Goal: Task Accomplishment & Management: Manage account settings

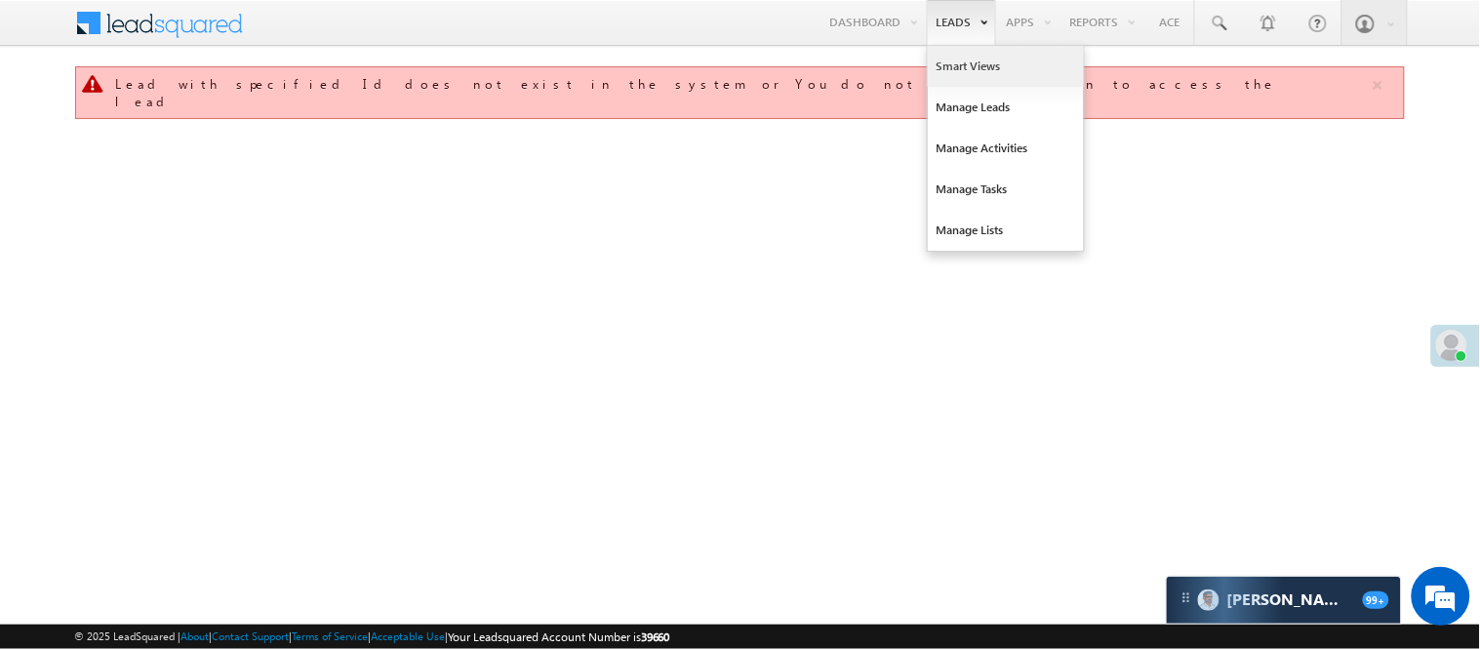
click at [956, 66] on link "Smart Views" at bounding box center [1006, 66] width 156 height 41
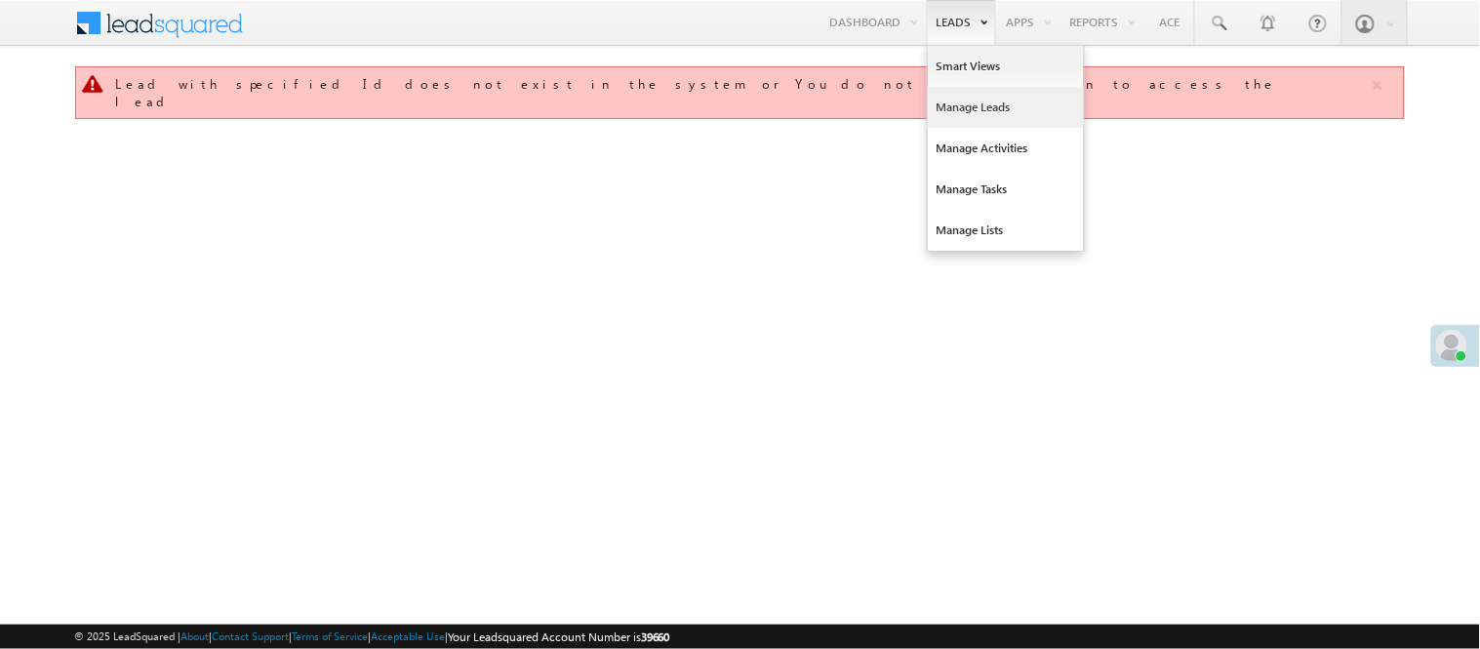
click at [973, 112] on link "Manage Leads" at bounding box center [1006, 107] width 156 height 41
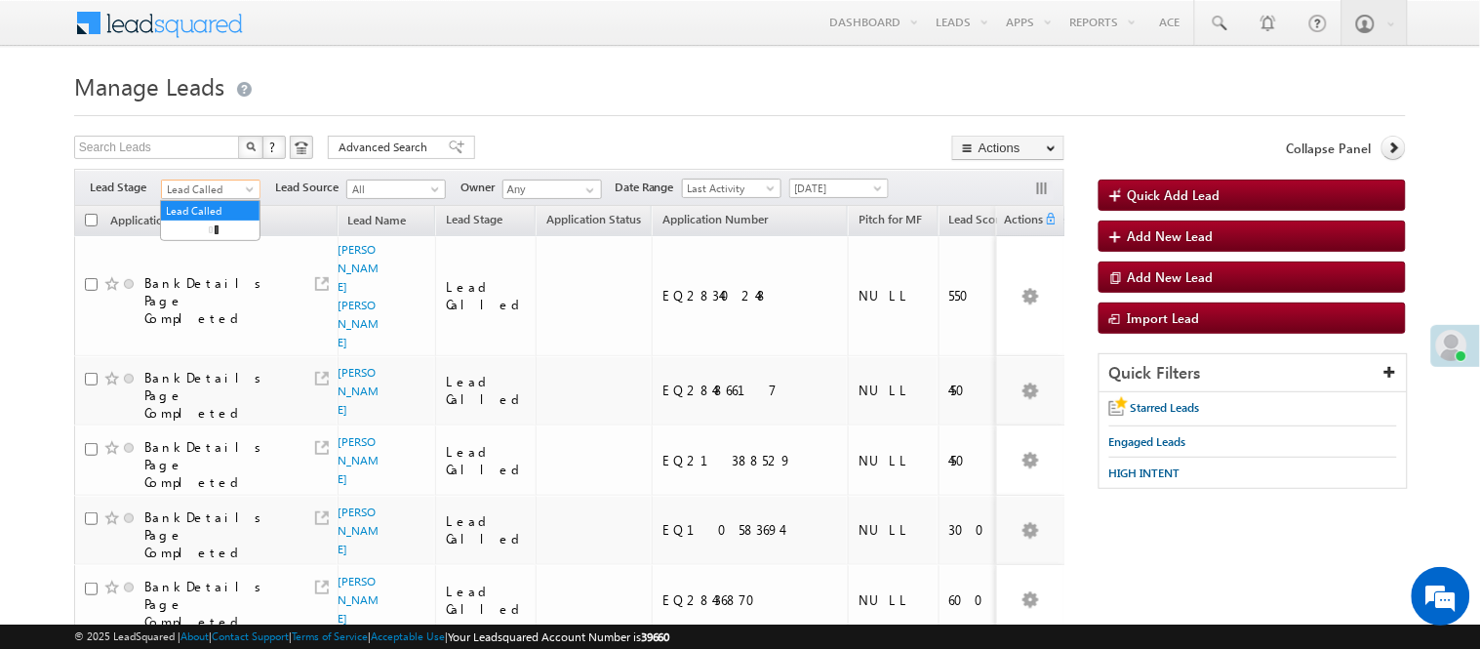
click at [199, 188] on span "Lead Called" at bounding box center [208, 190] width 93 height 18
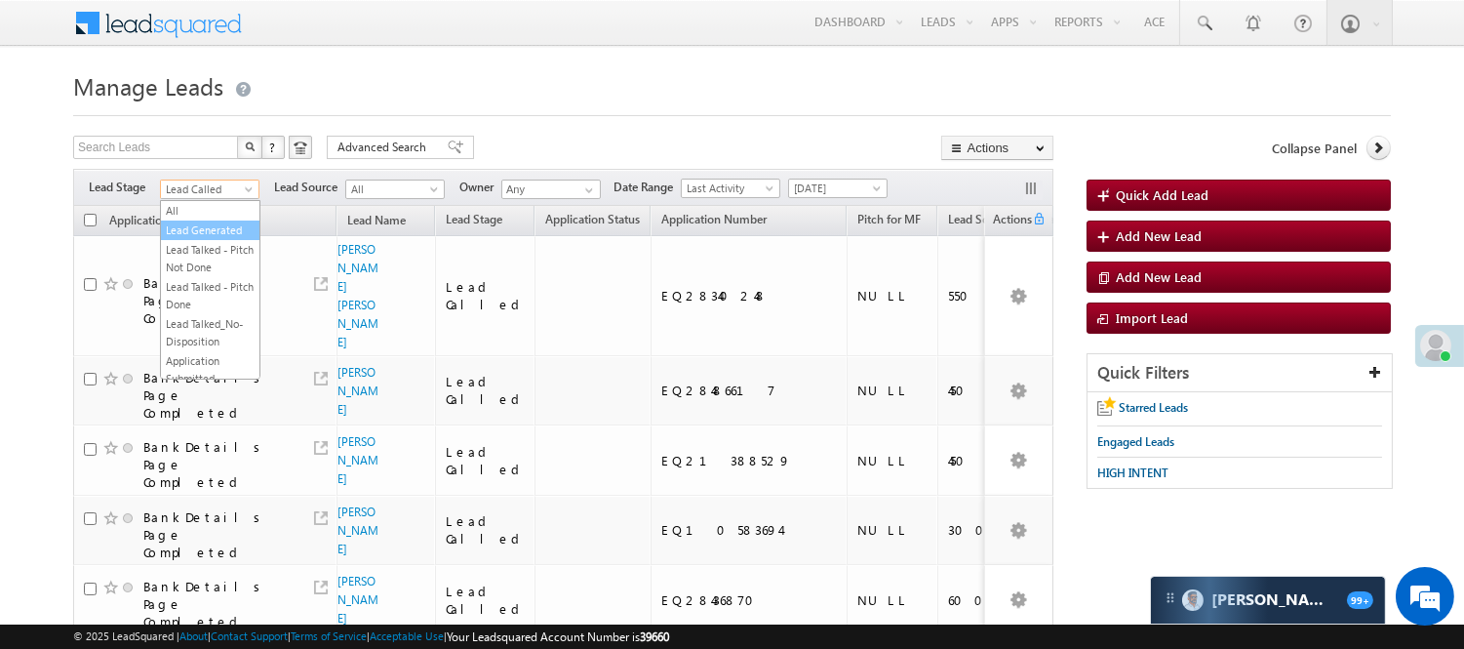
click at [180, 239] on link "Lead Generated" at bounding box center [210, 230] width 99 height 18
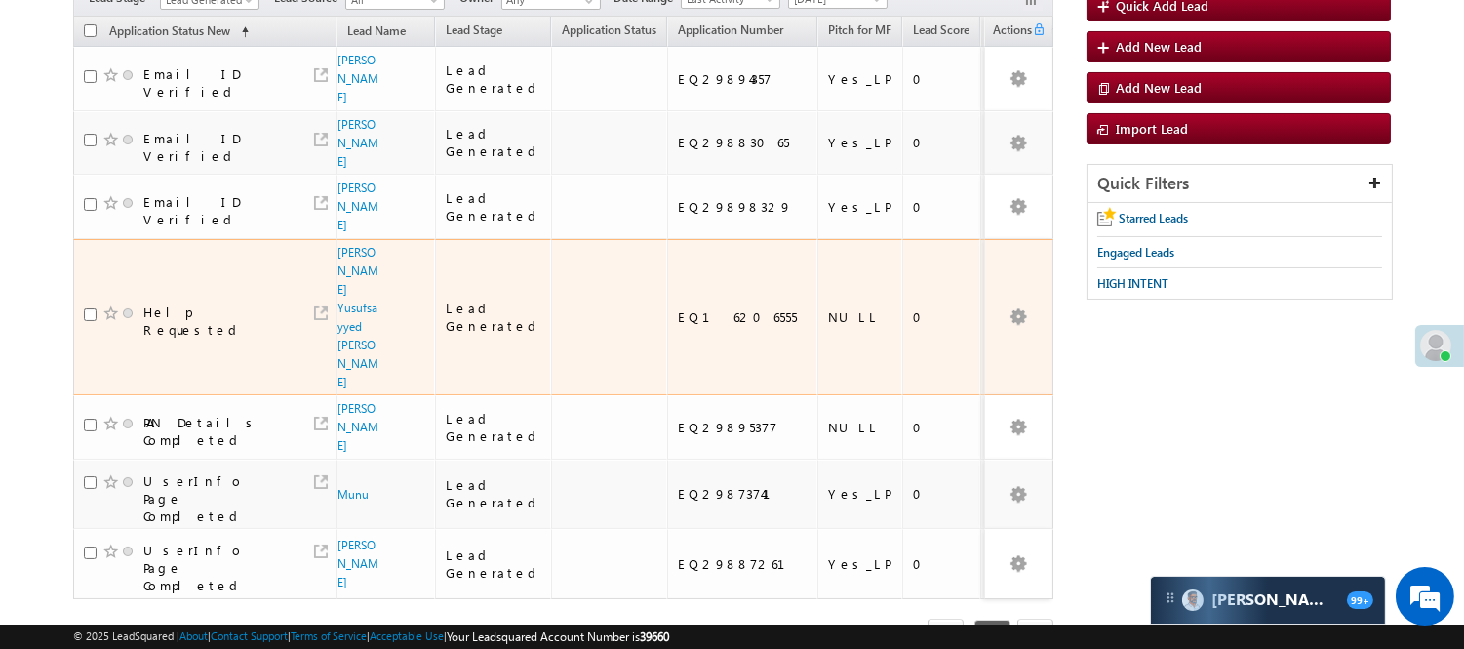
scroll to position [217, 0]
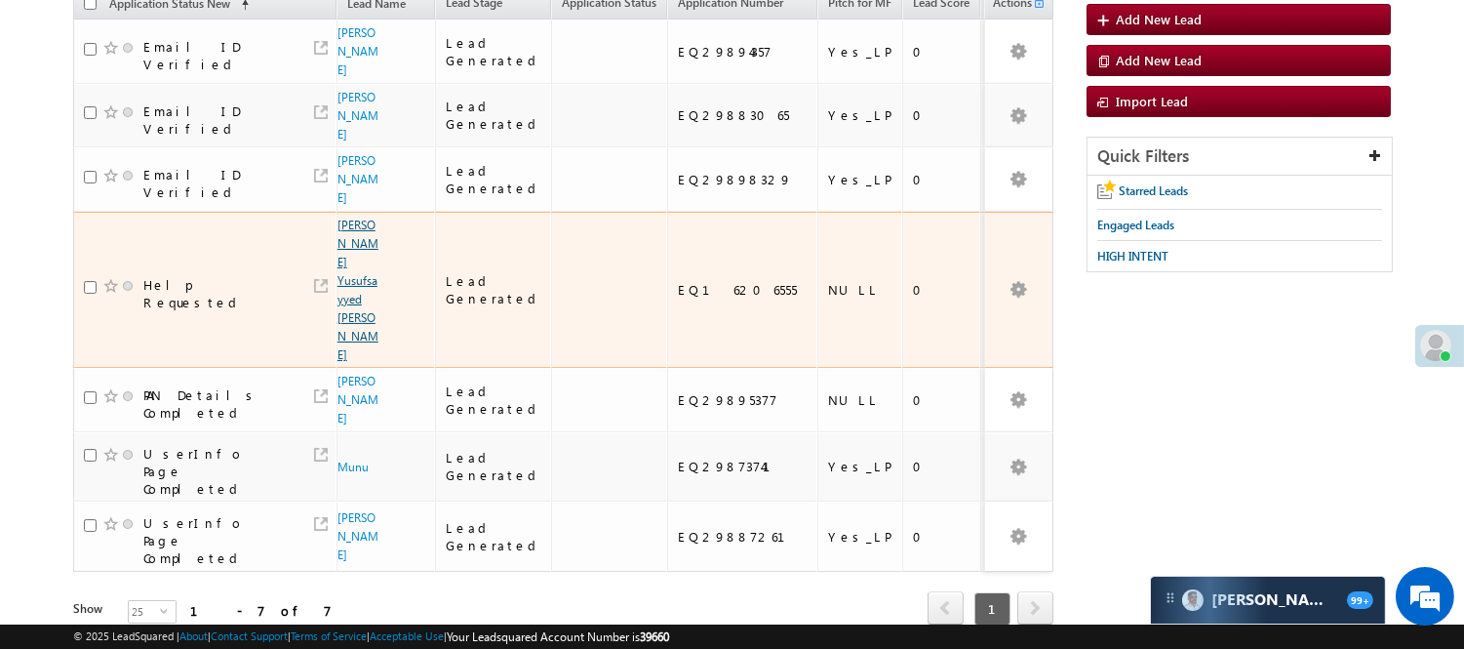
click at [342, 268] on link "sayyad Yusufsayyed rashid" at bounding box center [358, 290] width 41 height 144
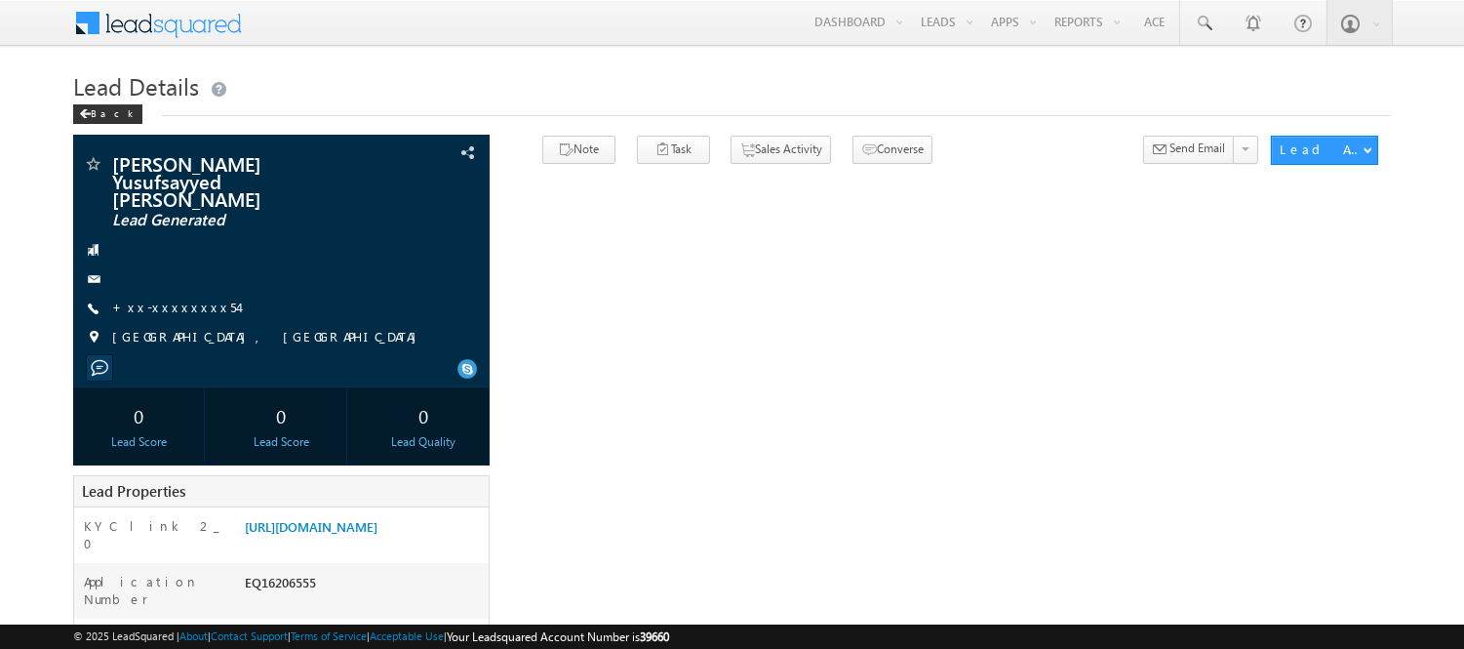
click at [158, 299] on link "+xx-xxxxxxxx54" at bounding box center [175, 307] width 126 height 17
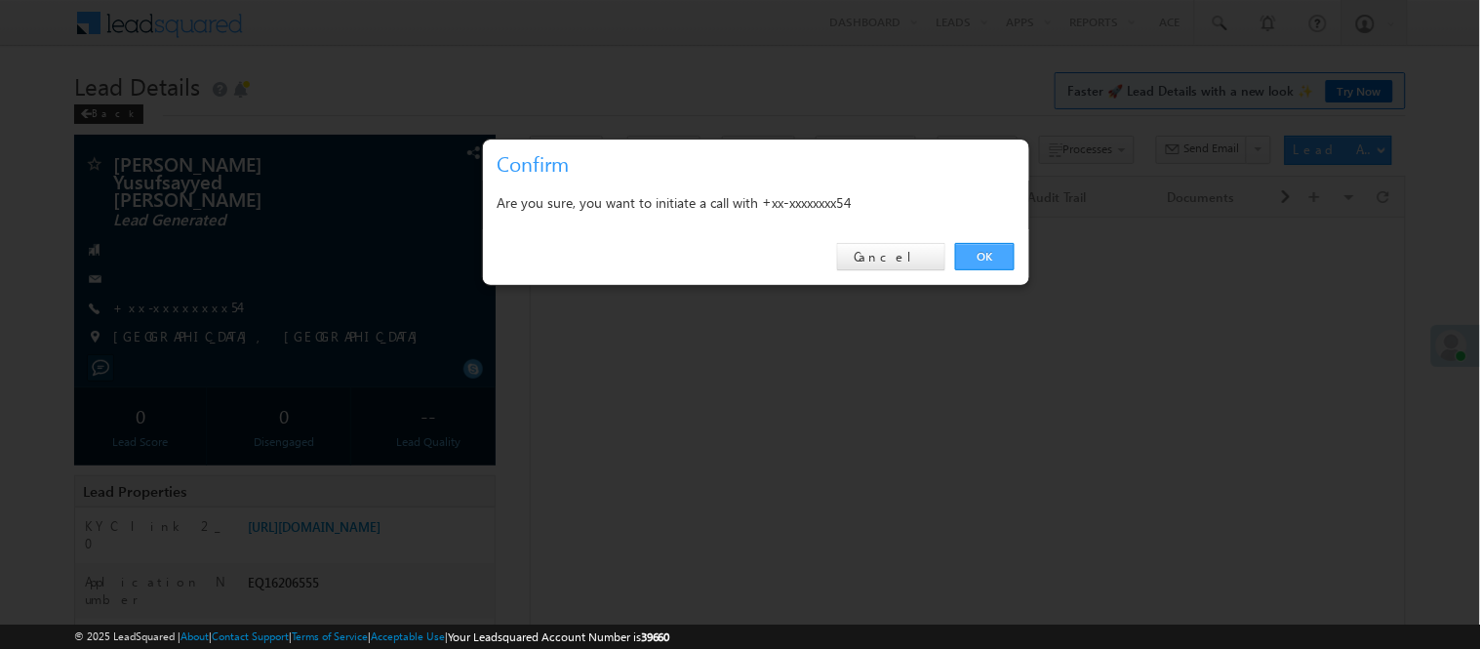
click at [970, 258] on link "OK" at bounding box center [985, 256] width 60 height 27
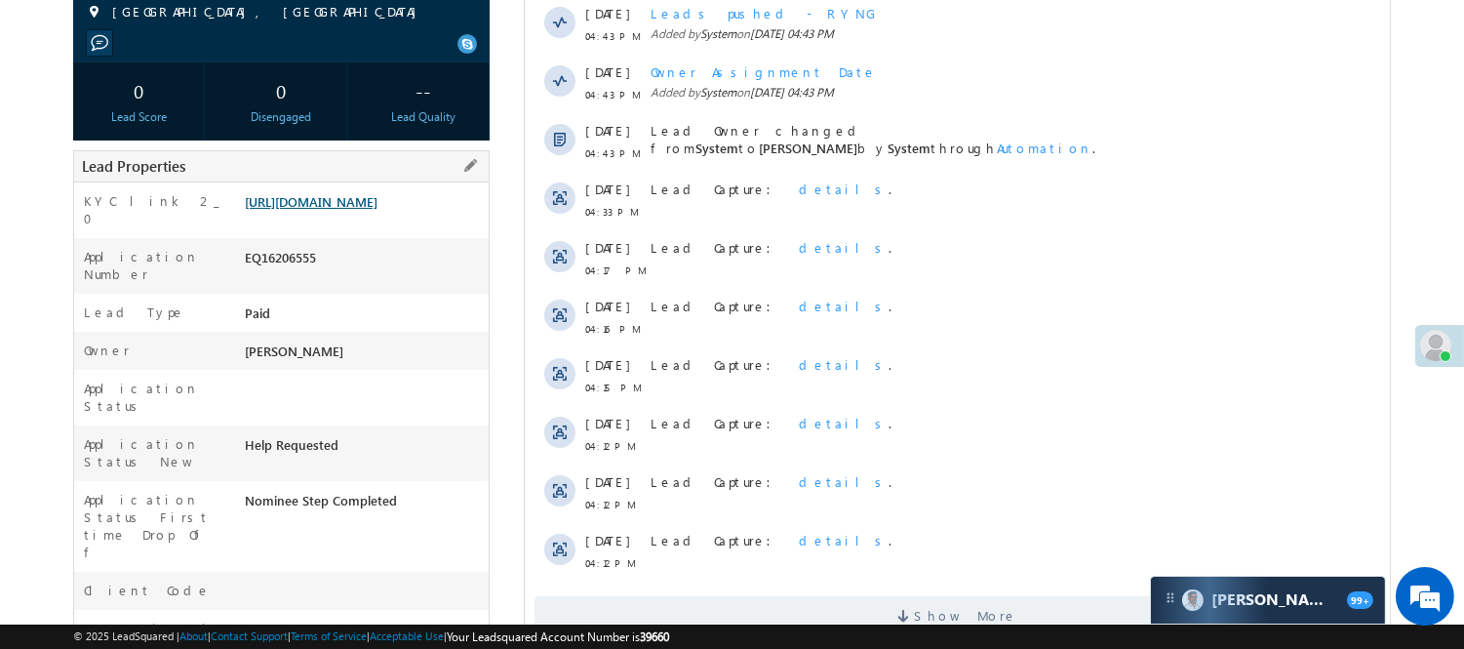
click at [318, 193] on link "https://angelbroking1-pk3em7sa.customui-test.leadsquared.com?leadId=dd0de6b2-e7…" at bounding box center [311, 201] width 133 height 17
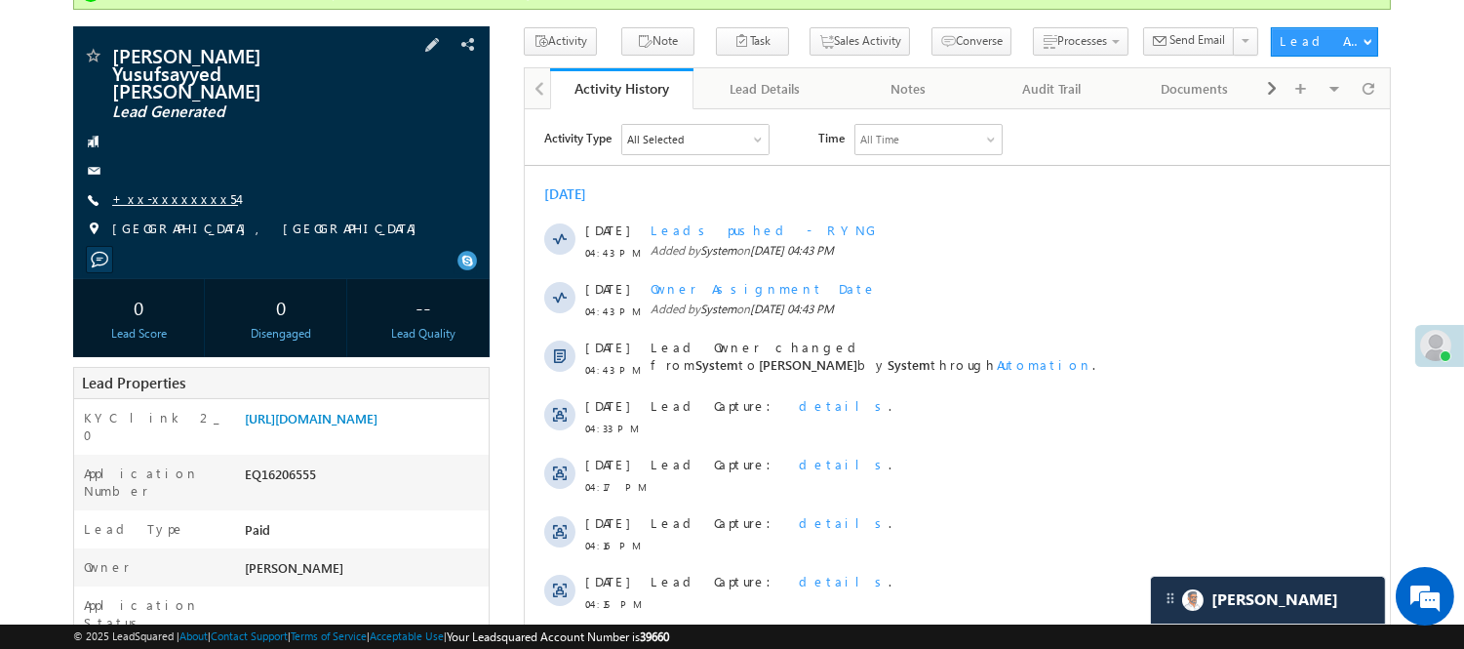
click at [169, 190] on link "+xx-xxxxxxxx54" at bounding box center [175, 198] width 126 height 17
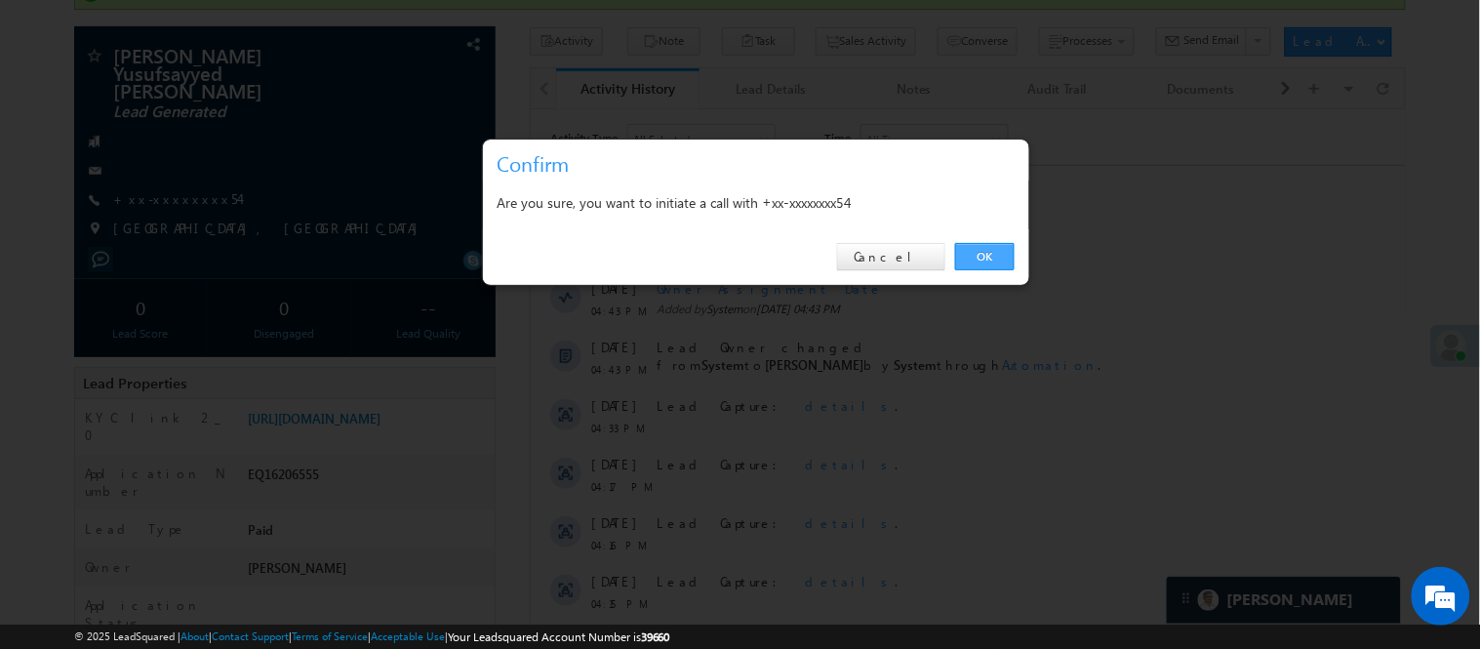
click at [990, 258] on link "OK" at bounding box center [985, 256] width 60 height 27
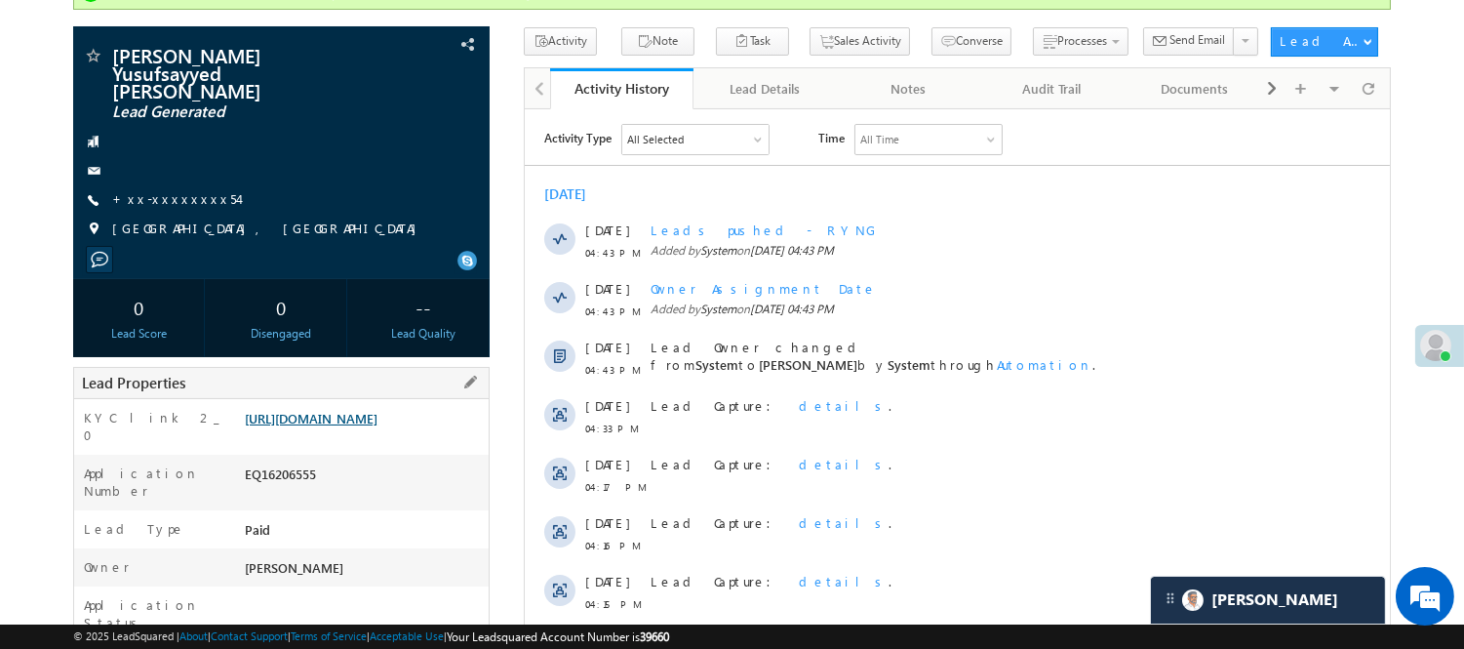
click at [351, 410] on link "https://angelbroking1-pk3em7sa.customui-test.leadsquared.com?leadId=dd0de6b2-e7…" at bounding box center [311, 418] width 133 height 17
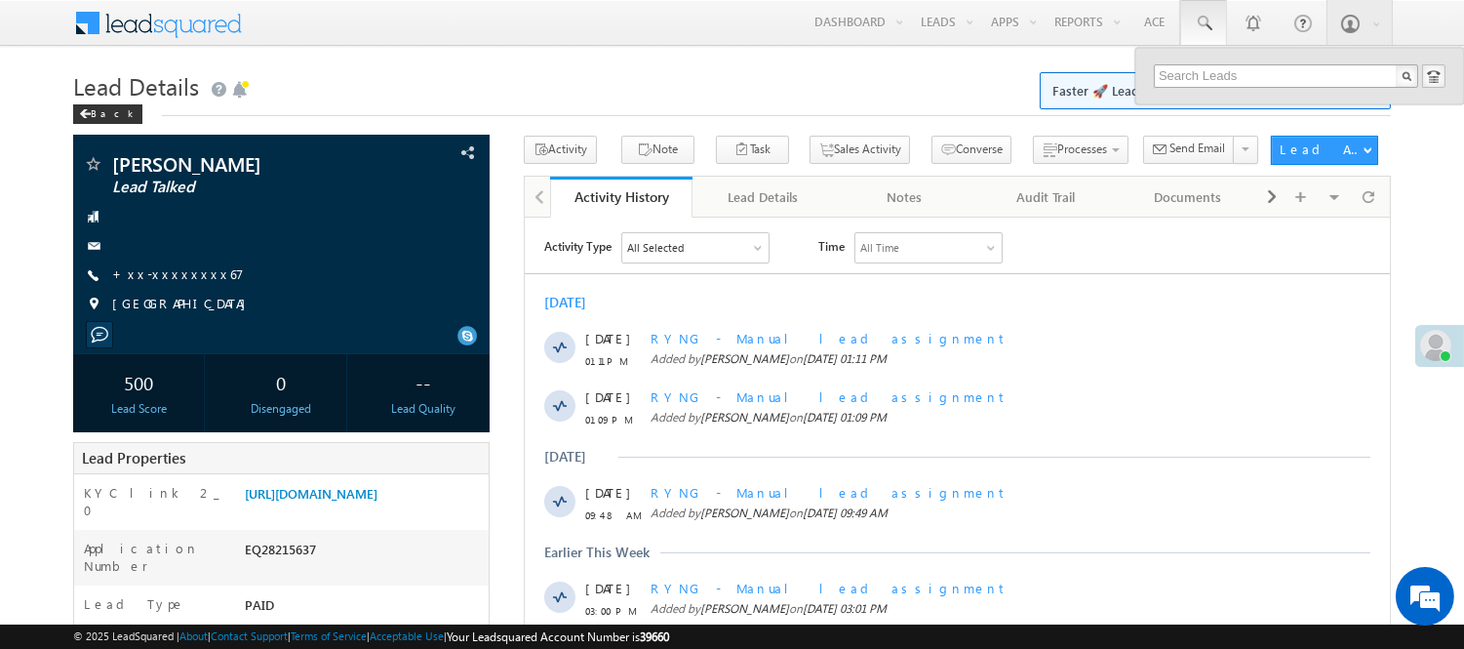
click at [1310, 75] on input "text" at bounding box center [1286, 75] width 264 height 23
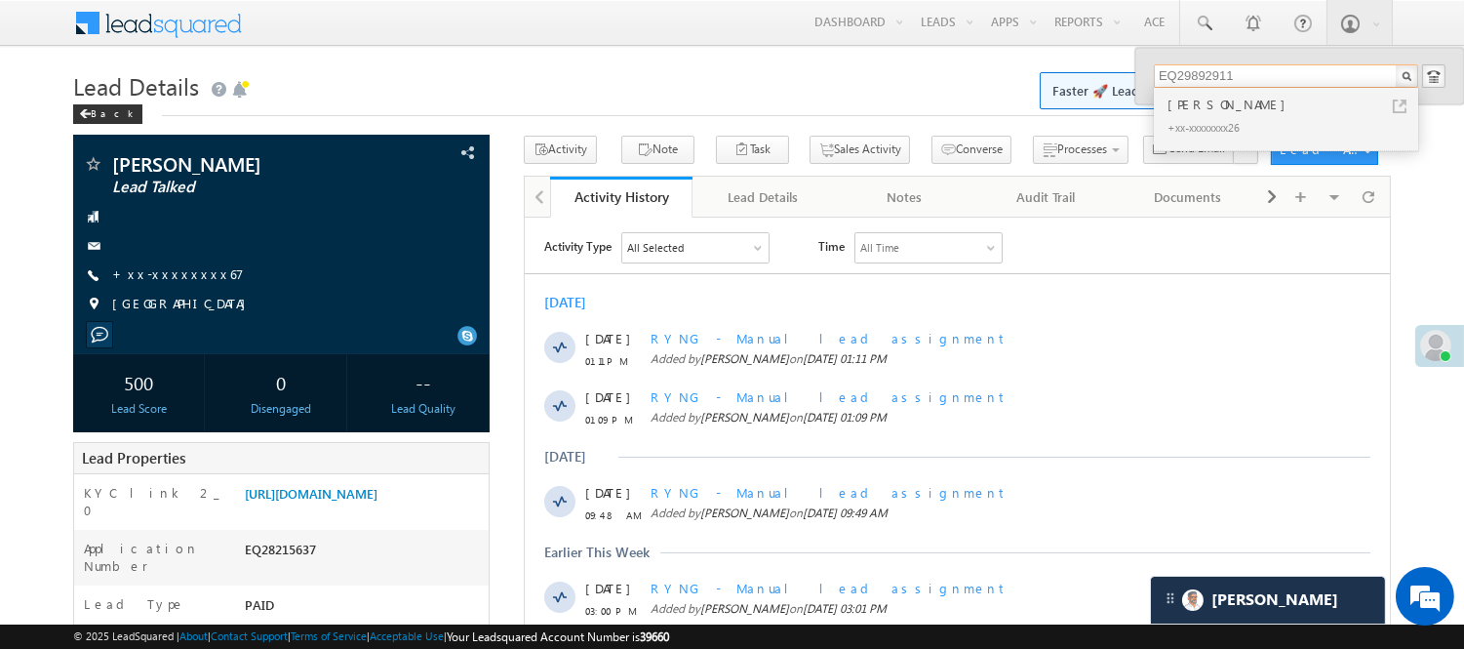
drag, startPoint x: 1244, startPoint y: 73, endPoint x: 1063, endPoint y: 79, distance: 180.6
paste input "6388910372"
type input "6388910372"
click at [1210, 117] on div "+xx-xxxxxxxx72" at bounding box center [1294, 126] width 261 height 23
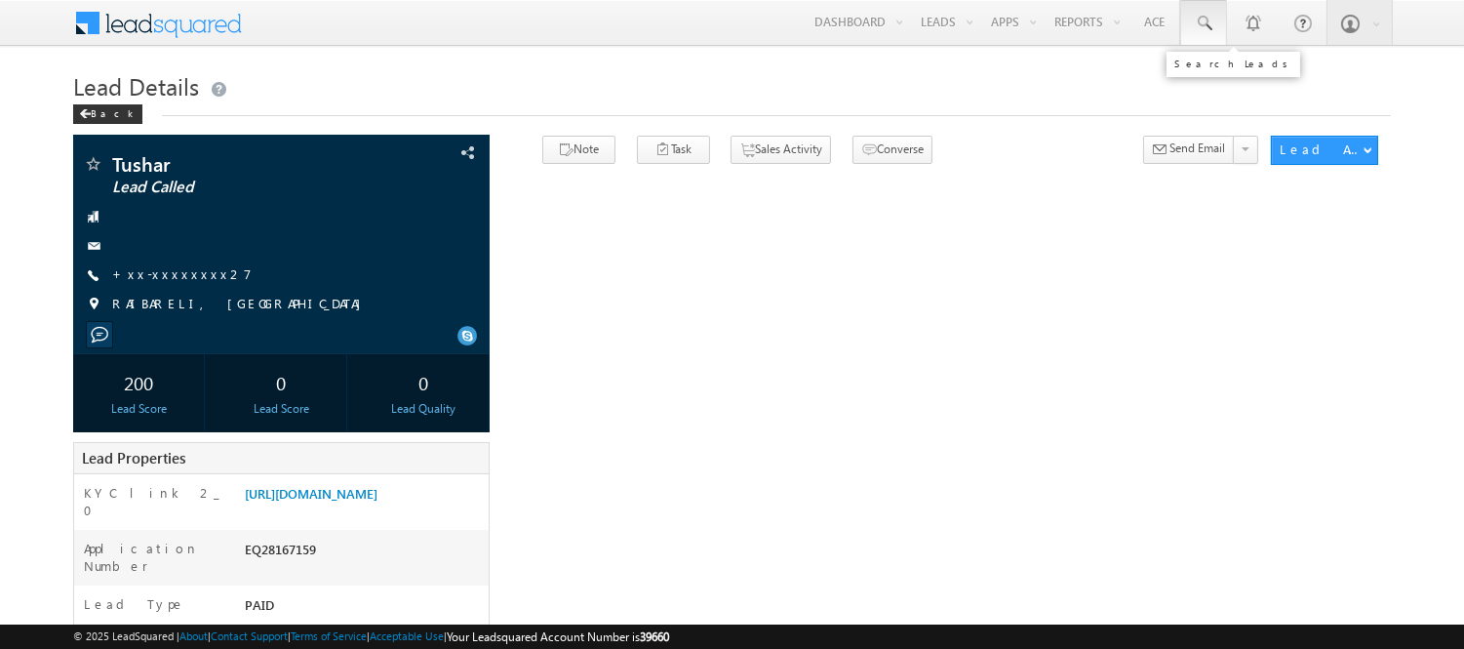
click at [1205, 14] on span at bounding box center [1204, 24] width 20 height 20
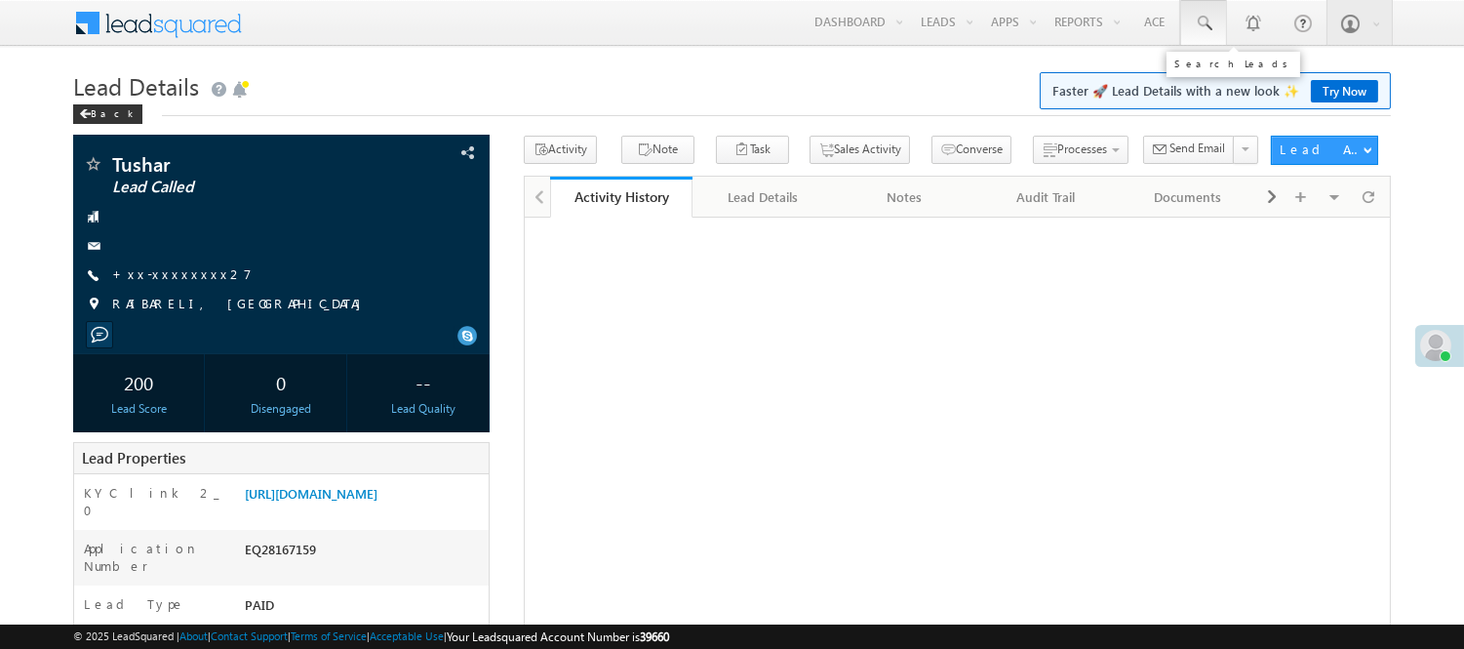
click at [1210, 23] on span at bounding box center [1204, 24] width 20 height 20
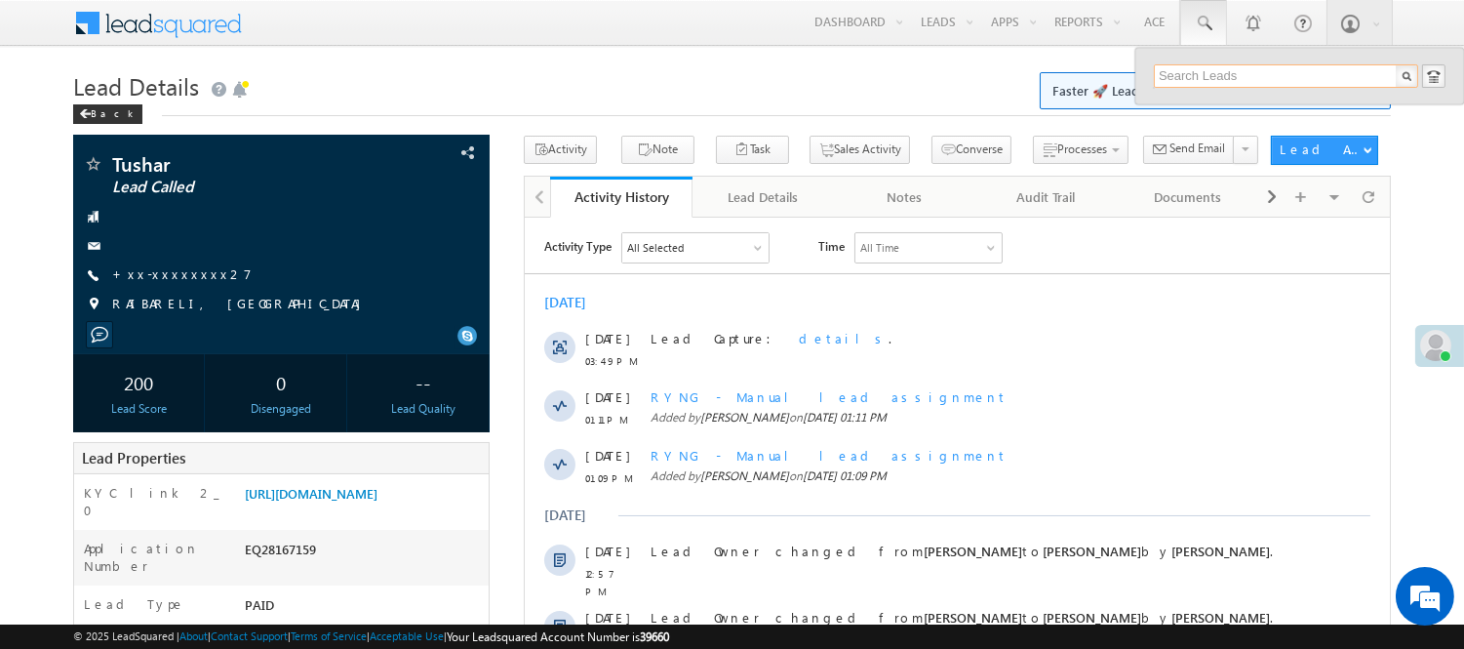
drag, startPoint x: 1257, startPoint y: 78, endPoint x: 1253, endPoint y: 68, distance: 10.5
click at [1257, 76] on input "text" at bounding box center [1286, 75] width 264 height 23
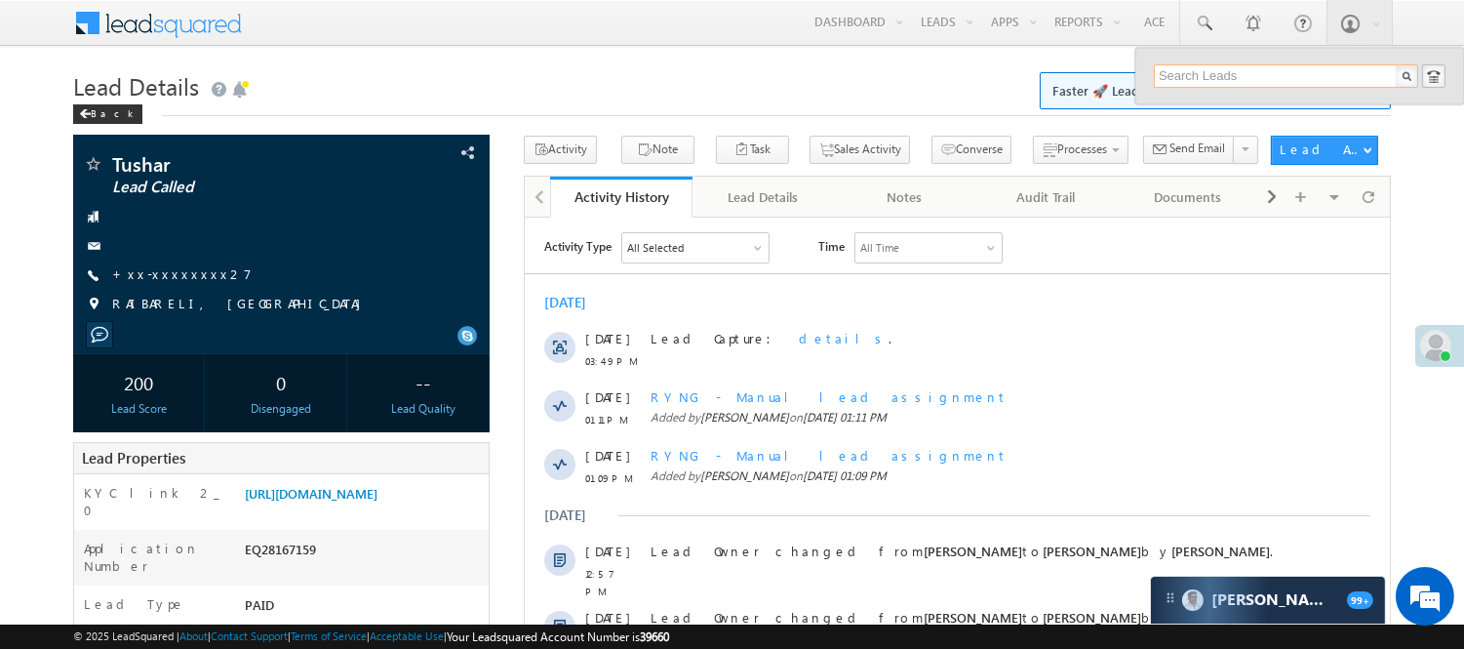
paste input "EQ29892911"
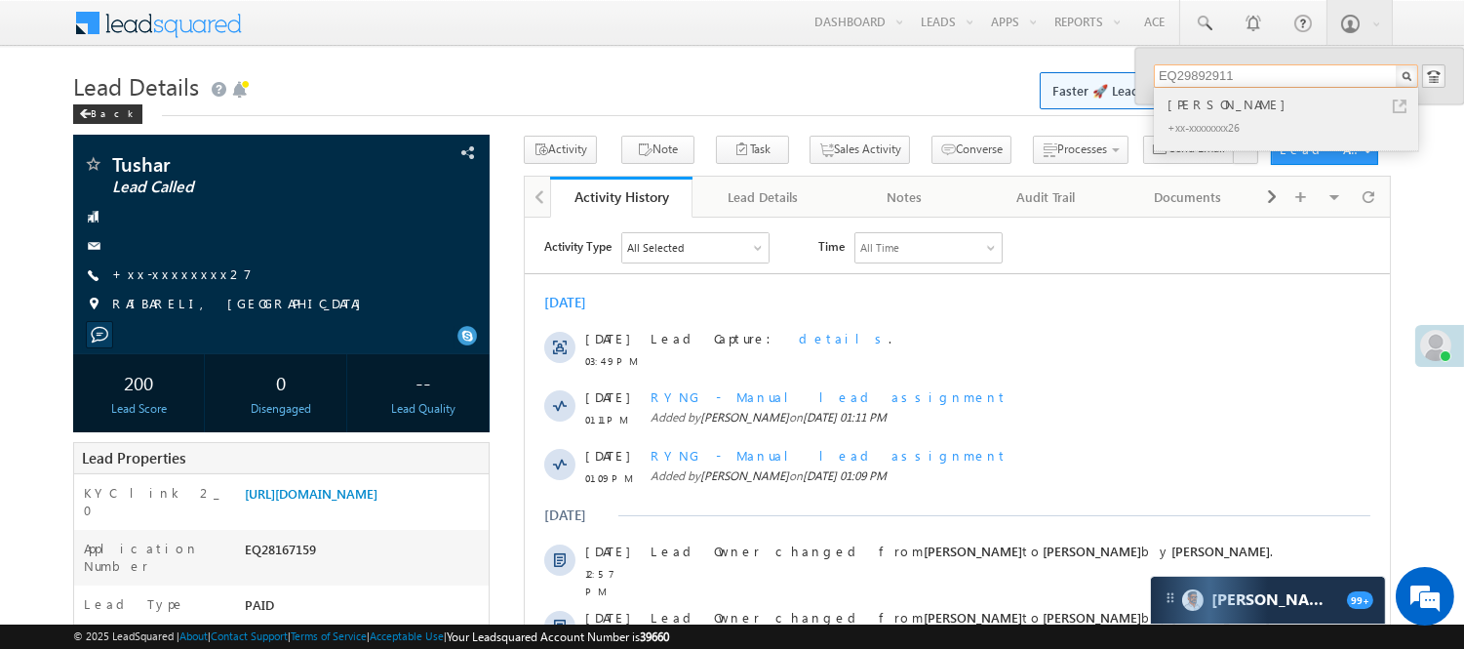
type input "EQ29892911"
click at [1229, 93] on div "[PERSON_NAME] +xx-xxxxxxxx26" at bounding box center [1284, 119] width 261 height 62
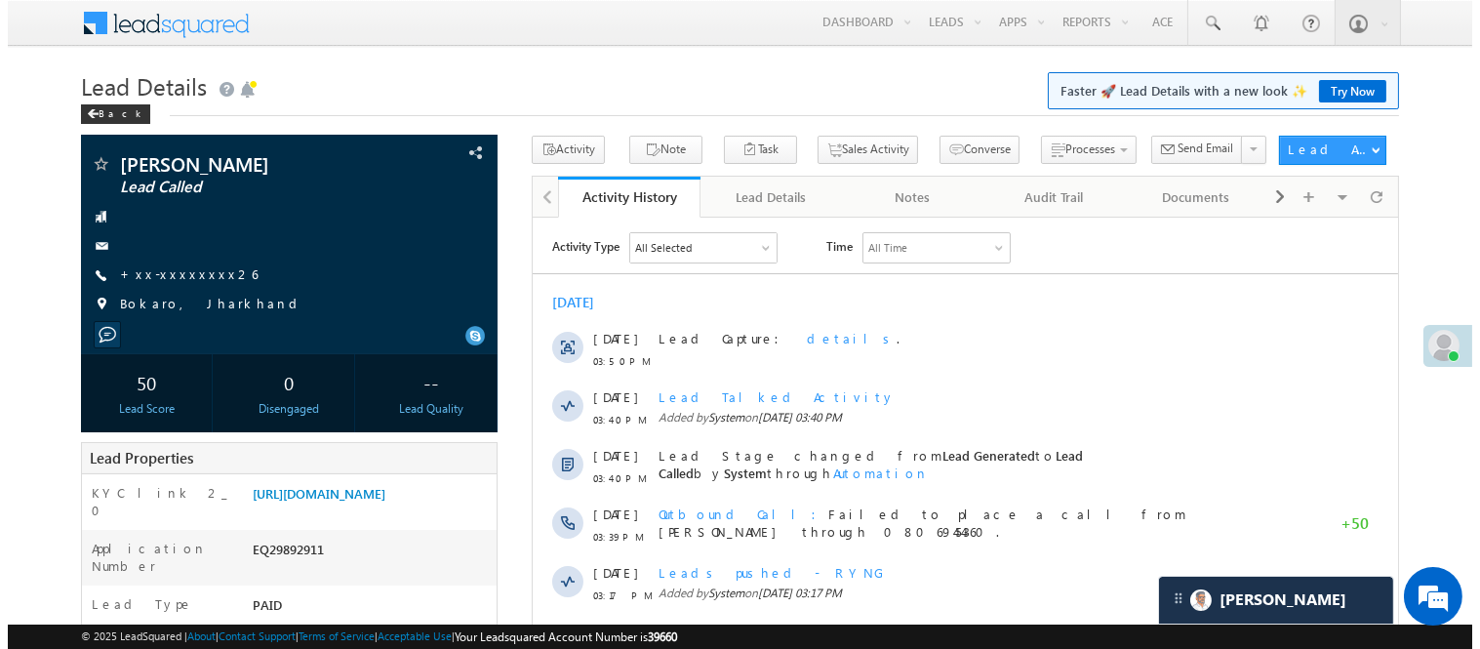
scroll to position [108, 0]
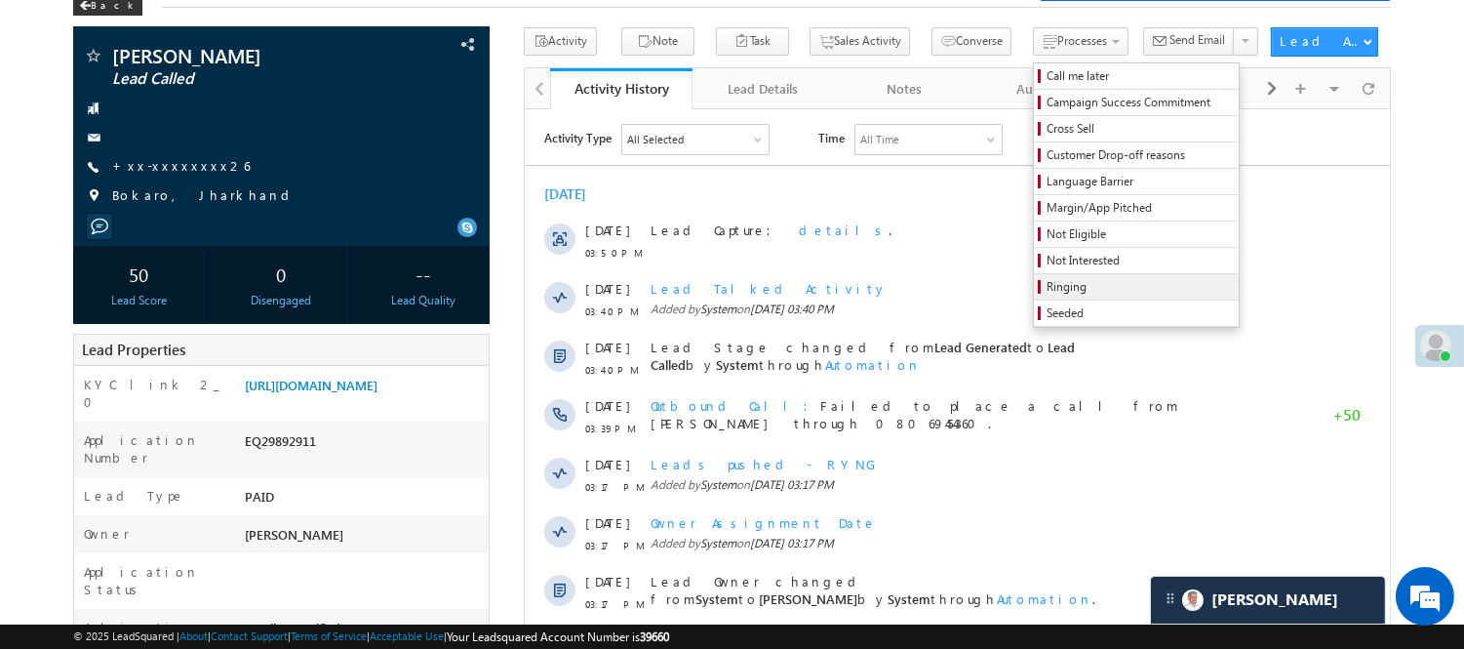
click at [1064, 285] on span "Ringing" at bounding box center [1139, 287] width 185 height 18
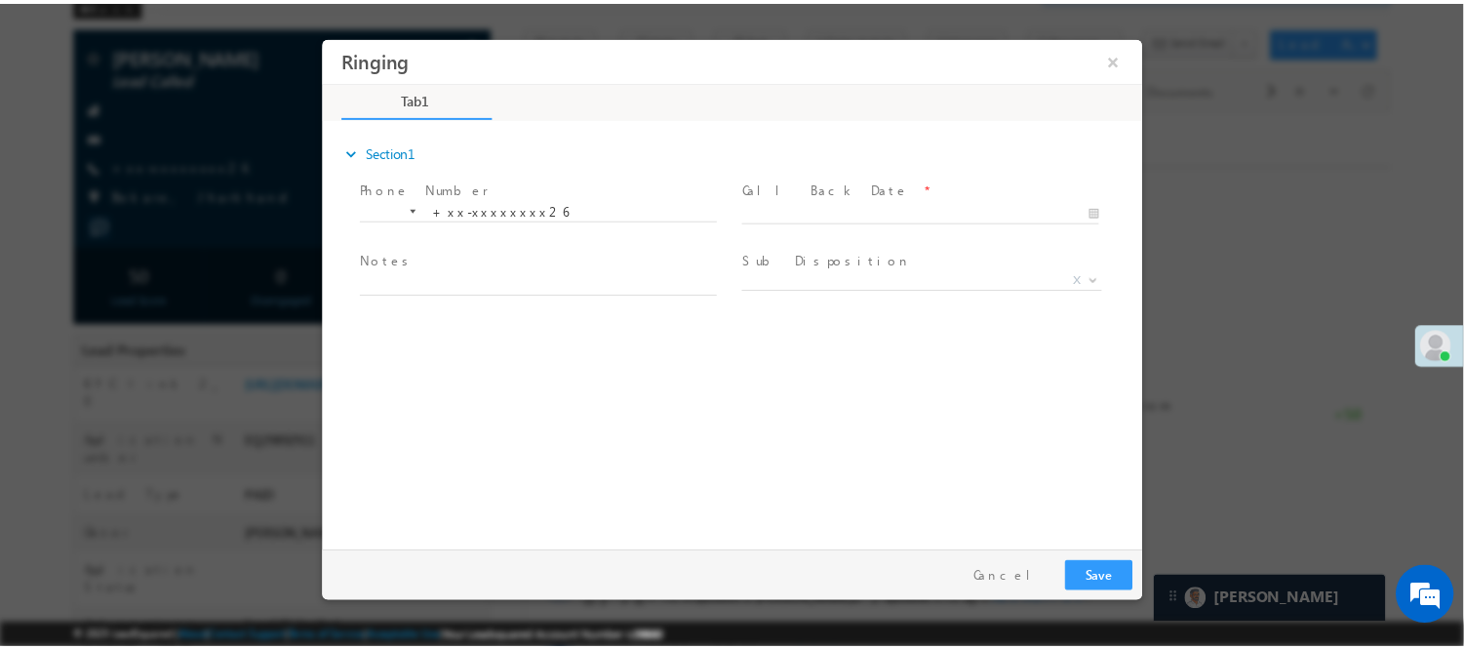
scroll to position [0, 0]
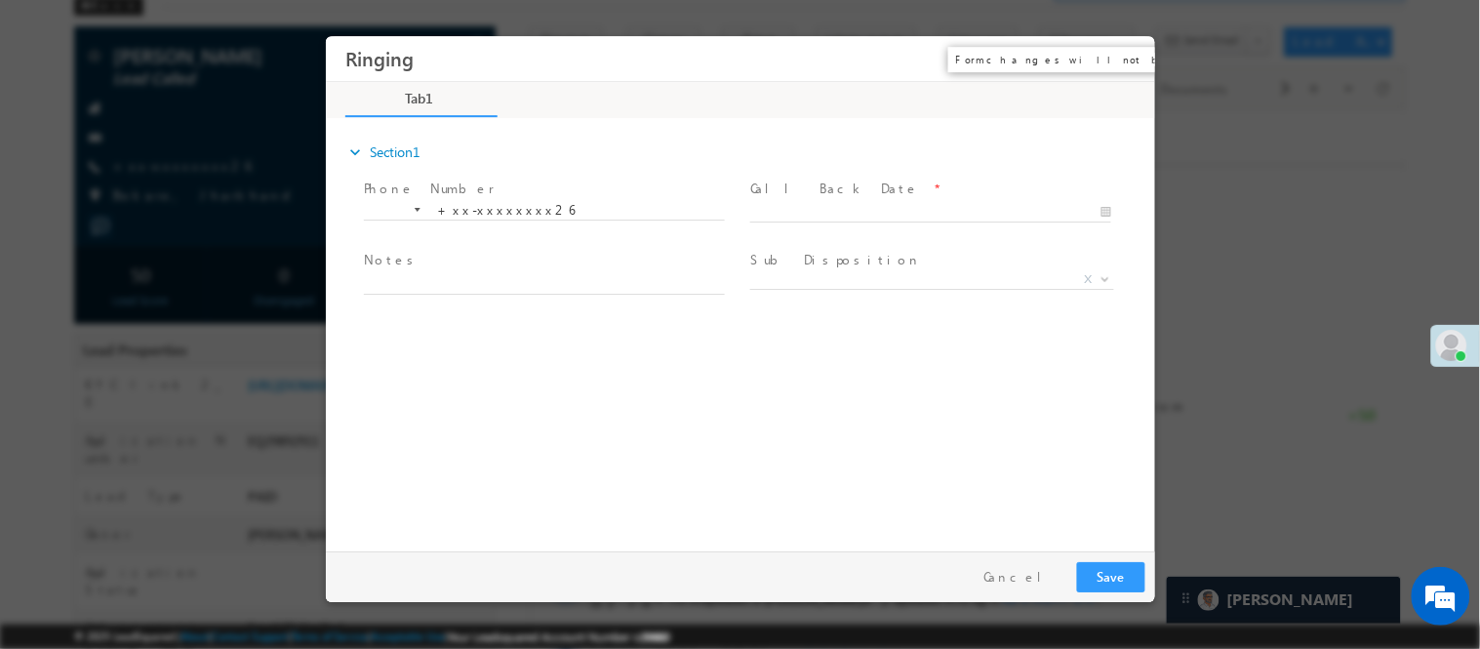
click at [1117, 61] on button "×" at bounding box center [1124, 58] width 33 height 36
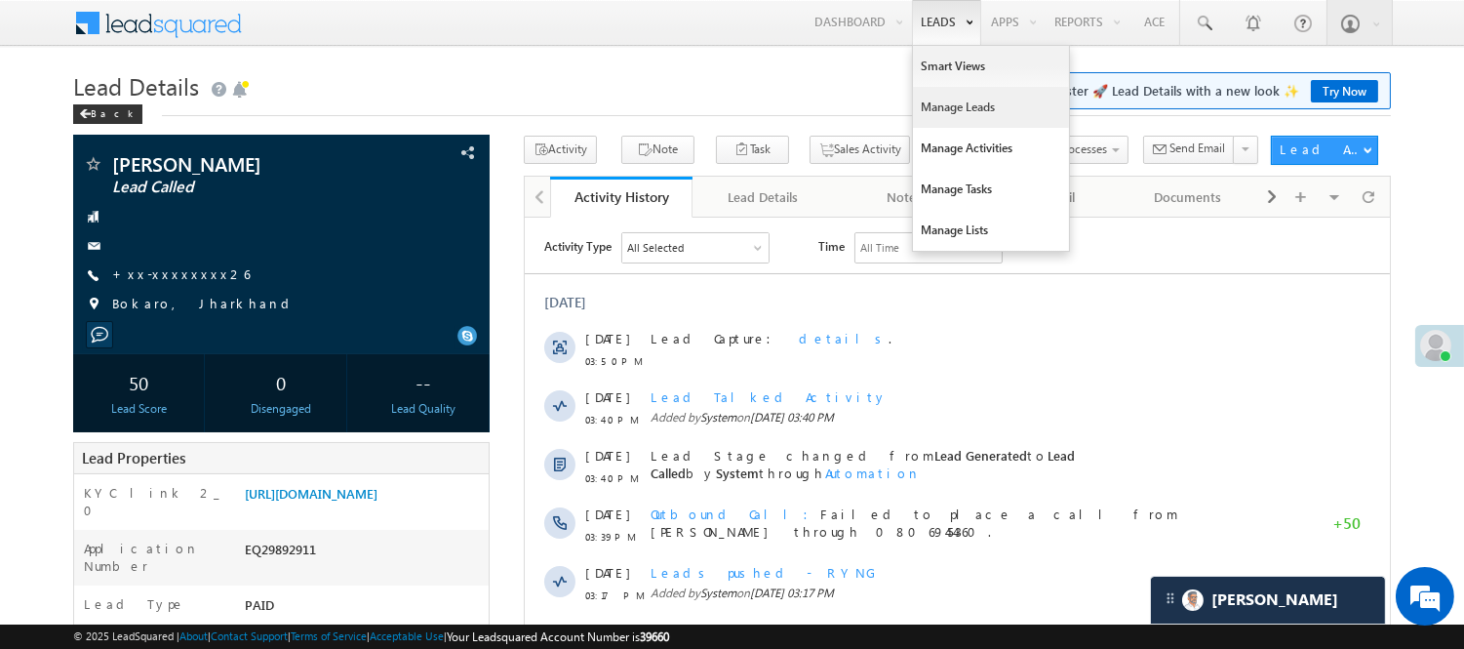
click at [958, 100] on link "Manage Leads" at bounding box center [991, 107] width 156 height 41
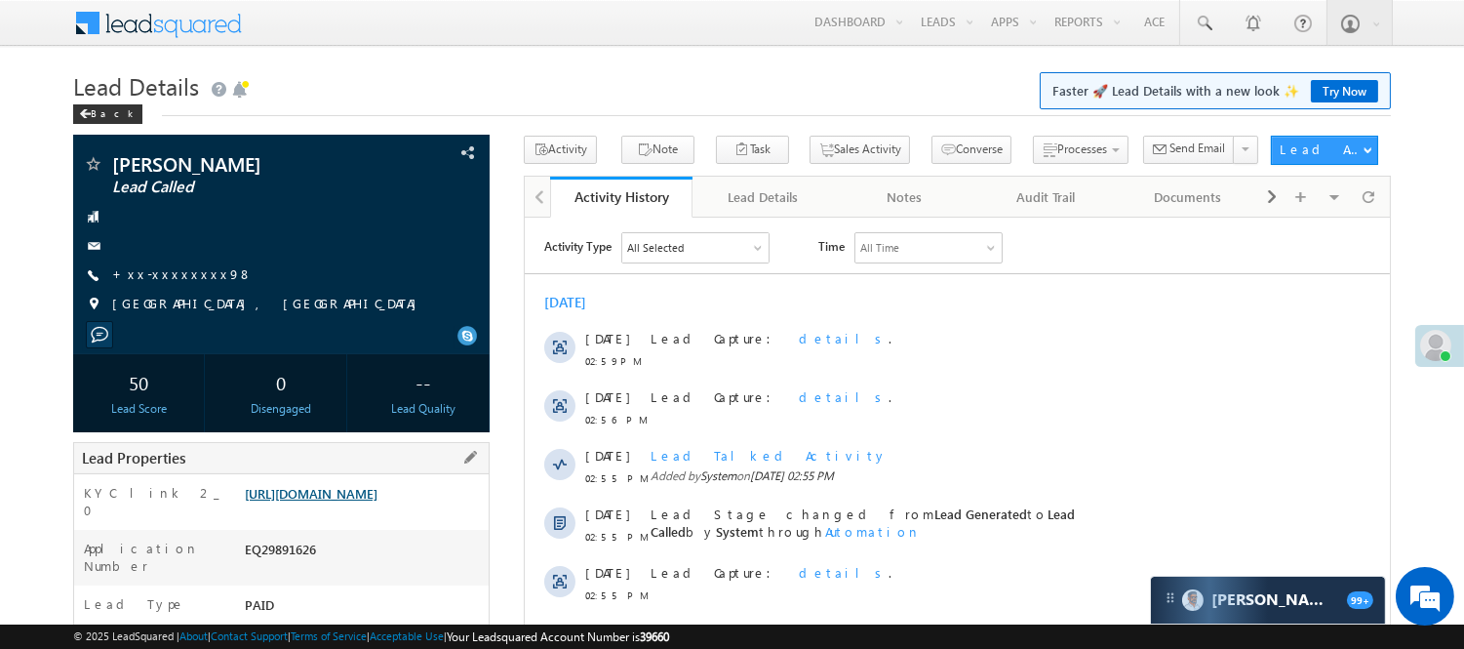
click at [275, 502] on link "https://angelbroking1-pk3em7sa.customui-test.leadsquared.com?leadId=23c74d5f-2b…" at bounding box center [311, 493] width 133 height 17
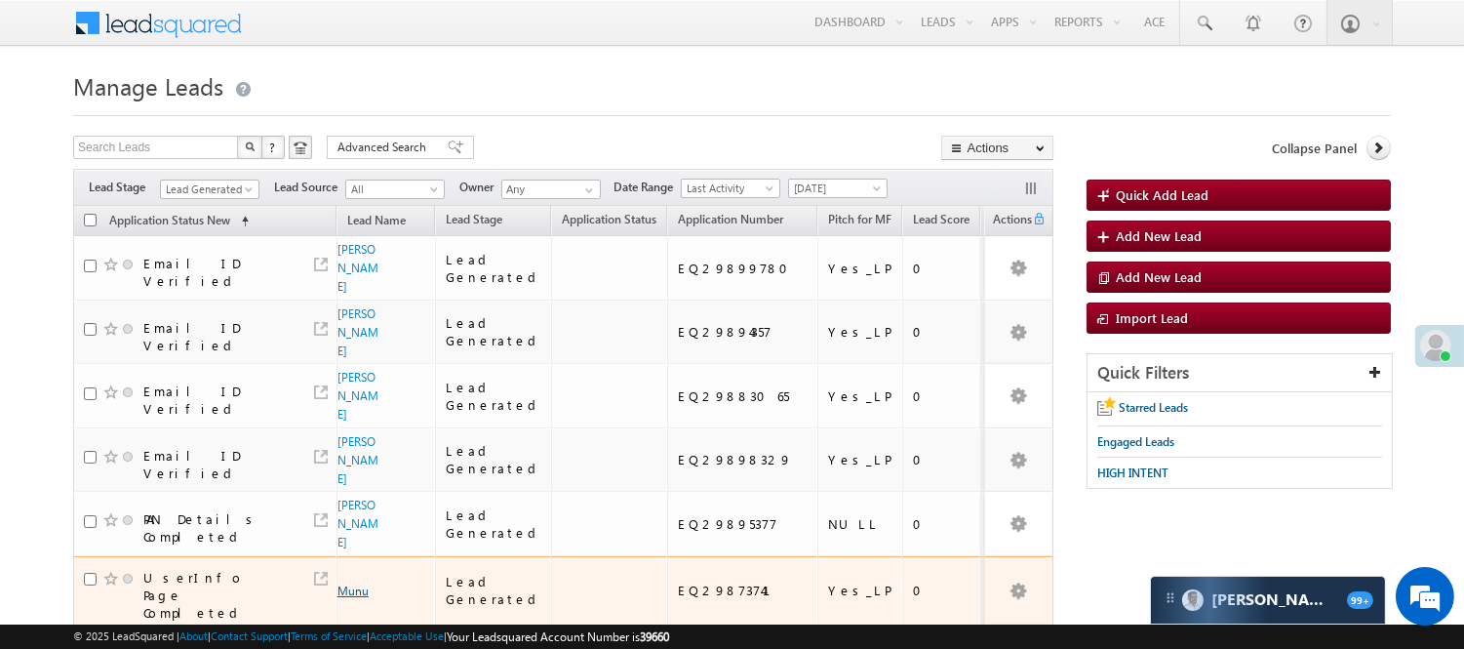
scroll to position [173, 0]
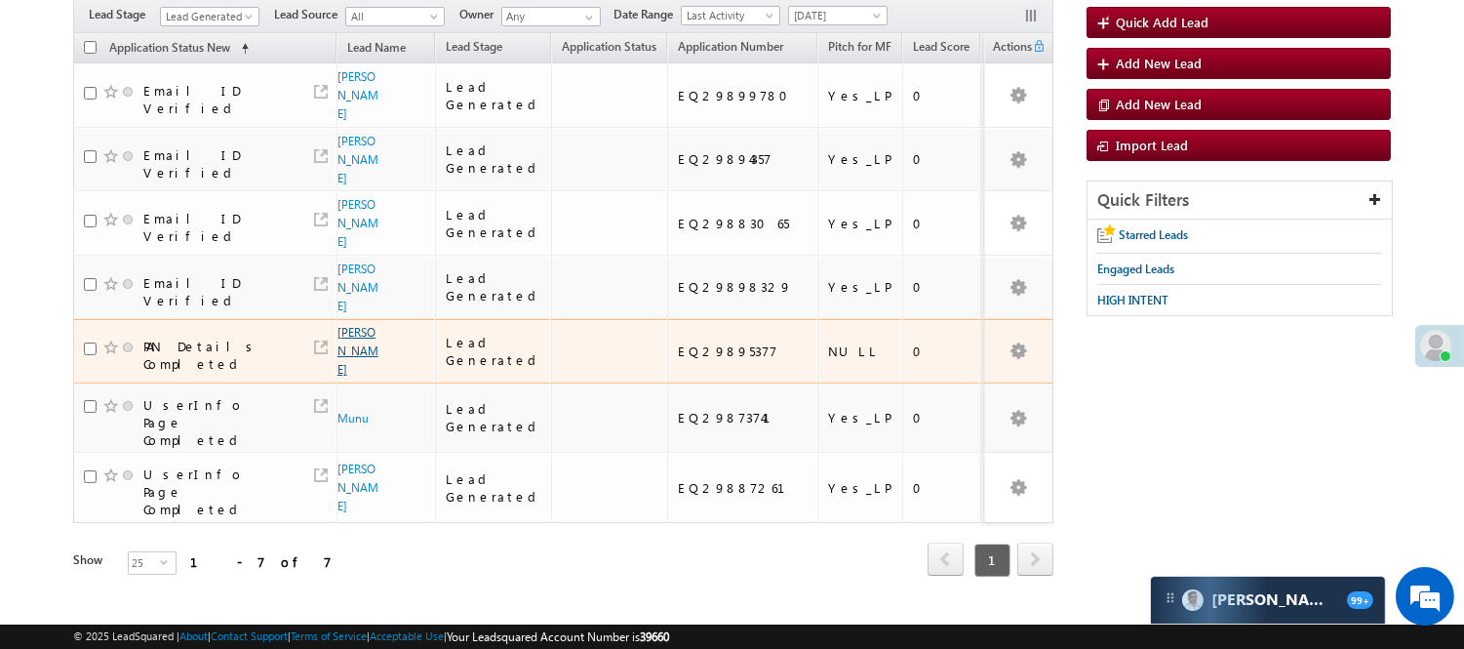
click at [338, 327] on link "[PERSON_NAME]" at bounding box center [358, 351] width 41 height 52
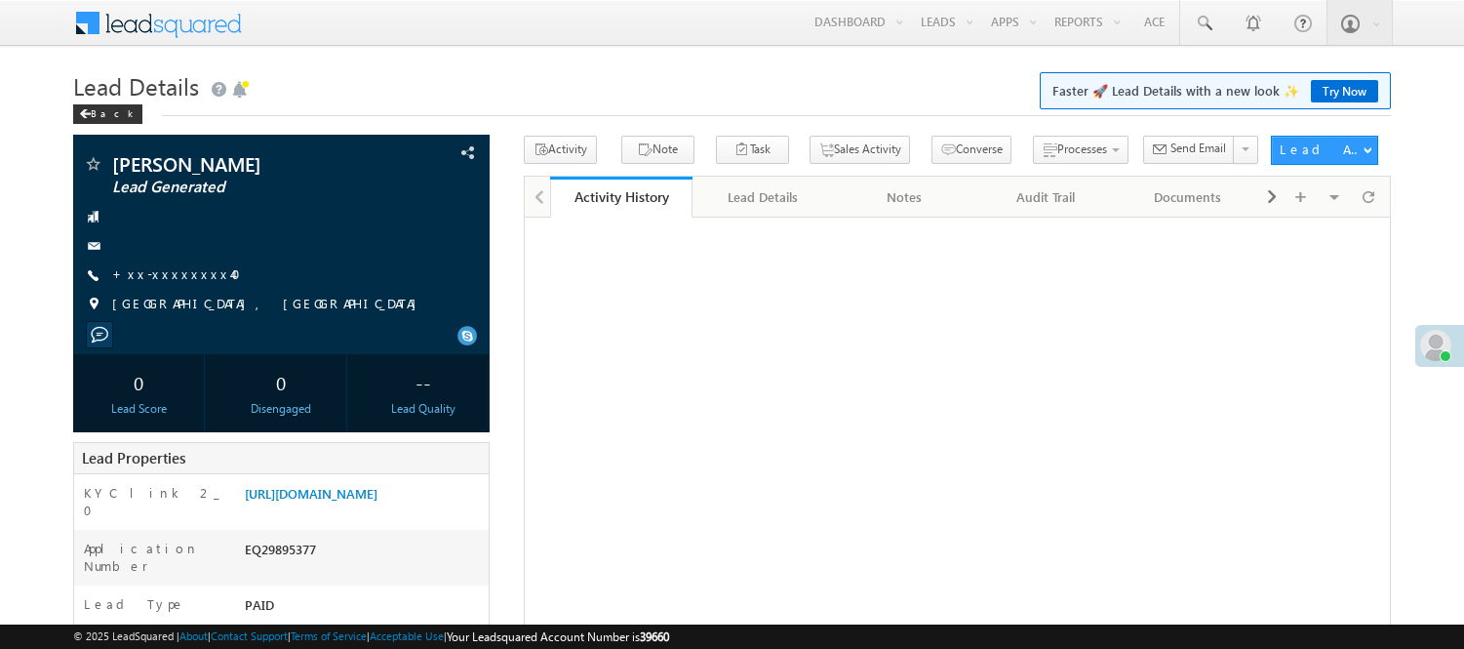
click at [173, 271] on link "+xx-xxxxxxxx40" at bounding box center [182, 273] width 140 height 17
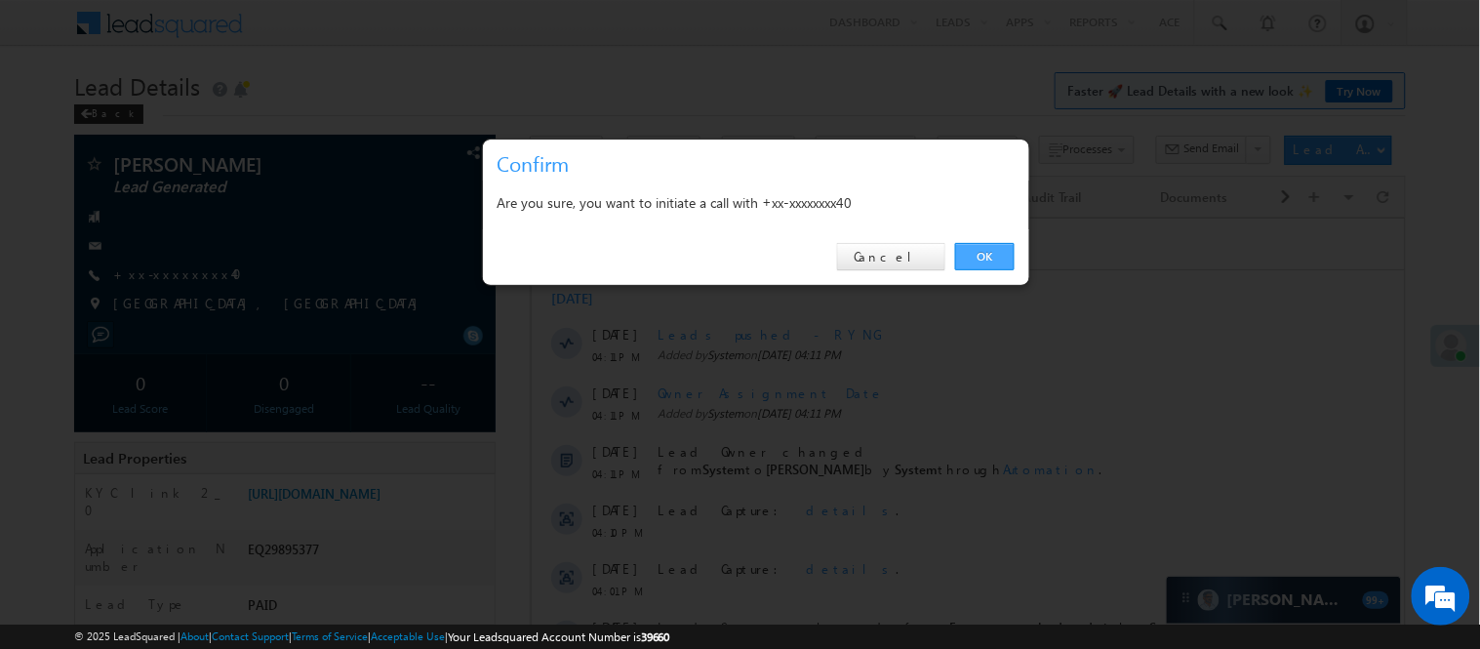
click at [997, 259] on link "OK" at bounding box center [985, 256] width 60 height 27
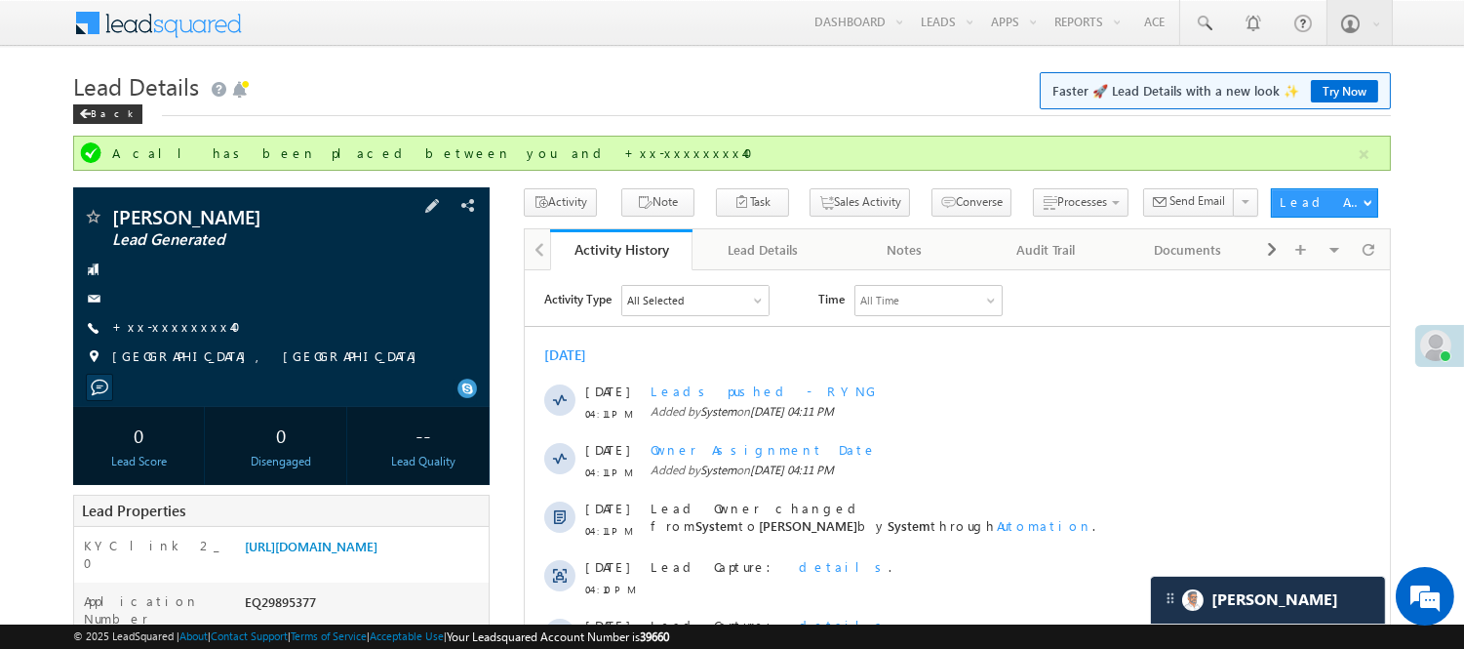
click at [180, 316] on div "Narayan Gurjar Lead Generated +xx-xxxxxxxx40" at bounding box center [281, 292] width 397 height 170
click at [177, 326] on link "+xx-xxxxxxxx40" at bounding box center [182, 326] width 140 height 17
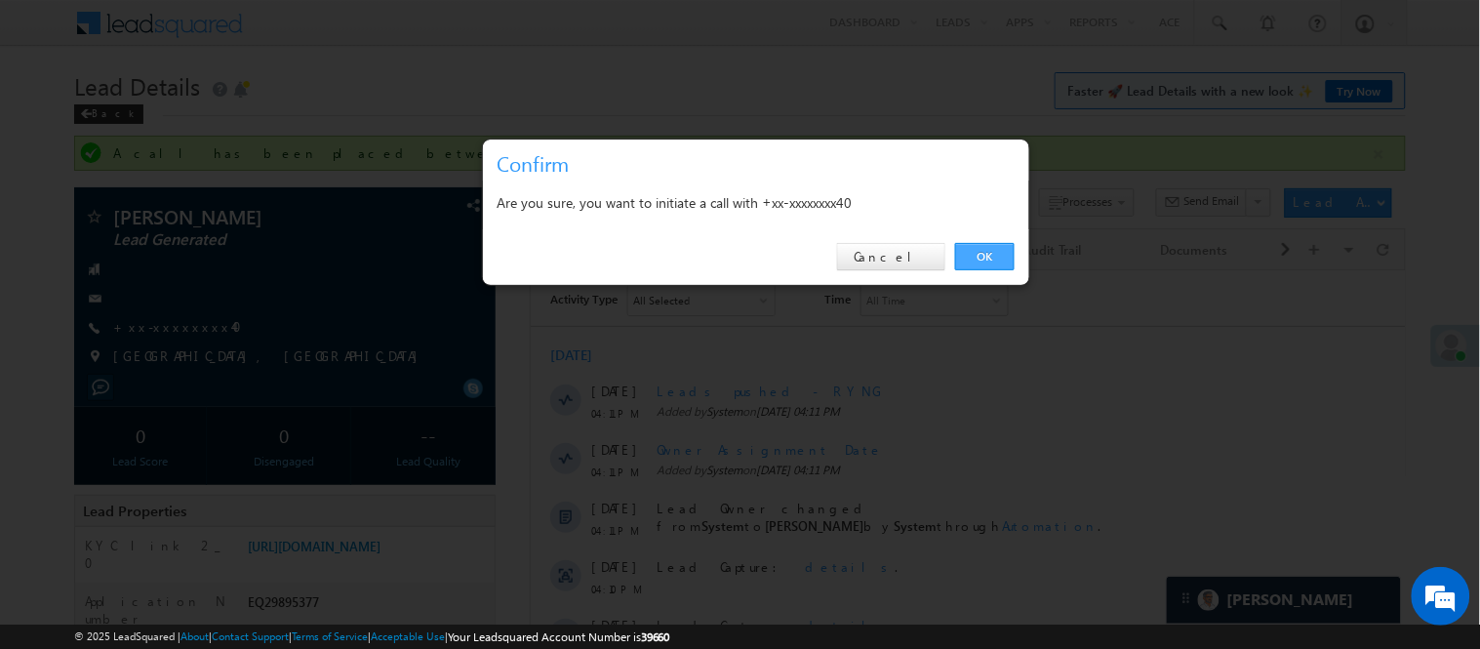
click at [998, 257] on link "OK" at bounding box center [985, 256] width 60 height 27
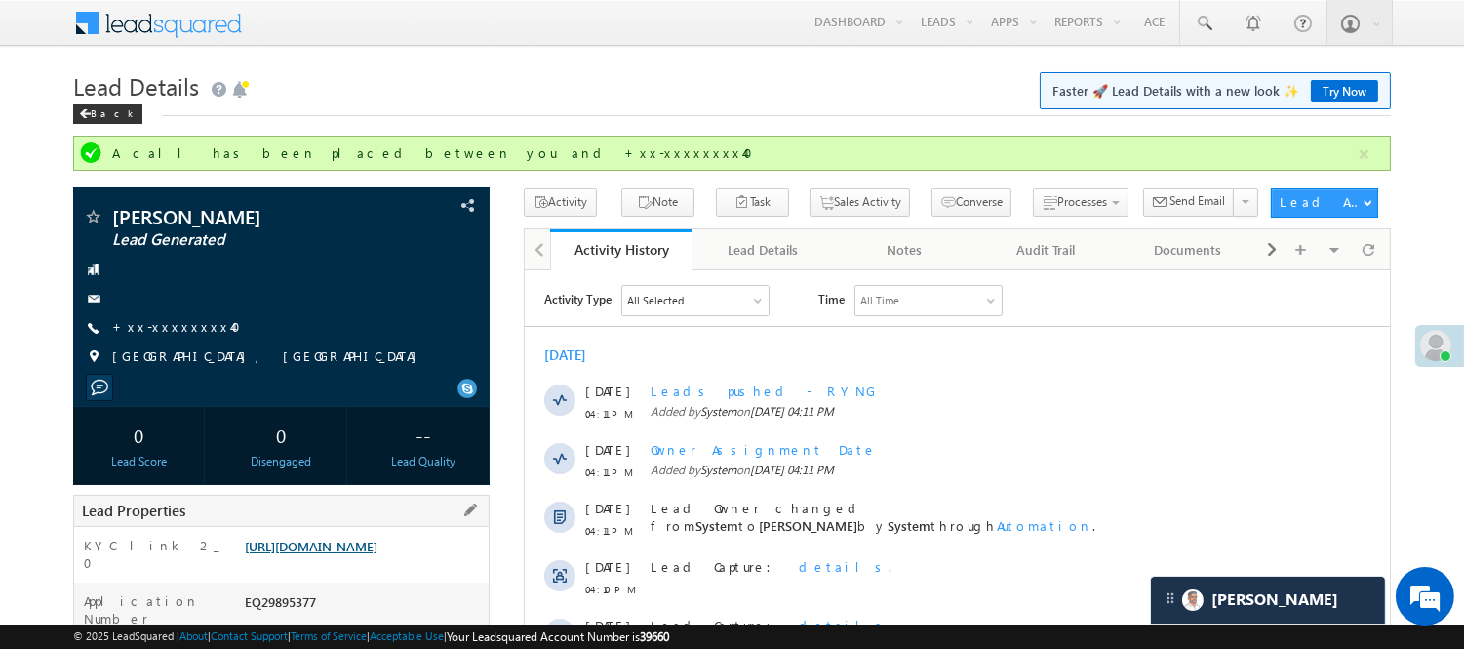
click at [354, 554] on link "https://angelbroking1-pk3em7sa.customui-test.leadsquared.com?leadId=9f41856b-61…" at bounding box center [311, 546] width 133 height 17
click at [372, 554] on link "https://angelbroking1-pk3em7sa.customui-test.leadsquared.com?leadId=9f41856b-61…" at bounding box center [311, 546] width 133 height 17
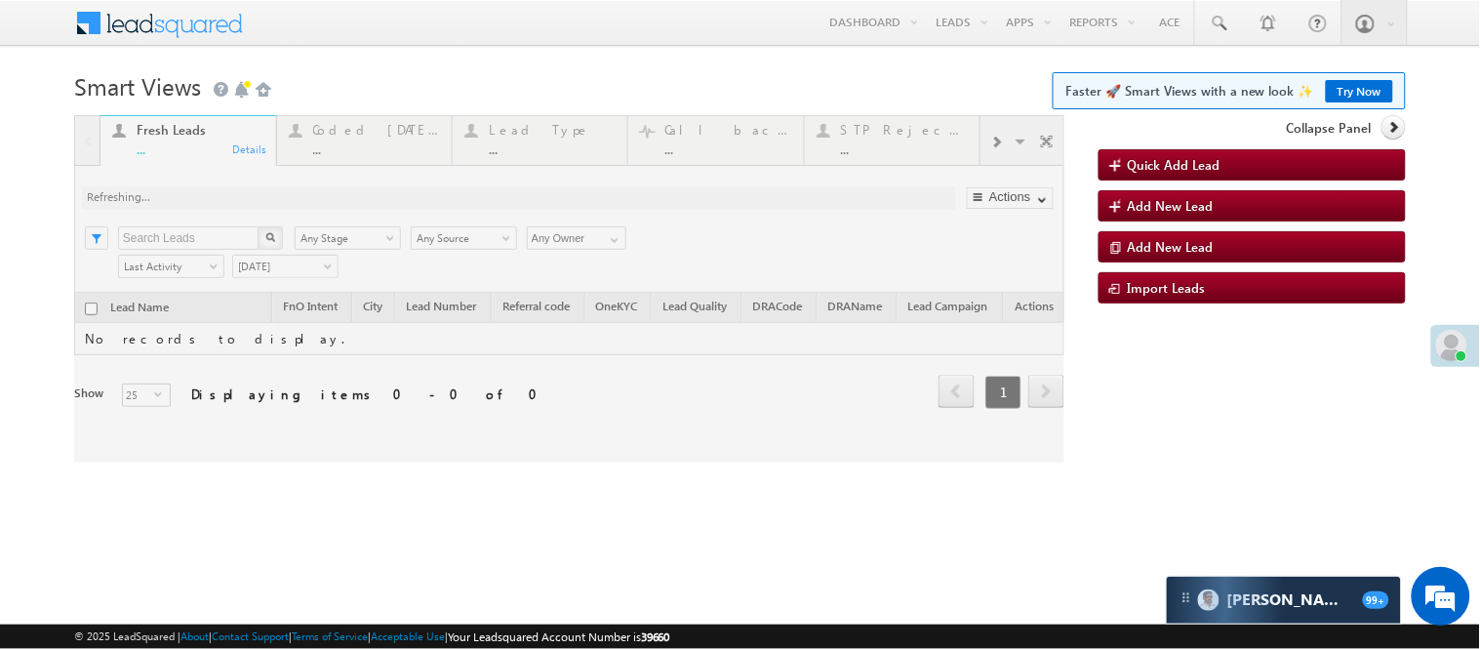
click at [353, 142] on div at bounding box center [569, 288] width 990 height 347
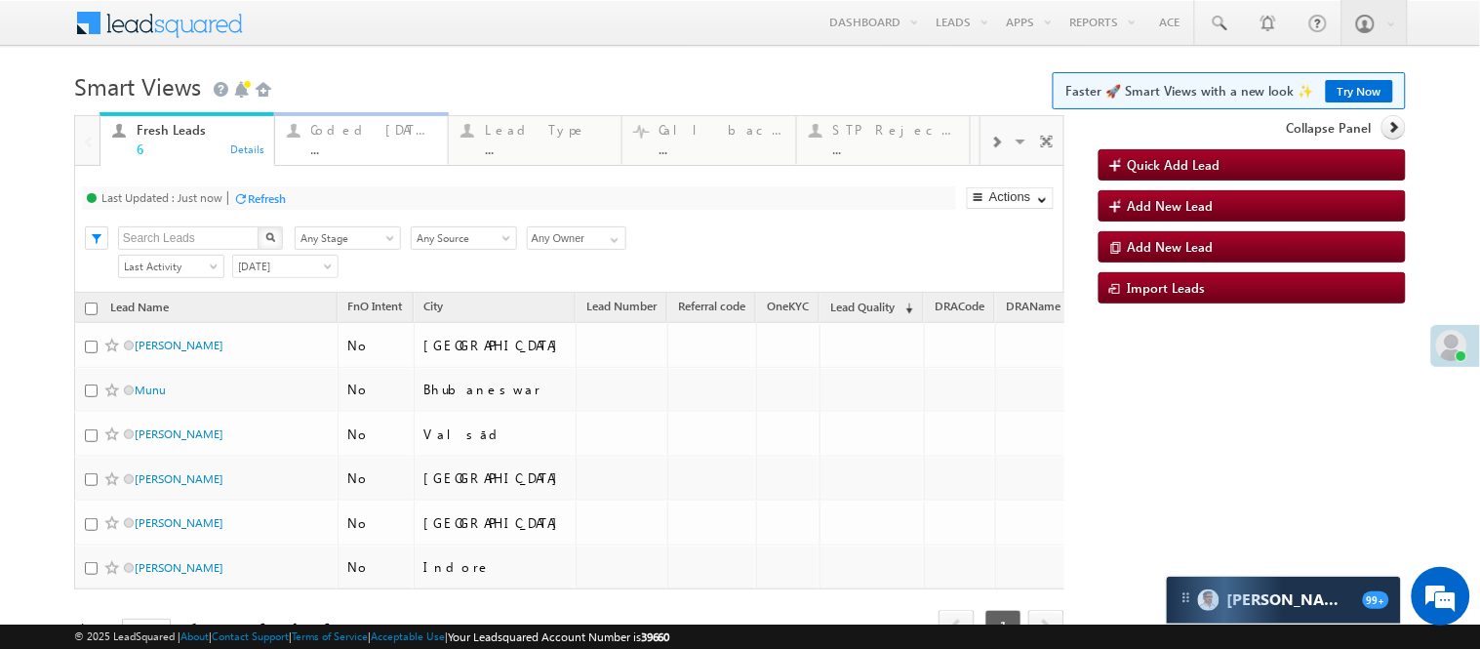
click at [353, 129] on div "Coded [DATE]" at bounding box center [373, 130] width 125 height 16
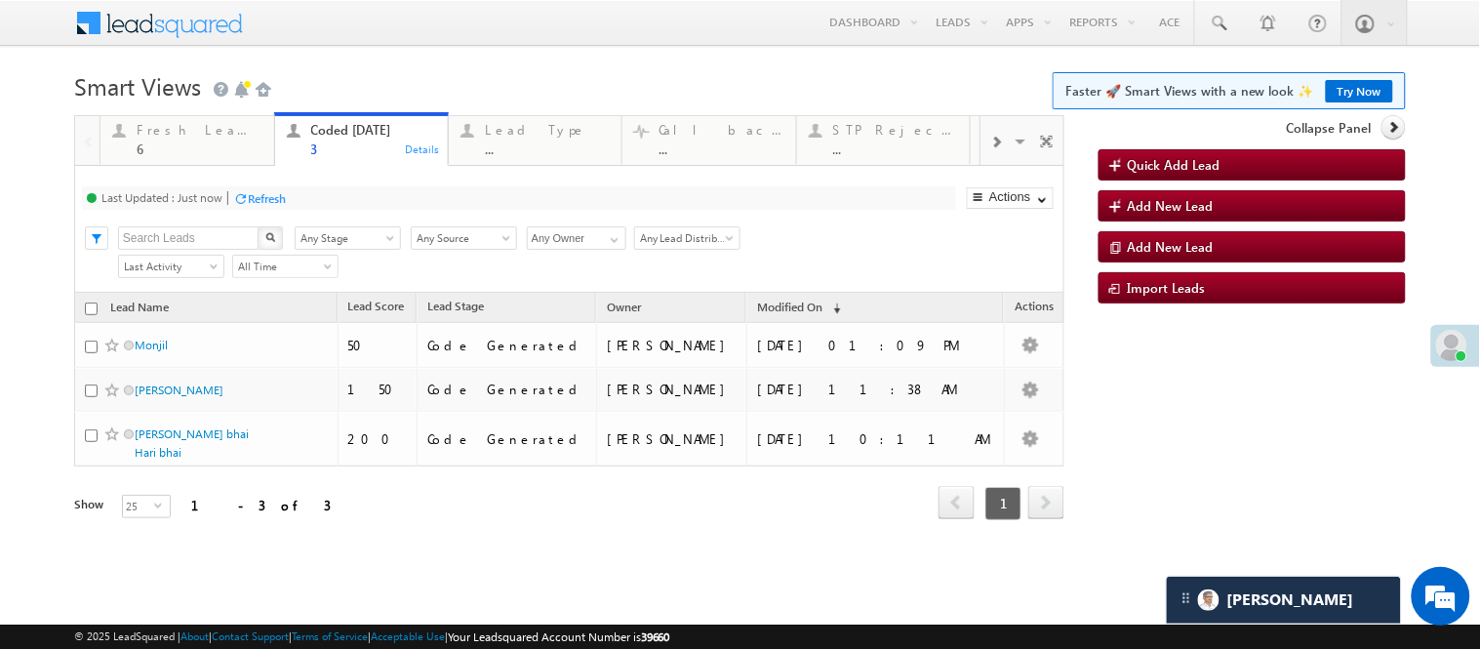
scroll to position [163, 0]
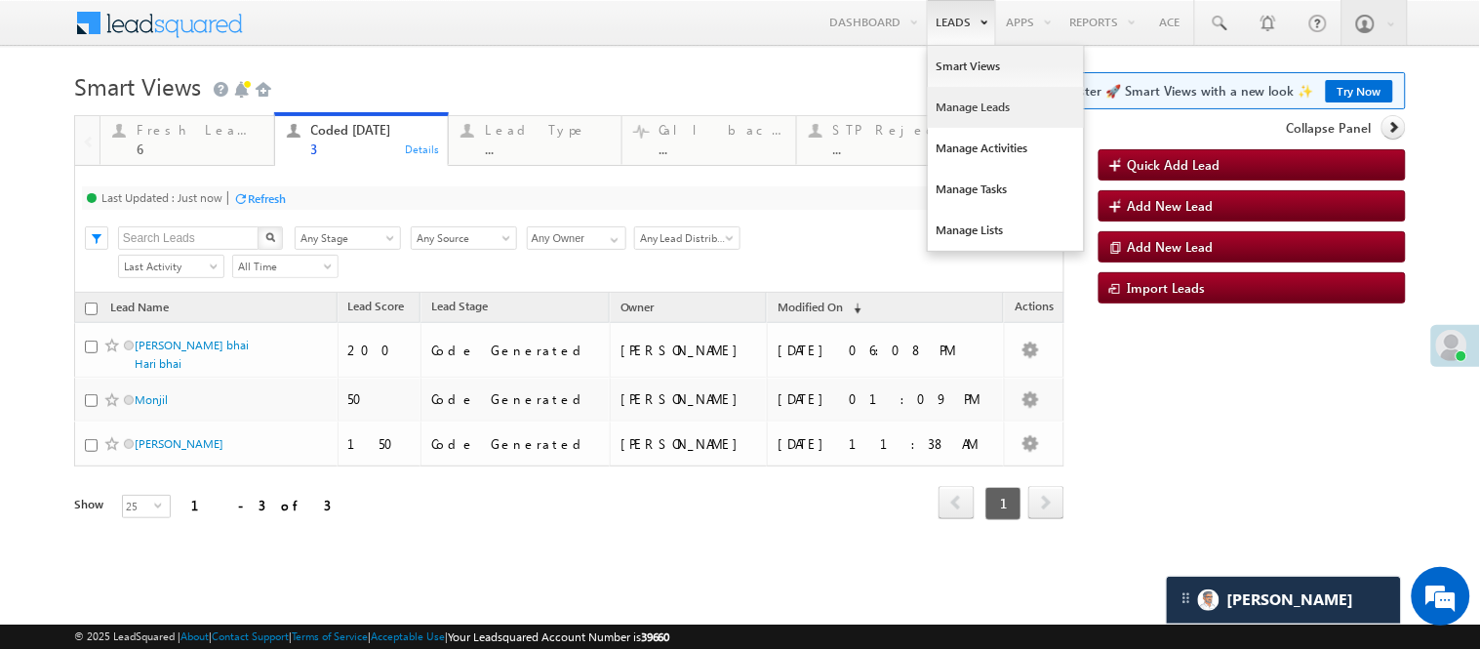
click at [943, 107] on link "Manage Leads" at bounding box center [1006, 107] width 156 height 41
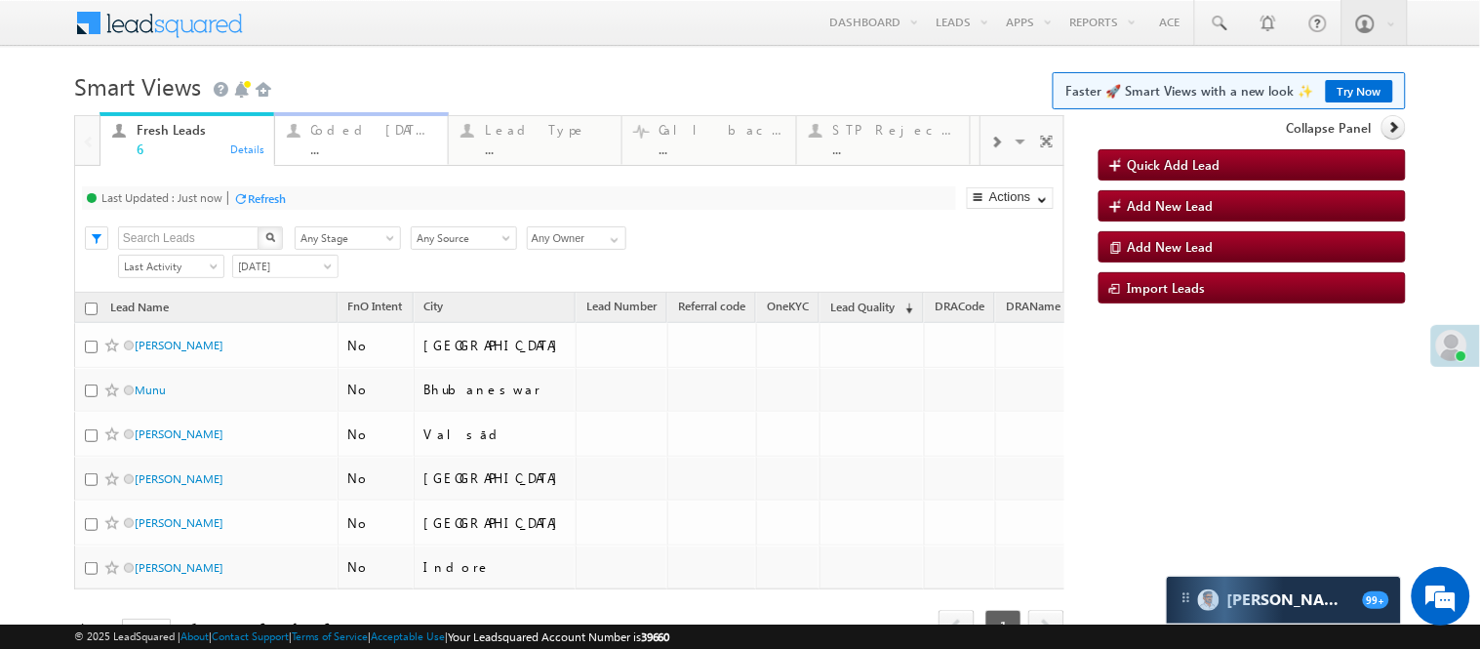
click at [372, 147] on div "..." at bounding box center [373, 148] width 125 height 15
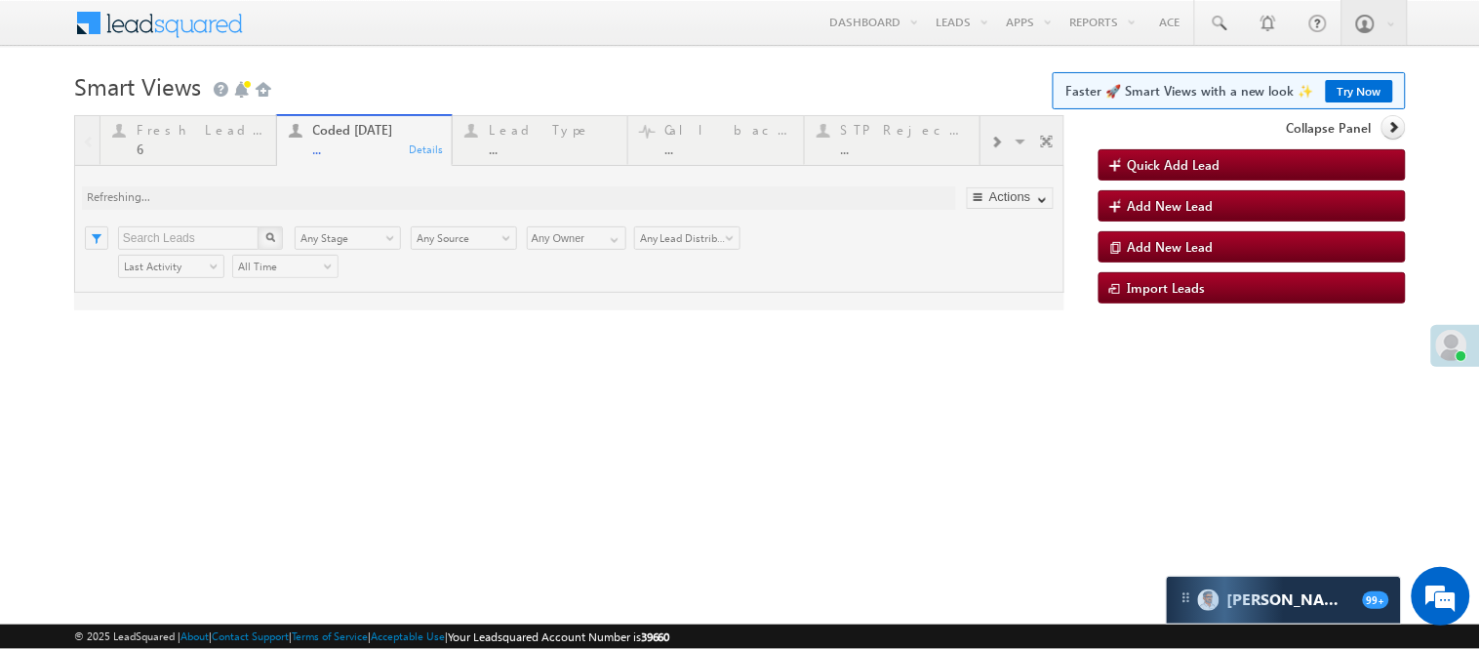
click at [1351, 85] on link "Try Now" at bounding box center [1359, 91] width 67 height 22
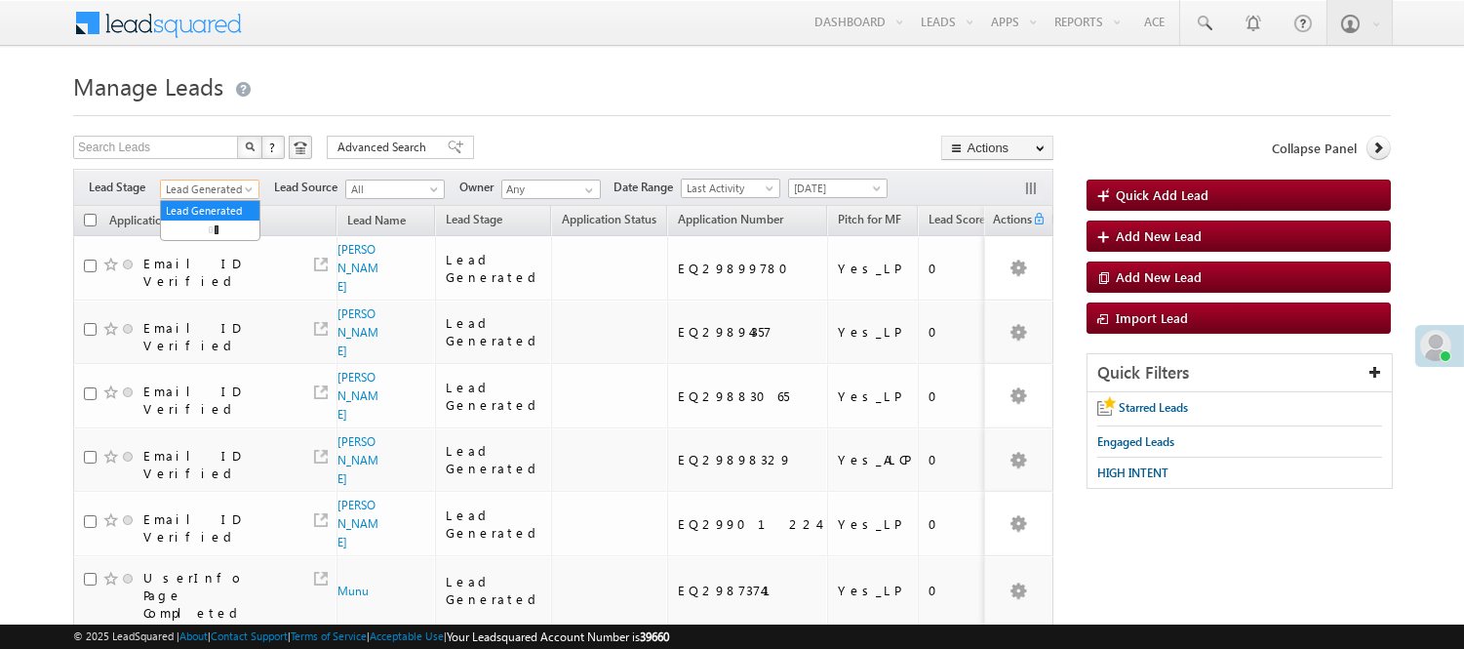
click at [220, 182] on span "Lead Generated" at bounding box center [207, 190] width 93 height 18
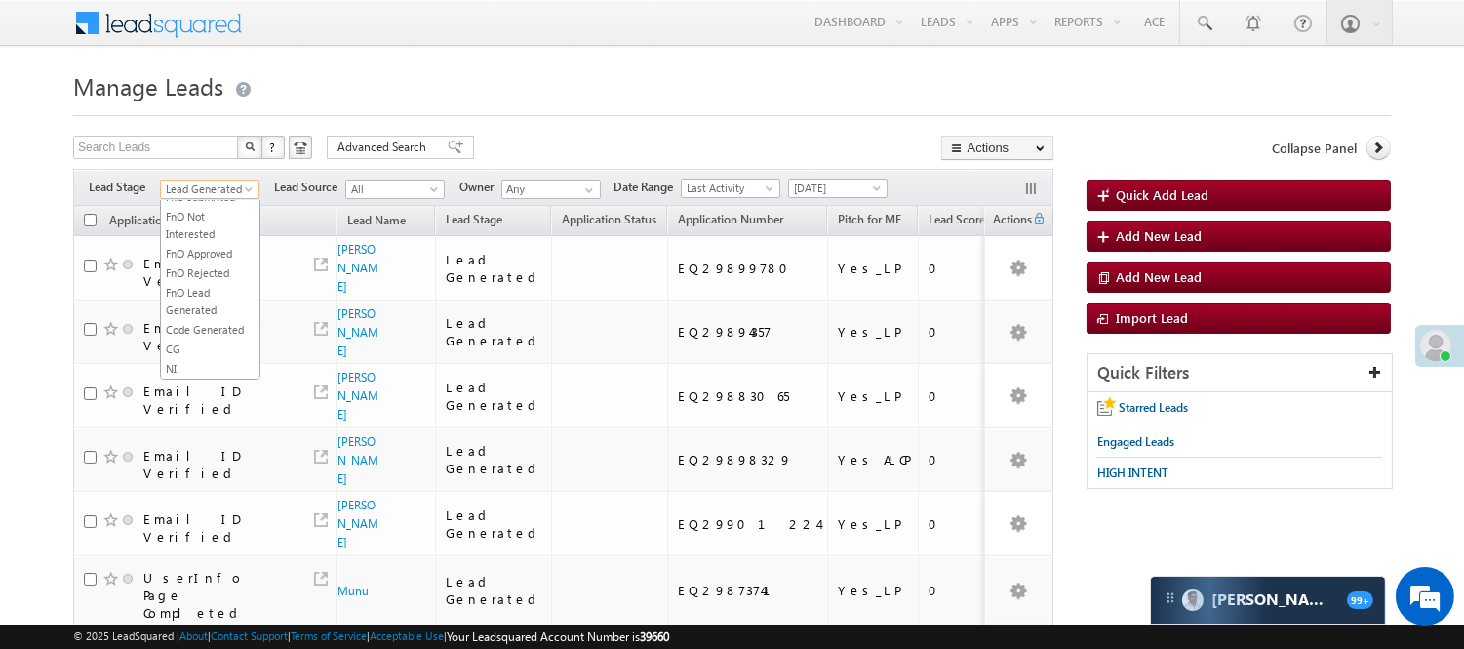
scroll to position [484, 0]
click at [209, 321] on link "Code Generated" at bounding box center [210, 330] width 99 height 18
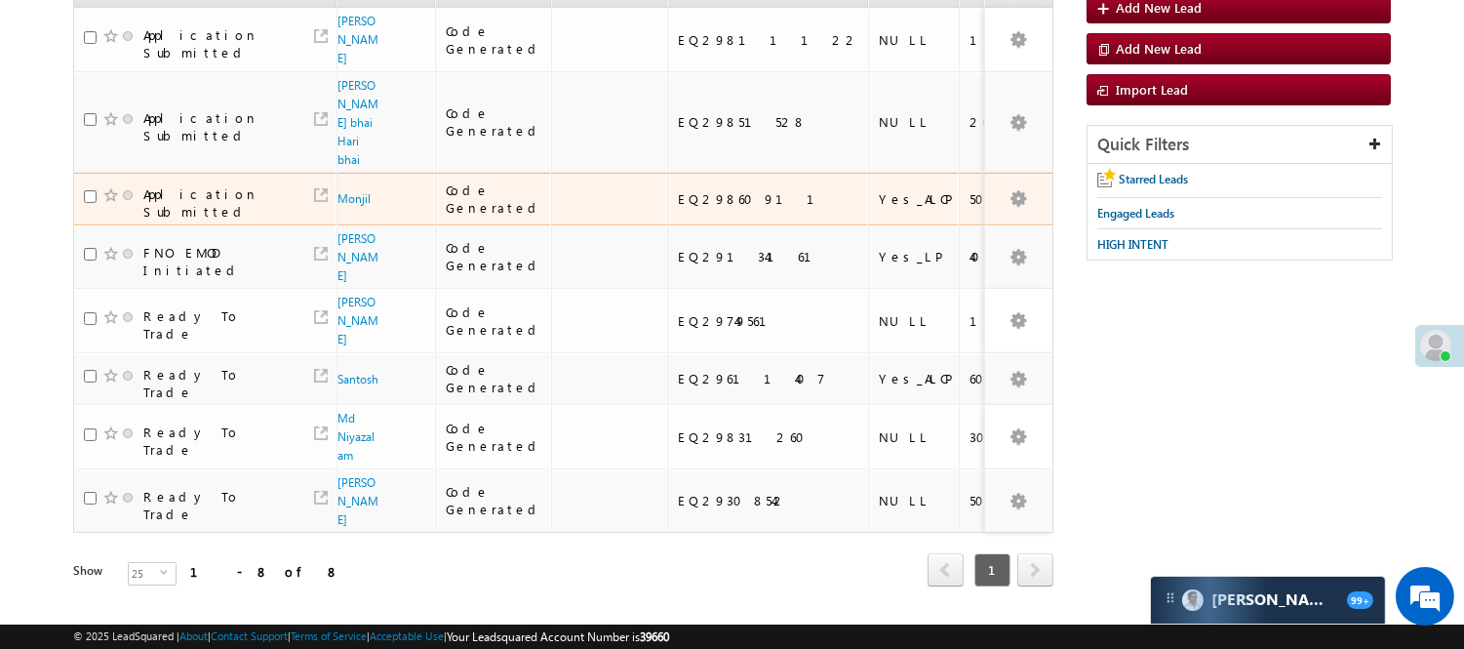
scroll to position [108, 0]
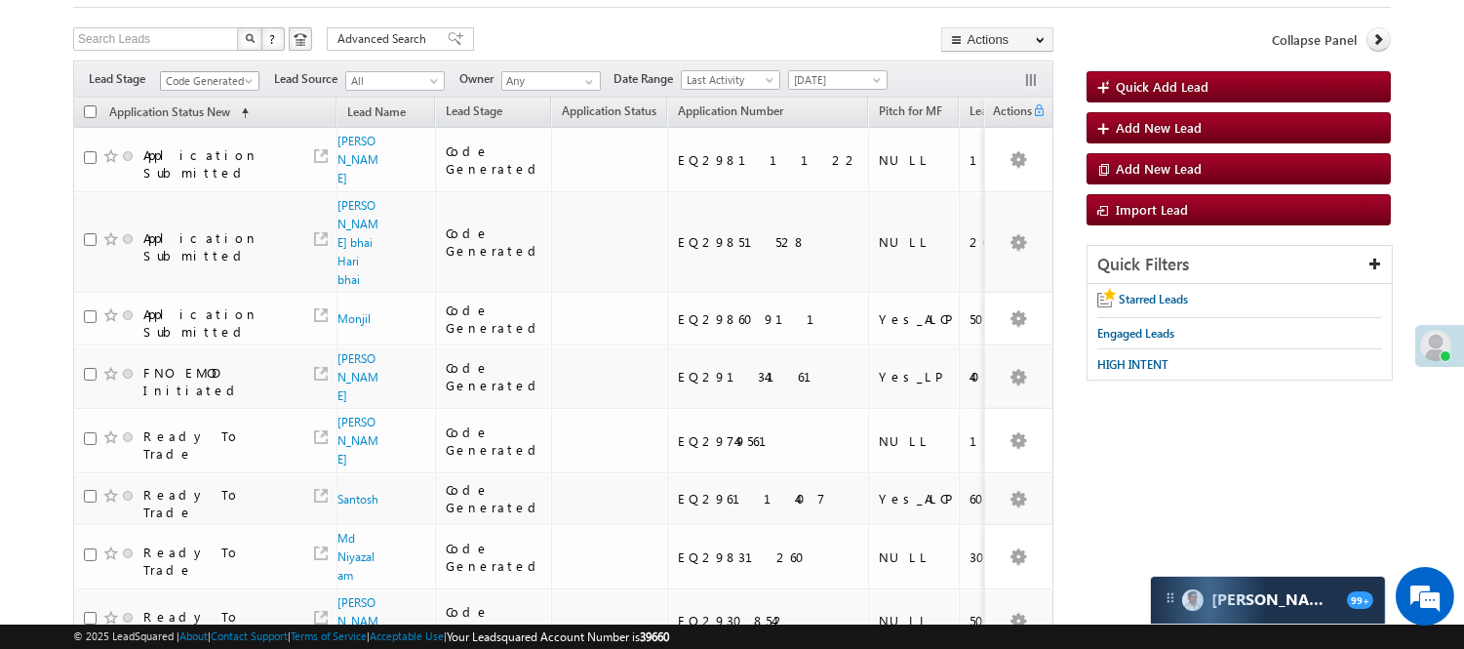
click at [221, 72] on span "Code Generated" at bounding box center [207, 81] width 93 height 18
click at [206, 123] on ul "All Lead Generated Lead Talked - Pitch Not Done Lead Talked - Pitch Done Lead T…" at bounding box center [210, 182] width 100 height 180
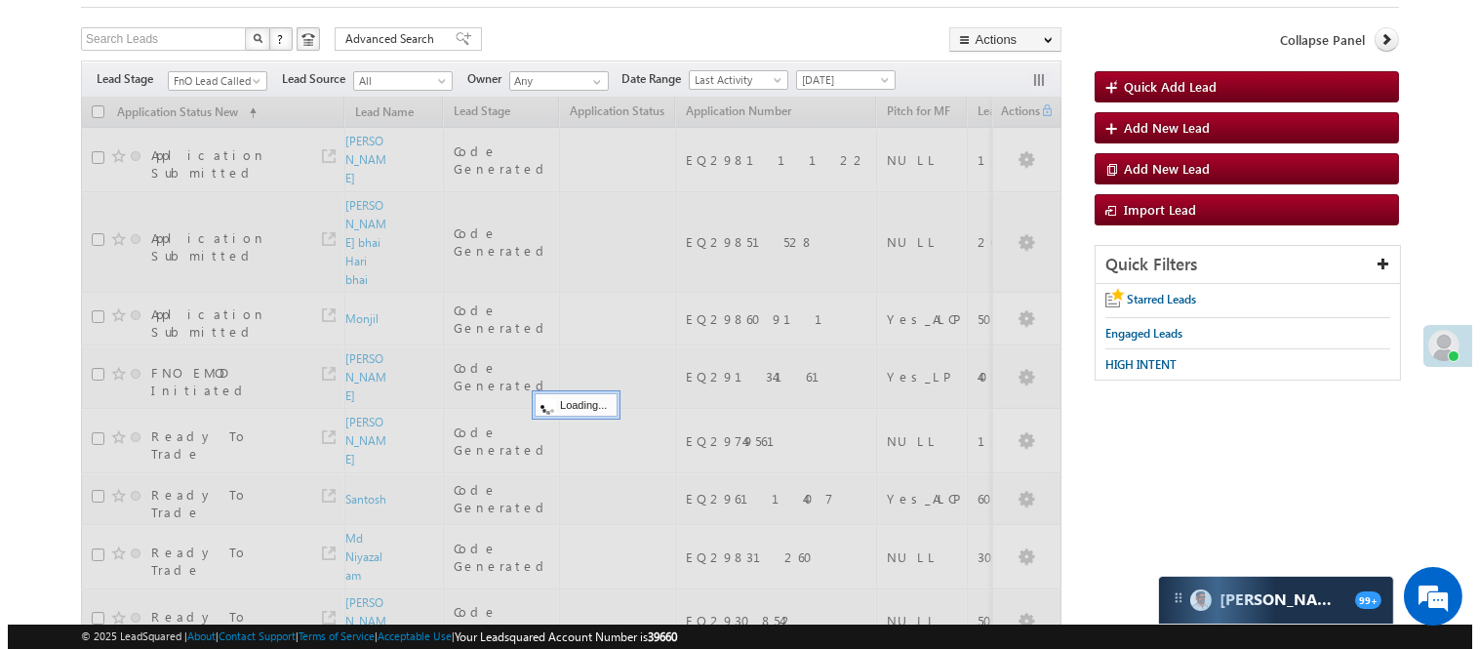
scroll to position [0, 0]
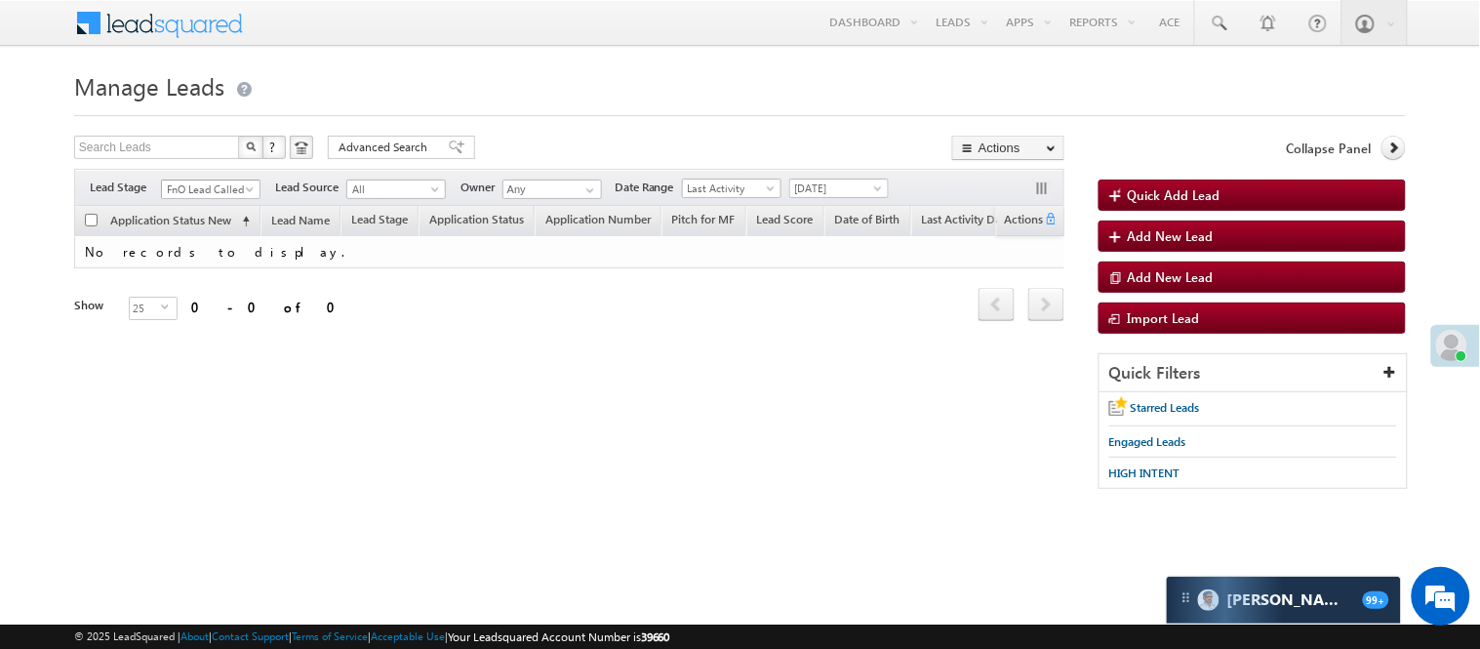
click at [227, 186] on span "FnO Lead Called" at bounding box center [208, 190] width 93 height 18
click at [183, 239] on link "Lead Generated" at bounding box center [211, 230] width 99 height 18
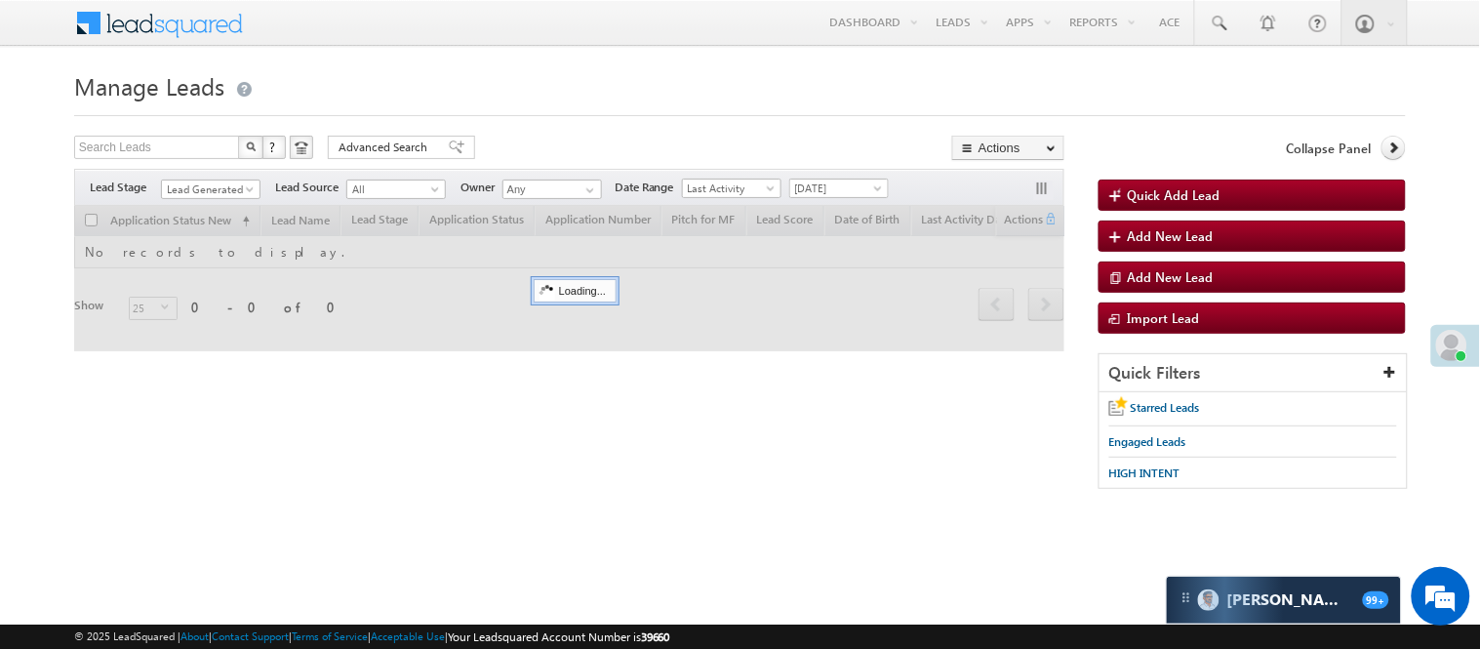
click at [637, 54] on body "Menu Nisha Anand Yadav Nisha .Yada v@ang elbro king. com" at bounding box center [740, 276] width 1480 height 553
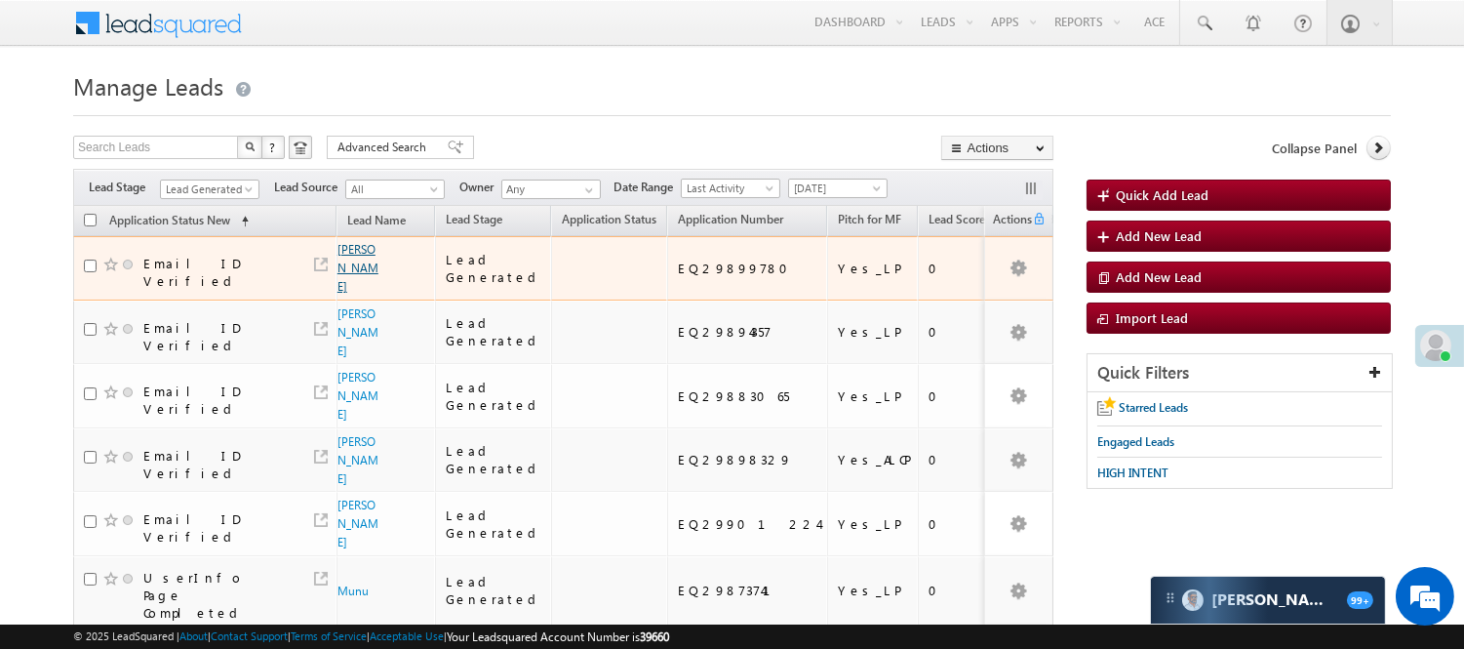
click at [356, 261] on link "[PERSON_NAME]" at bounding box center [358, 268] width 41 height 52
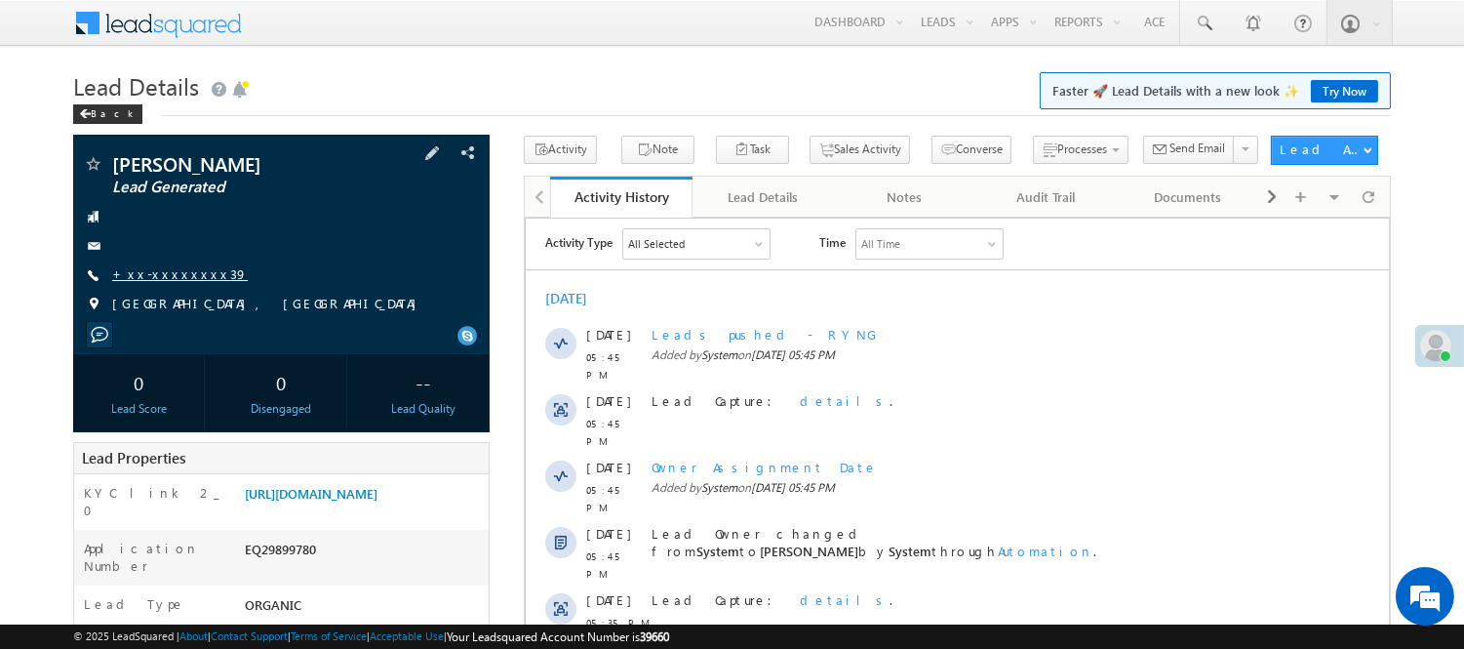
click at [181, 277] on link "+xx-xxxxxxxx39" at bounding box center [180, 273] width 136 height 17
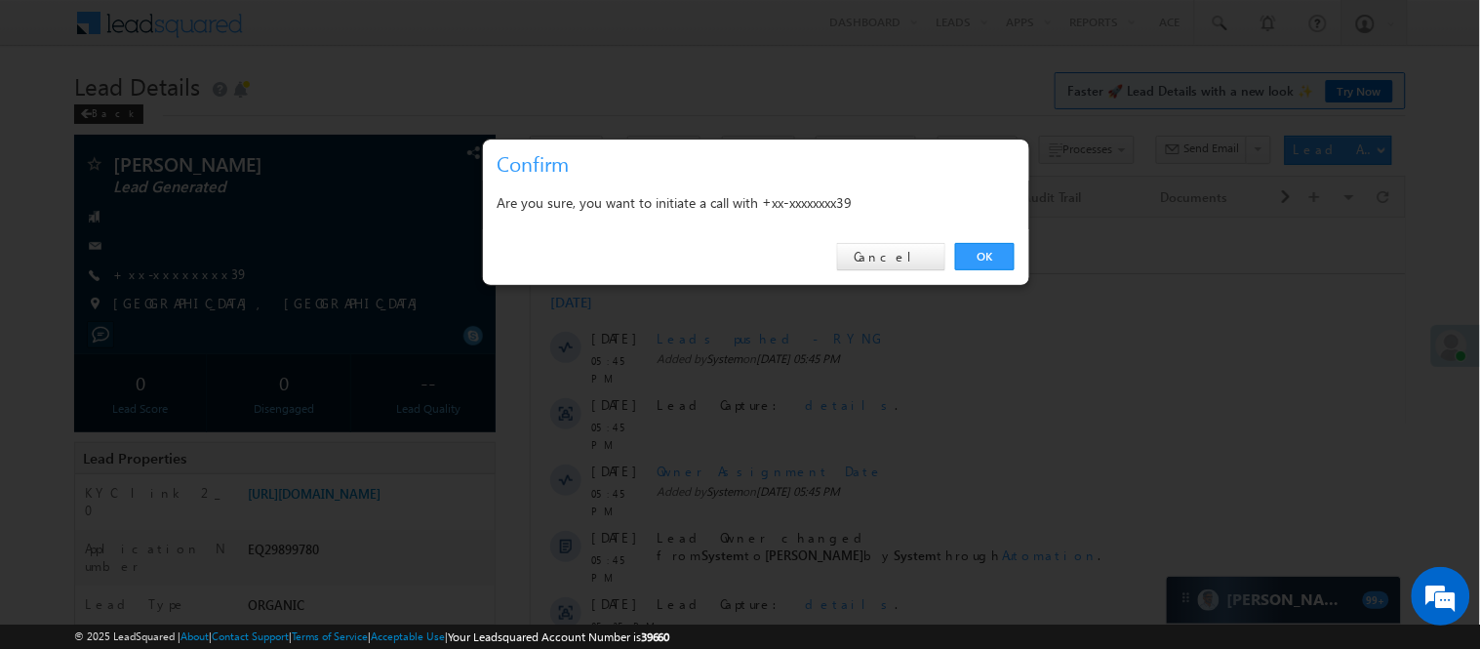
click at [1012, 274] on div "OK Cancel" at bounding box center [756, 257] width 546 height 56
click at [1010, 257] on link "OK" at bounding box center [985, 256] width 60 height 27
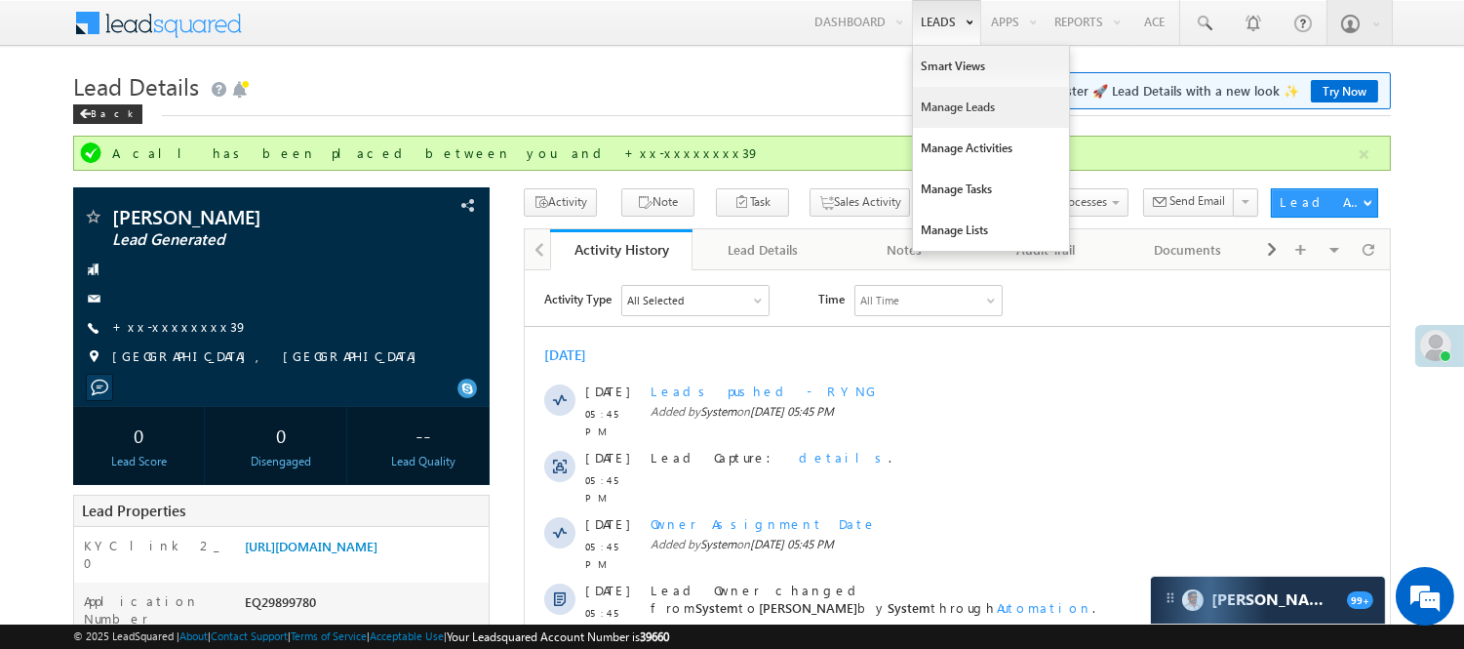
click at [943, 105] on link "Manage Leads" at bounding box center [991, 107] width 156 height 41
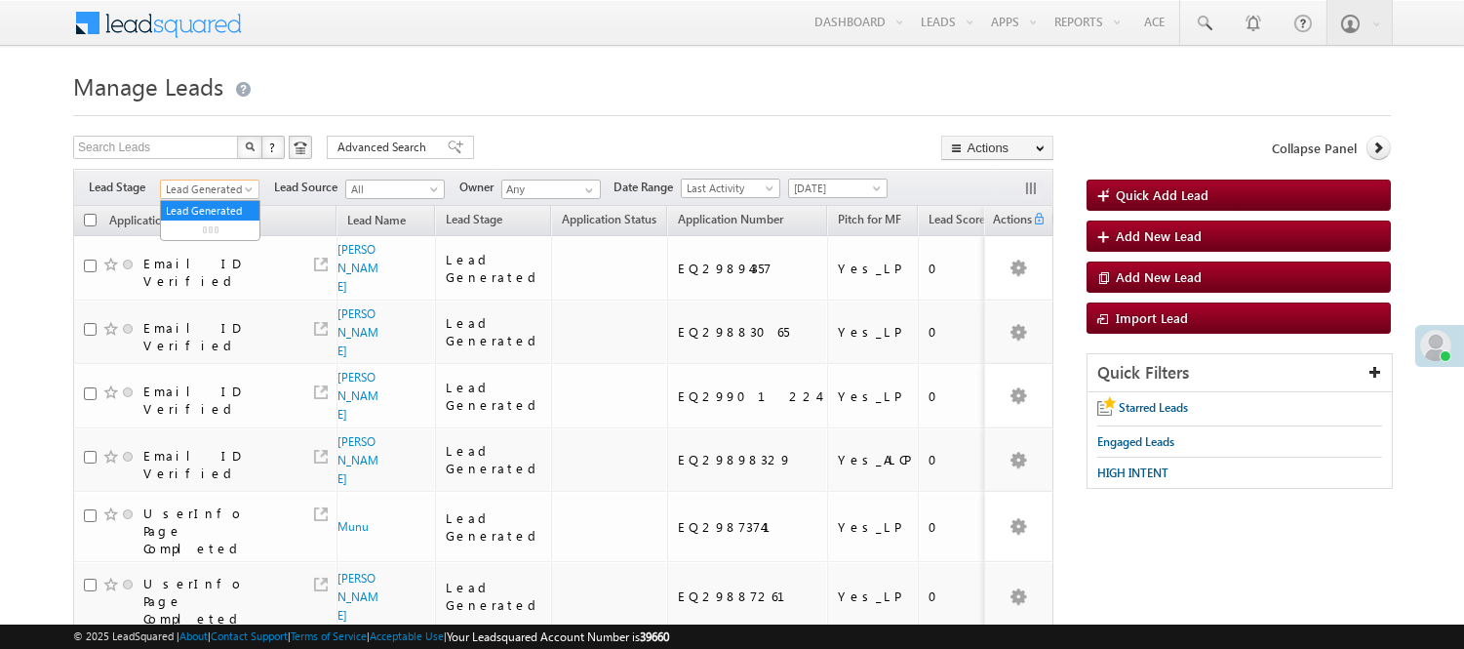
click at [221, 189] on span "Lead Generated" at bounding box center [207, 190] width 93 height 18
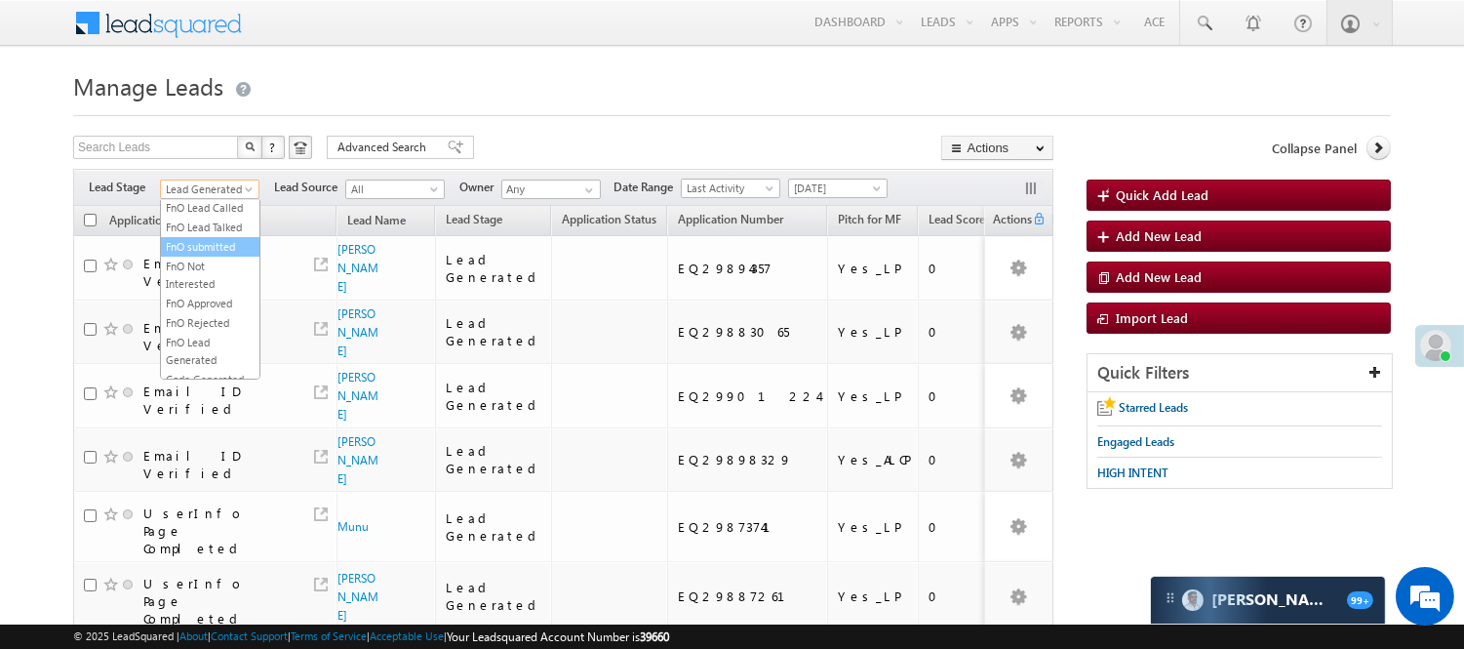
scroll to position [484, 0]
click at [202, 322] on link "Code Generated" at bounding box center [210, 330] width 99 height 18
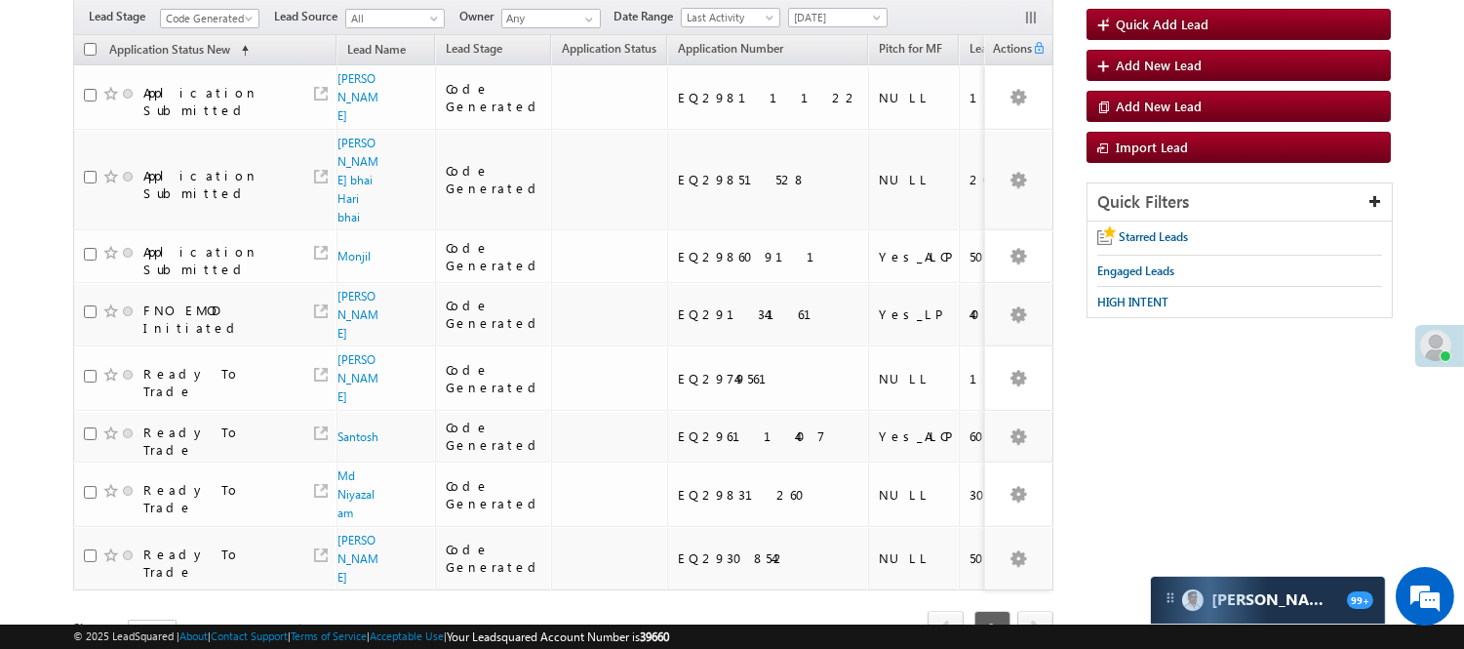
scroll to position [0, 0]
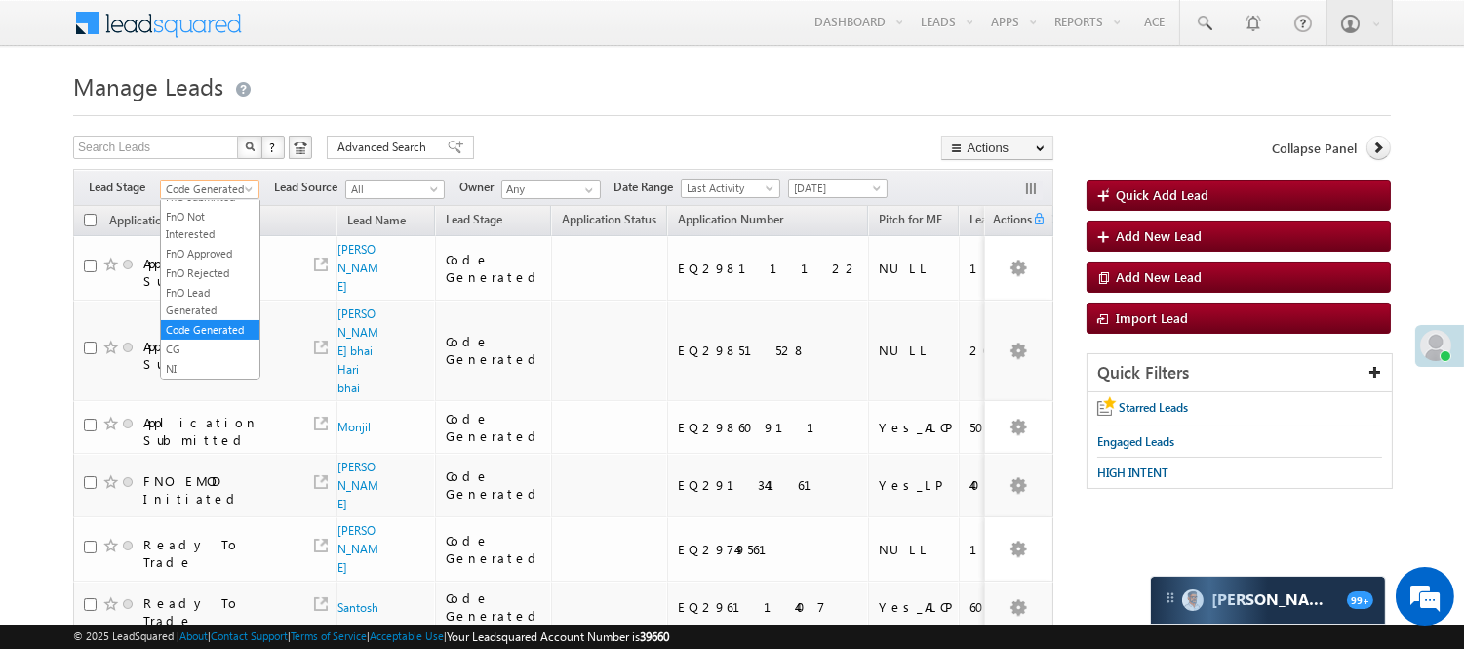
click at [197, 182] on span "Code Generated" at bounding box center [207, 190] width 93 height 18
click at [215, 230] on link "Lead Generated" at bounding box center [210, 230] width 99 height 18
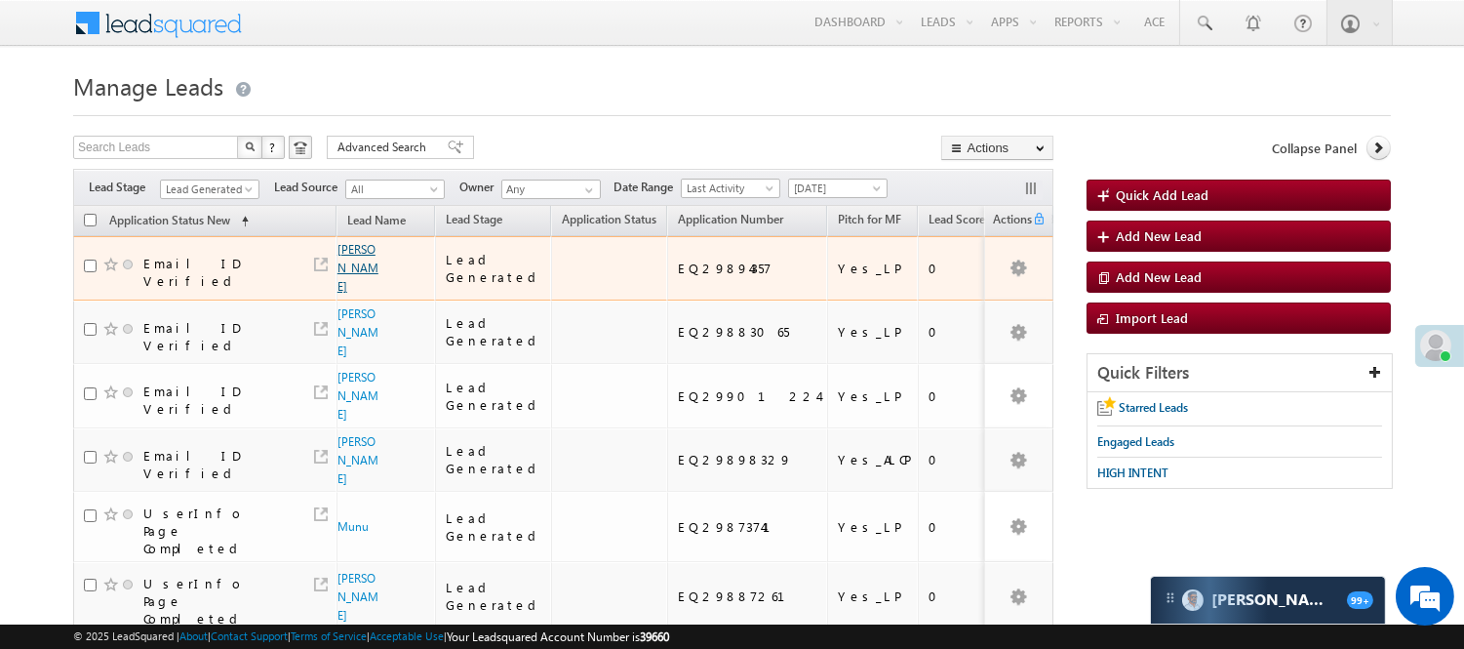
click at [343, 285] on link "Anand chauha" at bounding box center [358, 268] width 41 height 52
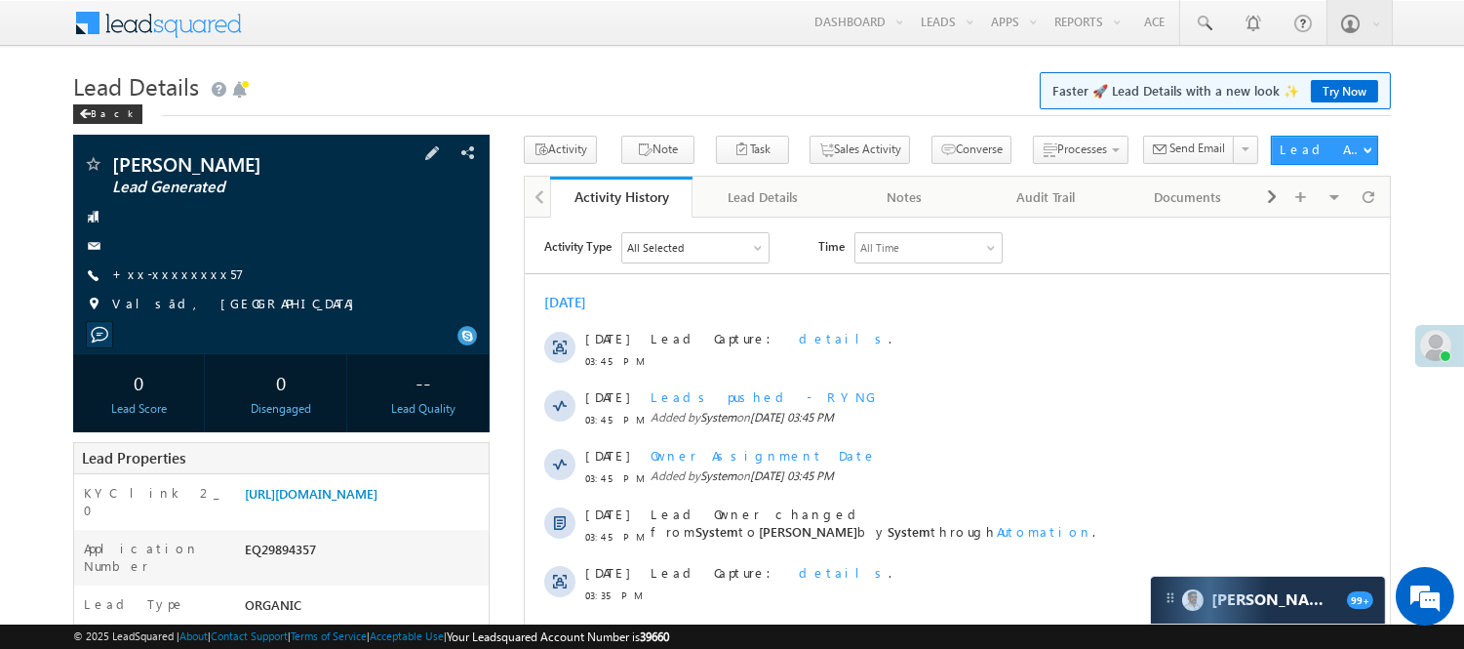
click at [163, 263] on div "Anand chauha Lead Generated +xx-xxxxxxxx57" at bounding box center [281, 239] width 397 height 170
click at [171, 270] on link "+xx-xxxxxxxx57" at bounding box center [178, 273] width 132 height 17
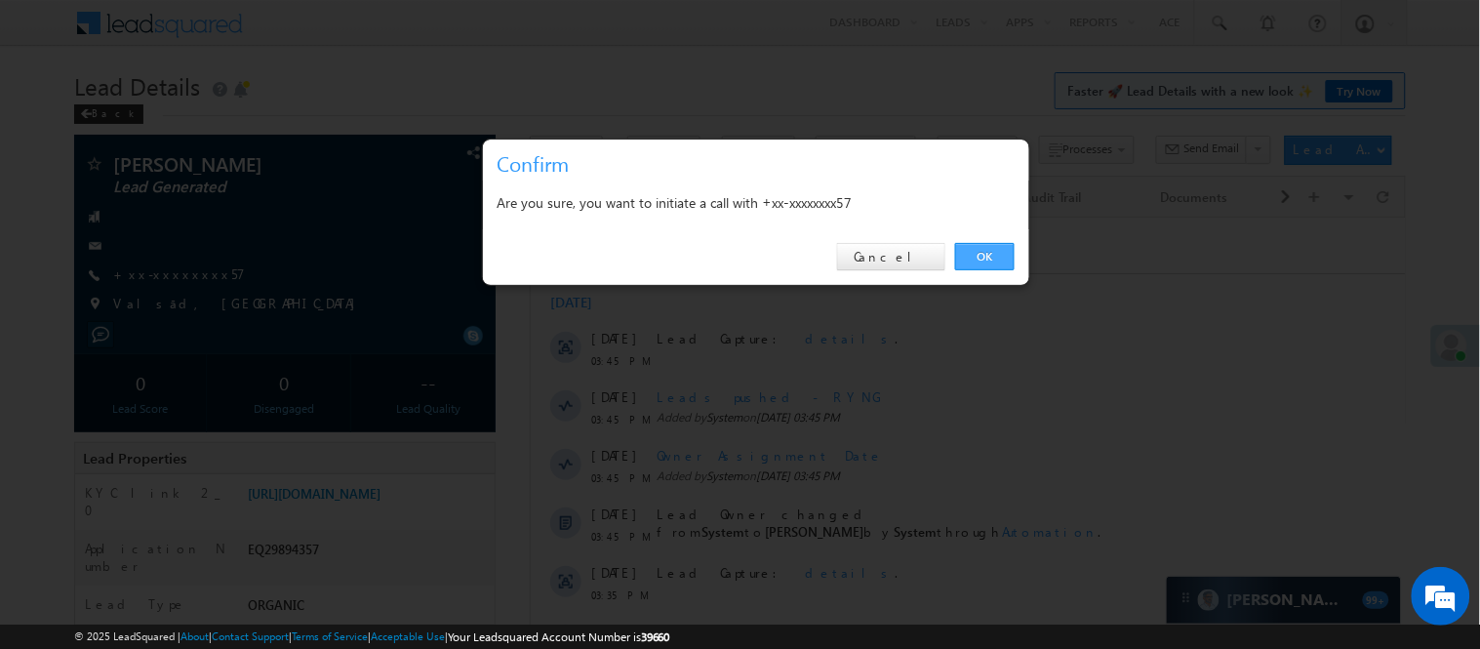
click at [993, 250] on link "OK" at bounding box center [985, 256] width 60 height 27
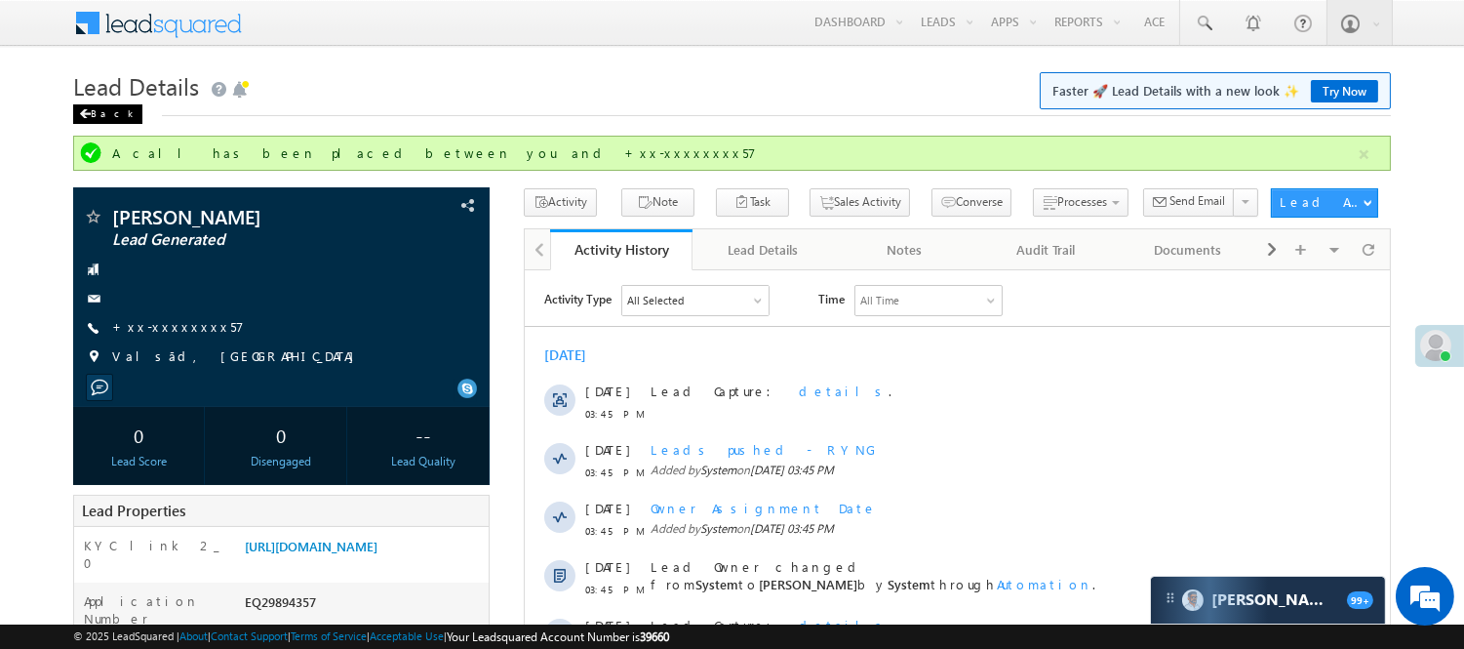
click at [99, 111] on div "Back" at bounding box center [107, 114] width 69 height 20
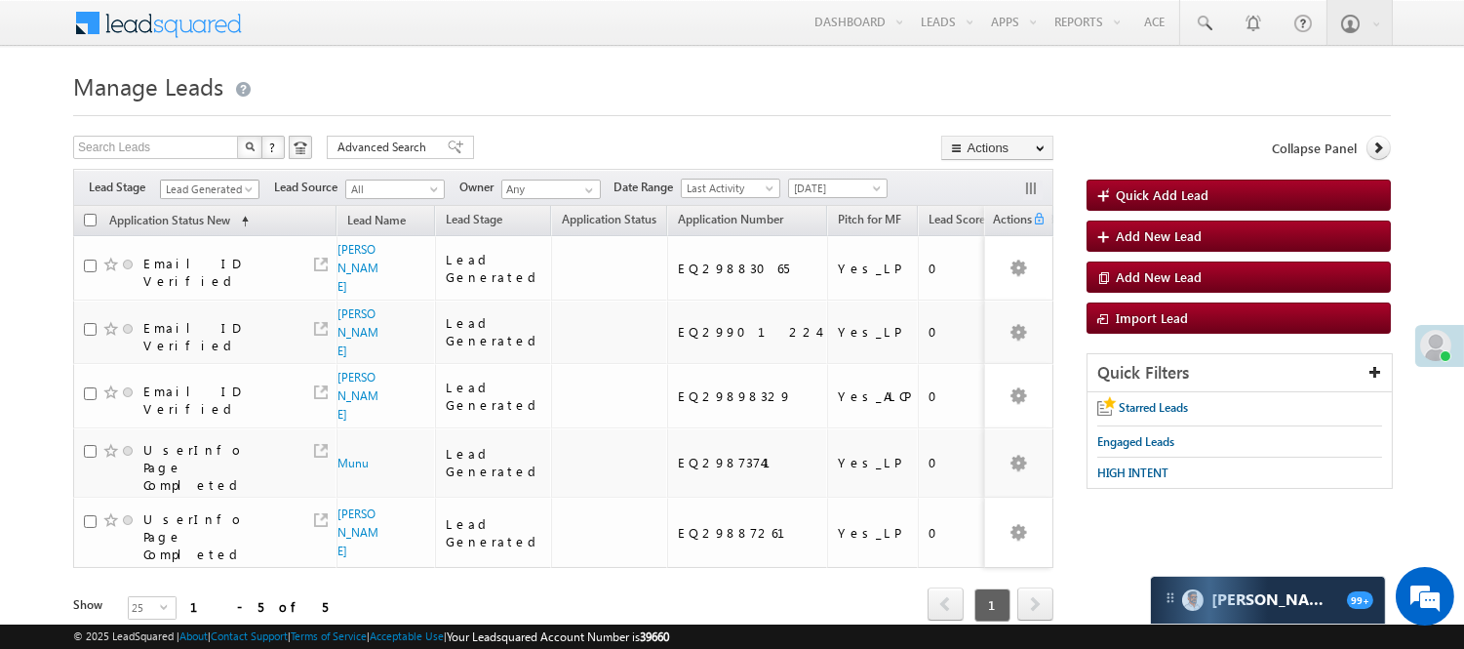
click at [215, 187] on span "Lead Generated" at bounding box center [207, 190] width 93 height 18
click at [199, 321] on link "Code Generated" at bounding box center [210, 330] width 99 height 18
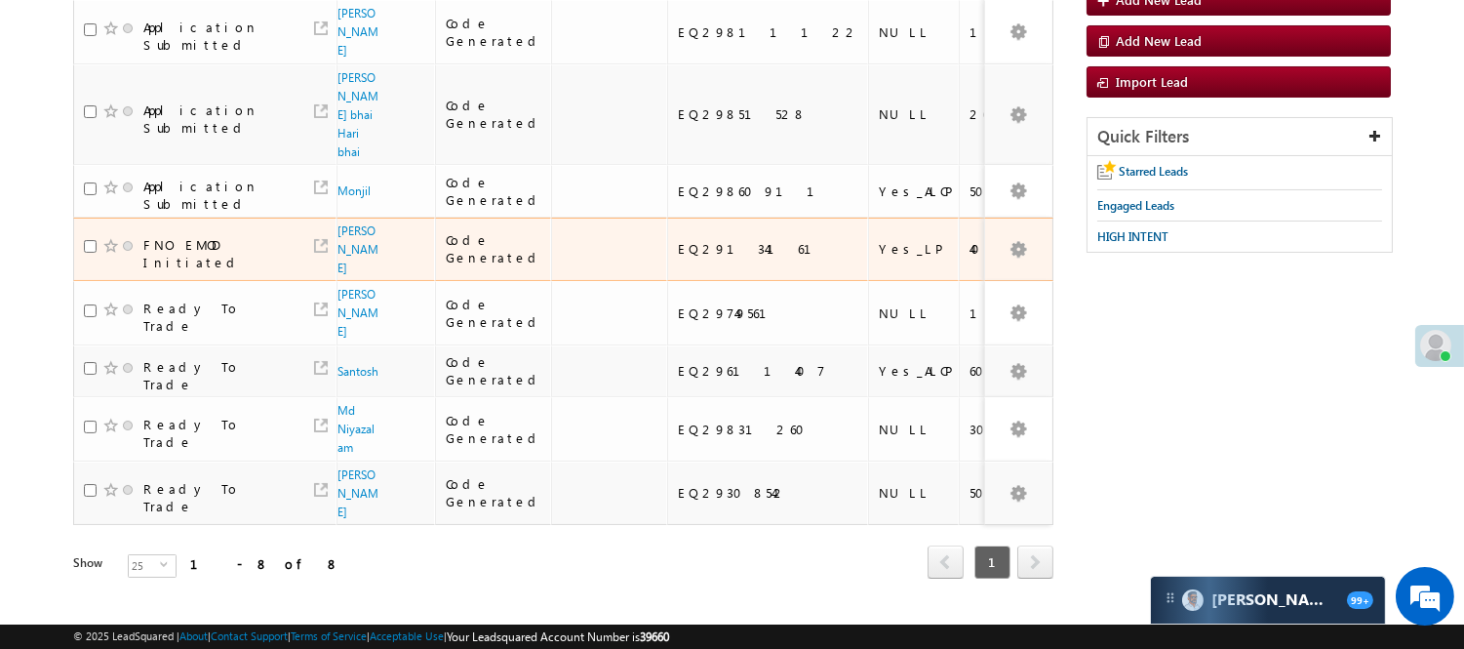
scroll to position [0, 0]
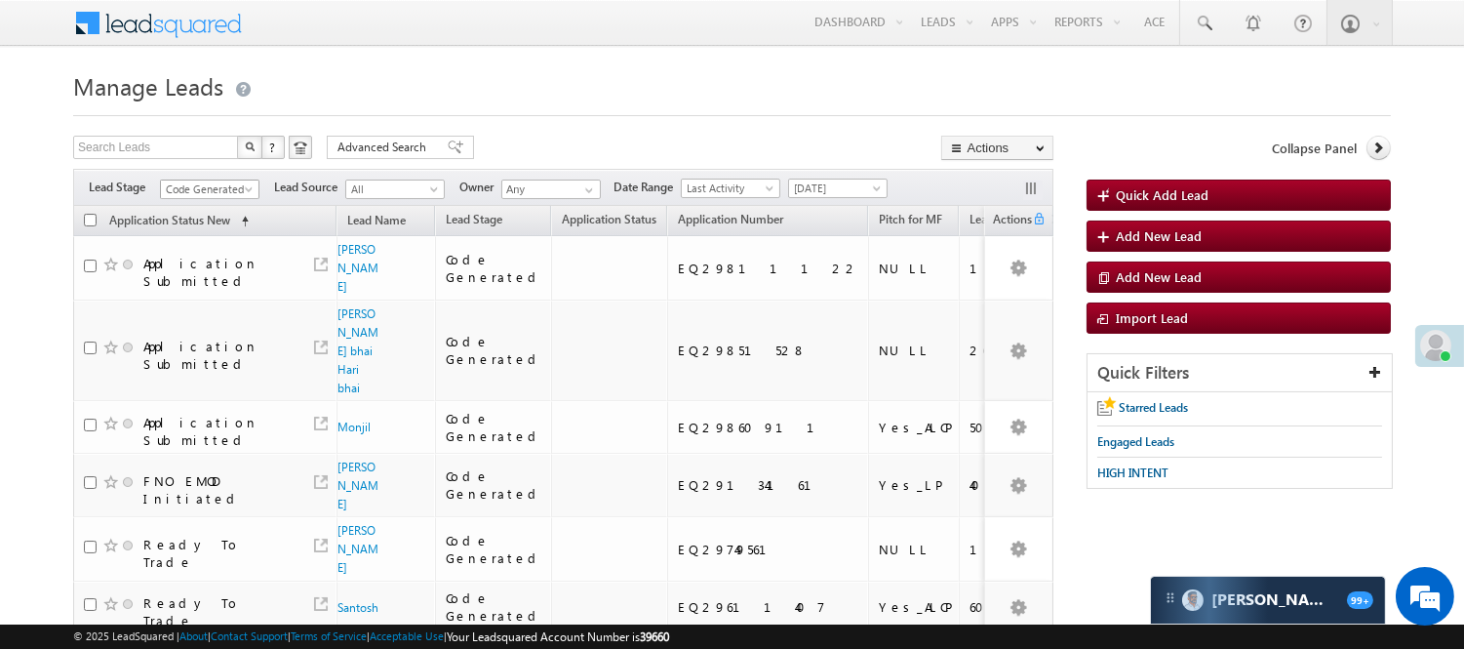
click at [221, 182] on span "Code Generated" at bounding box center [207, 190] width 93 height 18
click at [212, 237] on link "Lead Generated" at bounding box center [210, 230] width 99 height 18
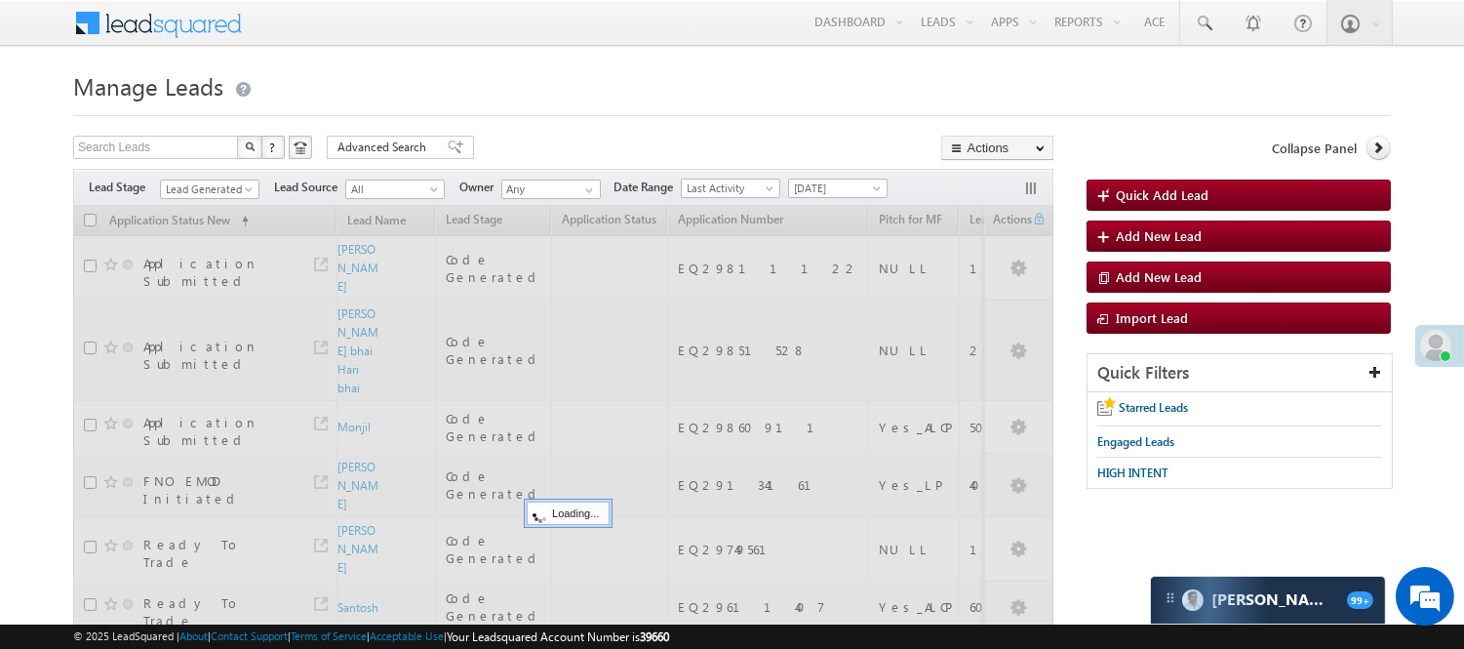
click at [552, 84] on h1 "Manage Leads" at bounding box center [732, 84] width 1318 height 38
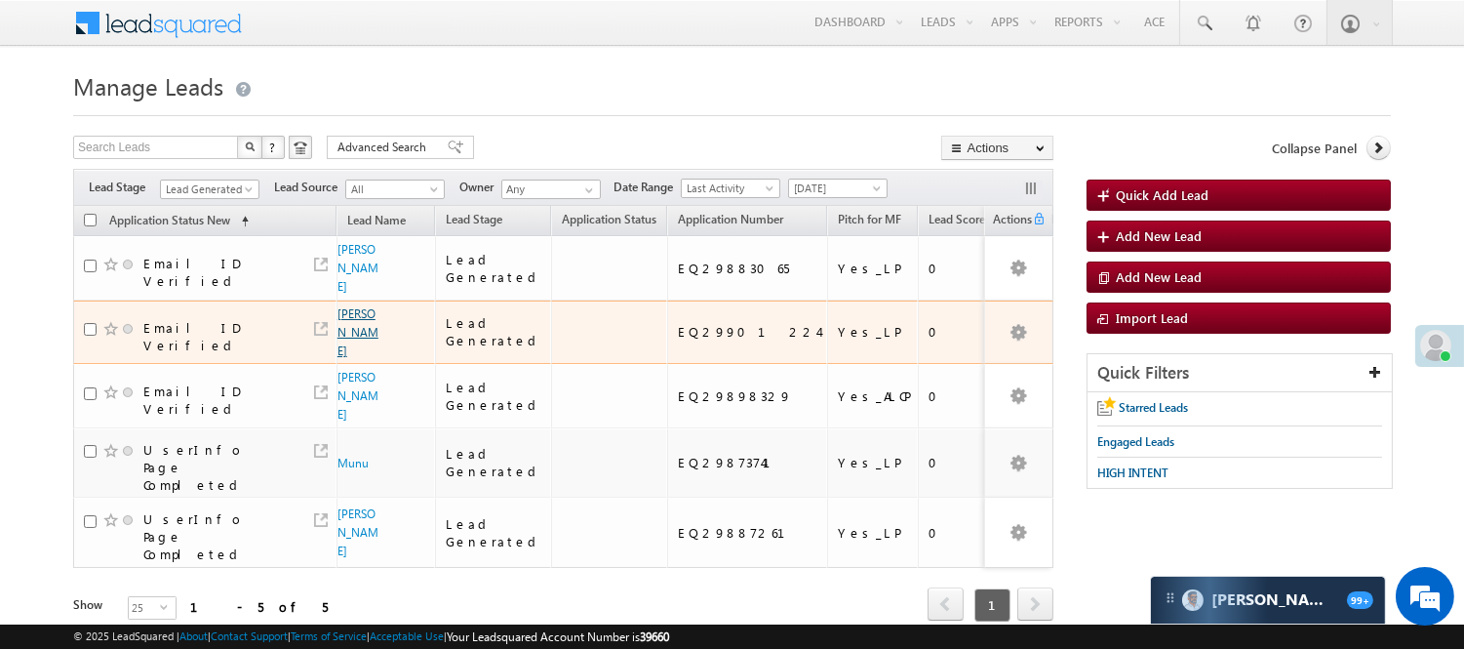
click at [354, 328] on link "[PERSON_NAME]" at bounding box center [358, 332] width 41 height 52
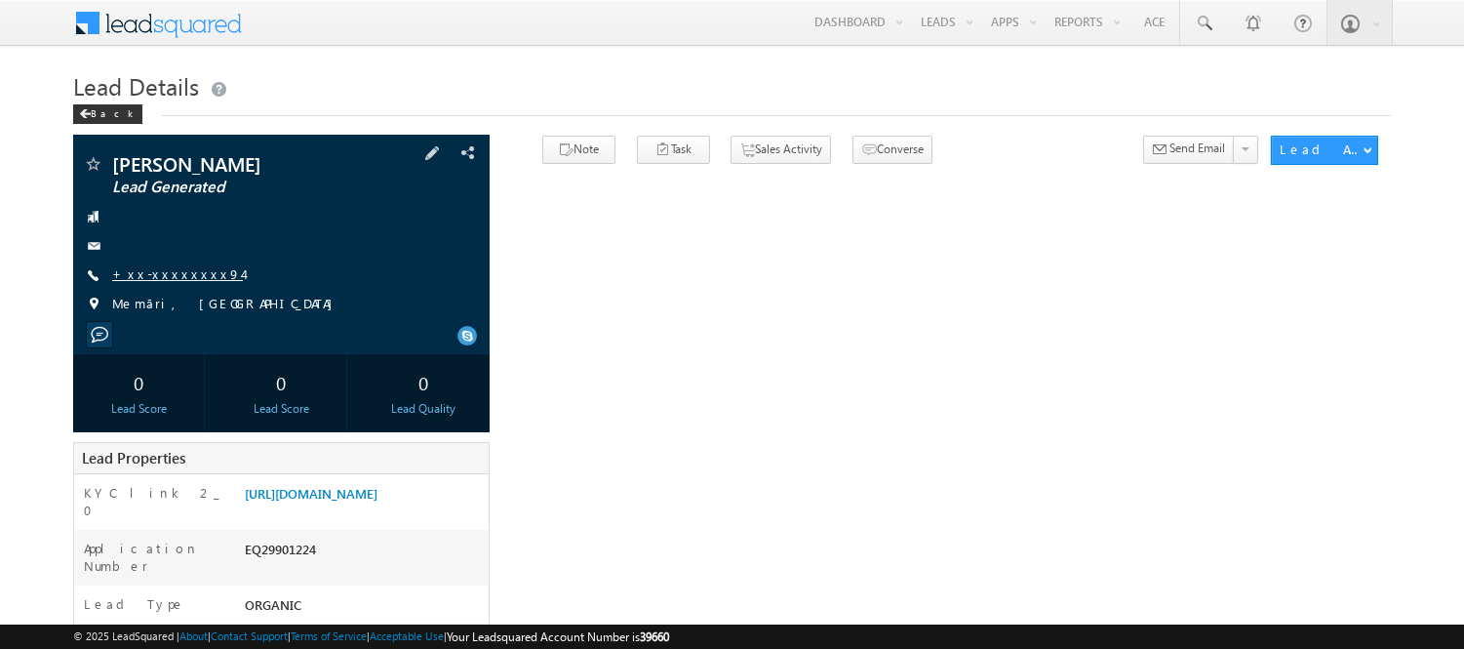
click at [182, 274] on link "+xx-xxxxxxxx94" at bounding box center [177, 273] width 131 height 17
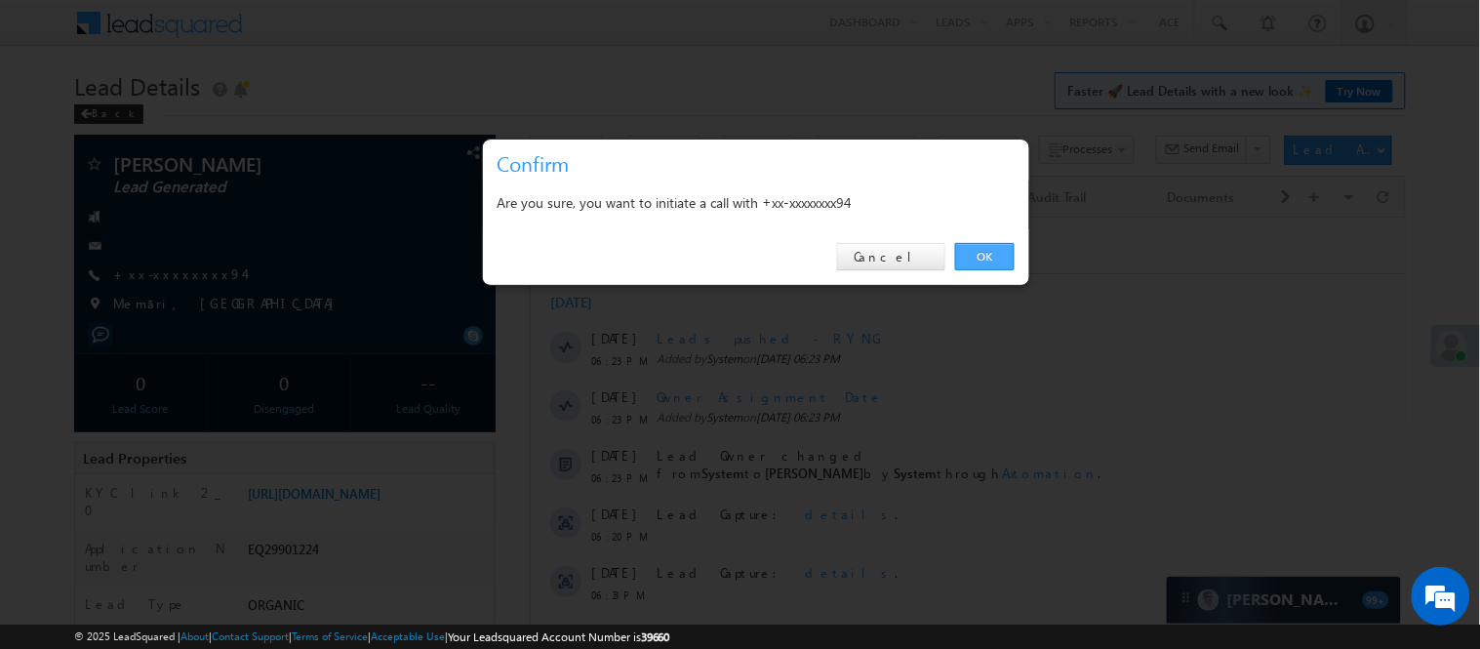
click at [981, 248] on link "OK" at bounding box center [985, 256] width 60 height 27
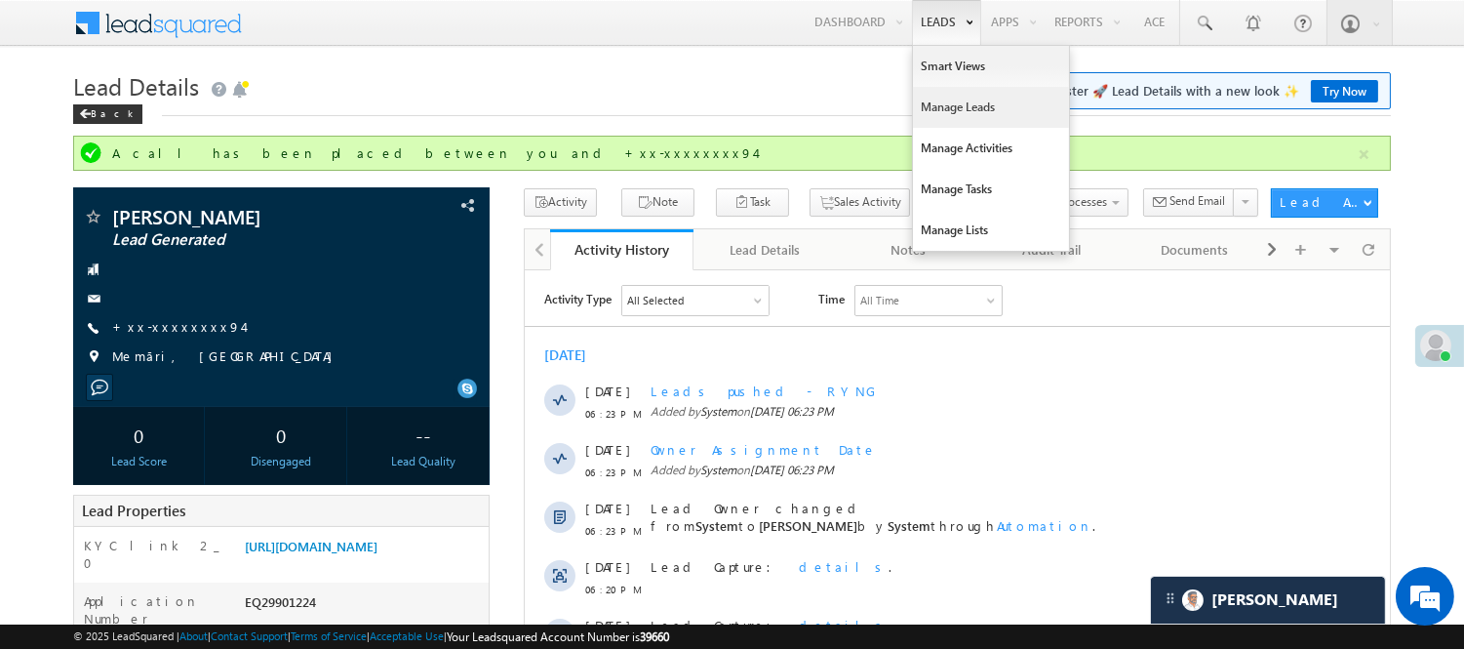
click at [971, 107] on link "Manage Leads" at bounding box center [991, 107] width 156 height 41
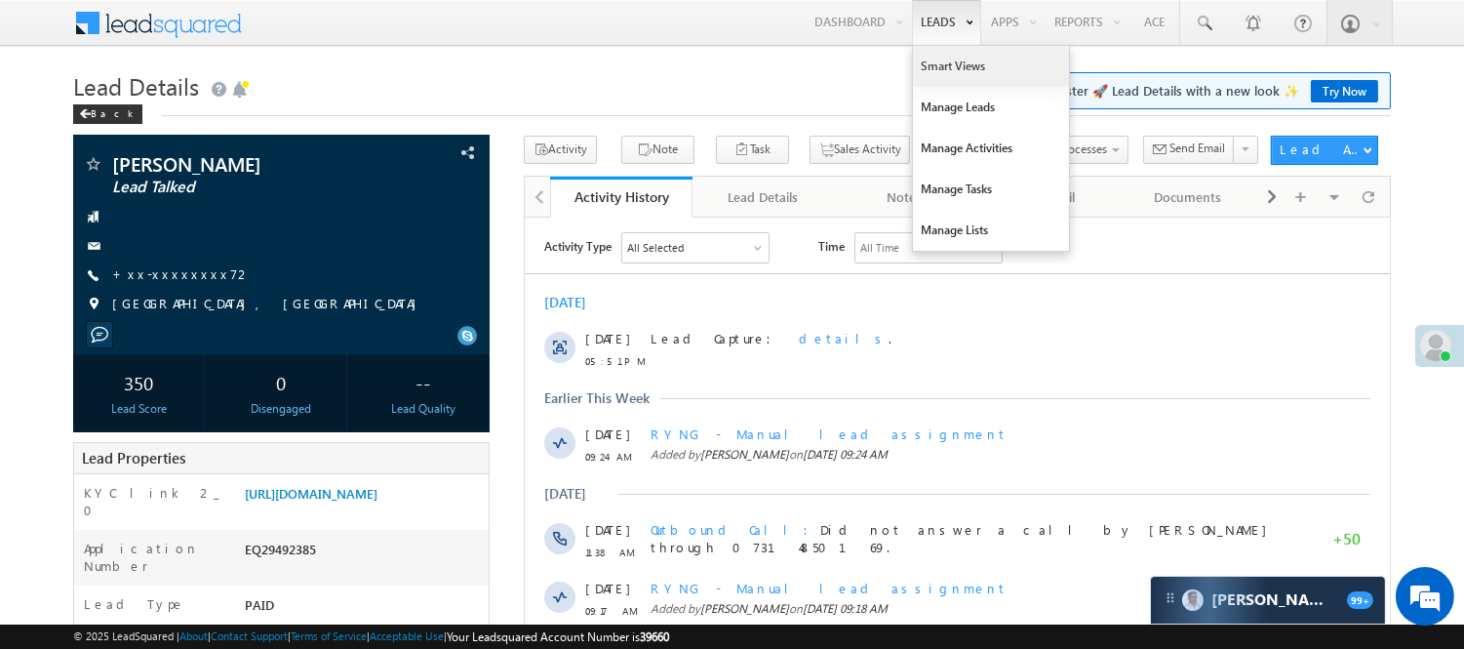
click at [949, 68] on link "Smart Views" at bounding box center [991, 66] width 156 height 41
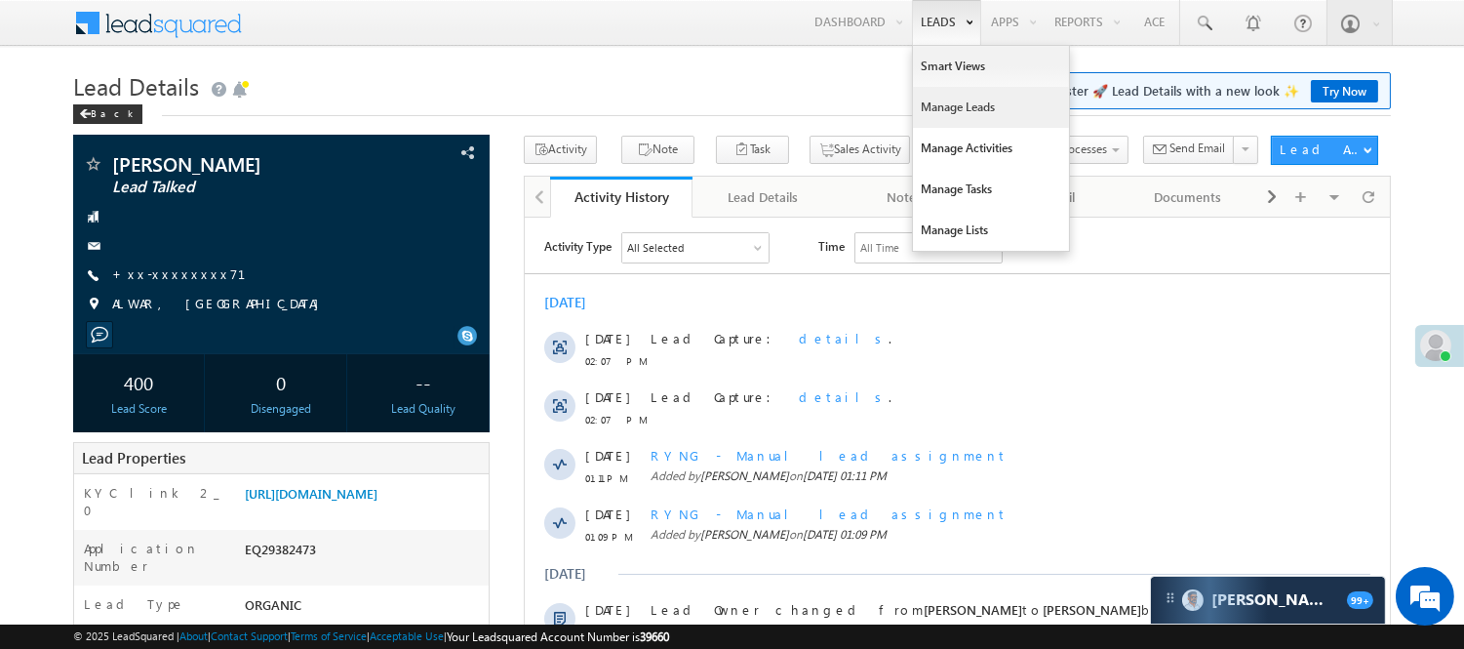
click at [942, 113] on link "Manage Leads" at bounding box center [991, 107] width 156 height 41
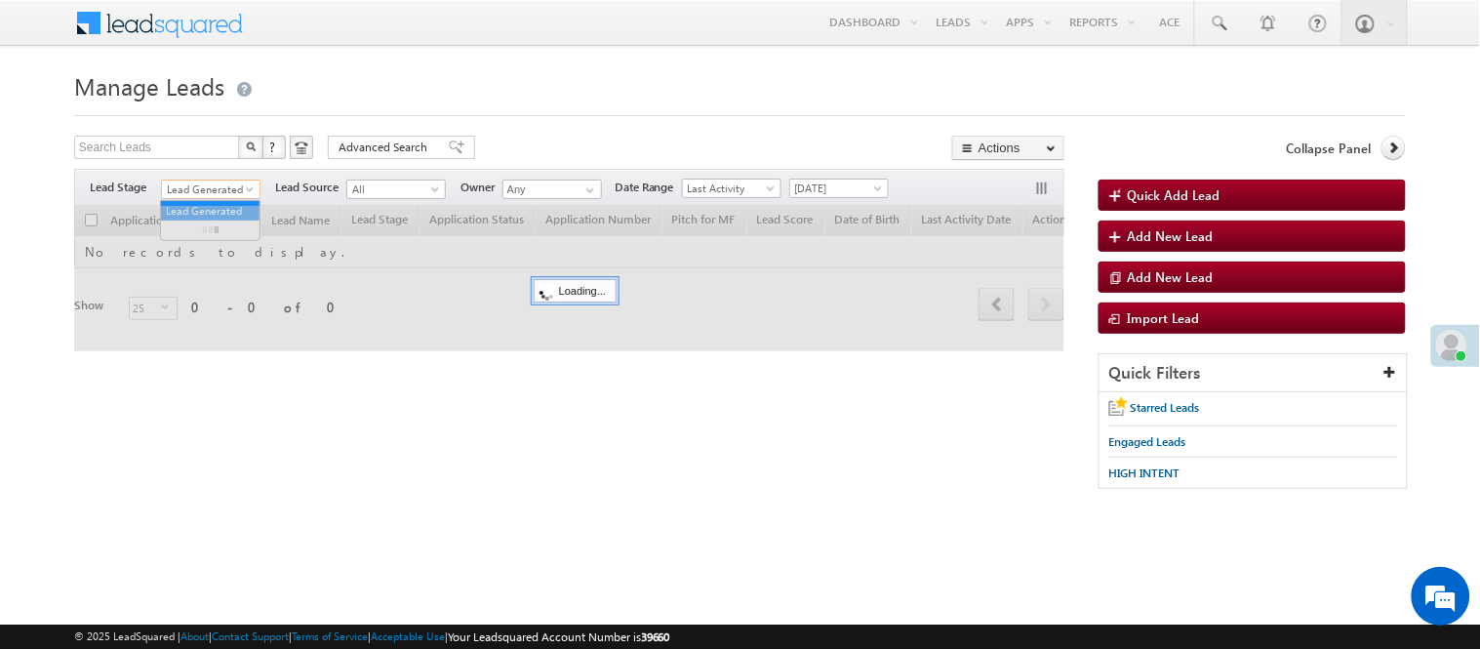
click at [195, 186] on span "Lead Generated" at bounding box center [208, 190] width 93 height 18
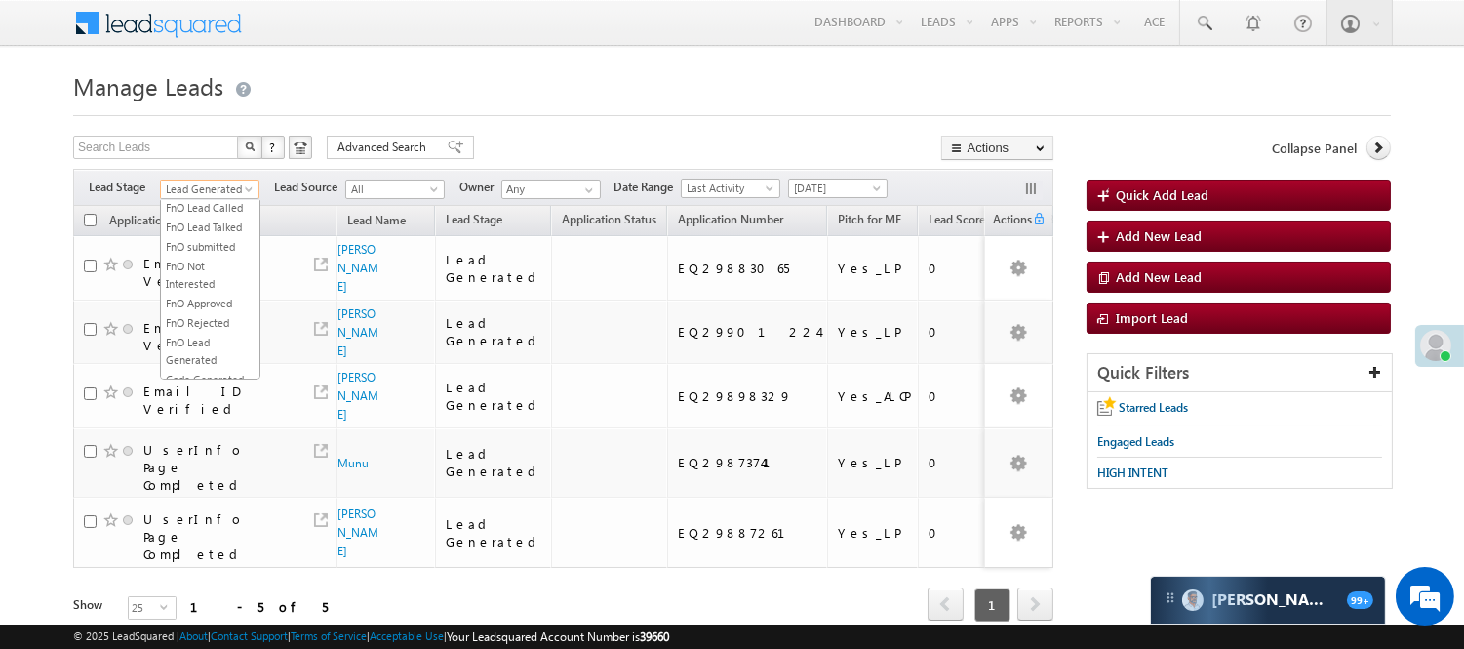
click at [218, 158] on link "Lead Called" at bounding box center [210, 149] width 99 height 18
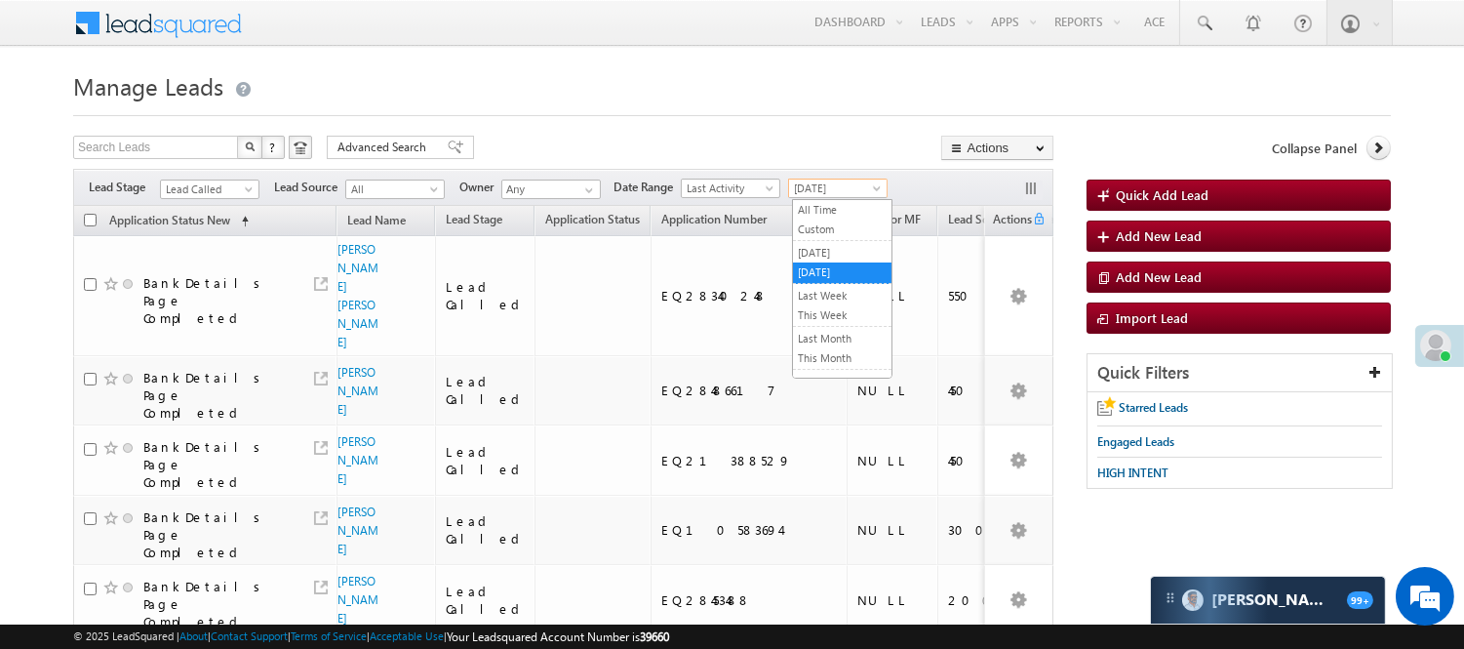
click at [832, 187] on span "[DATE]" at bounding box center [835, 189] width 93 height 18
click at [839, 363] on link "This Month" at bounding box center [842, 358] width 99 height 18
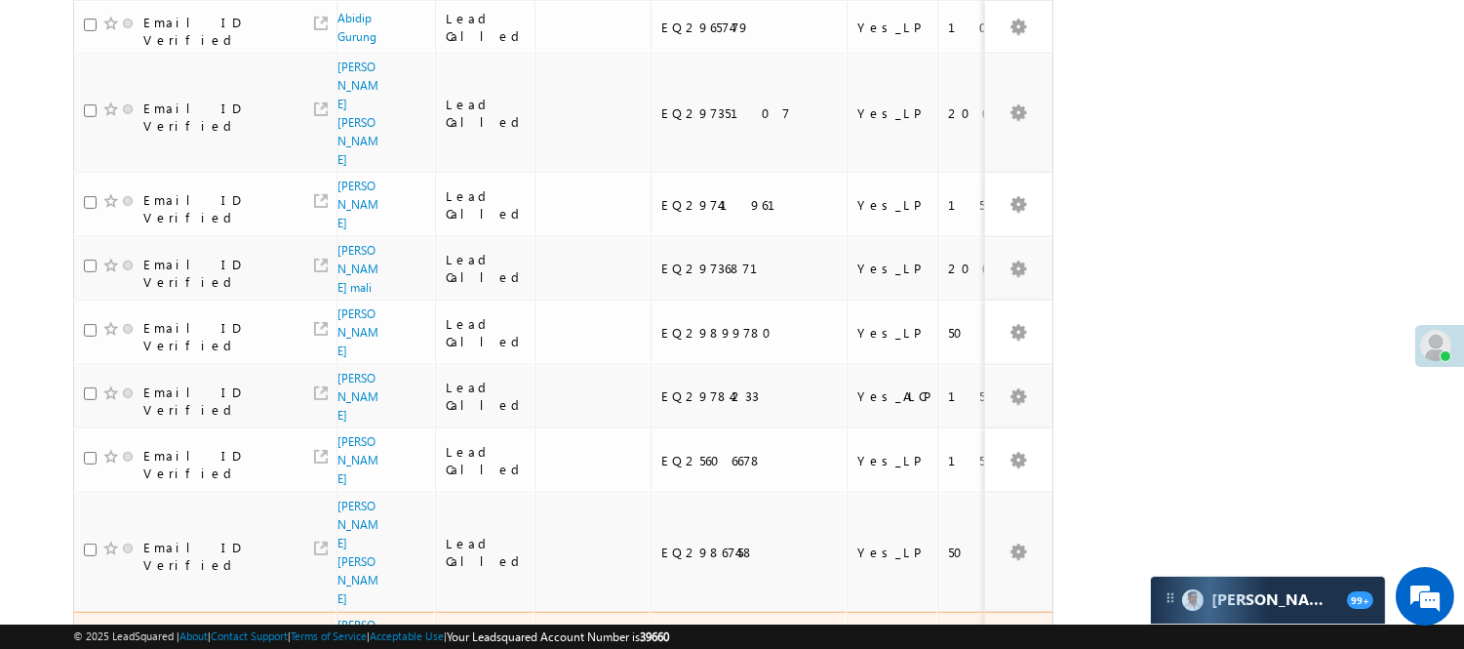
scroll to position [1396, 0]
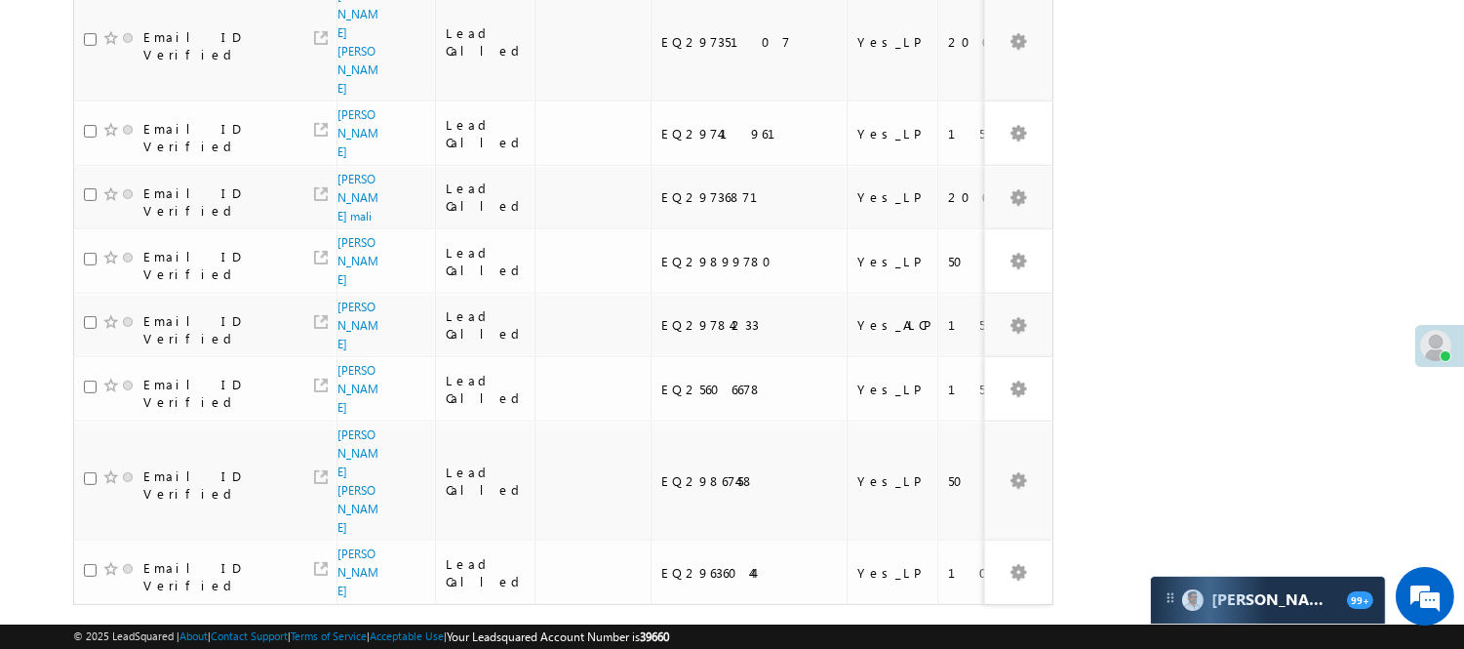
click at [881, 625] on link "3" at bounding box center [876, 641] width 35 height 33
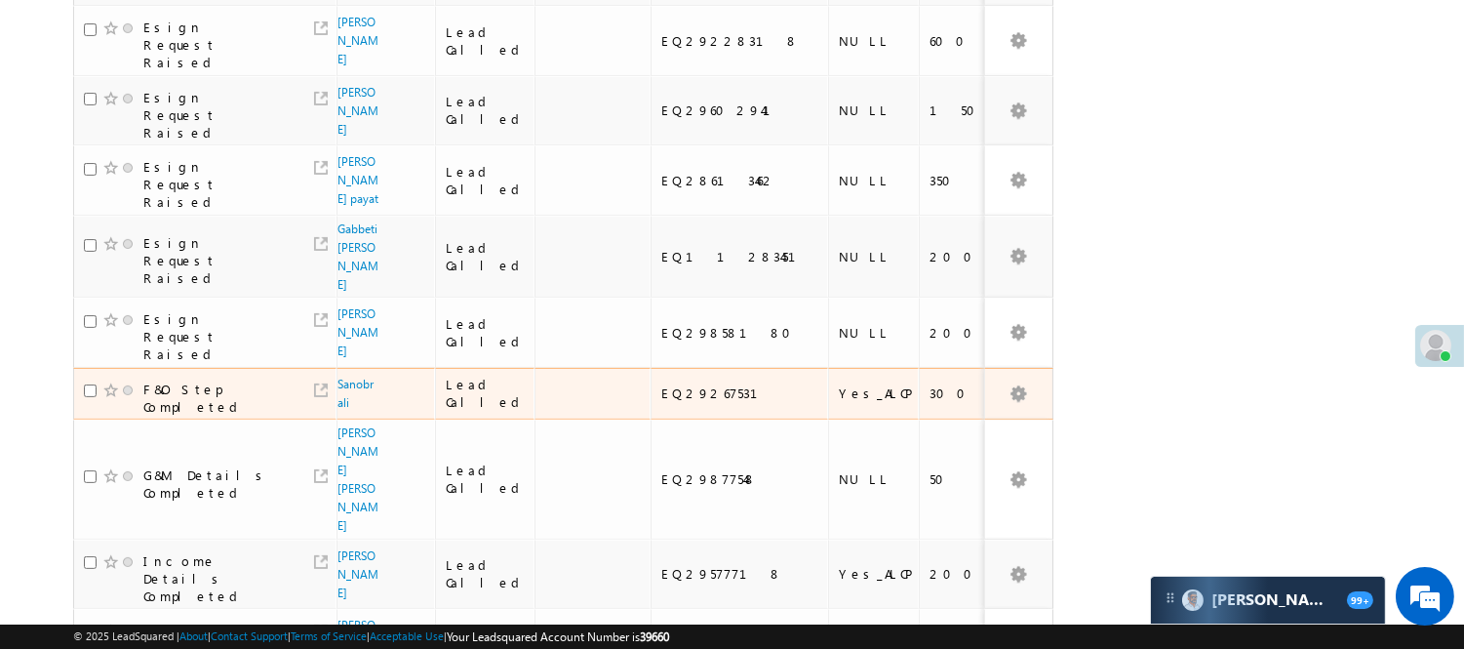
scroll to position [872, 0]
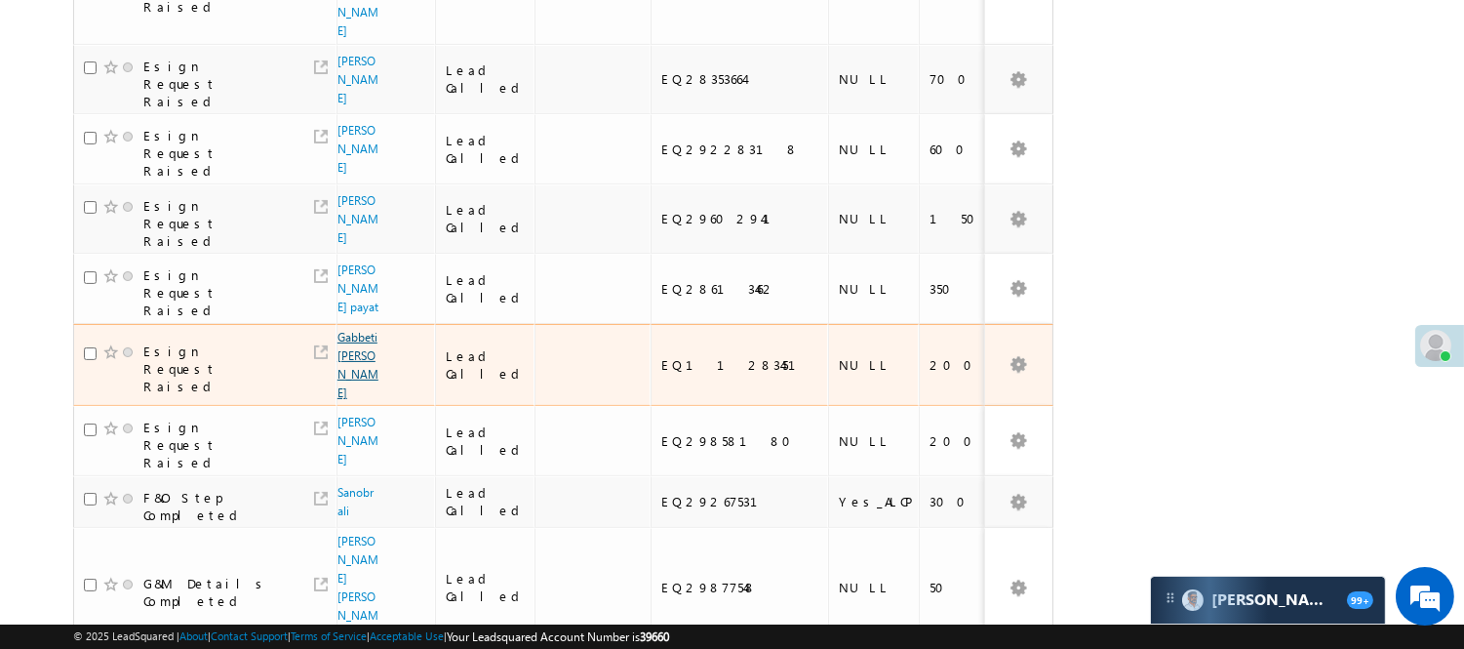
click at [343, 330] on link "Gabbeti Naresh Babu" at bounding box center [358, 365] width 41 height 70
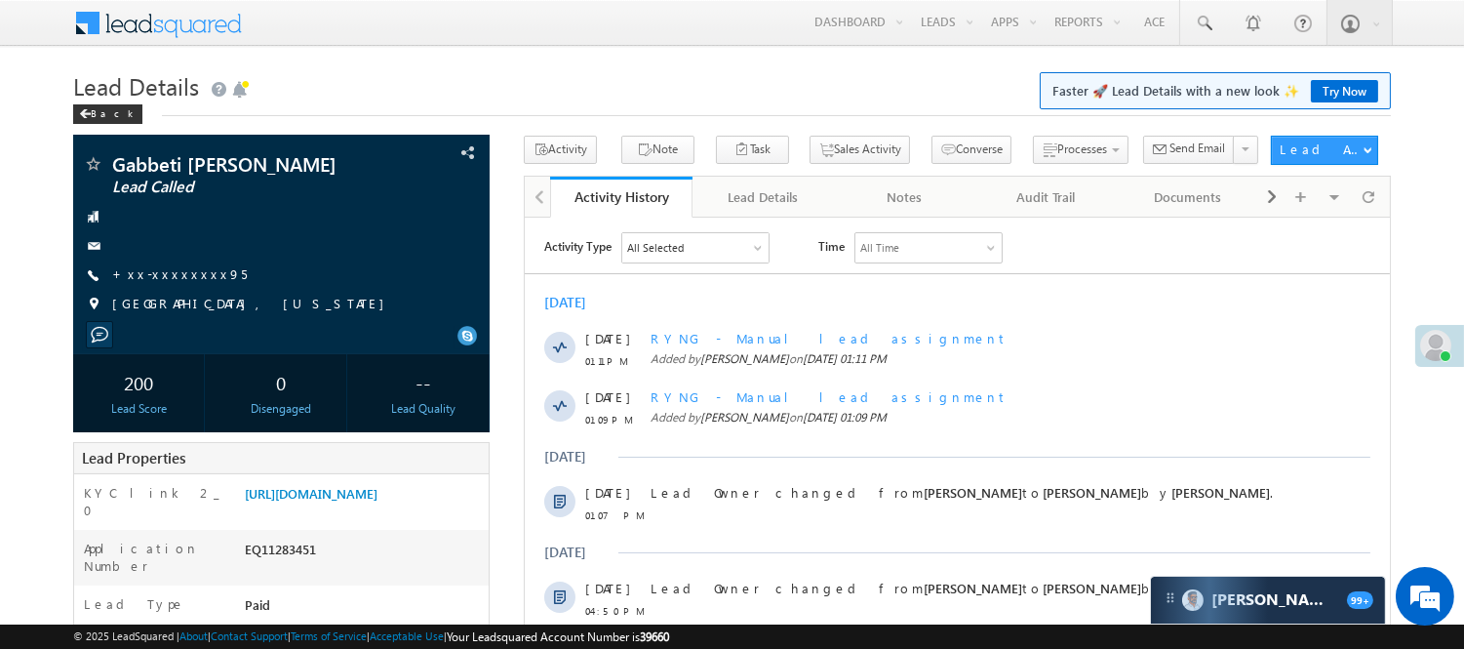
scroll to position [108, 0]
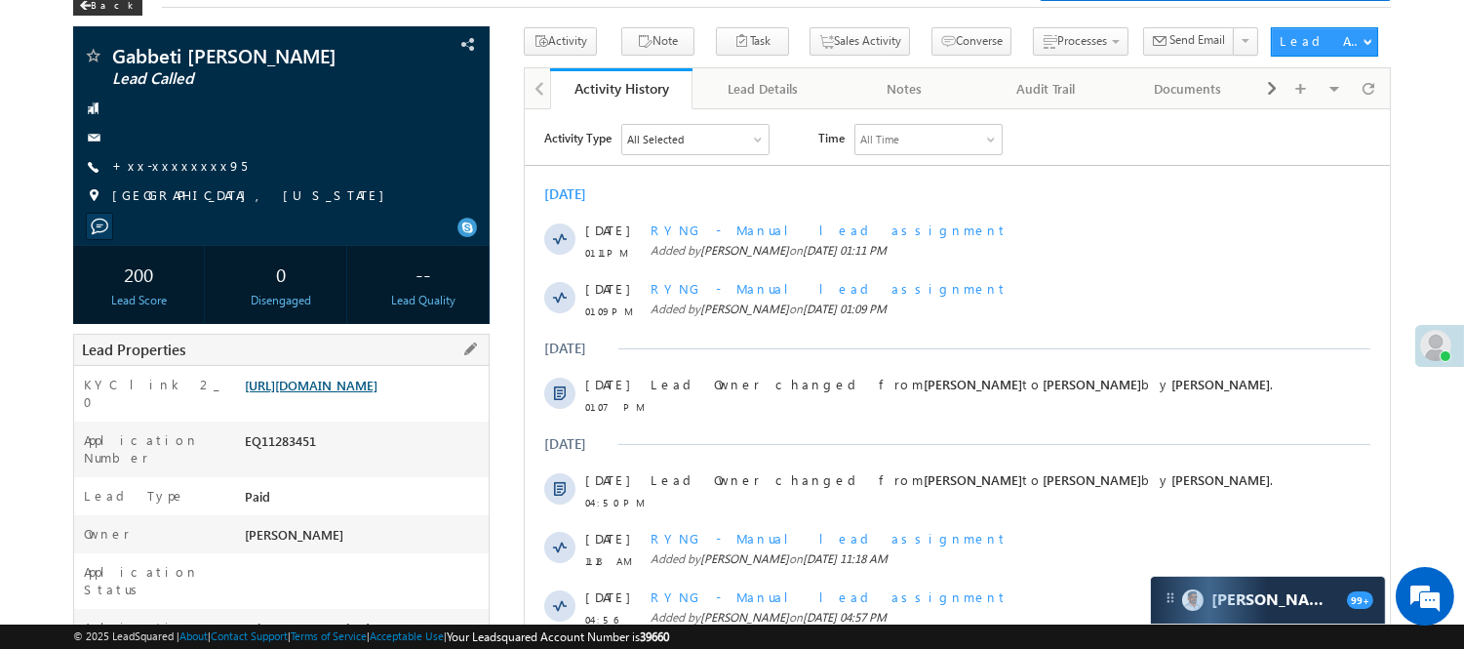
click at [369, 393] on link "[URL][DOMAIN_NAME]" at bounding box center [311, 385] width 133 height 17
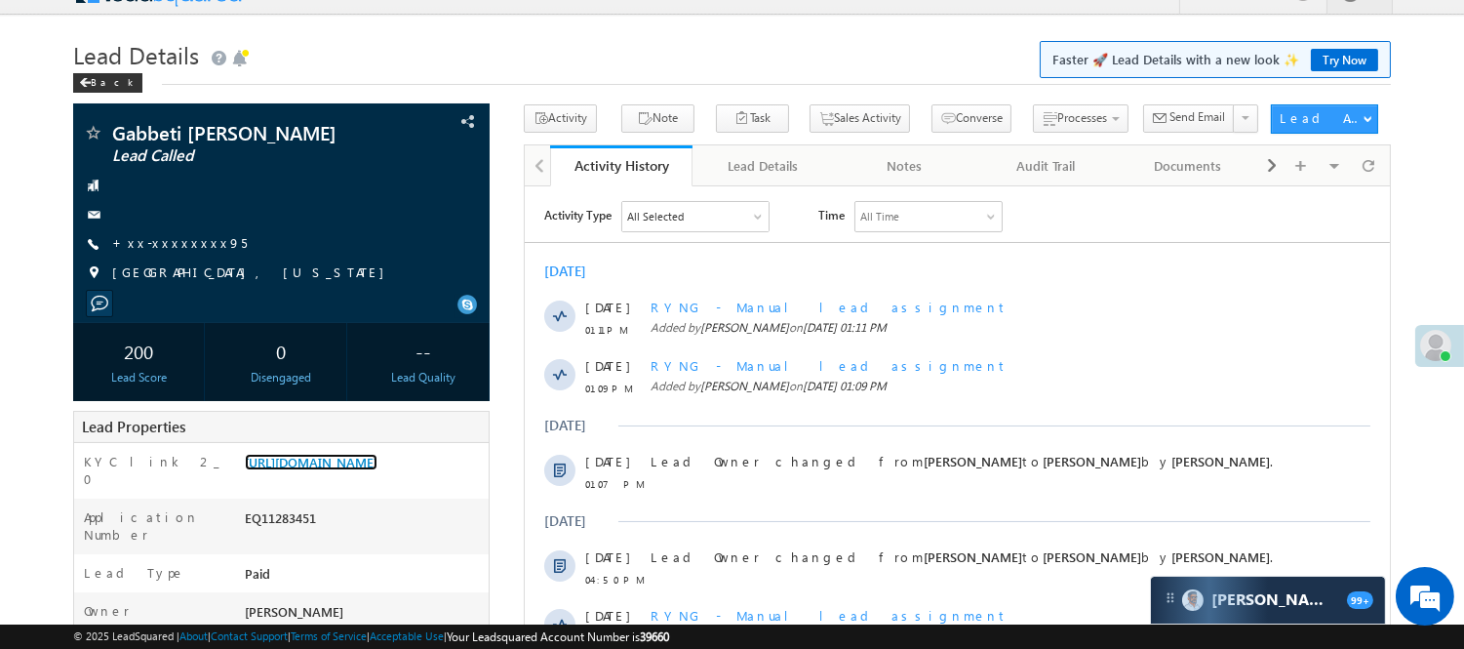
scroll to position [0, 0]
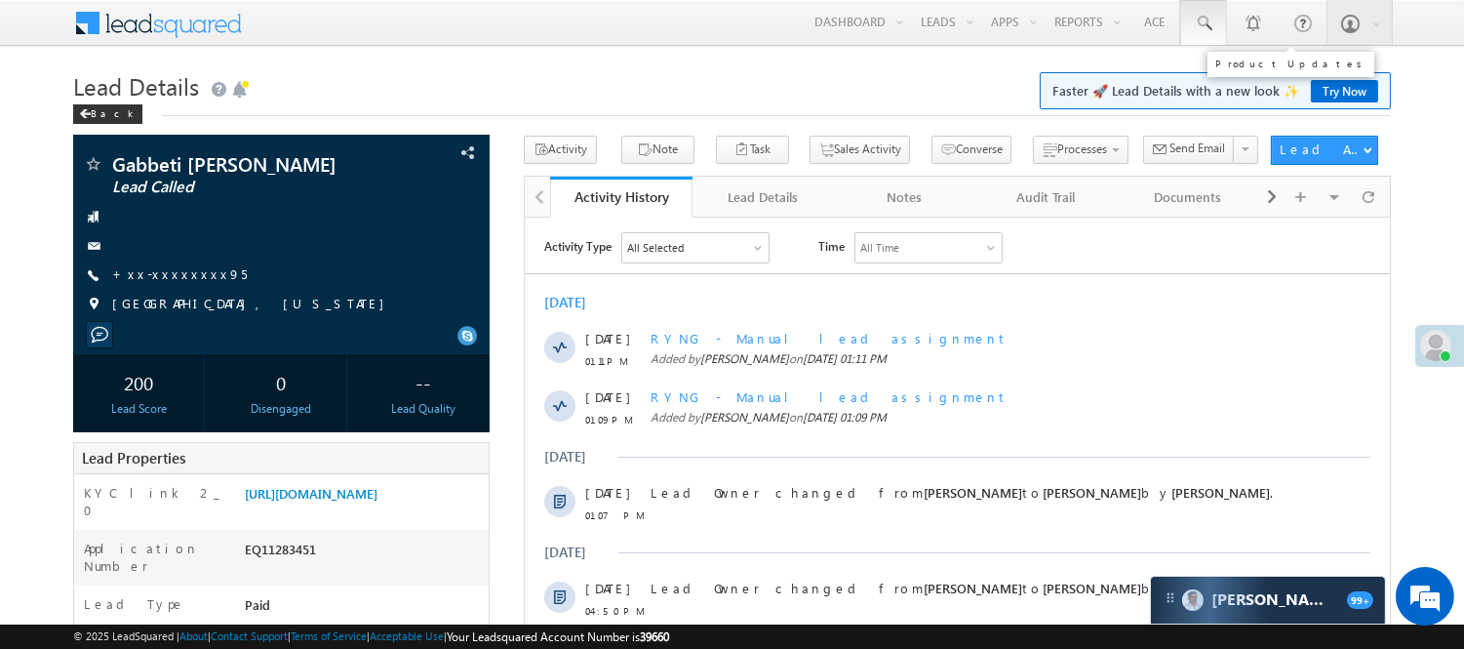
click at [1197, 11] on link at bounding box center [1204, 22] width 47 height 45
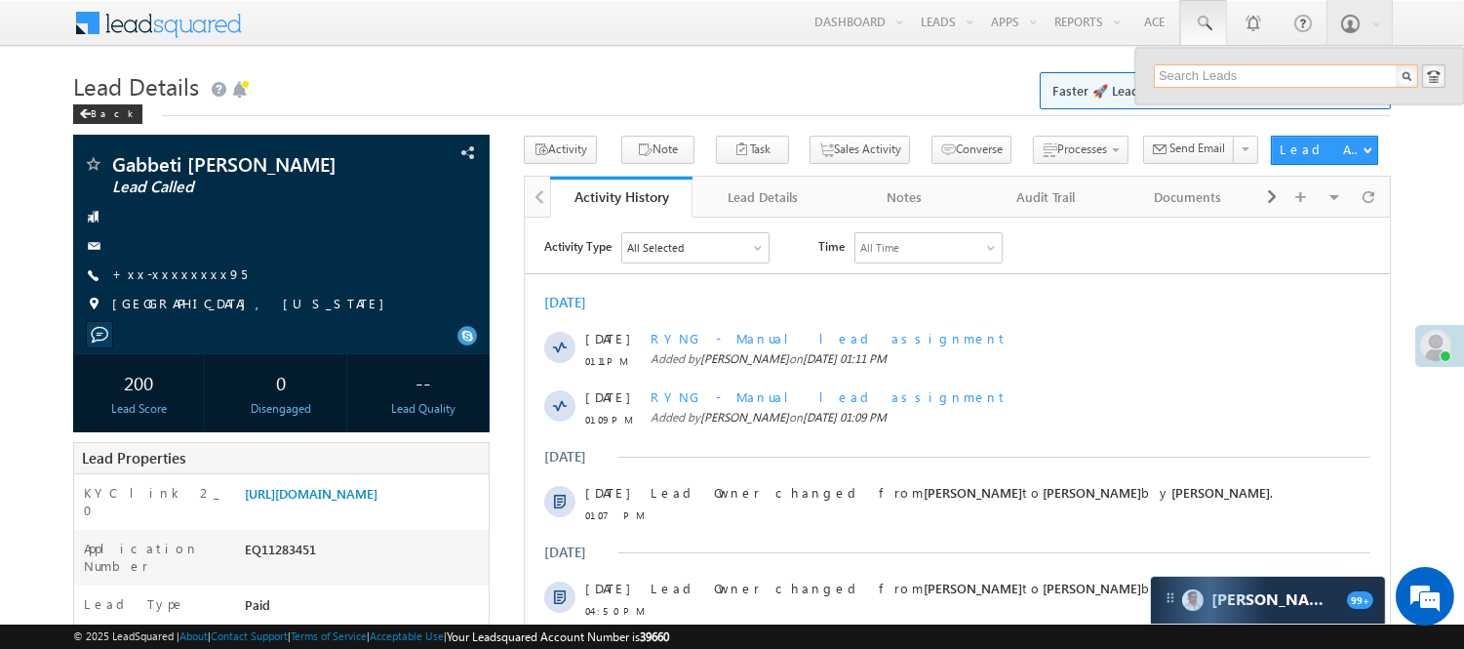
click at [1227, 70] on input "text" at bounding box center [1286, 75] width 264 height 23
type input "9118398804"
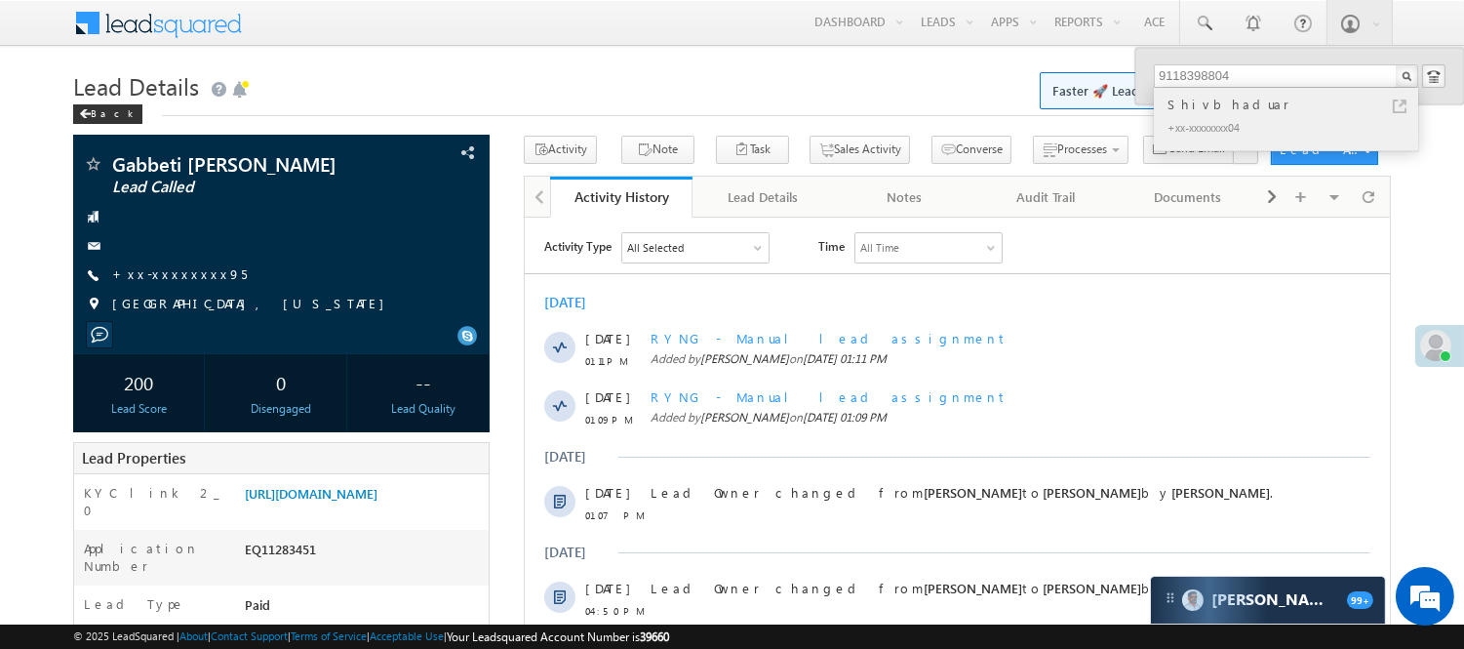
click at [1224, 112] on div "Shivbhaduar" at bounding box center [1294, 104] width 261 height 21
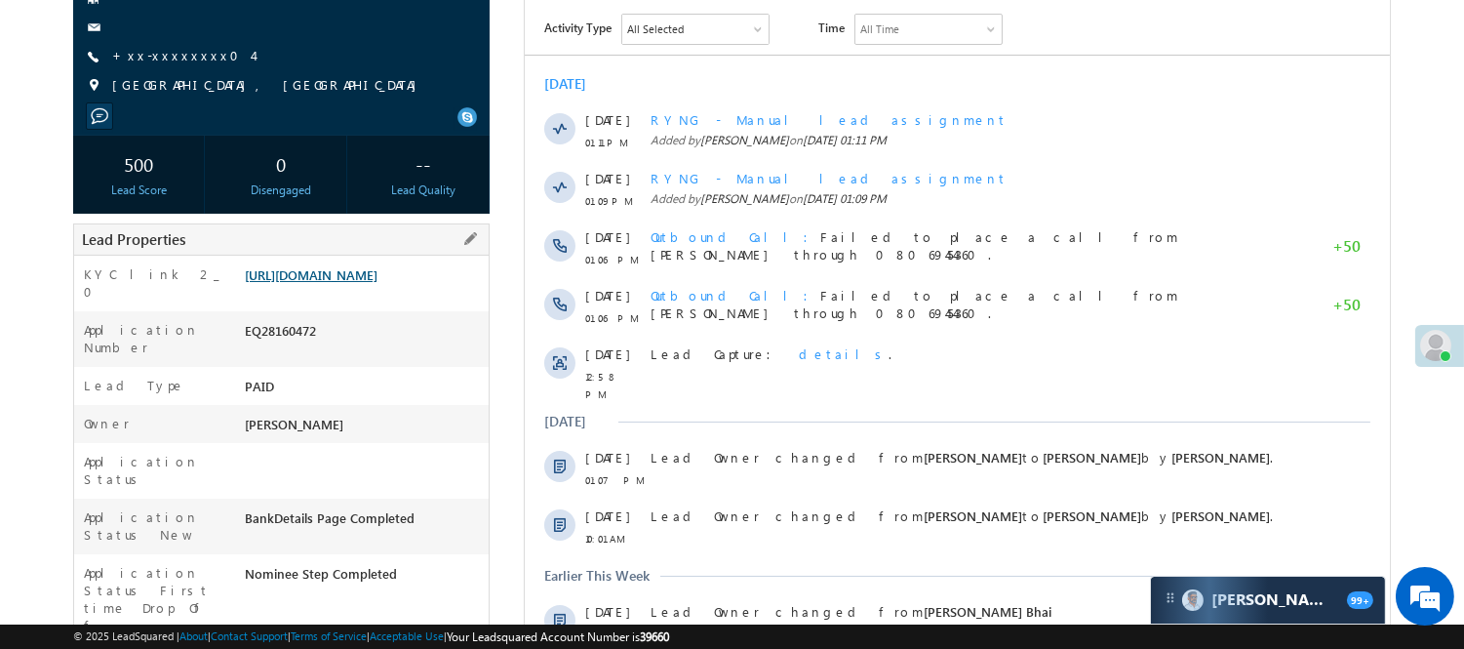
click at [316, 280] on link "[URL][DOMAIN_NAME]" at bounding box center [311, 274] width 133 height 17
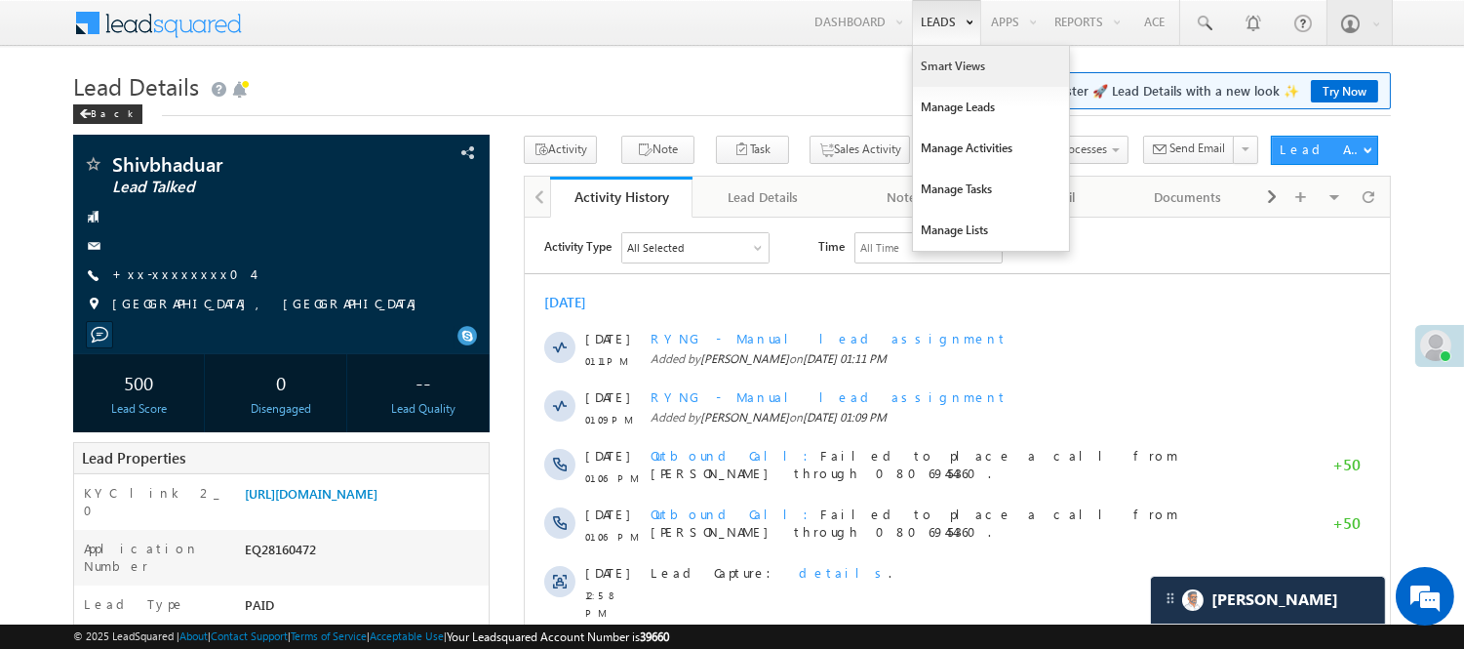
click at [943, 64] on link "Smart Views" at bounding box center [991, 66] width 156 height 41
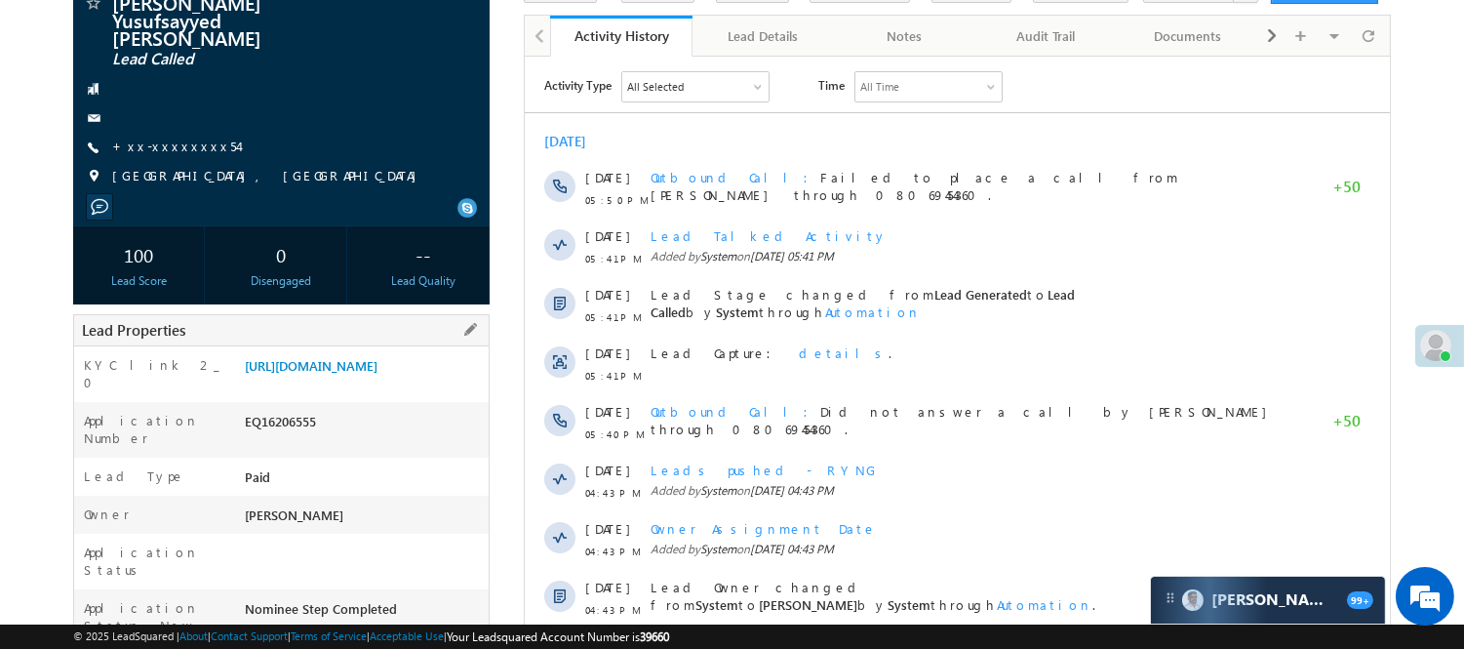
click at [295, 412] on div "EQ16206555" at bounding box center [364, 425] width 249 height 27
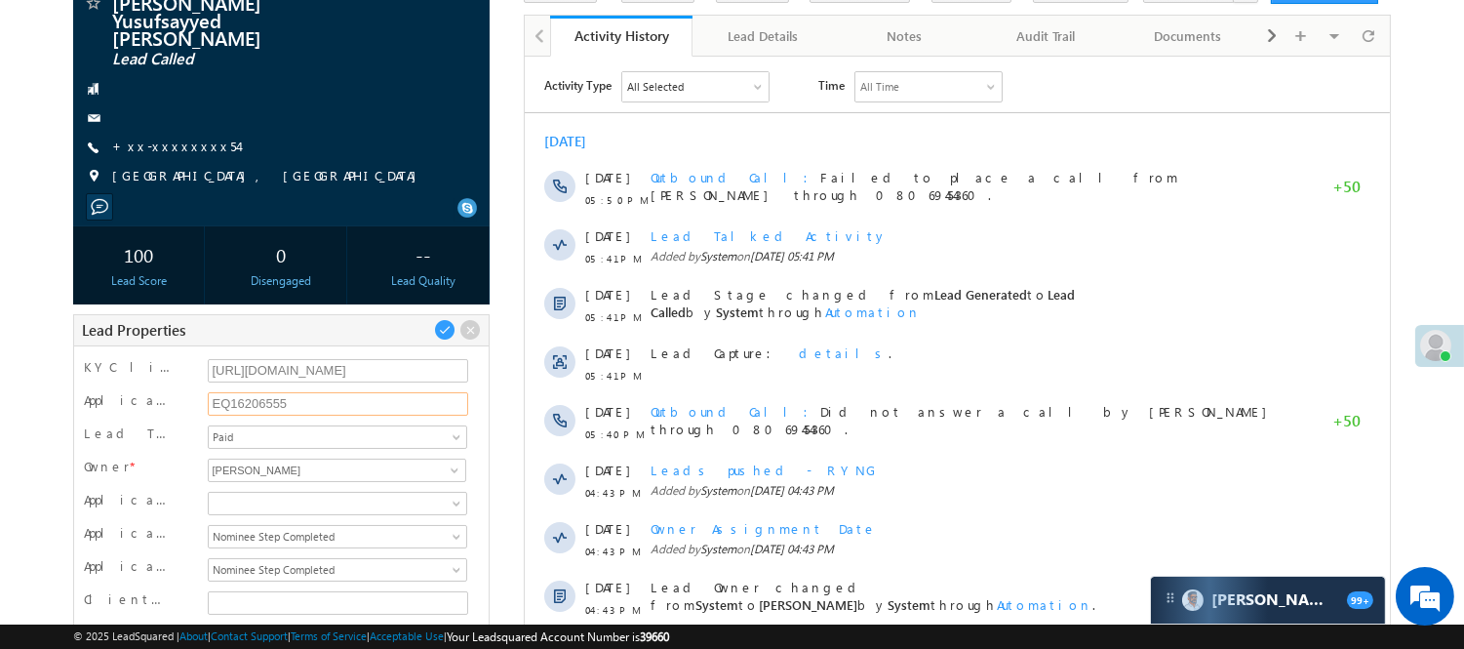
click at [255, 392] on input "EQ16206555" at bounding box center [338, 403] width 261 height 23
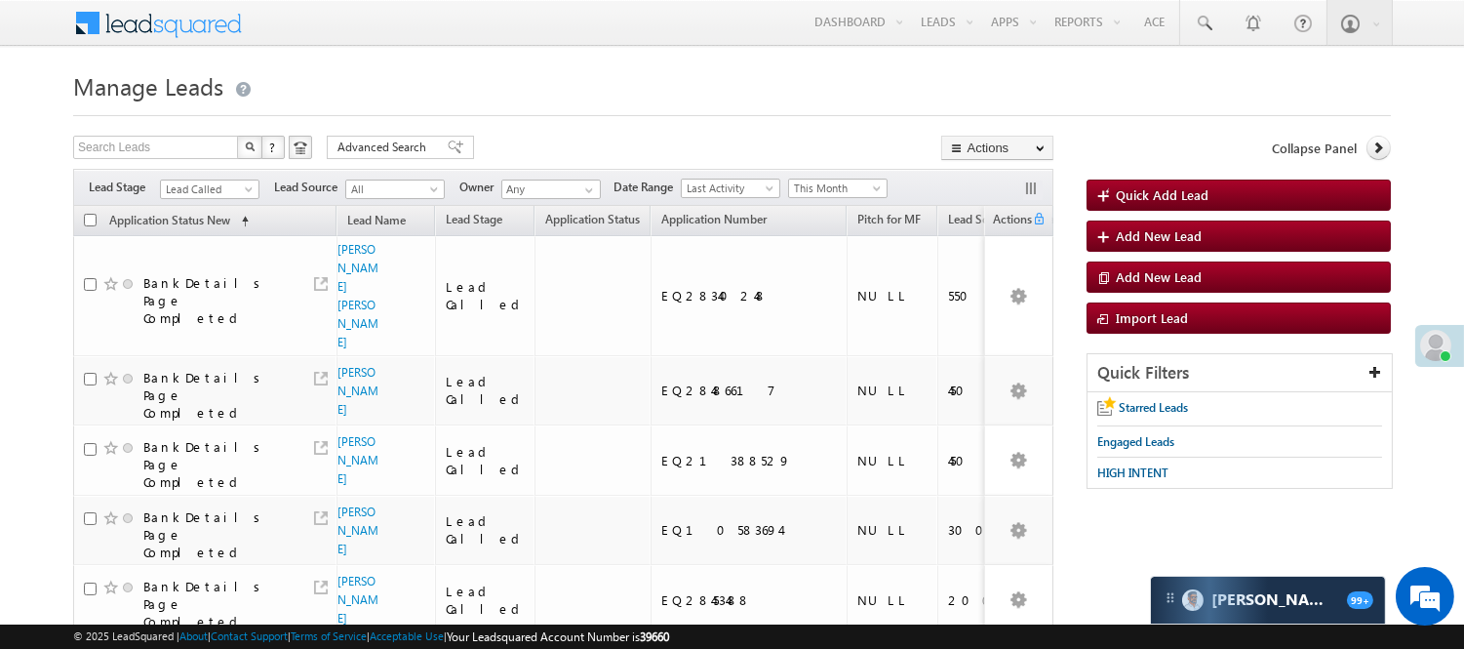
click at [240, 193] on link "Lead Called" at bounding box center [210, 190] width 100 height 20
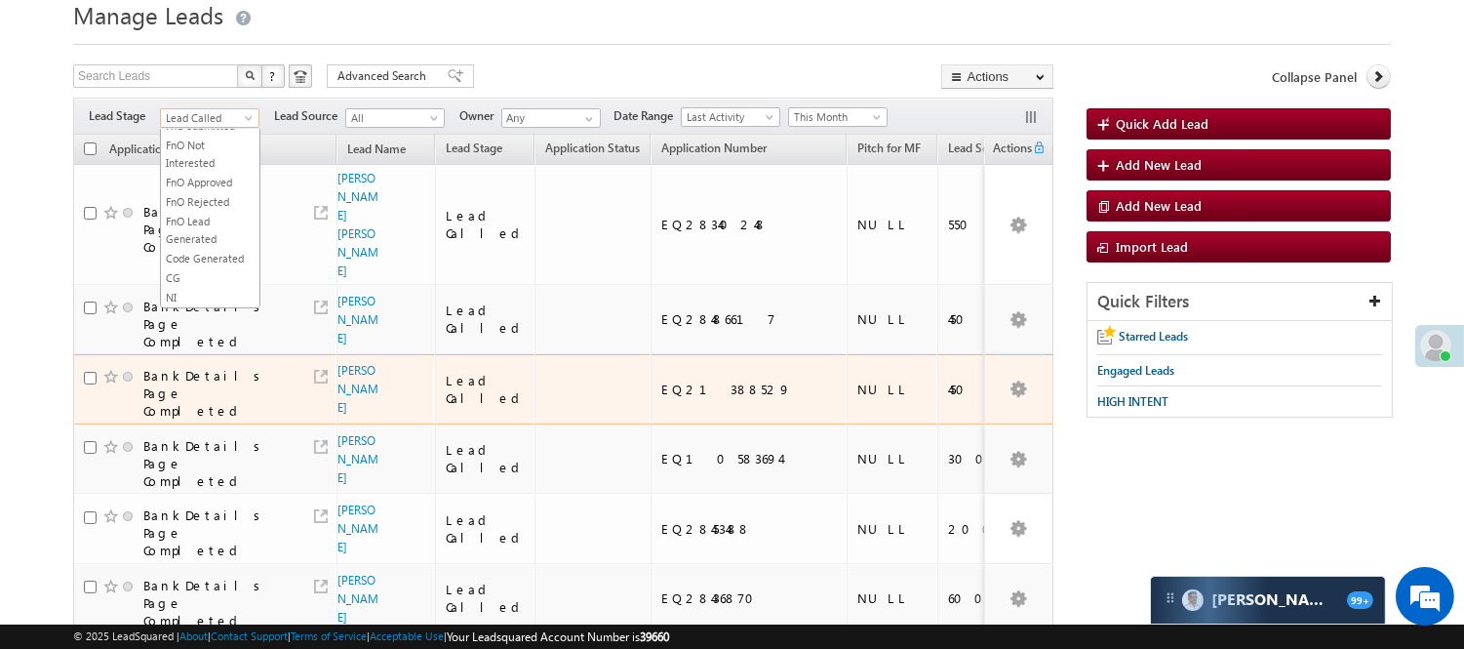
scroll to position [108, 0]
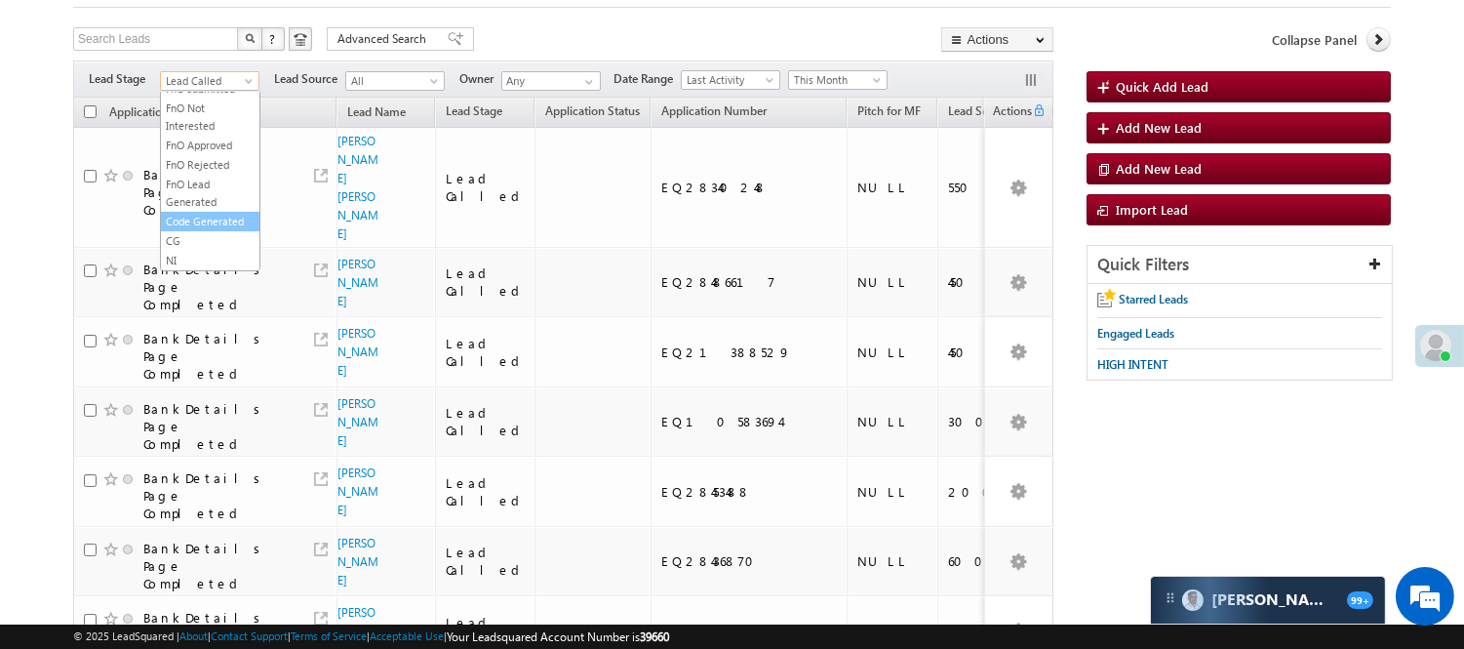
click at [181, 213] on link "Code Generated" at bounding box center [210, 222] width 99 height 18
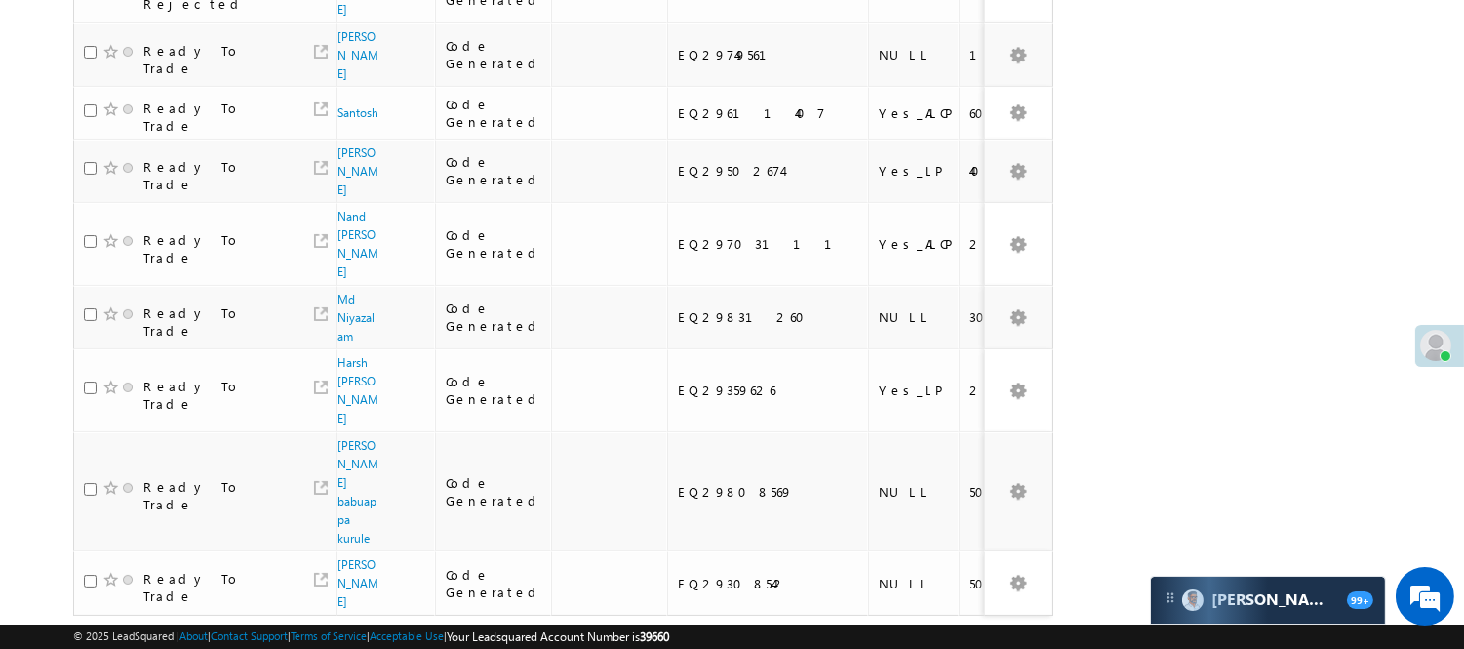
scroll to position [0, 0]
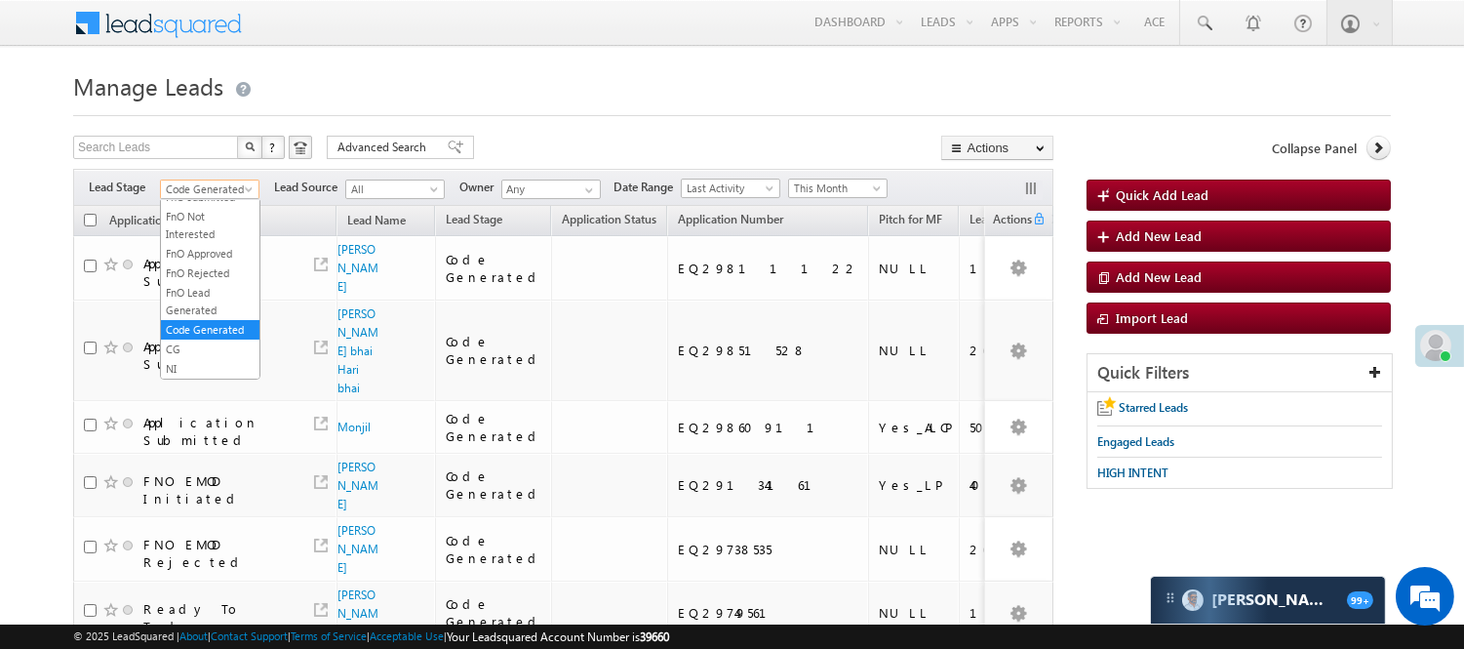
click at [238, 183] on span "Code Generated" at bounding box center [207, 190] width 93 height 18
click at [182, 324] on link "Lead Called" at bounding box center [210, 315] width 99 height 18
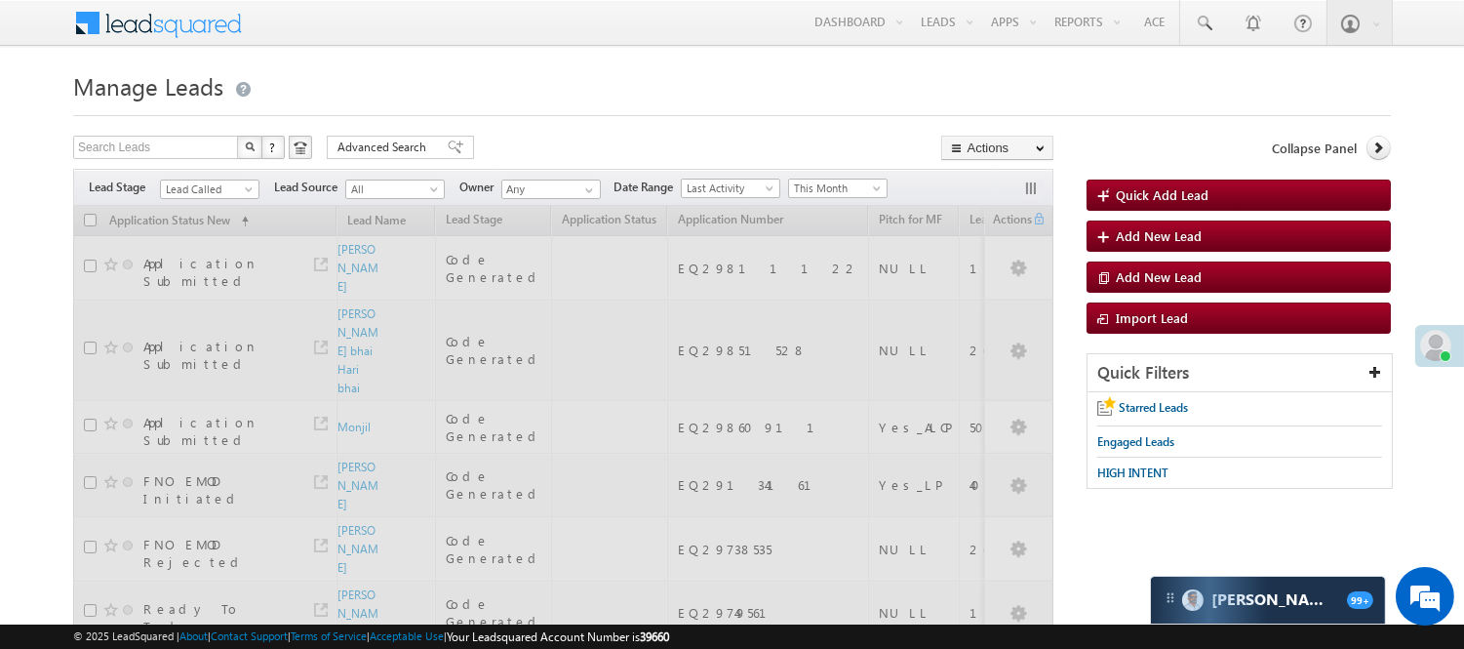
click at [228, 180] on link "Lead Called" at bounding box center [210, 190] width 100 height 20
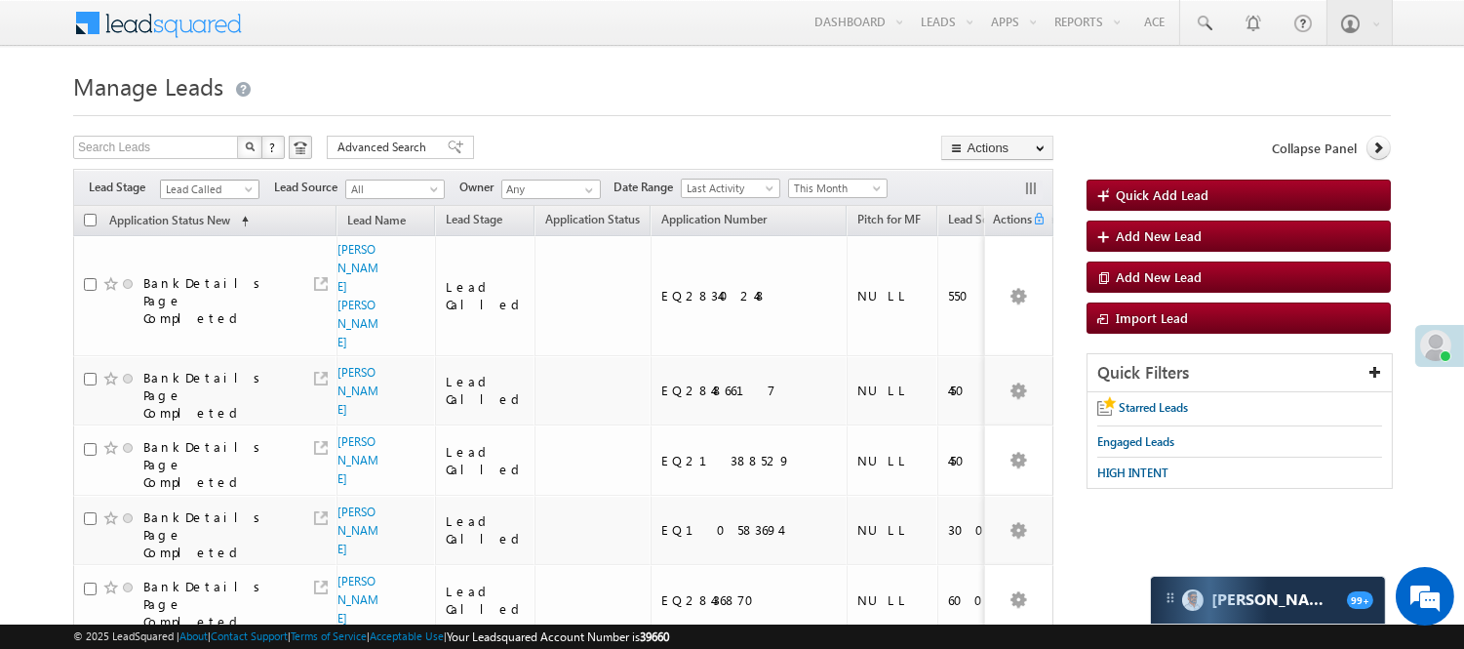
click at [182, 178] on div "Filters Lead Stage All Lead Generated Lead Talked - Pitch Not Done Lead Talked …" at bounding box center [563, 187] width 981 height 37
click at [198, 187] on span "Lead Called" at bounding box center [207, 190] width 93 height 18
click at [211, 304] on link "Under Objection" at bounding box center [210, 296] width 99 height 18
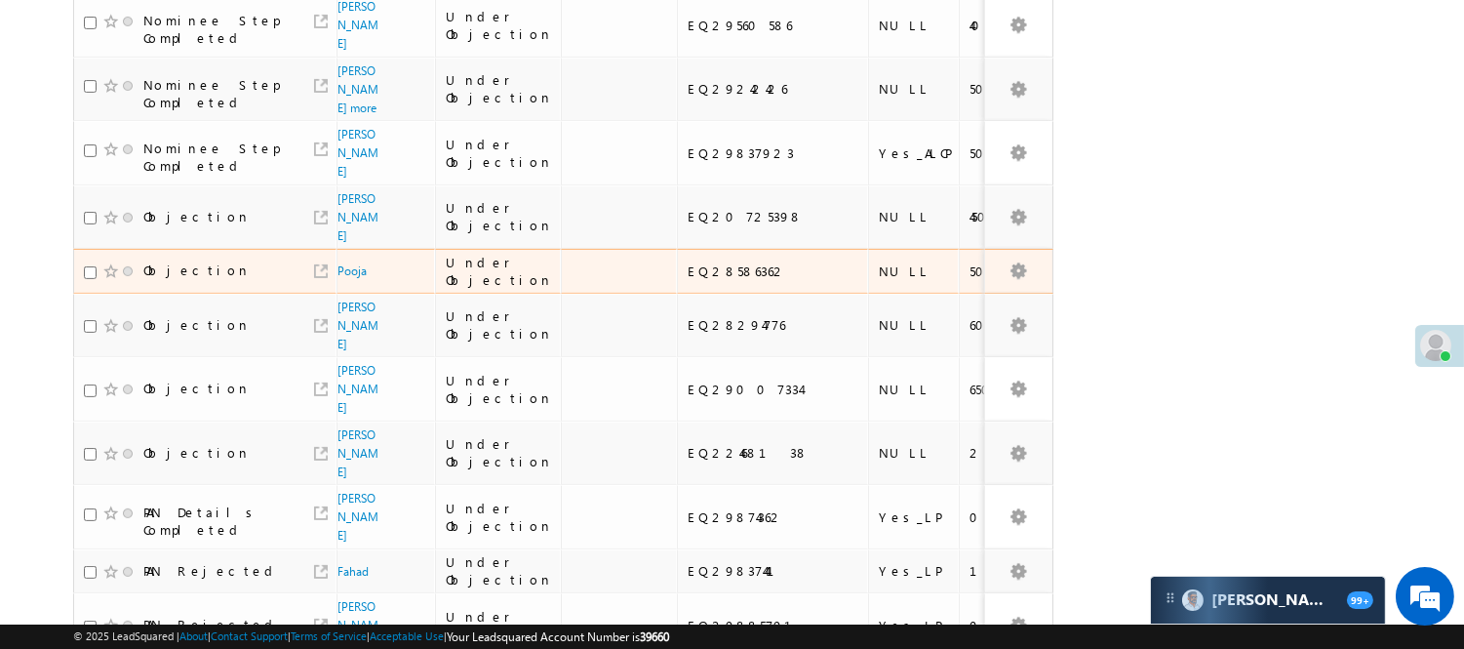
scroll to position [866, 0]
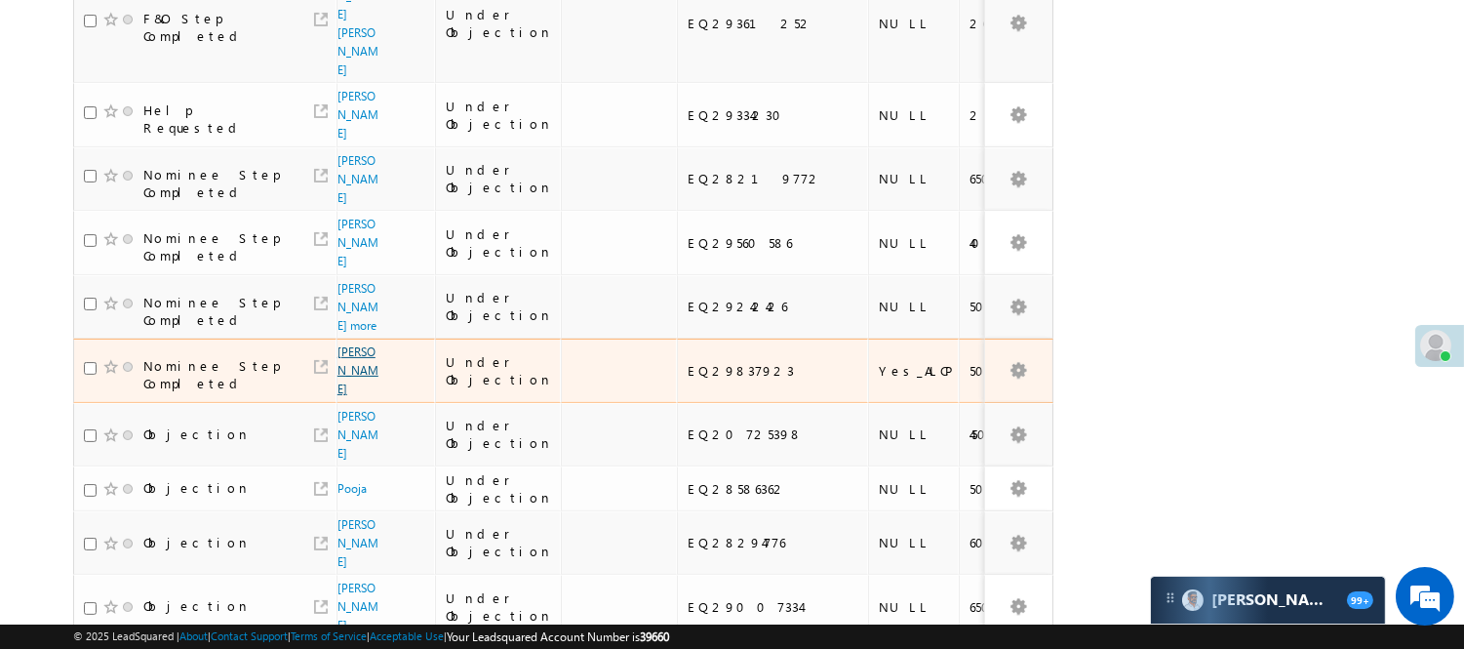
click at [355, 344] on link "Nitish Kumar" at bounding box center [358, 370] width 41 height 52
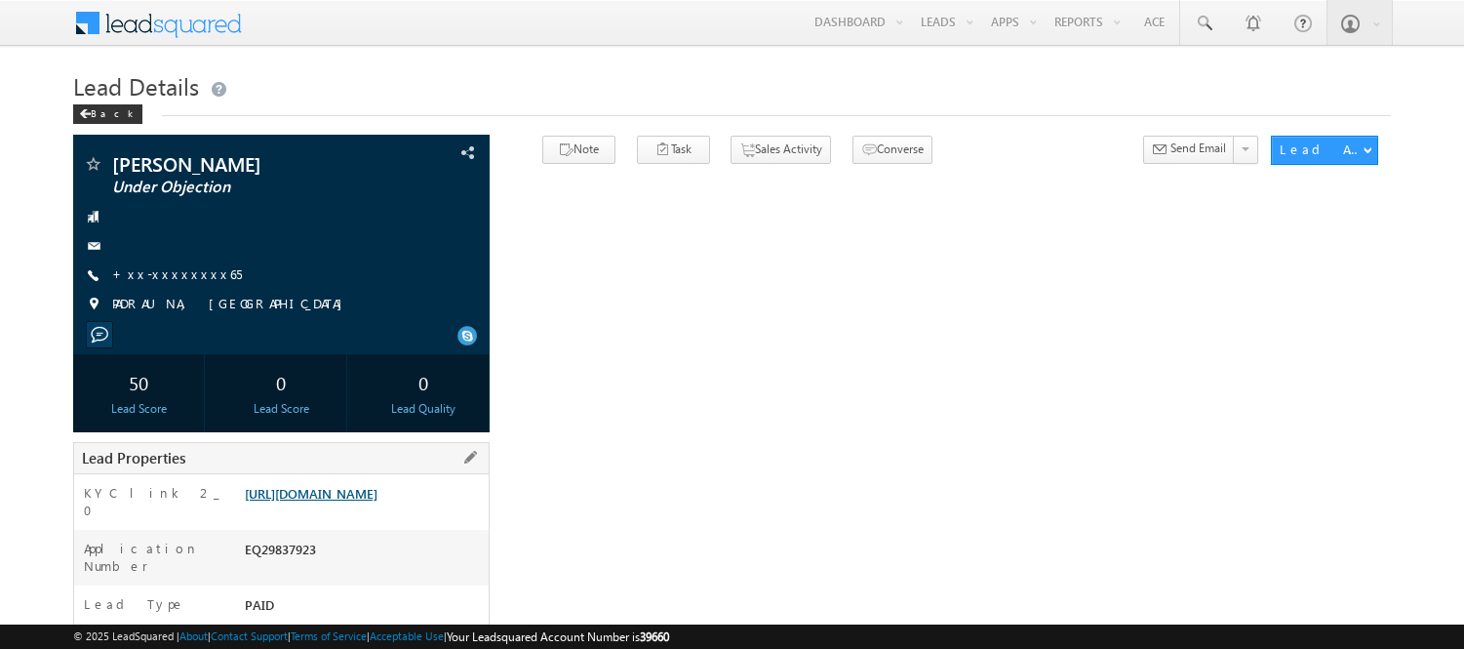
click at [338, 502] on link "https://angelbroking1-pk3em7sa.customui-test.leadsquared.com?leadId=2c3fa979-e4…" at bounding box center [311, 493] width 133 height 17
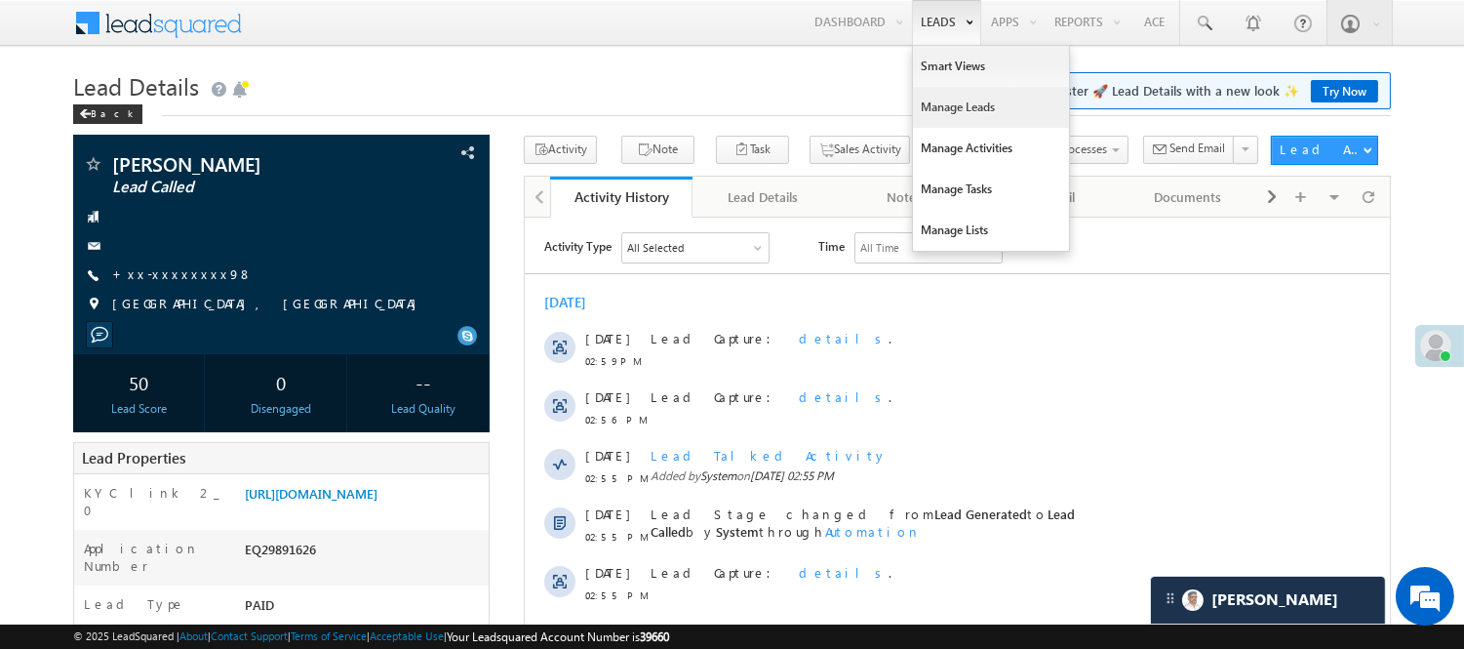
click at [971, 118] on link "Manage Leads" at bounding box center [991, 107] width 156 height 41
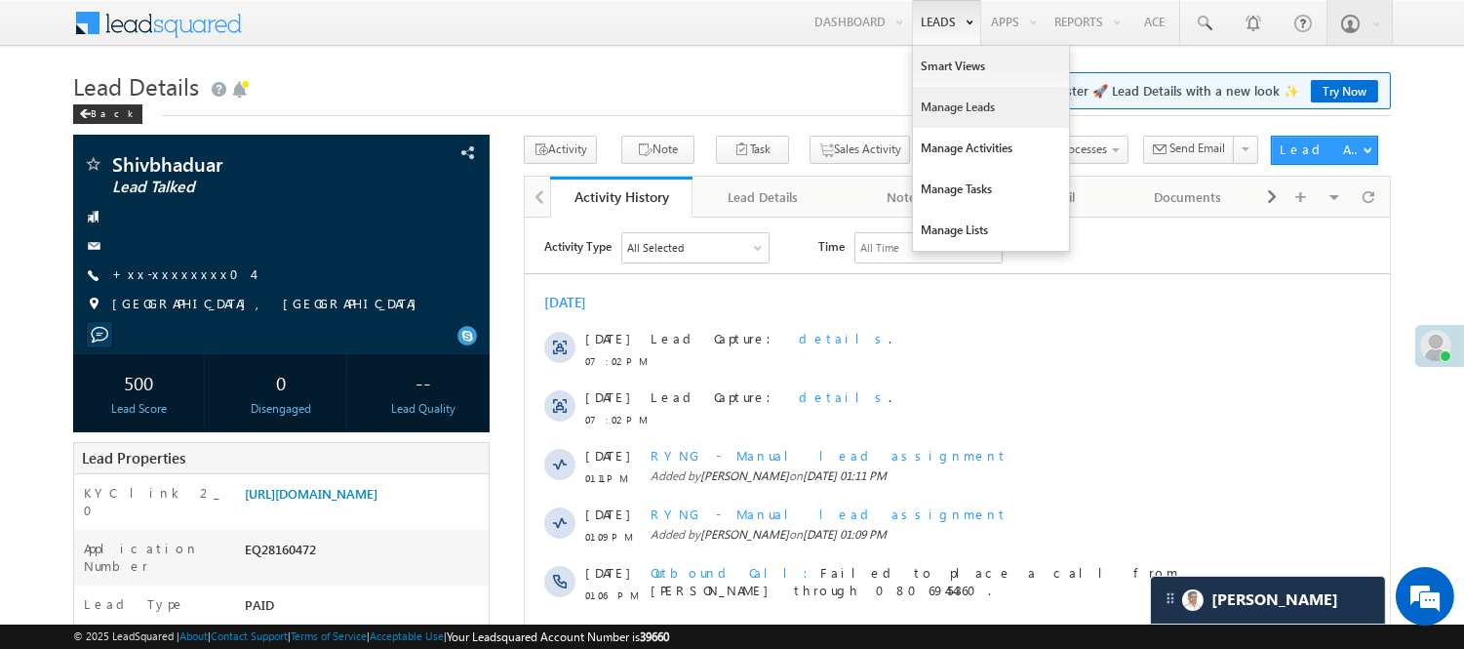
click at [927, 104] on link "Manage Leads" at bounding box center [991, 107] width 156 height 41
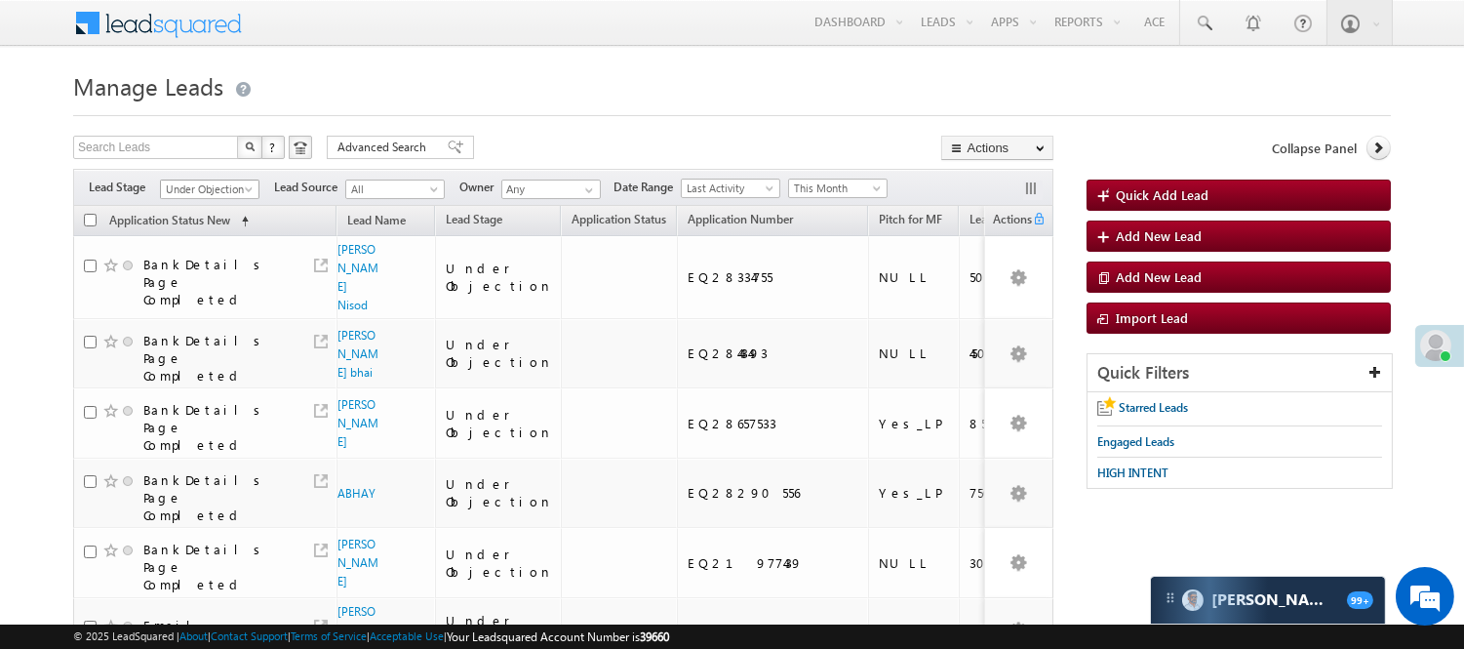
click at [208, 189] on span "Under Objection" at bounding box center [207, 190] width 93 height 18
click at [188, 239] on link "Lead Generated" at bounding box center [210, 230] width 99 height 18
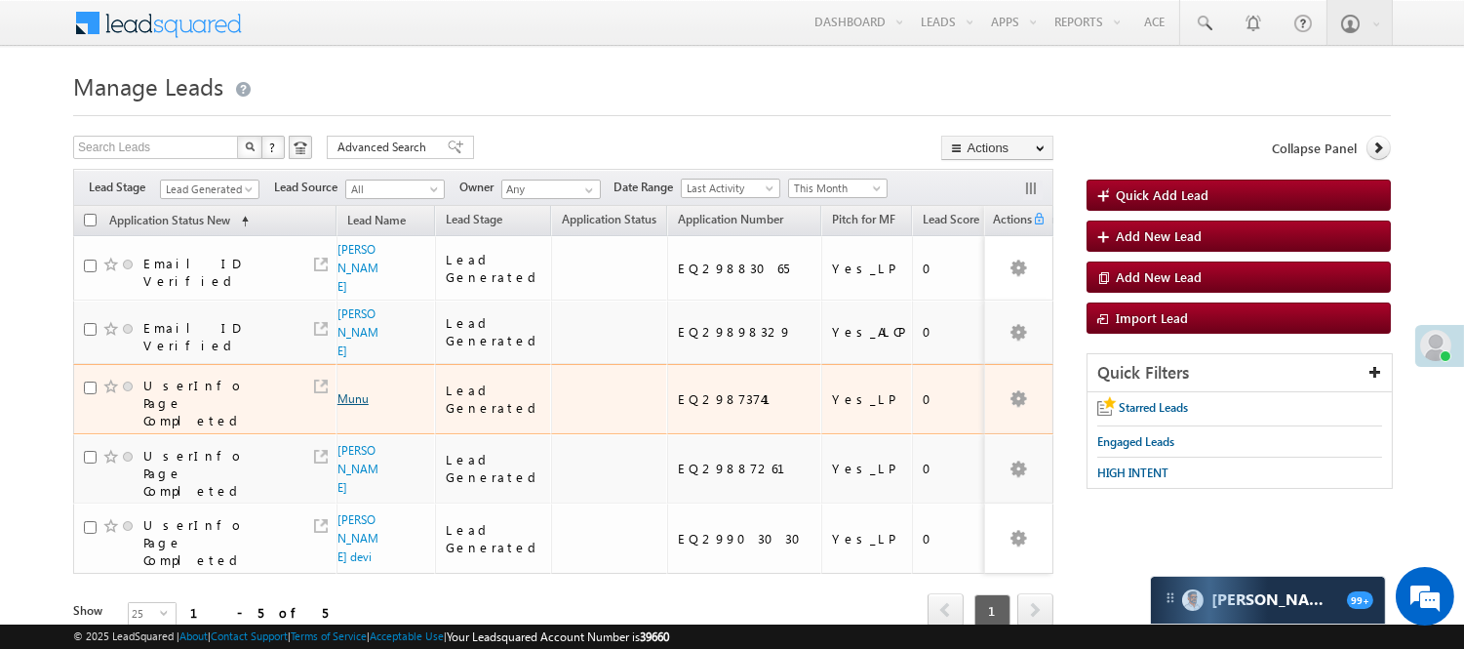
click at [354, 391] on link "Munu" at bounding box center [353, 398] width 31 height 15
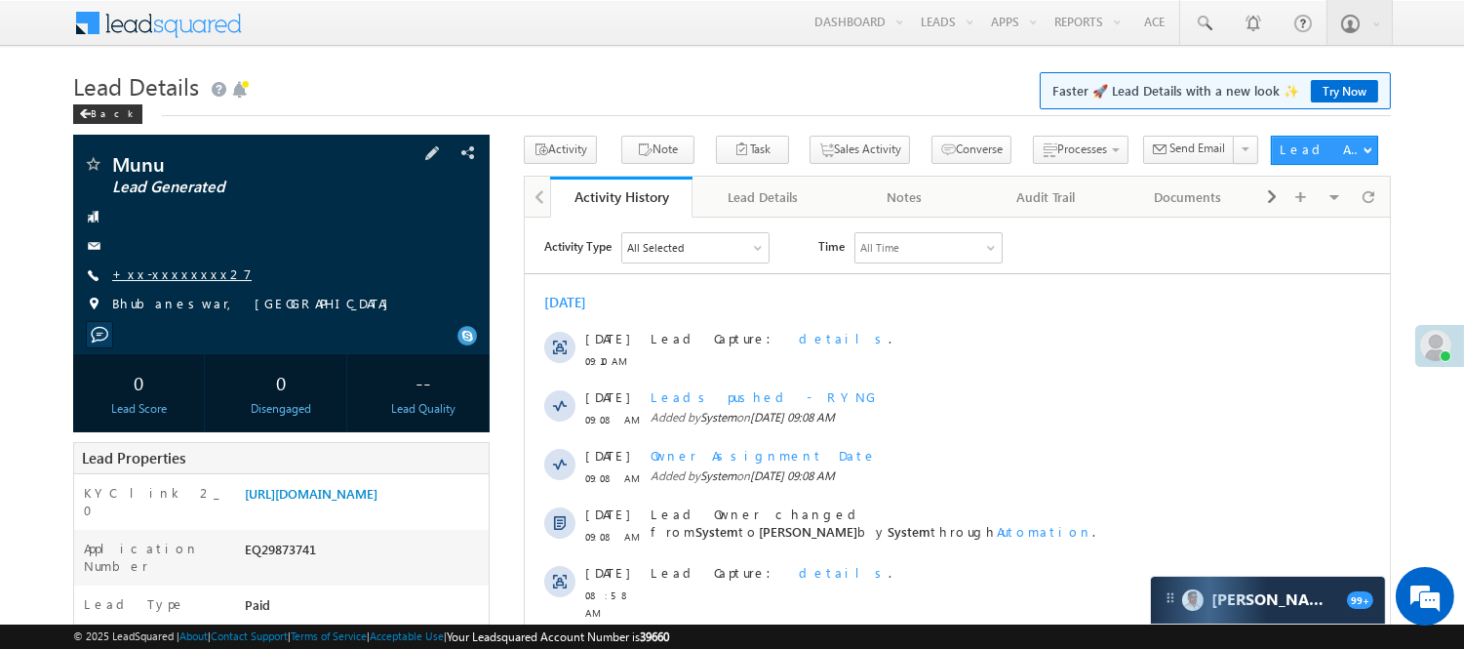
click at [148, 277] on link "+xx-xxxxxxxx27" at bounding box center [182, 273] width 140 height 17
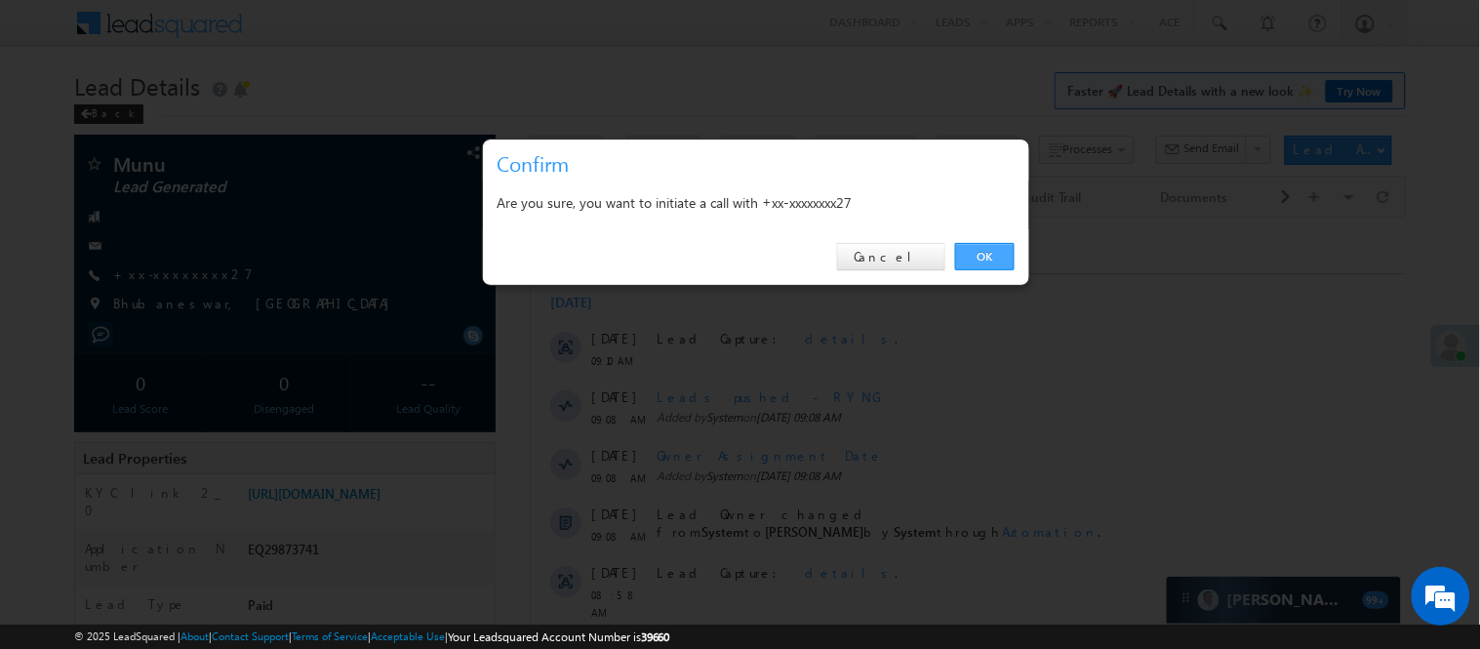
click at [983, 265] on link "OK" at bounding box center [985, 256] width 60 height 27
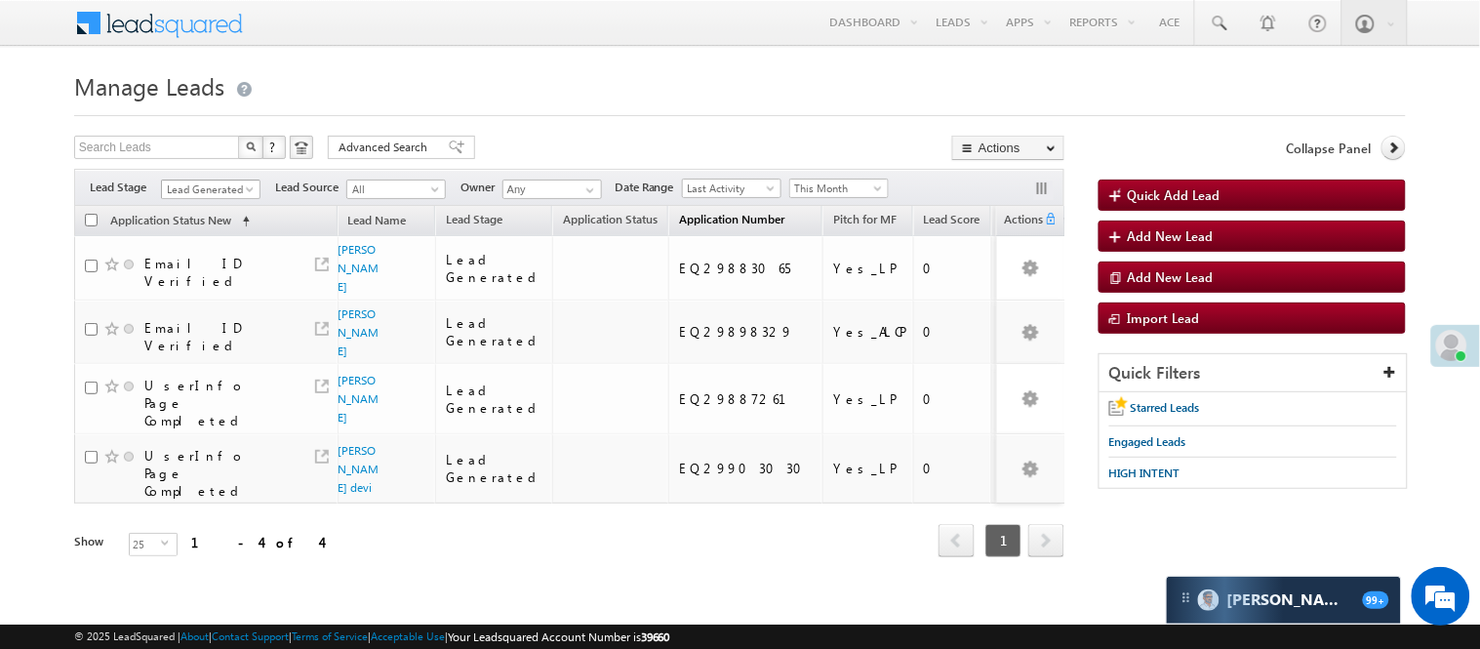
click at [241, 196] on span "Lead Generated" at bounding box center [208, 190] width 93 height 18
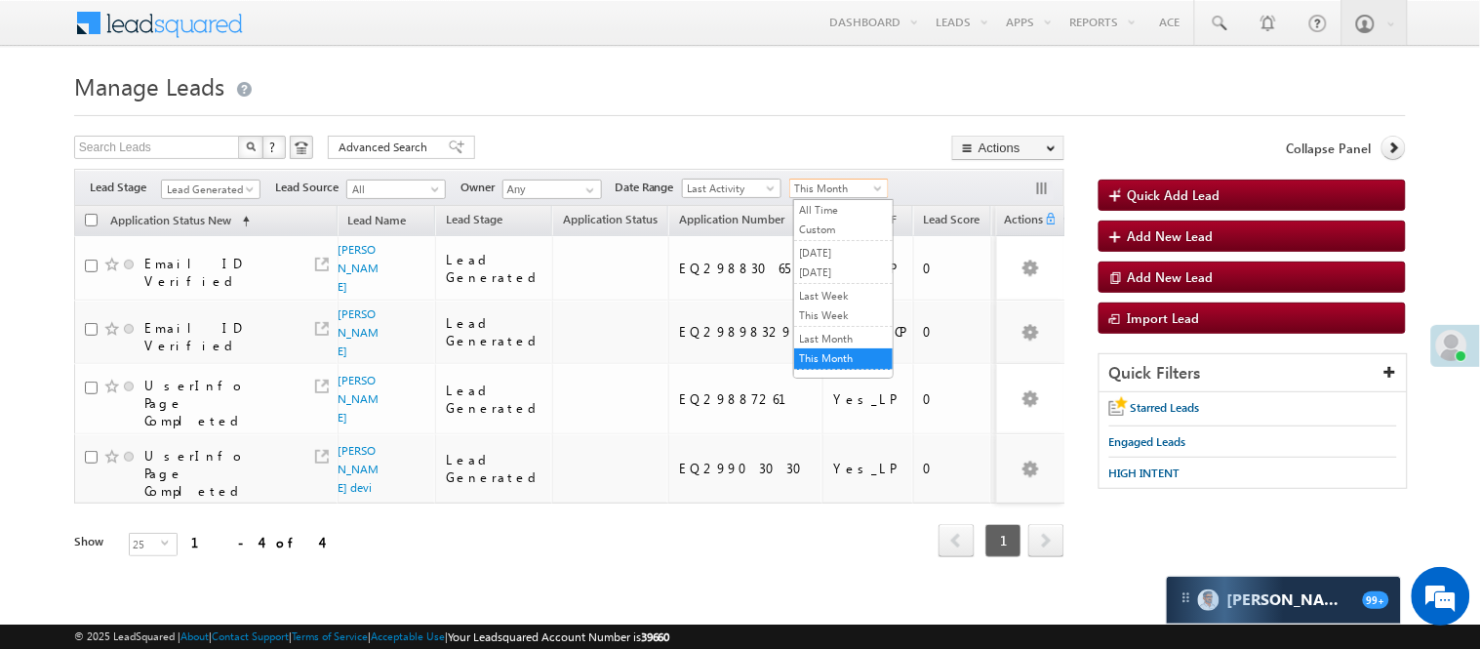
click at [837, 189] on span "This Month" at bounding box center [836, 189] width 93 height 18
click at [846, 273] on link "[DATE]" at bounding box center [843, 272] width 99 height 18
click at [199, 188] on span "Lead Generated" at bounding box center [208, 190] width 93 height 18
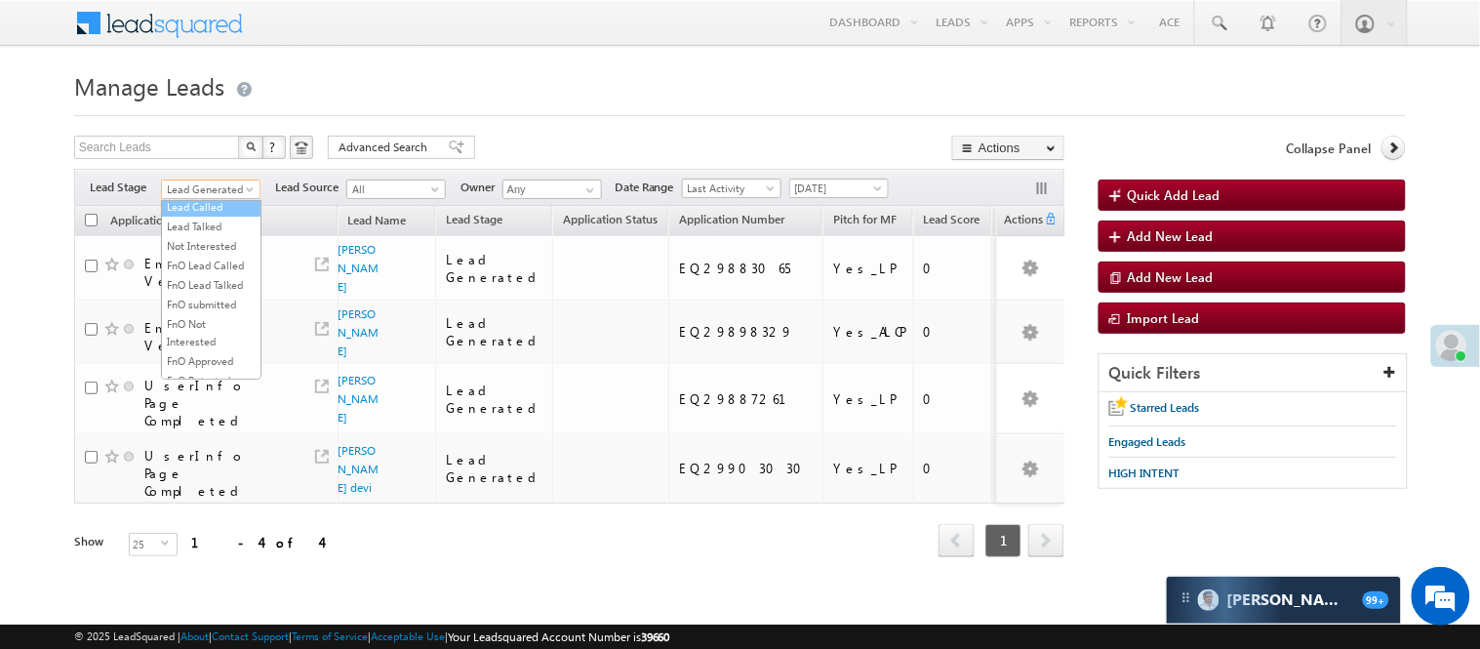
click at [215, 216] on link "Lead Called" at bounding box center [211, 207] width 99 height 18
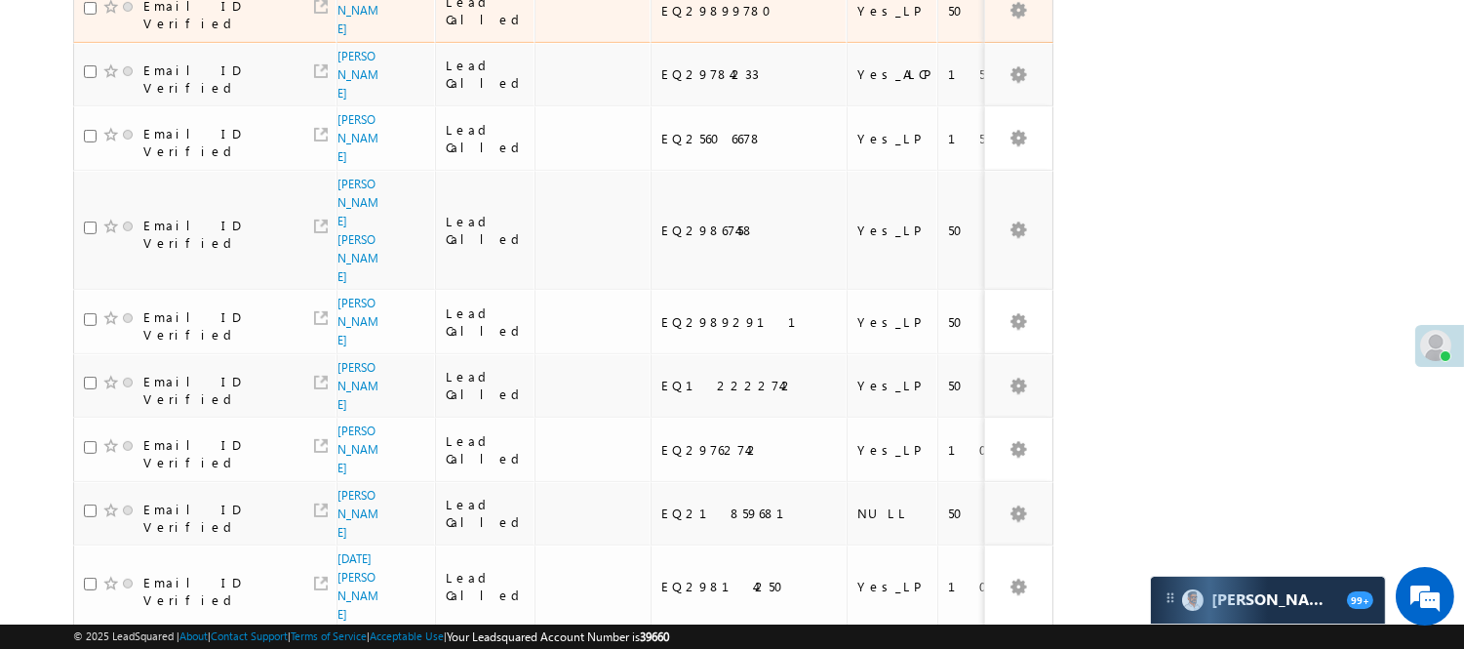
scroll to position [1432, 0]
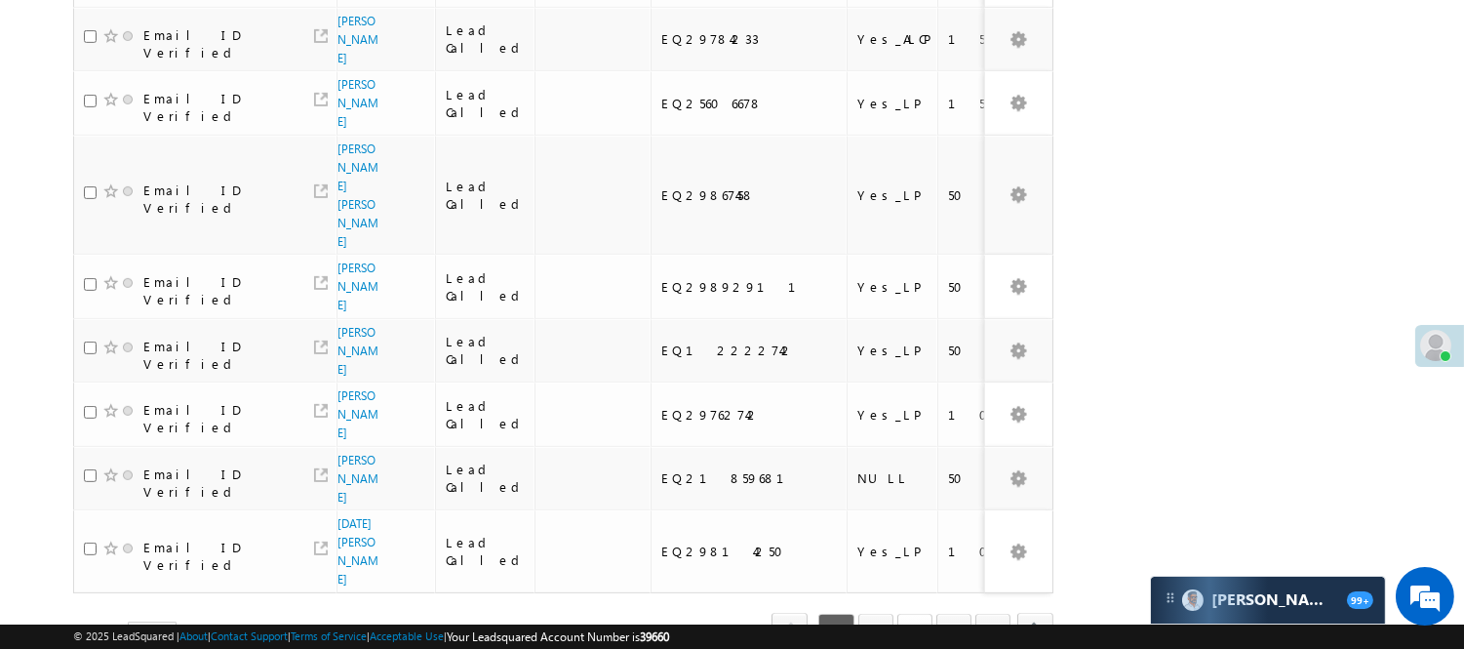
click at [915, 614] on link "3" at bounding box center [915, 630] width 35 height 33
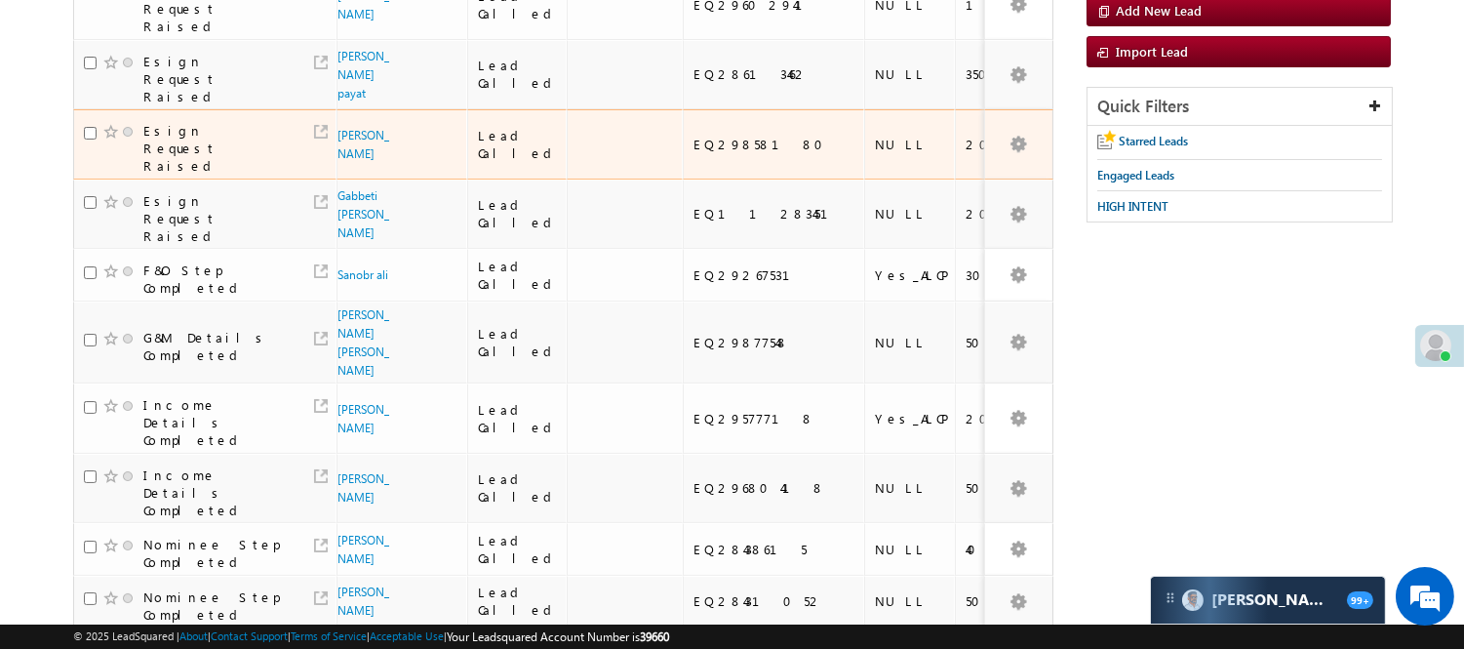
scroll to position [260, 0]
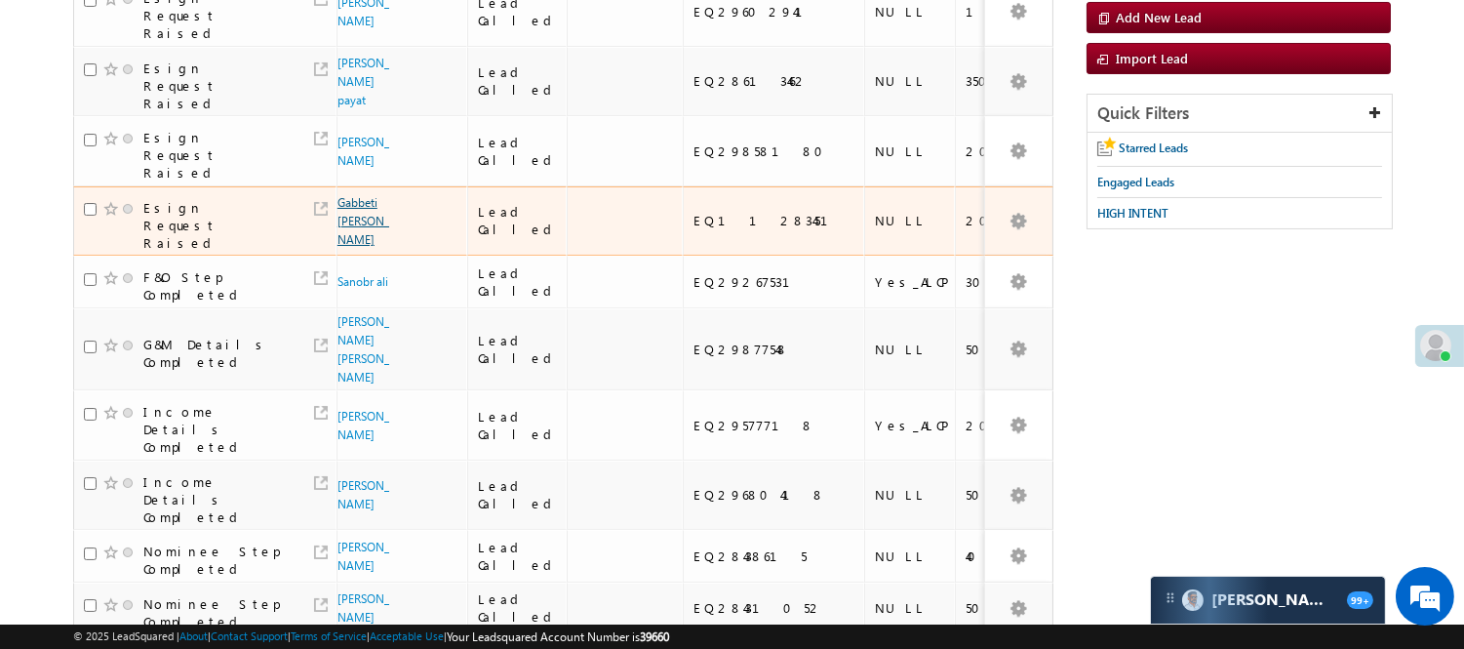
click at [355, 195] on link "Gabbeti Naresh Babu" at bounding box center [364, 221] width 52 height 52
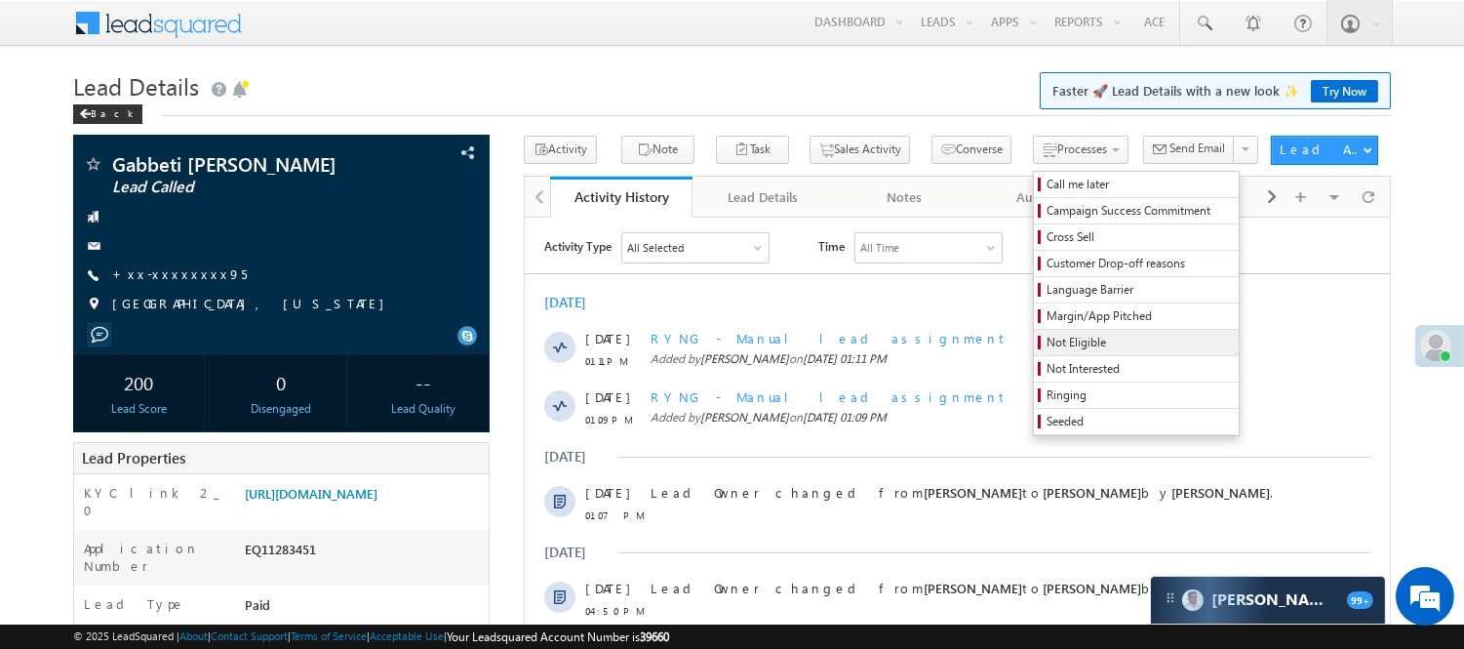
click at [1056, 337] on span "Not Eligible" at bounding box center [1139, 343] width 185 height 18
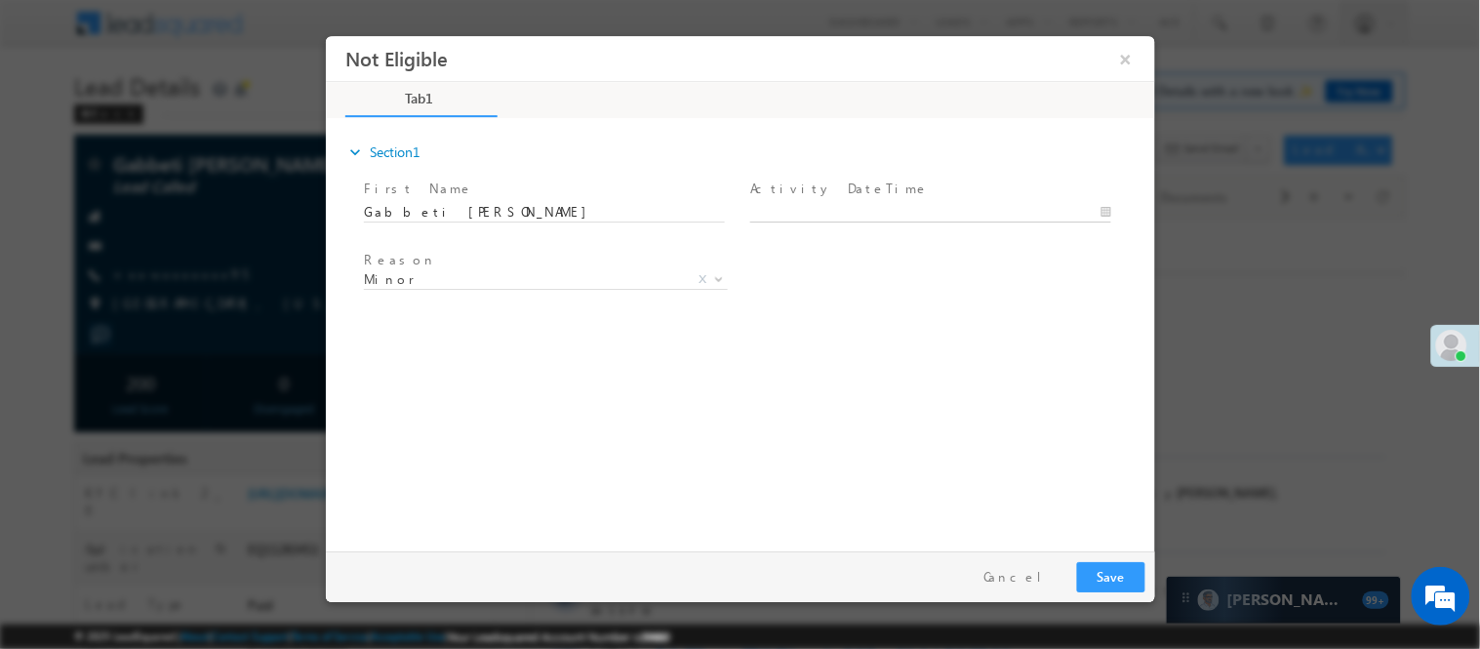
type input "[DATE] 7:21 PM"
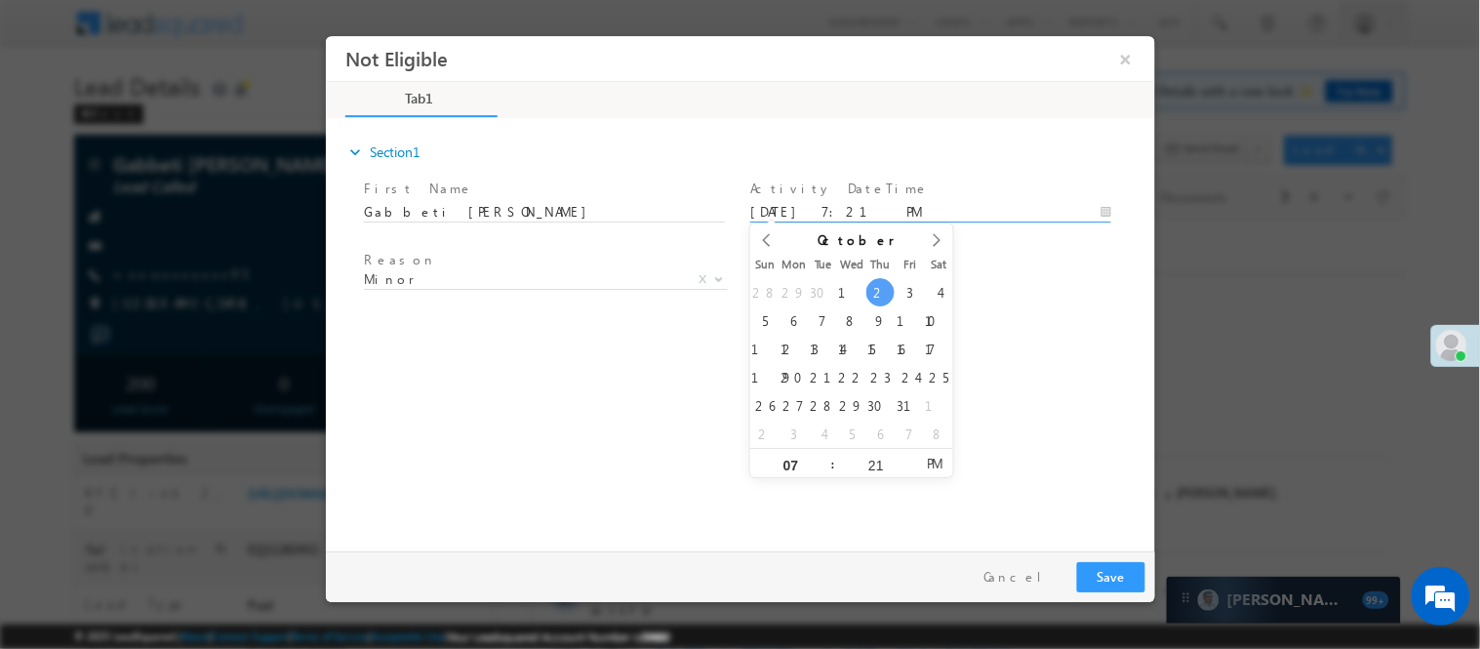
click at [863, 202] on input "[DATE] 7:21 PM" at bounding box center [929, 212] width 361 height 20
click at [493, 274] on span "Minor" at bounding box center [521, 278] width 317 height 18
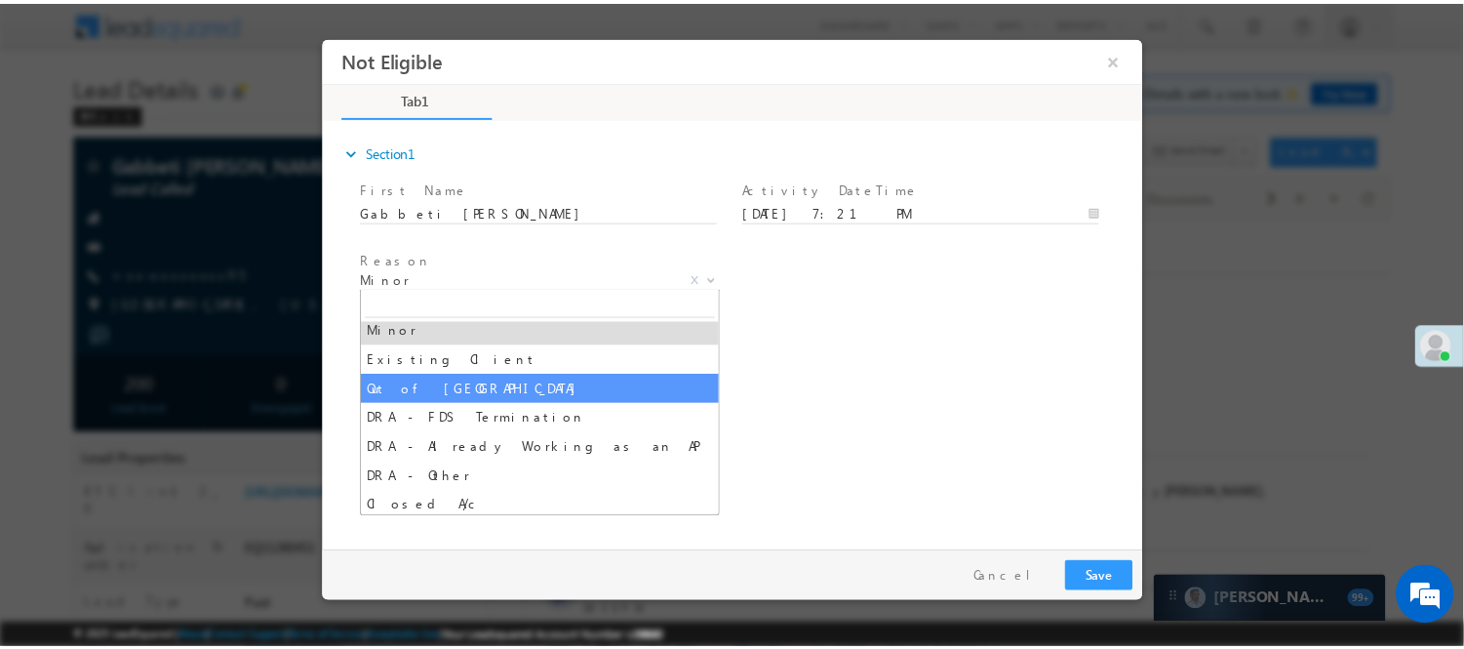
scroll to position [39, 0]
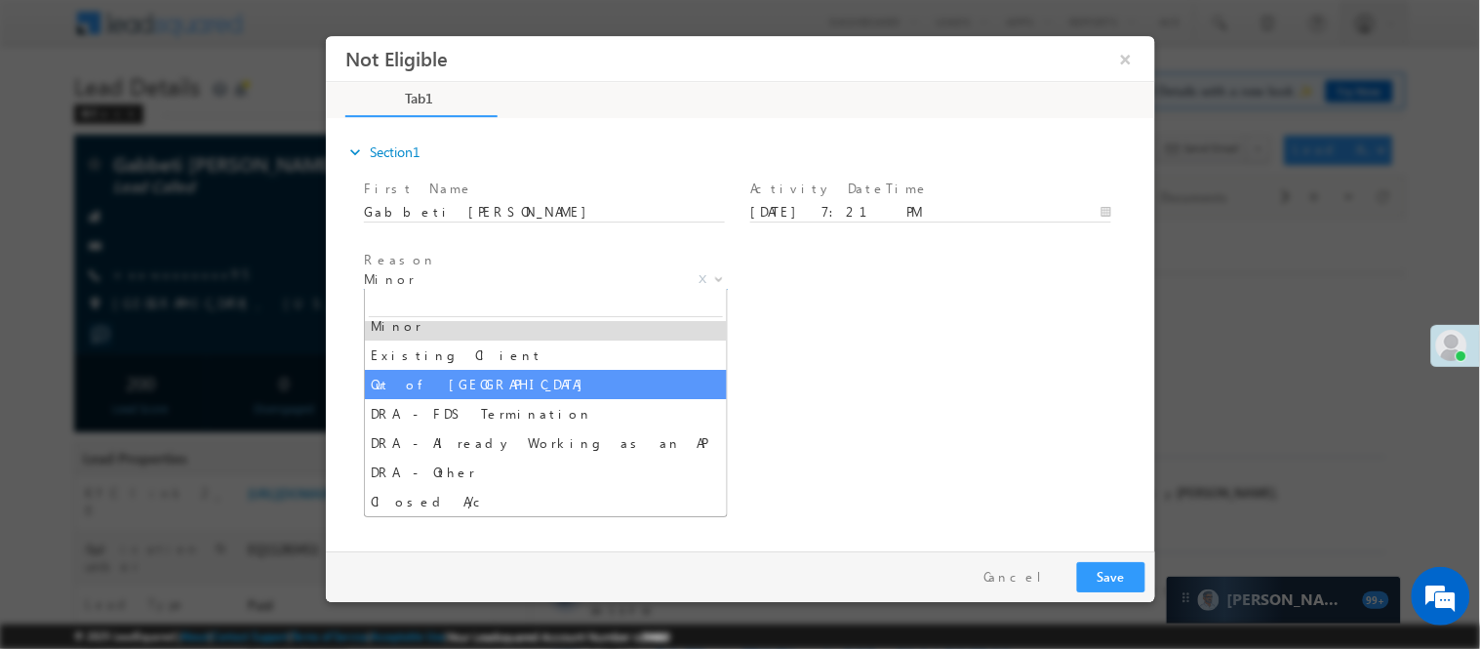
select select "Out of [GEOGRAPHIC_DATA]"
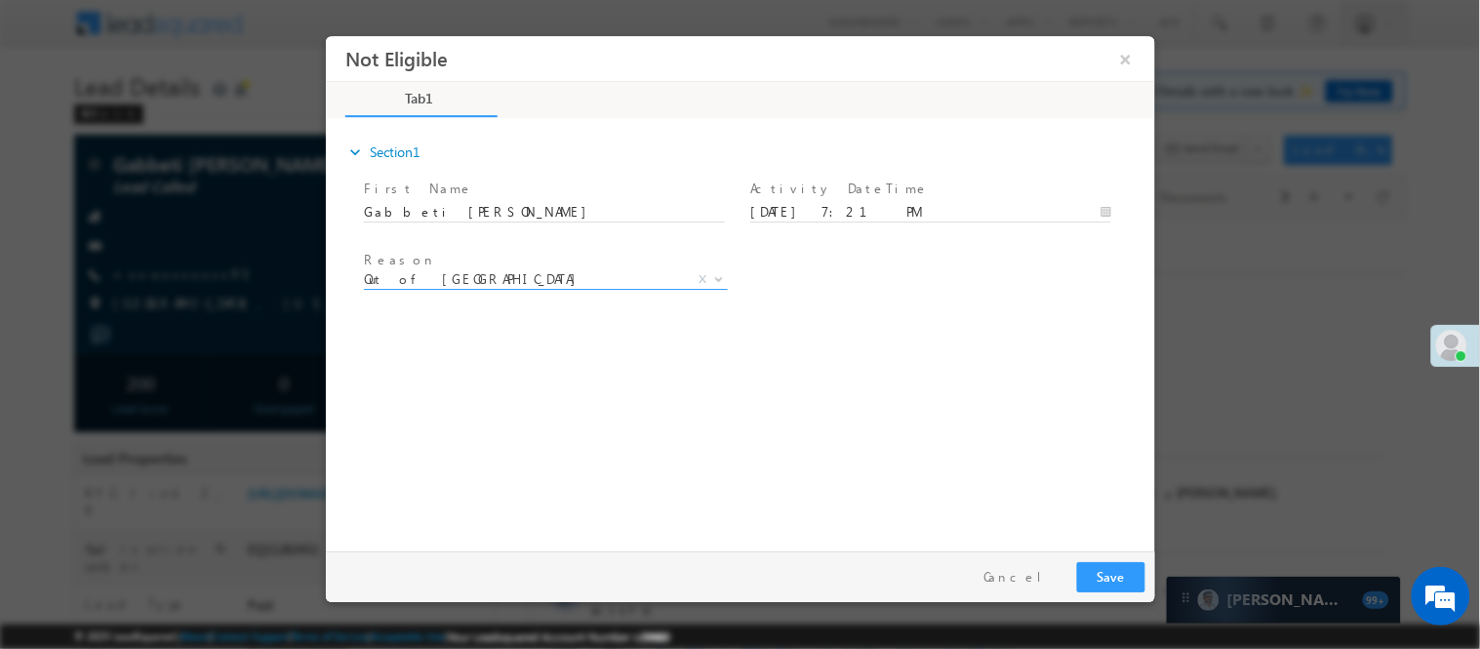
click at [675, 431] on div "expand_more Section1 First Name *" at bounding box center [745, 330] width 820 height 421
click at [1103, 562] on button "Save" at bounding box center [1110, 576] width 68 height 30
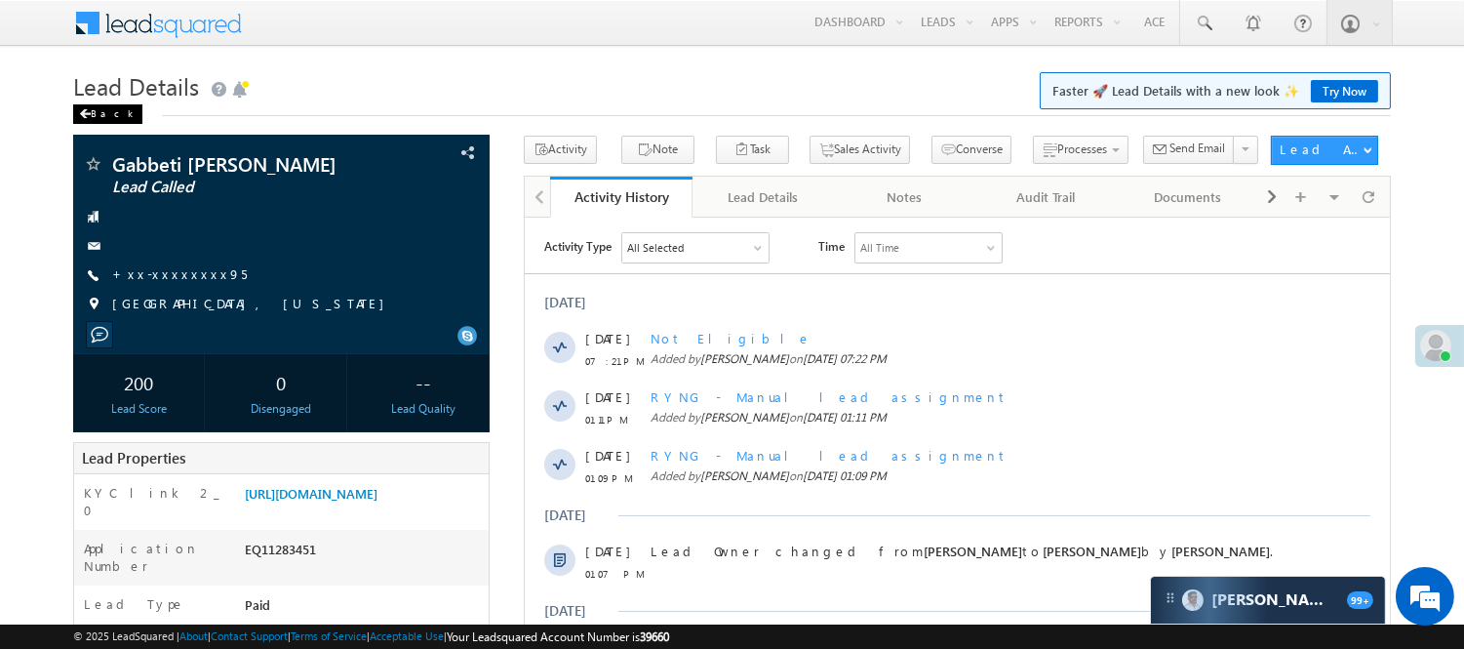
click at [104, 111] on div "Back" at bounding box center [107, 114] width 69 height 20
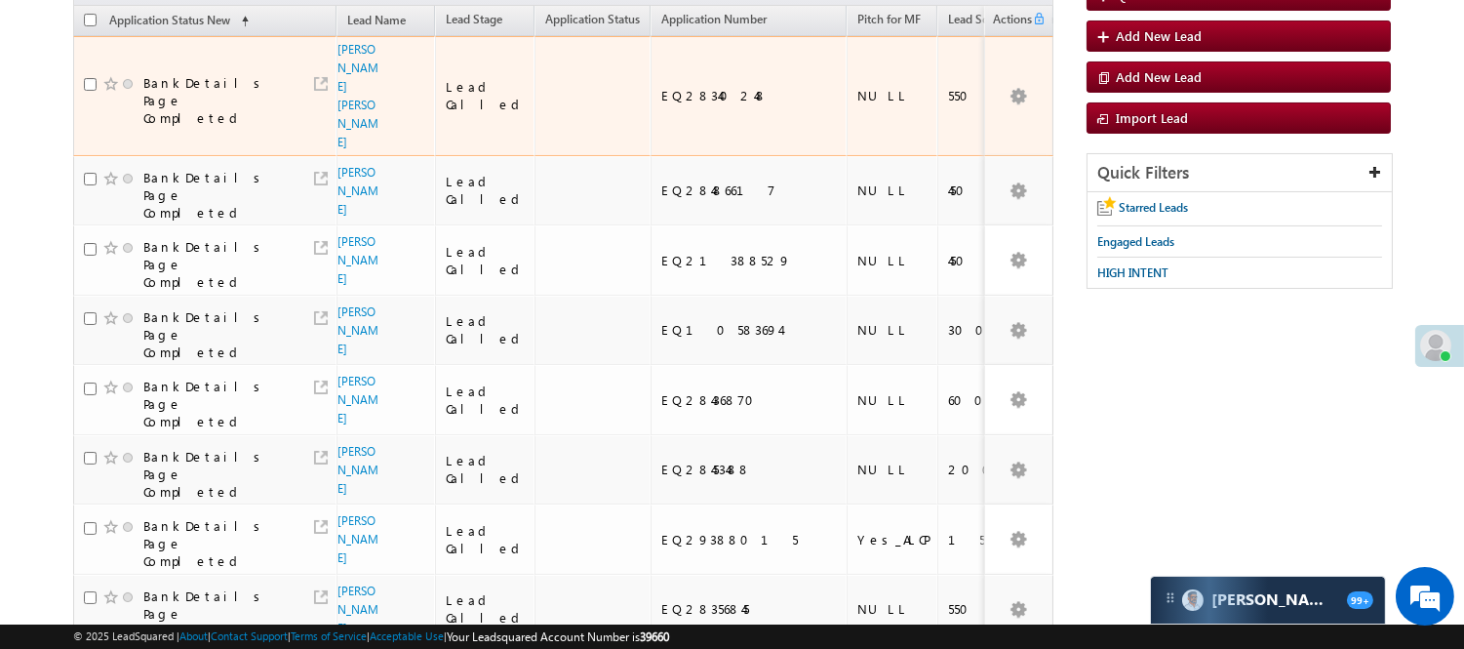
scroll to position [108, 0]
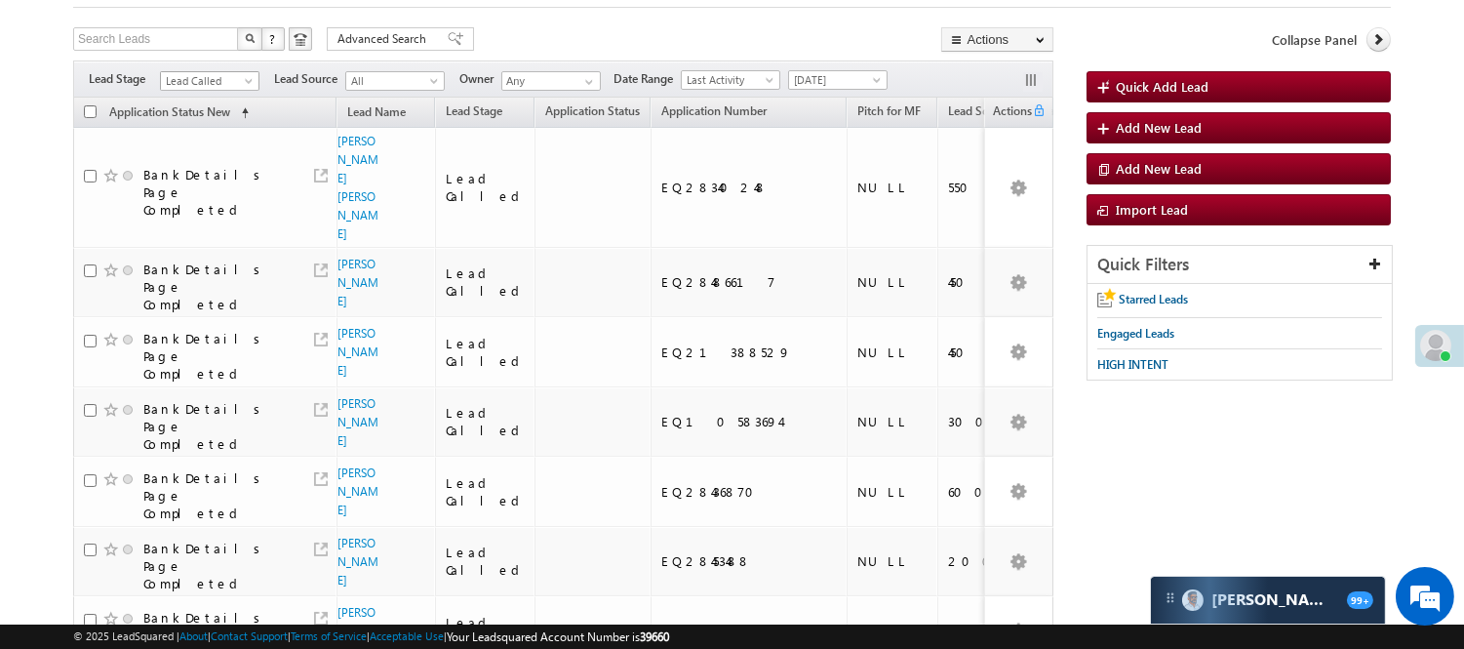
click at [198, 81] on span "Lead Called" at bounding box center [207, 81] width 93 height 18
click at [188, 131] on link "Lead Generated" at bounding box center [210, 122] width 99 height 18
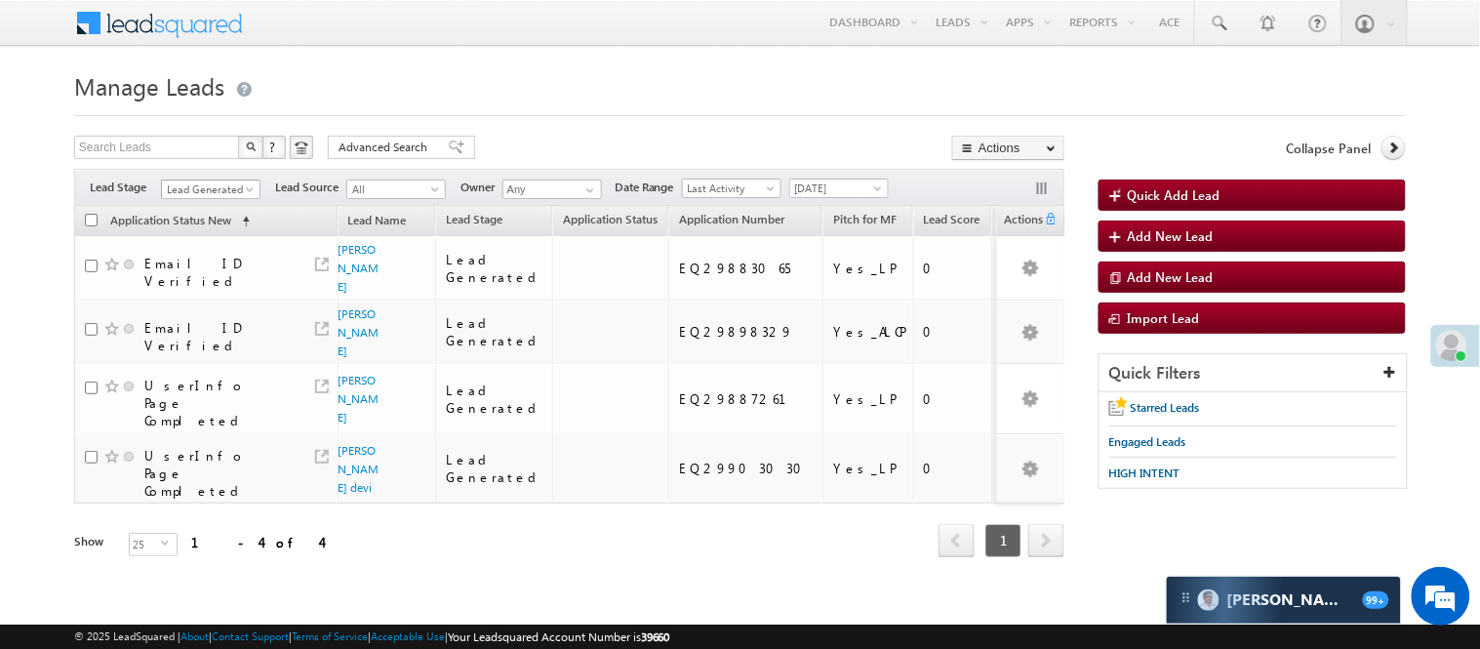
click at [217, 191] on span "Lead Generated" at bounding box center [208, 190] width 93 height 18
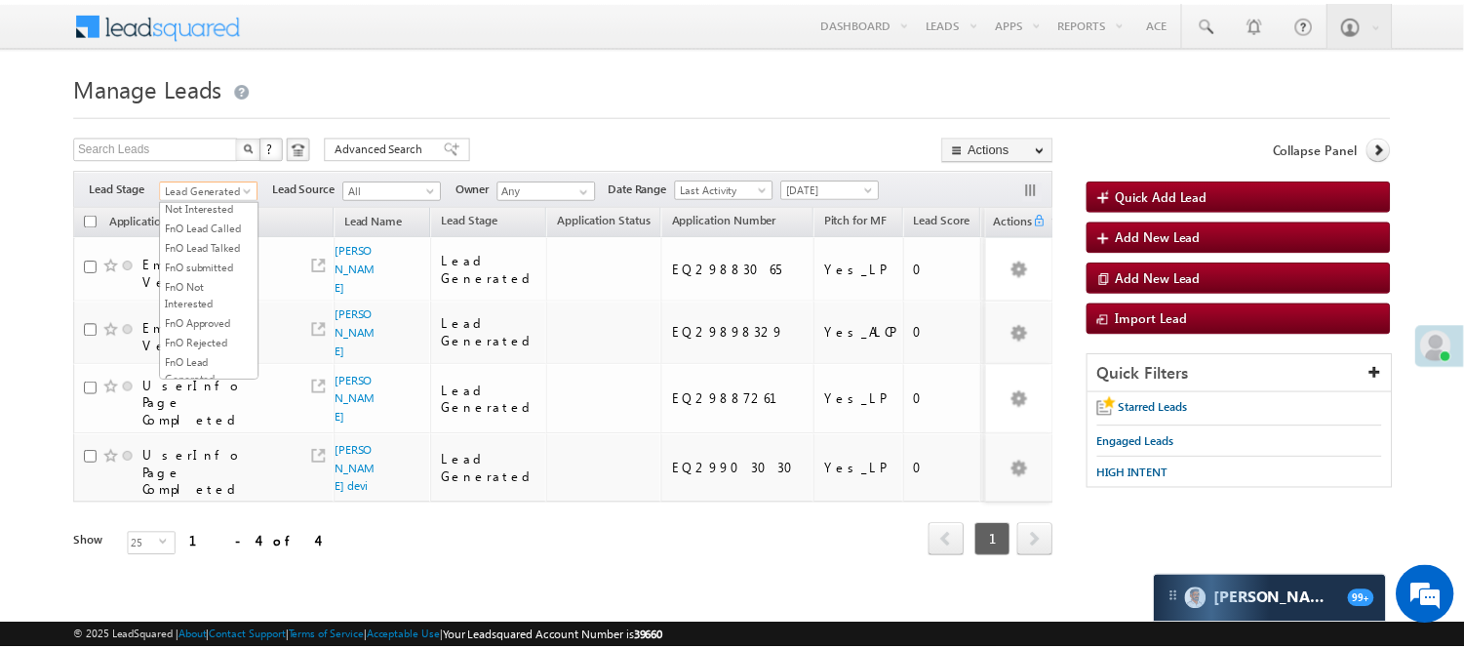
scroll to position [325, 0]
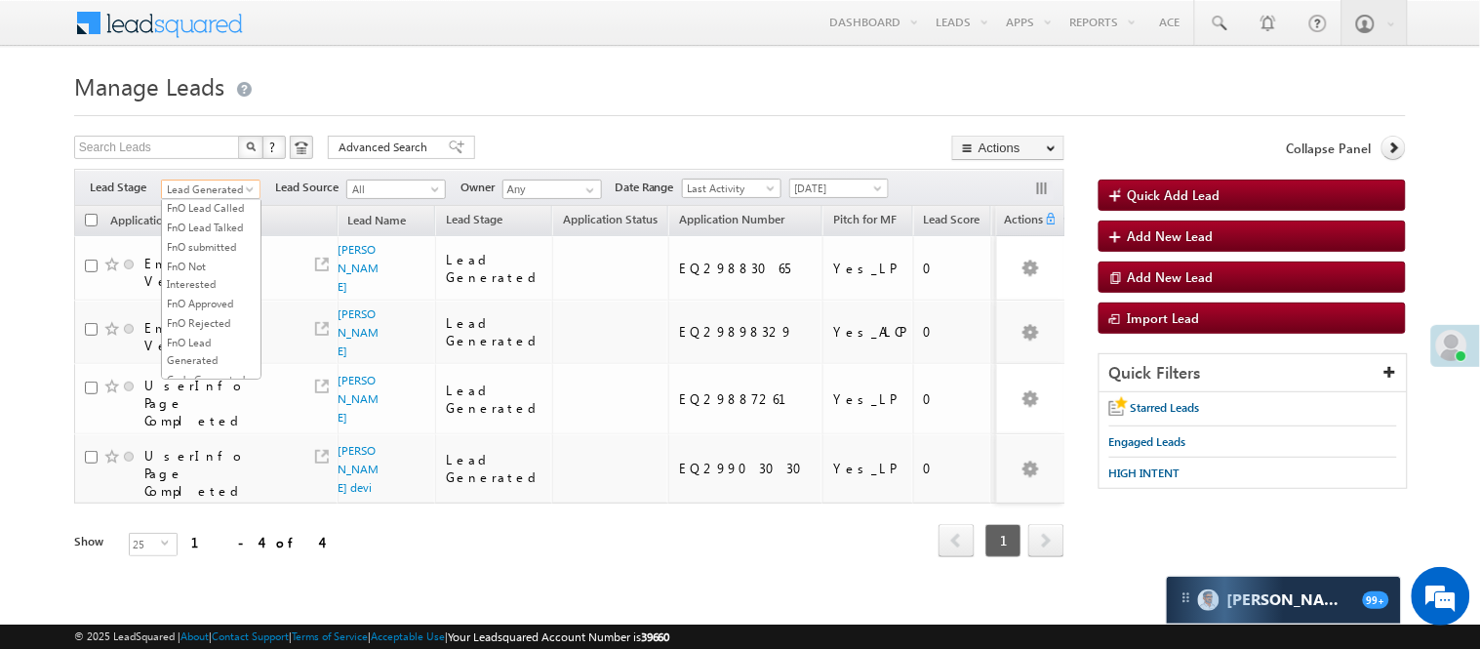
click at [203, 158] on link "Lead Called" at bounding box center [211, 149] width 99 height 18
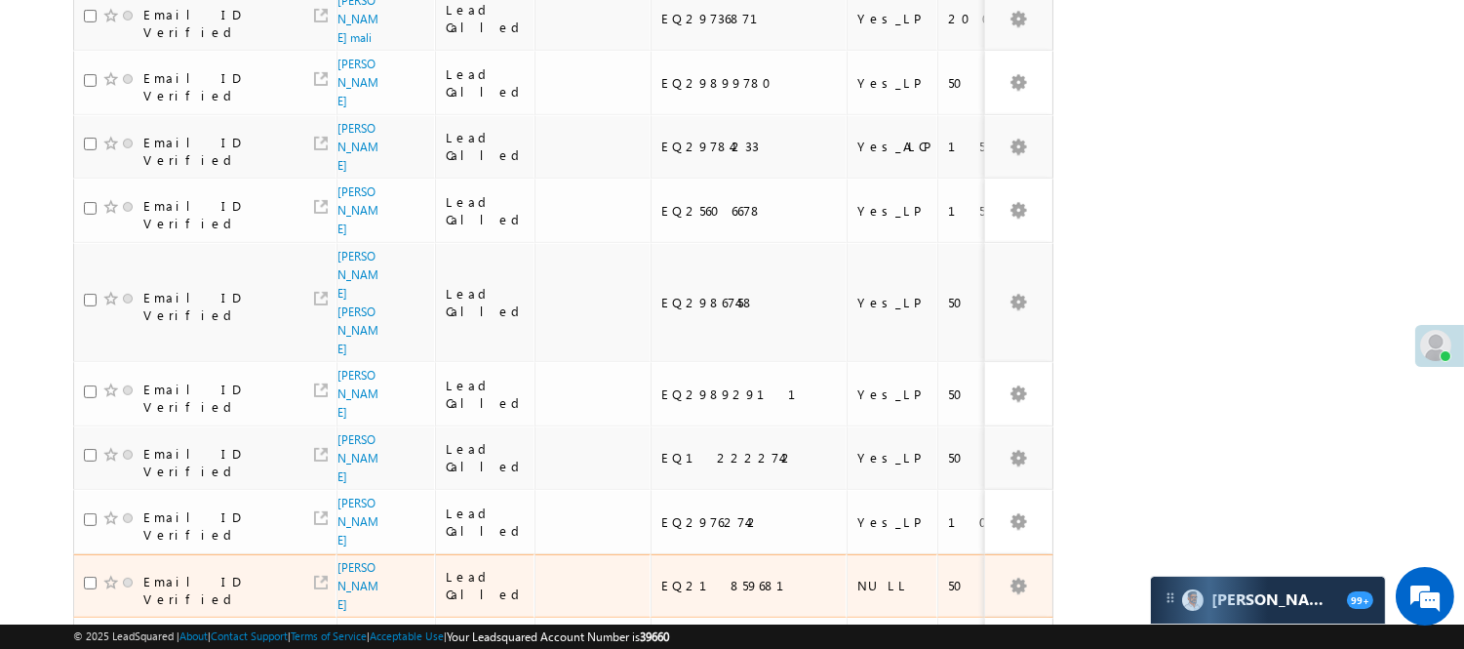
scroll to position [1432, 0]
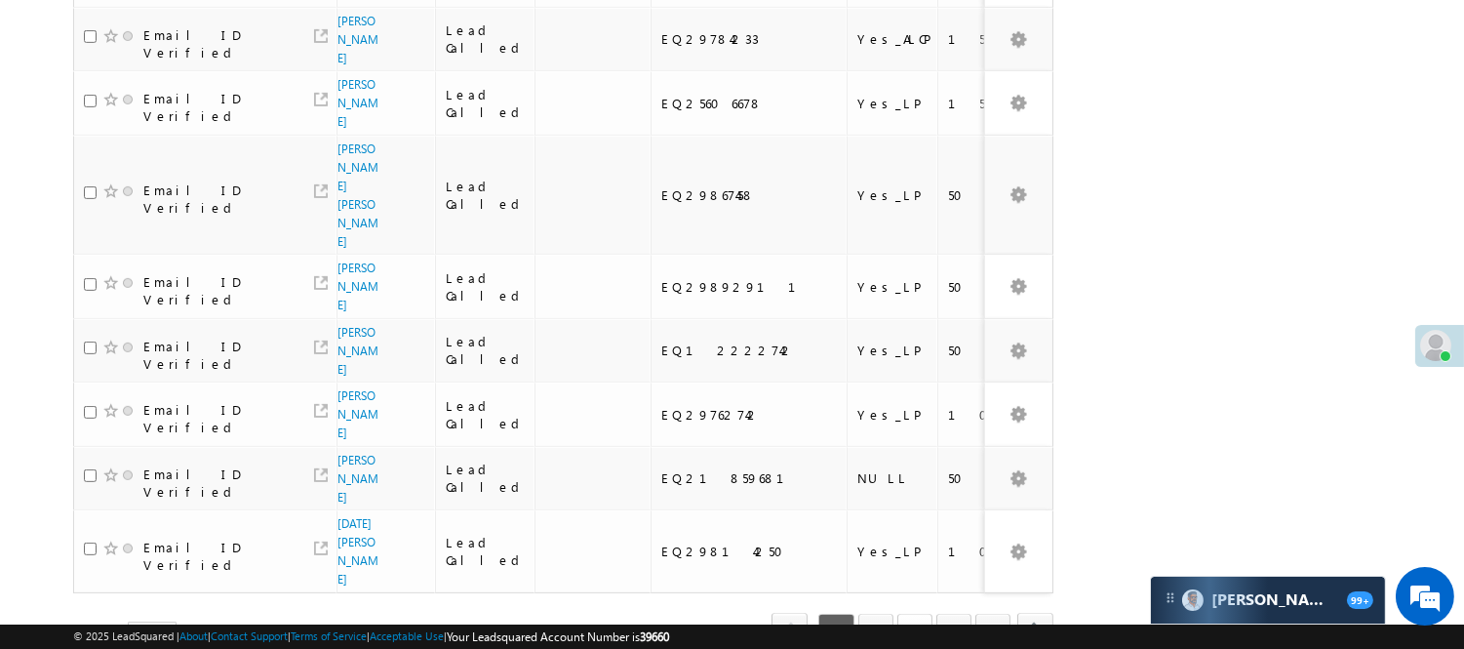
click at [907, 614] on link "3" at bounding box center [915, 630] width 35 height 33
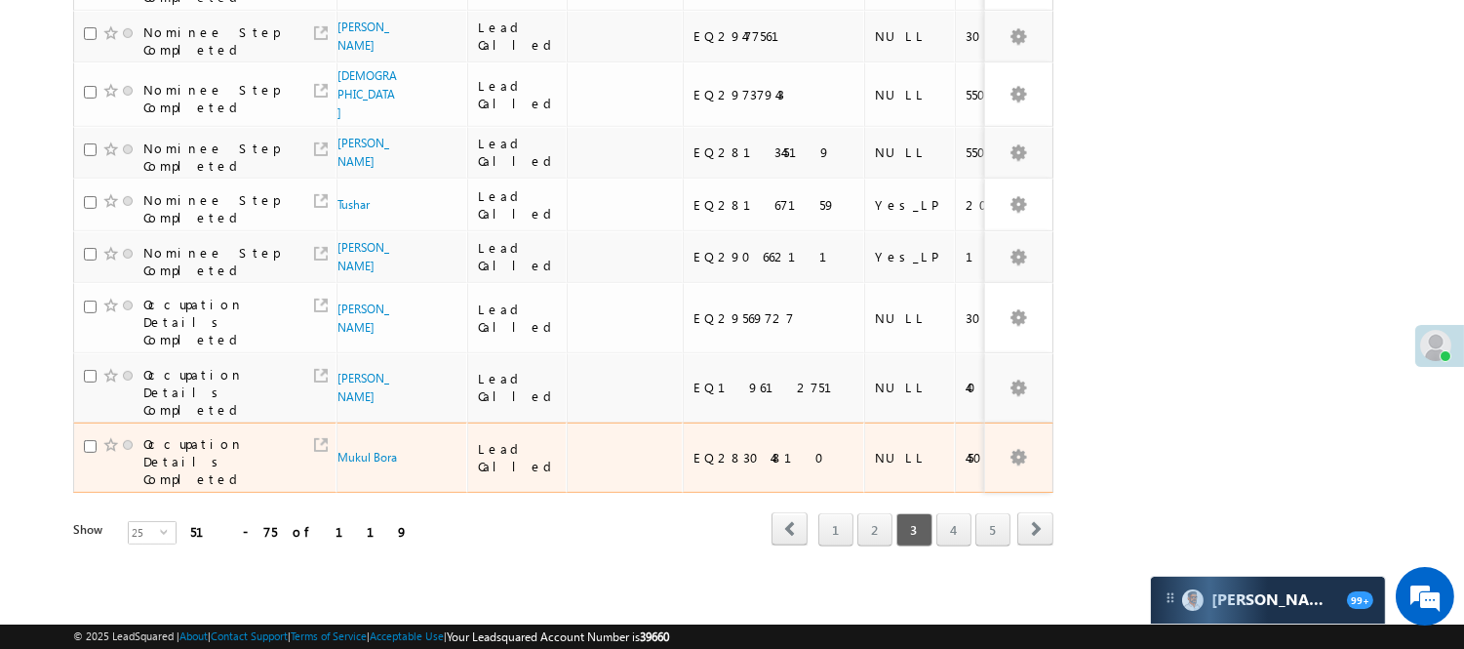
scroll to position [1313, 0]
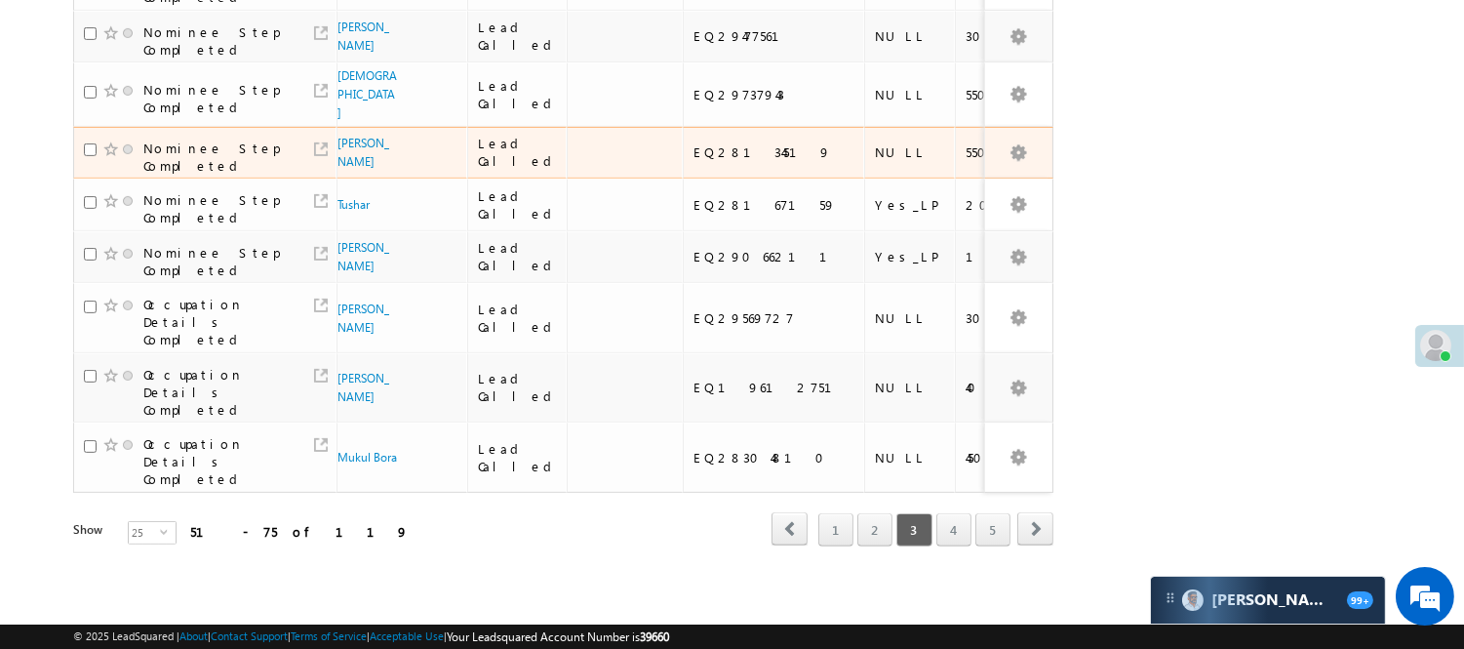
click at [359, 137] on span "[PERSON_NAME]" at bounding box center [368, 152] width 60 height 37
click at [359, 136] on link "[PERSON_NAME]" at bounding box center [364, 152] width 52 height 33
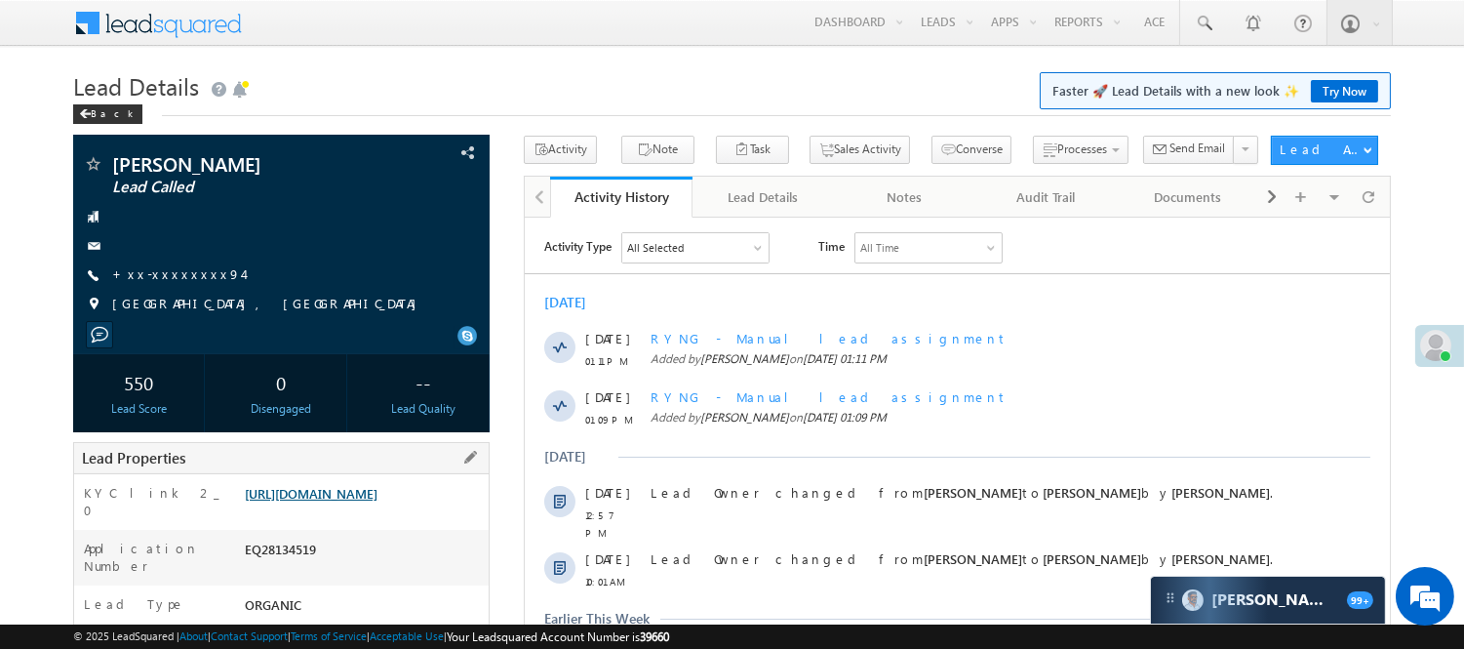
click at [378, 502] on link "[URL][DOMAIN_NAME]" at bounding box center [311, 493] width 133 height 17
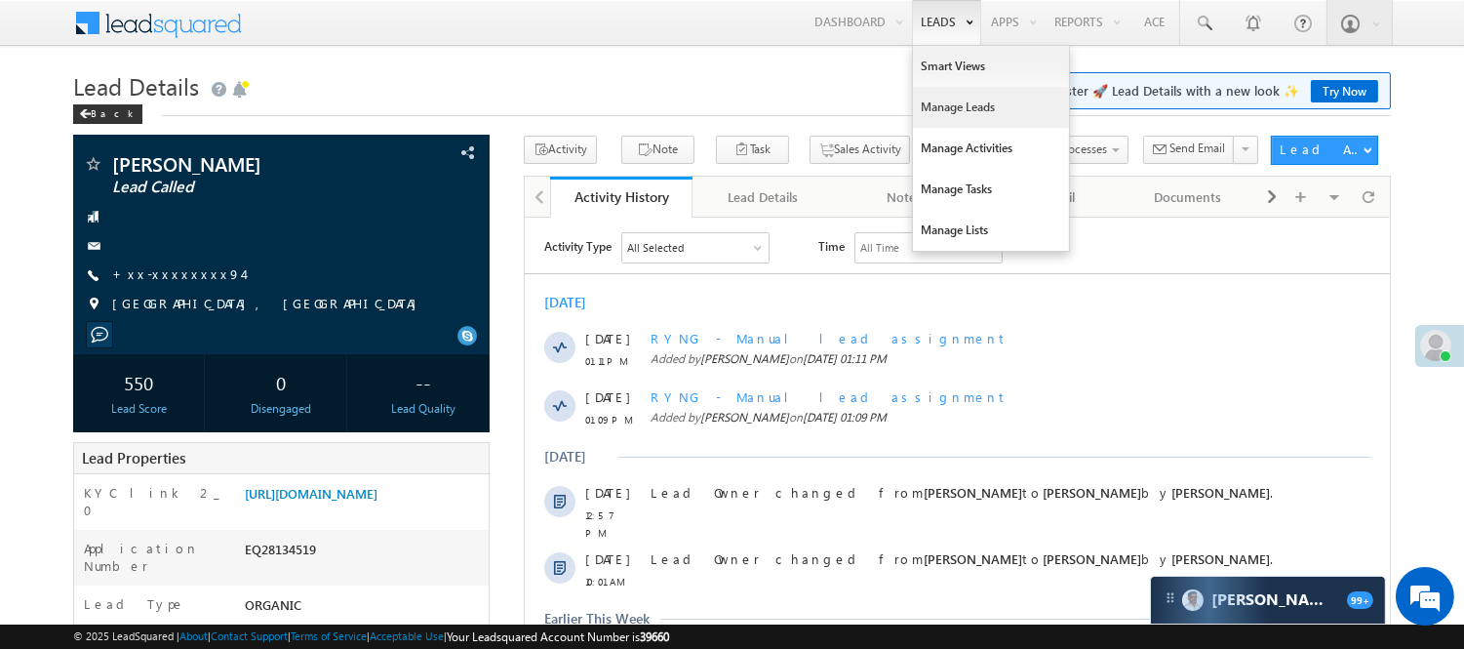
click at [952, 99] on link "Manage Leads" at bounding box center [991, 107] width 156 height 41
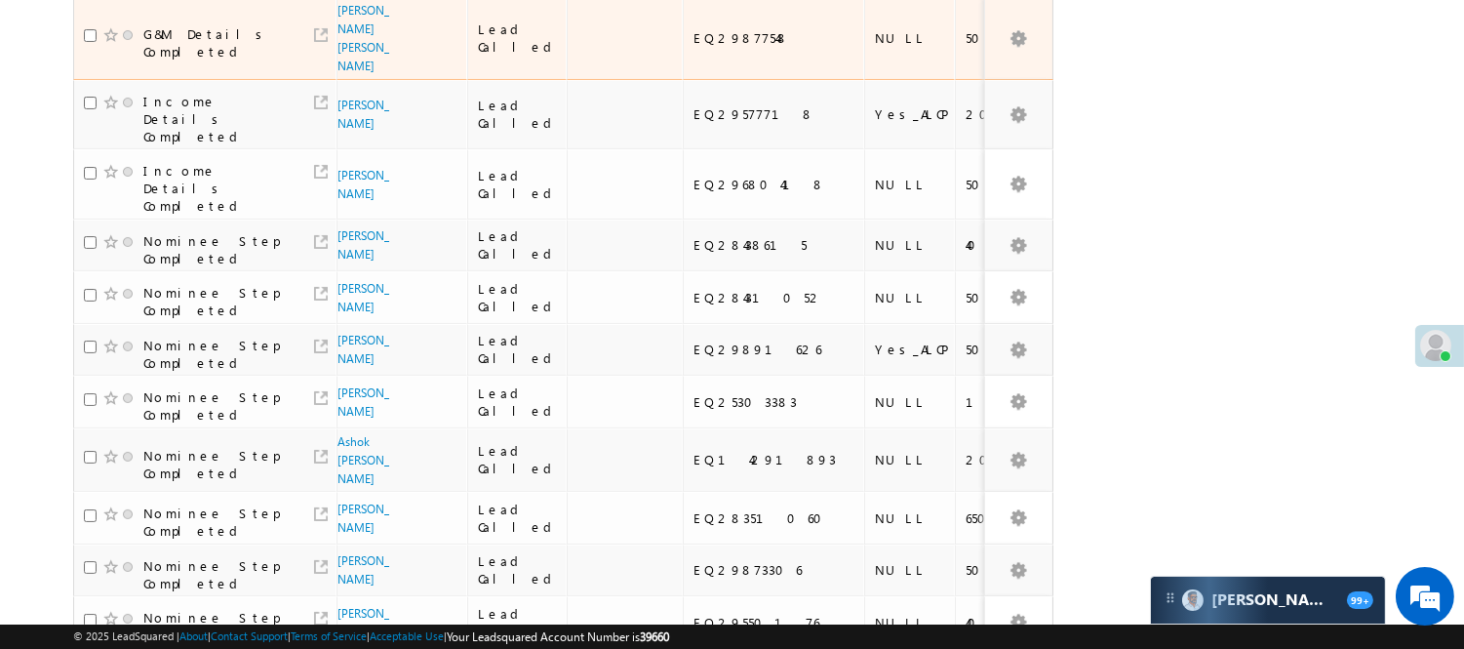
scroll to position [108, 0]
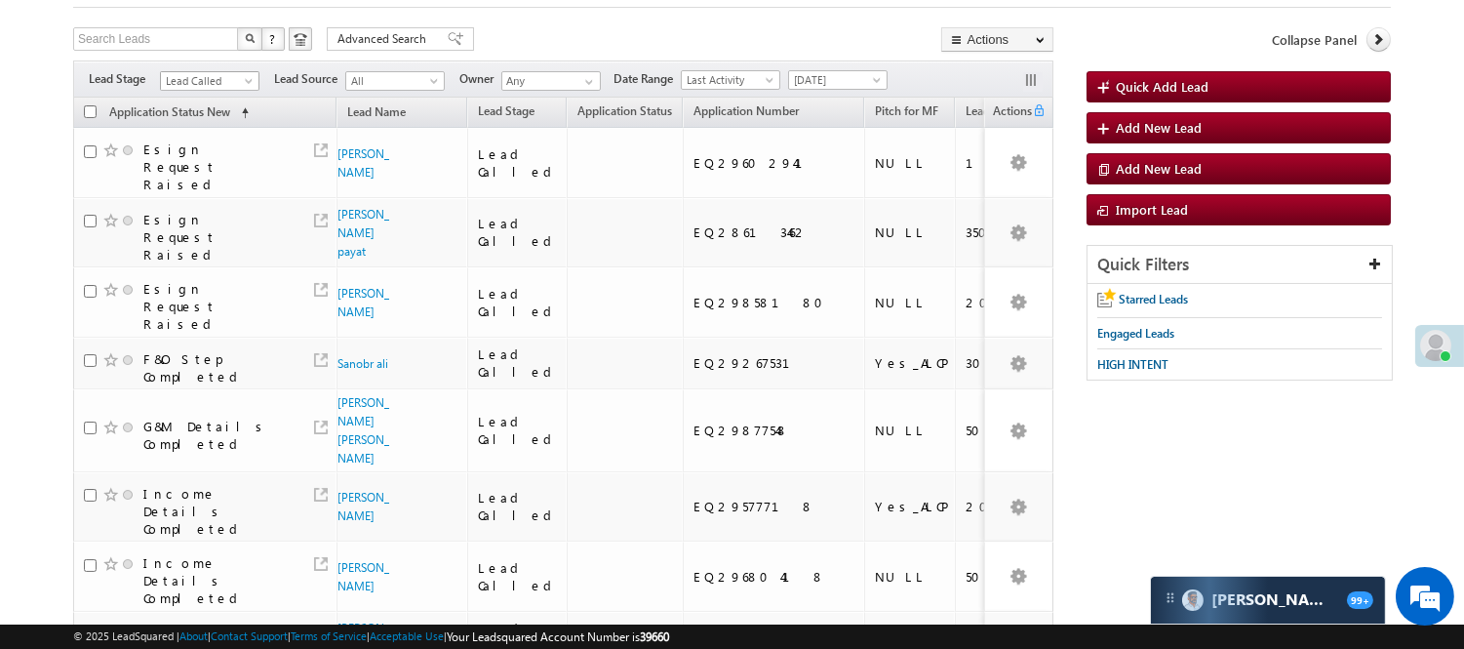
click at [229, 72] on span "Lead Called" at bounding box center [207, 81] width 93 height 18
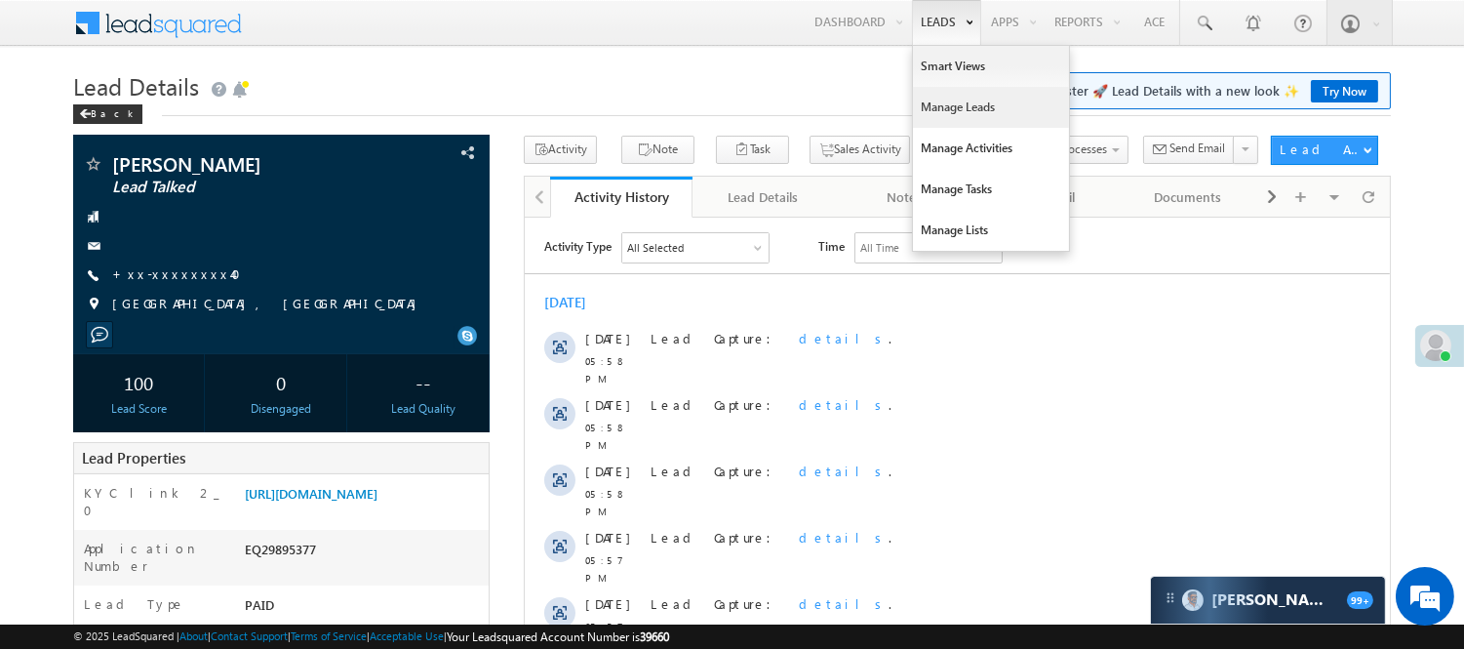
click at [964, 96] on link "Manage Leads" at bounding box center [991, 107] width 156 height 41
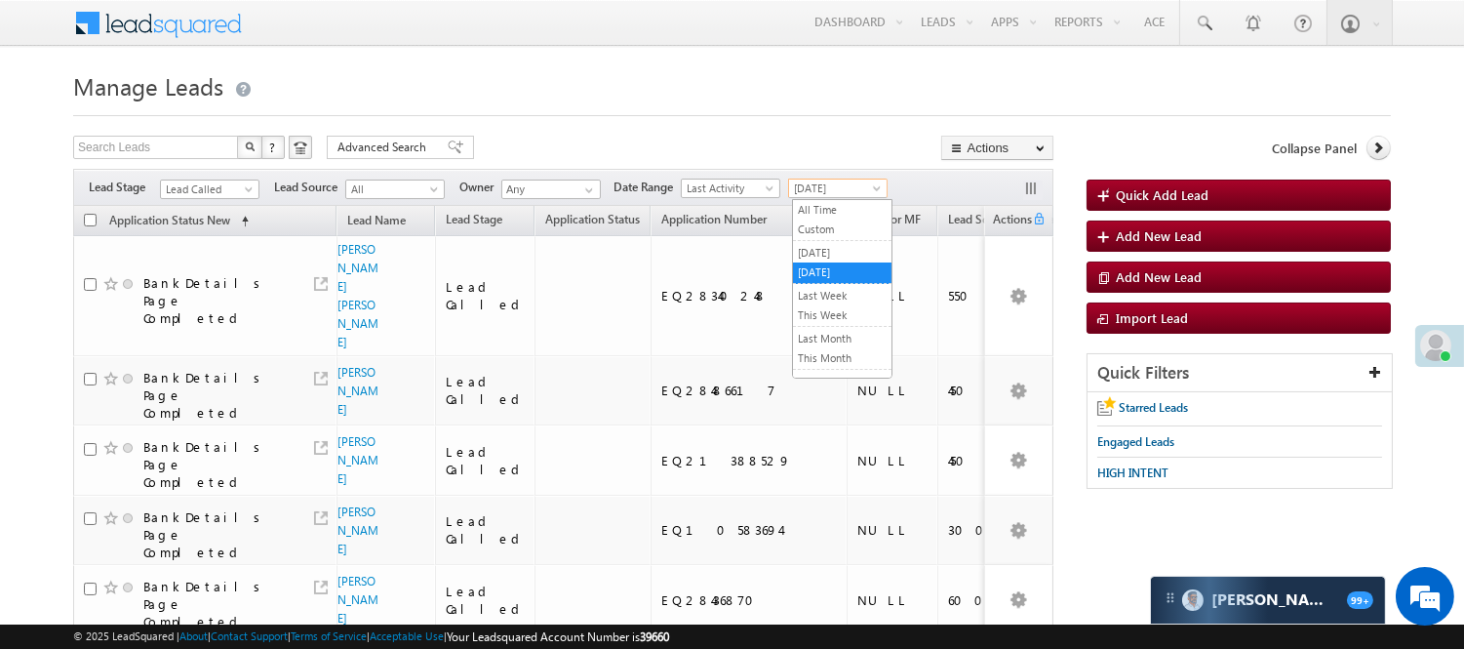
click at [860, 188] on span "Today" at bounding box center [835, 189] width 93 height 18
click at [832, 259] on link "[DATE]" at bounding box center [842, 253] width 99 height 18
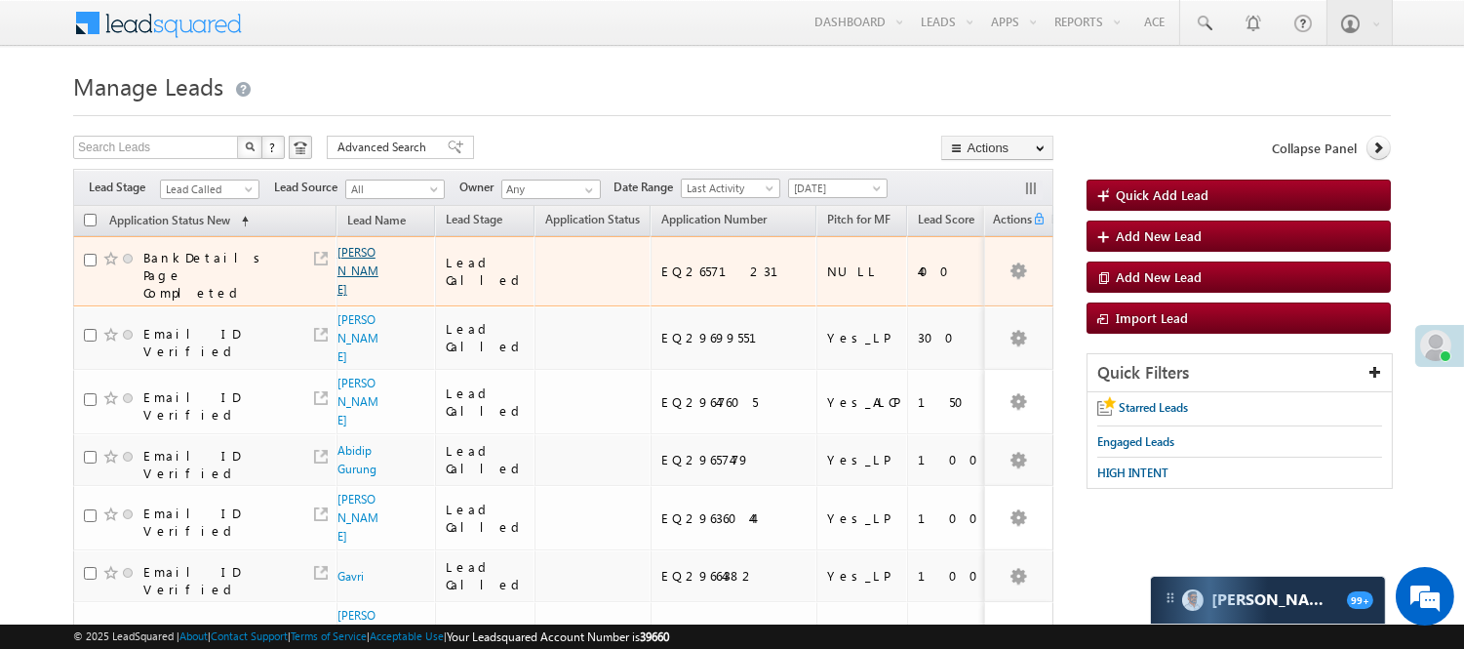
click at [361, 289] on link "Animesh Tiwari" at bounding box center [358, 271] width 41 height 52
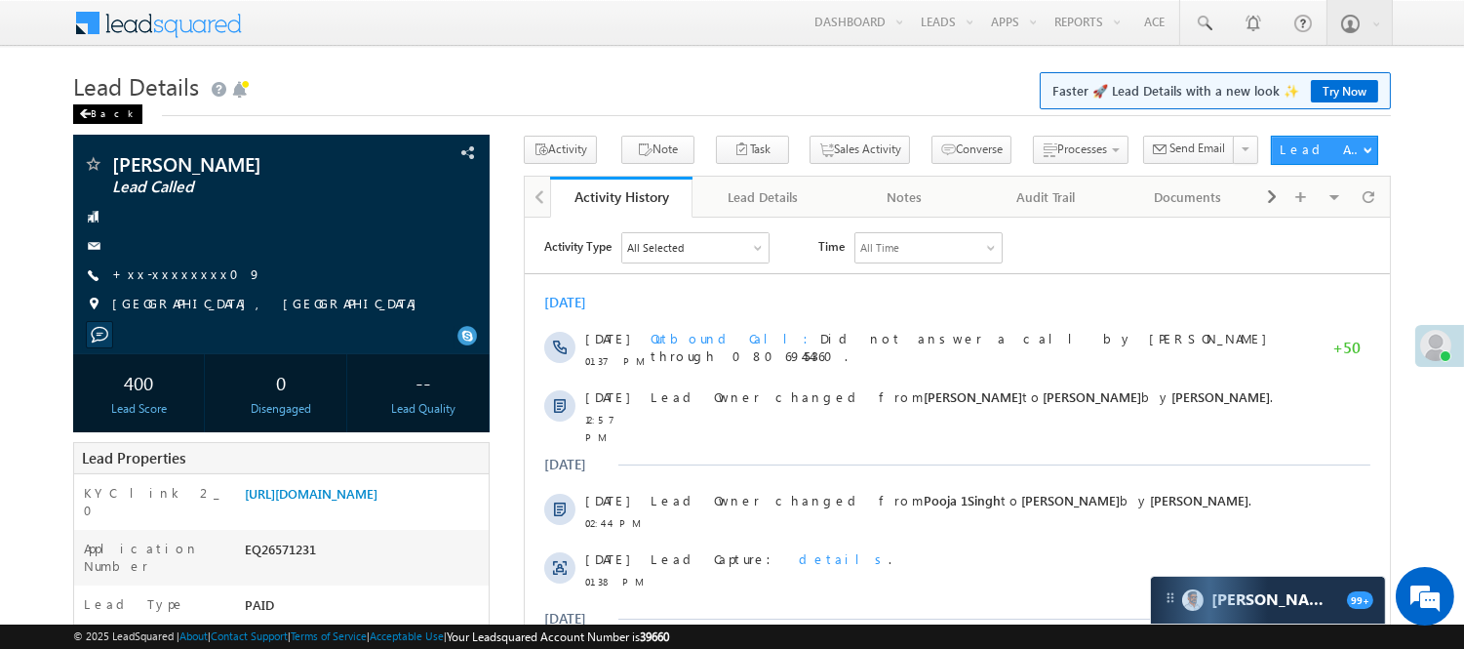
click at [100, 110] on div "Back" at bounding box center [107, 114] width 69 height 20
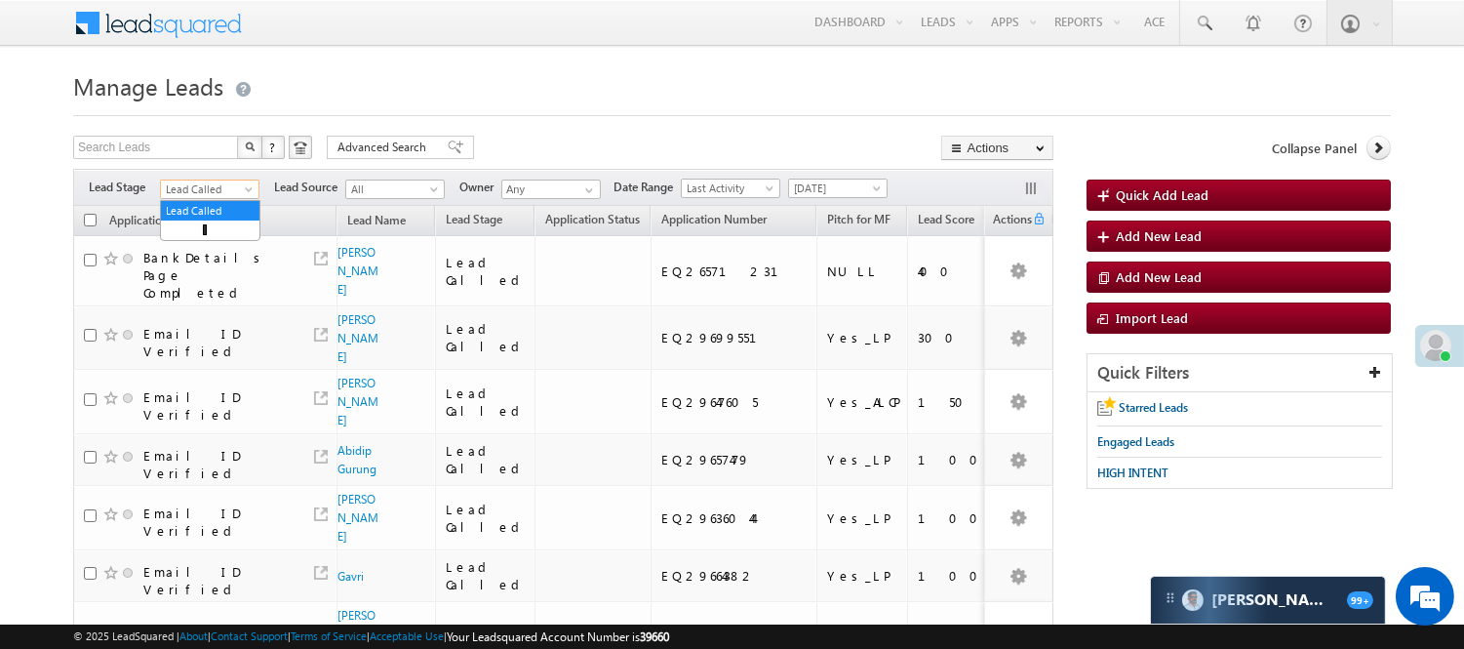
click at [222, 183] on span "Lead Called" at bounding box center [207, 190] width 93 height 18
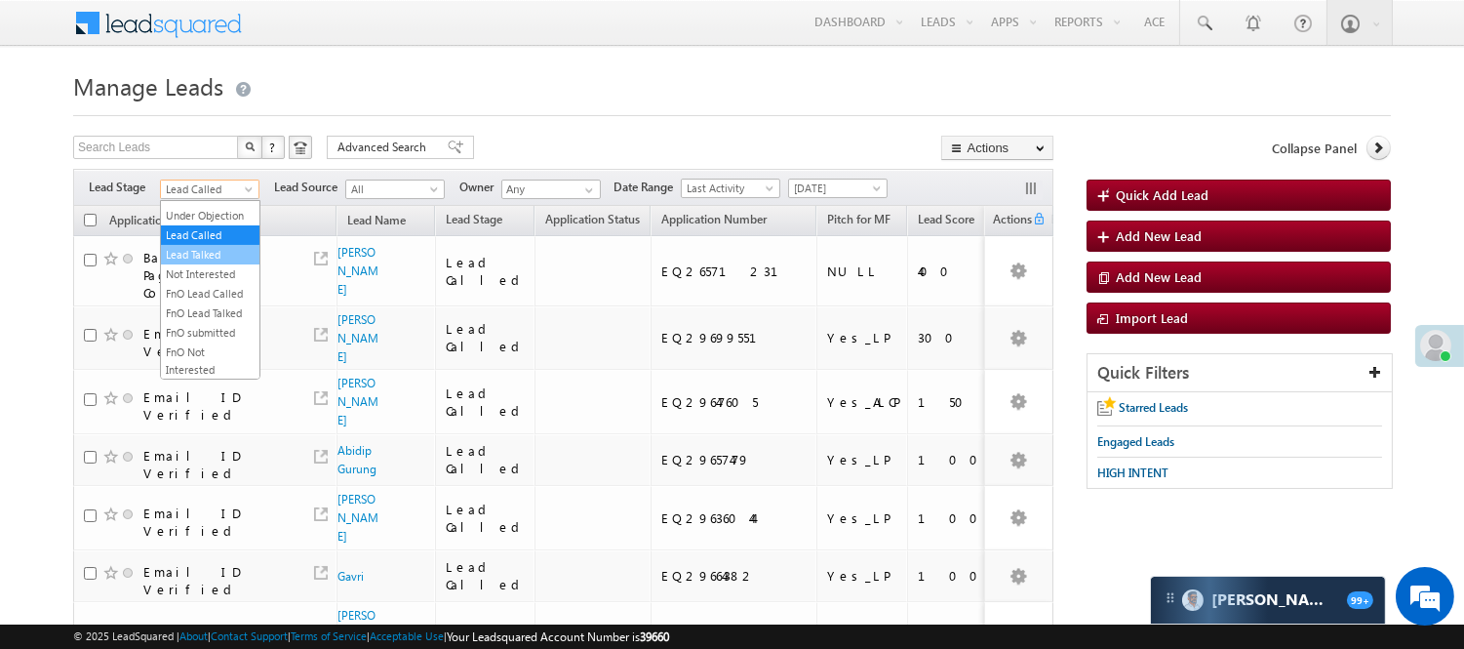
click at [210, 263] on link "Lead Talked" at bounding box center [210, 255] width 99 height 18
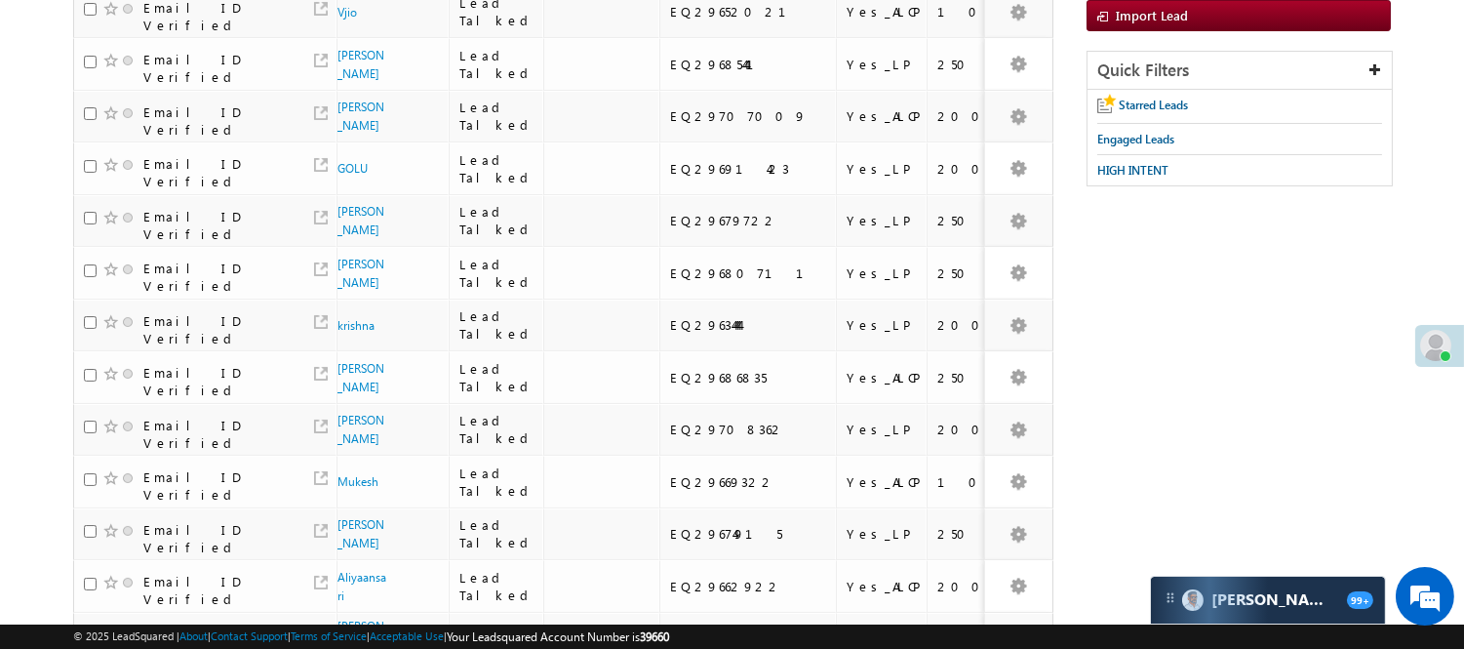
scroll to position [0, 0]
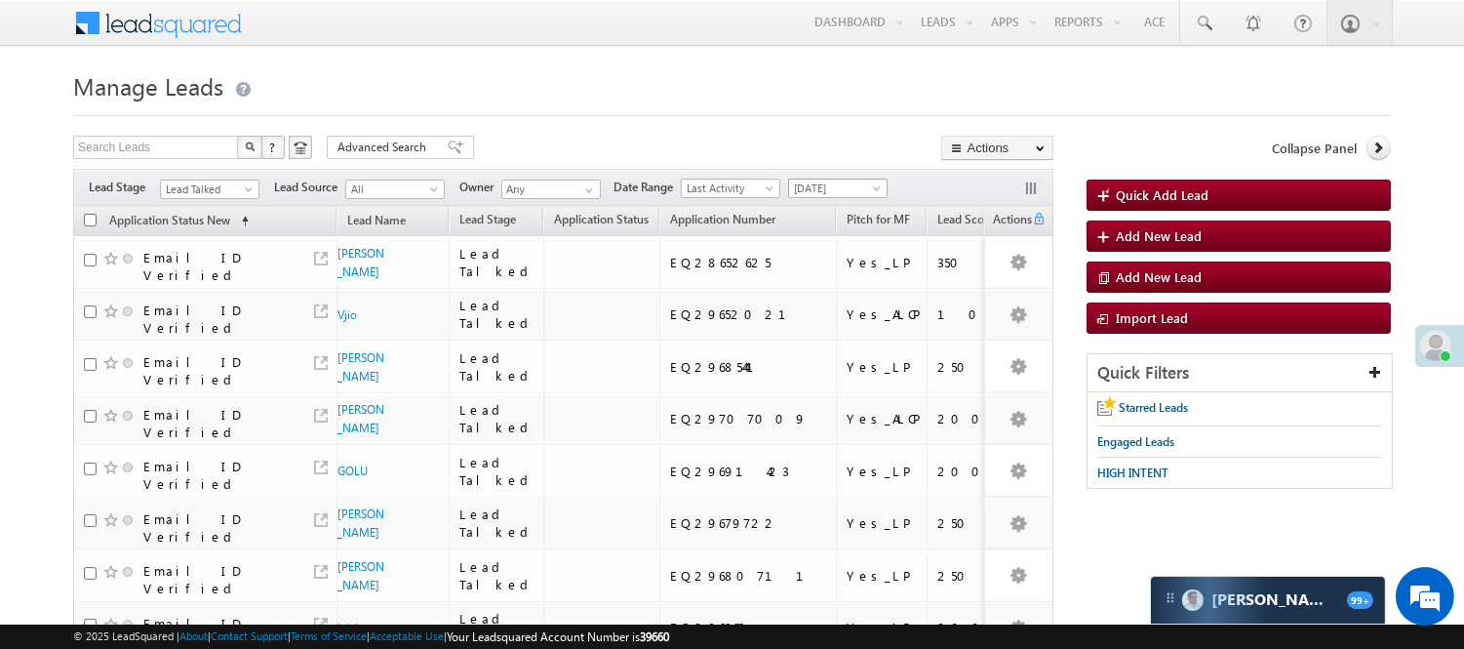
click at [816, 187] on span "[DATE]" at bounding box center [835, 189] width 93 height 18
click at [210, 183] on span "Lead Talked" at bounding box center [207, 190] width 93 height 18
click at [787, 187] on div "Last Activity Created On Modified On Last Activity" at bounding box center [734, 188] width 107 height 20
click at [834, 196] on span "Yesterday" at bounding box center [835, 189] width 93 height 18
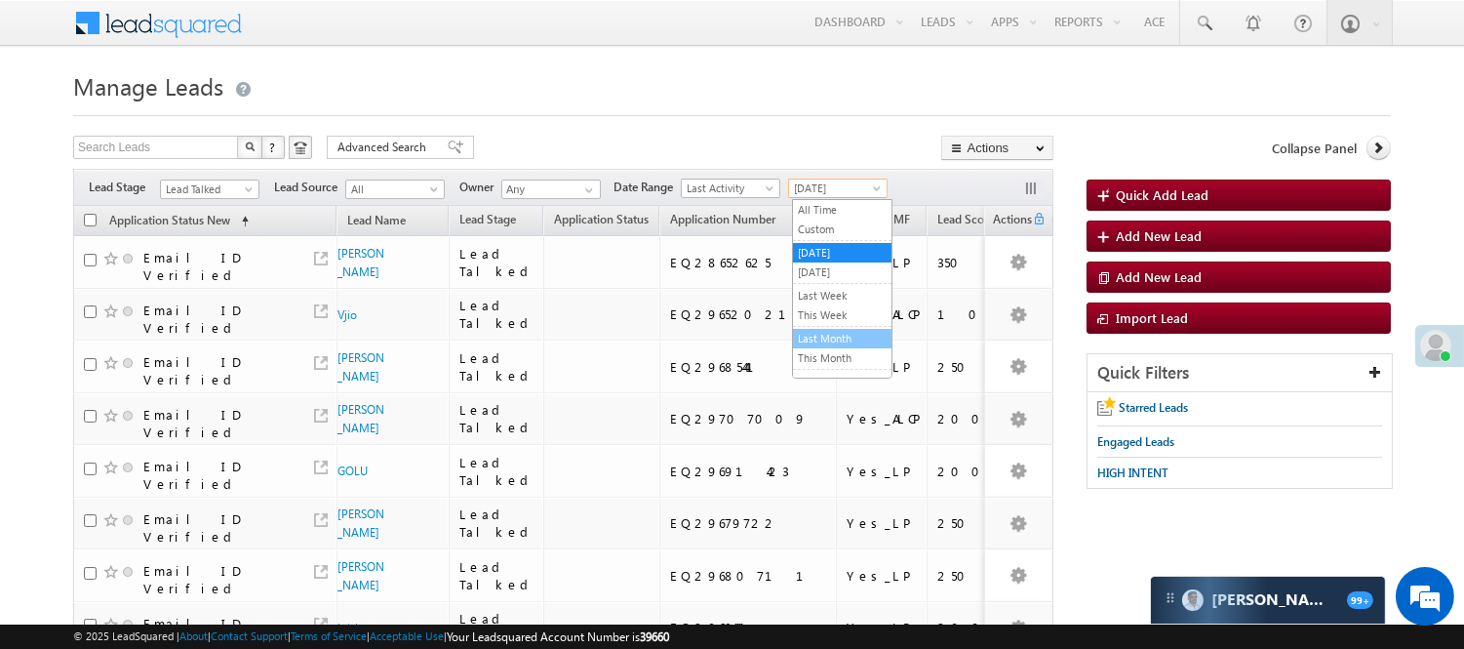
click at [805, 342] on link "Last Month" at bounding box center [842, 339] width 99 height 18
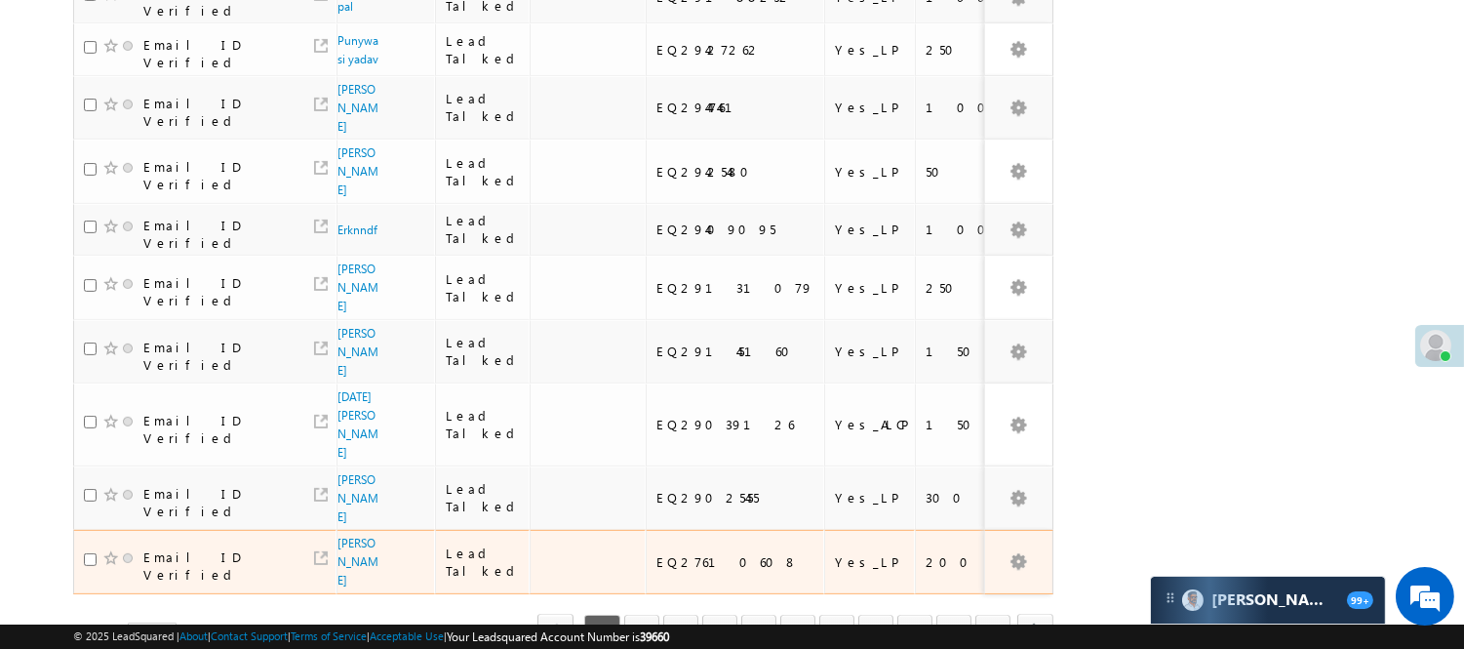
scroll to position [1247, 0]
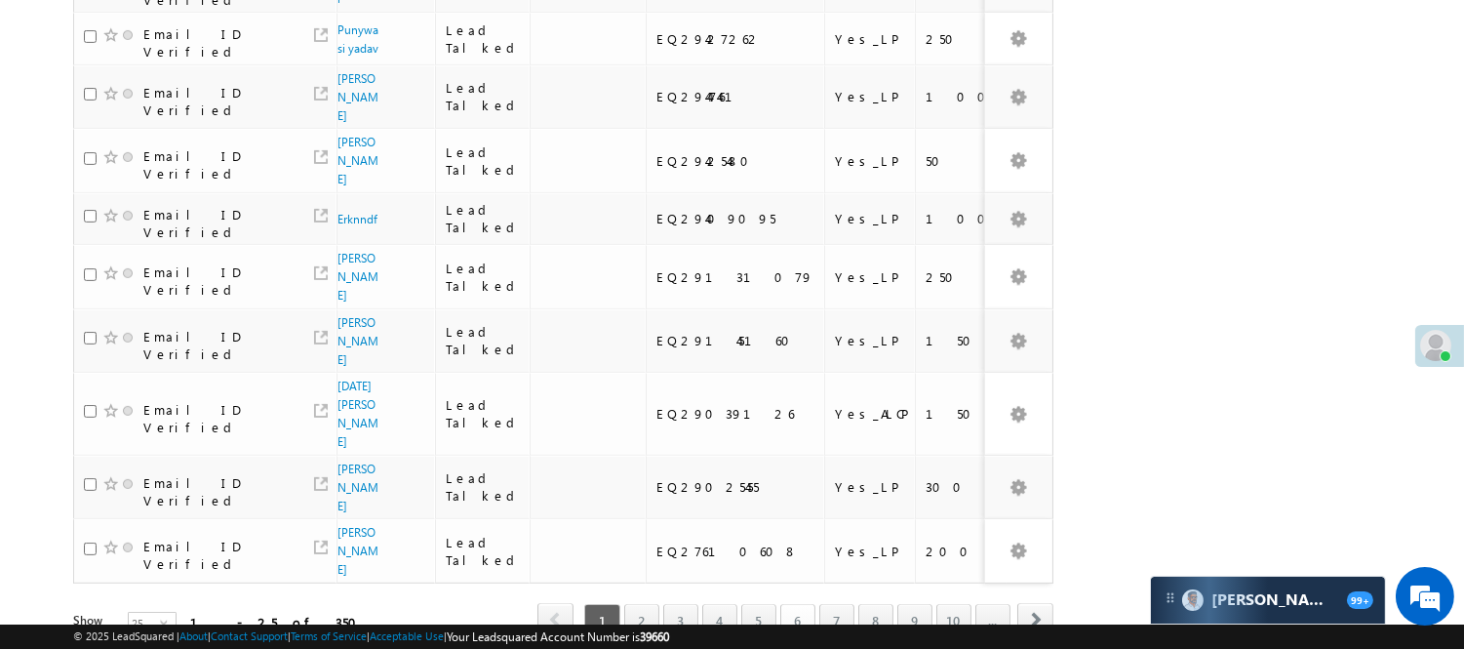
click at [798, 604] on link "6" at bounding box center [798, 620] width 35 height 33
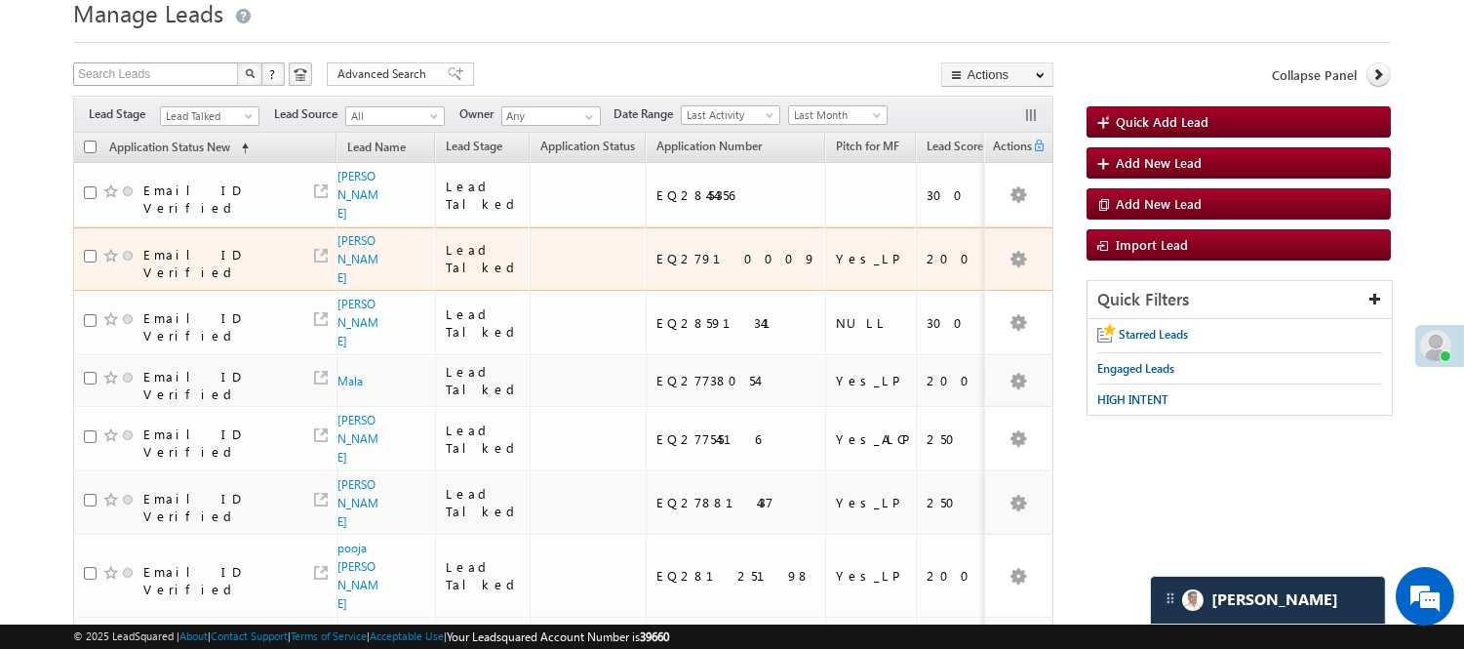
scroll to position [0, 0]
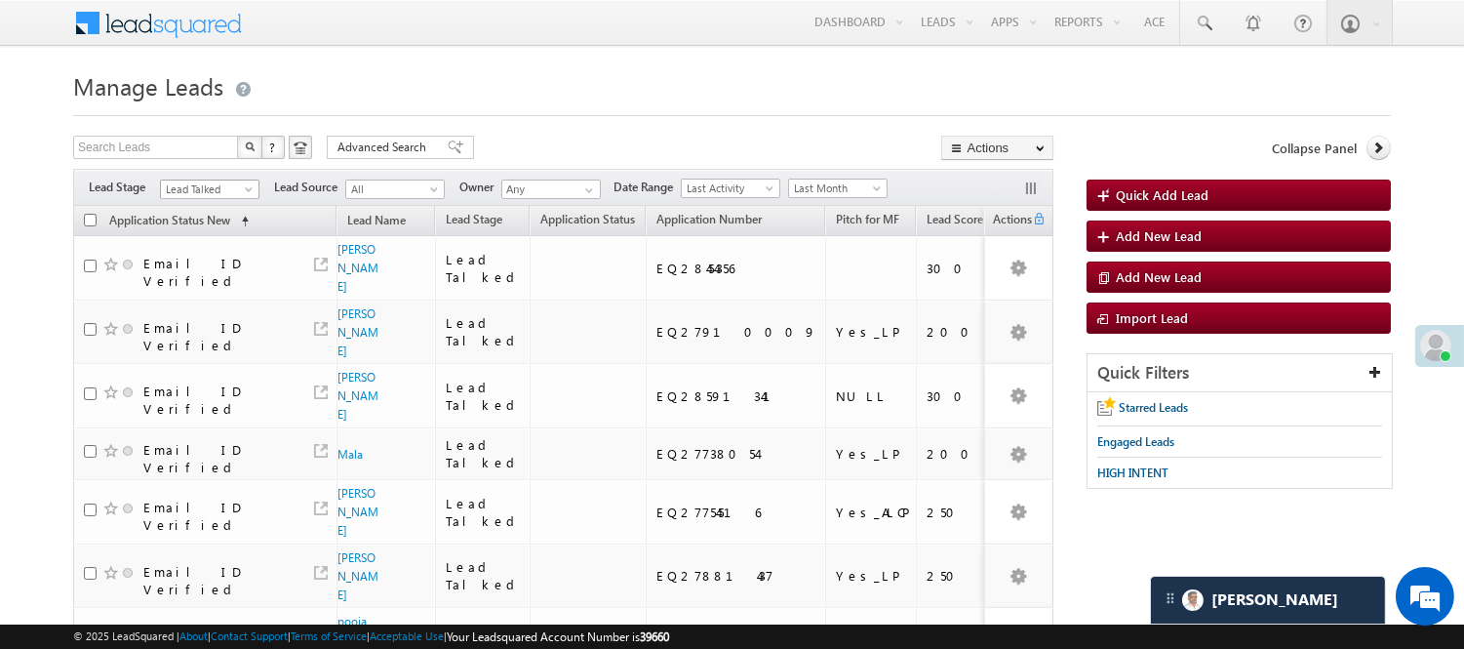
click at [197, 193] on span "Lead Talked" at bounding box center [207, 190] width 93 height 18
click at [195, 244] on link "Lead Called" at bounding box center [210, 235] width 99 height 18
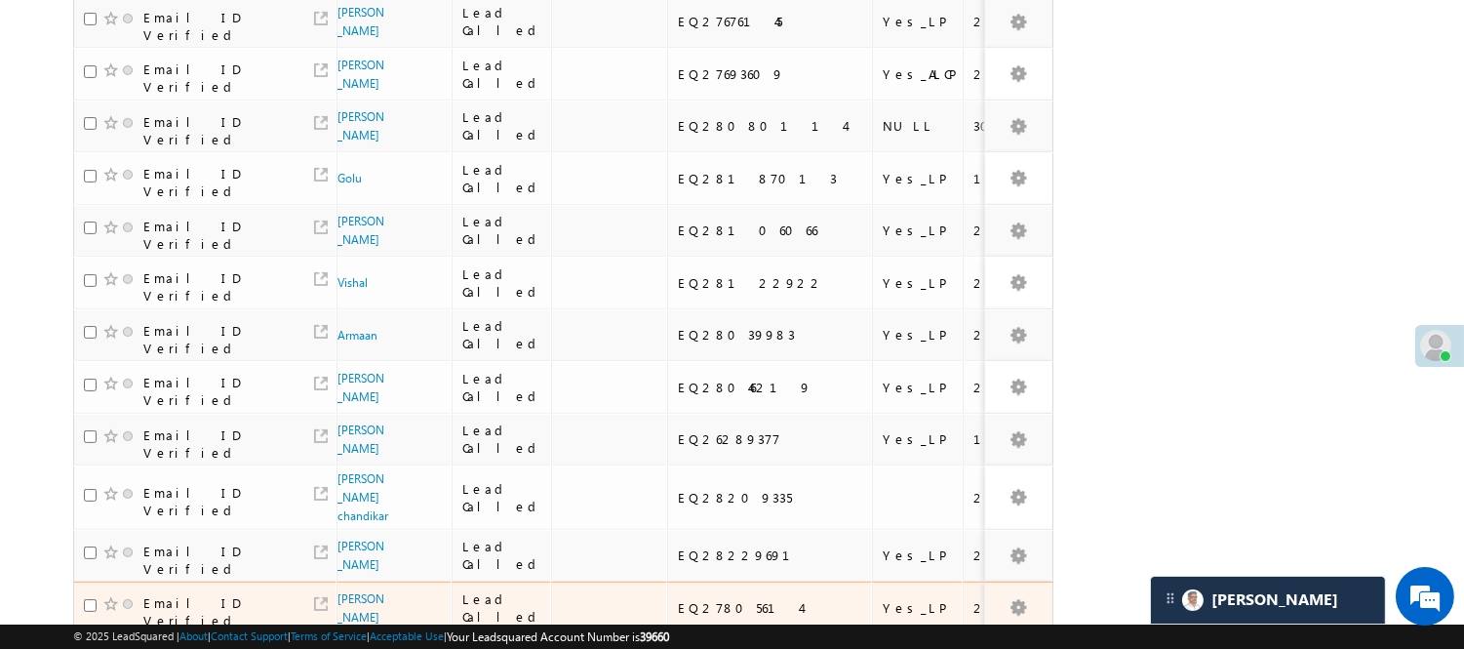
scroll to position [1052, 0]
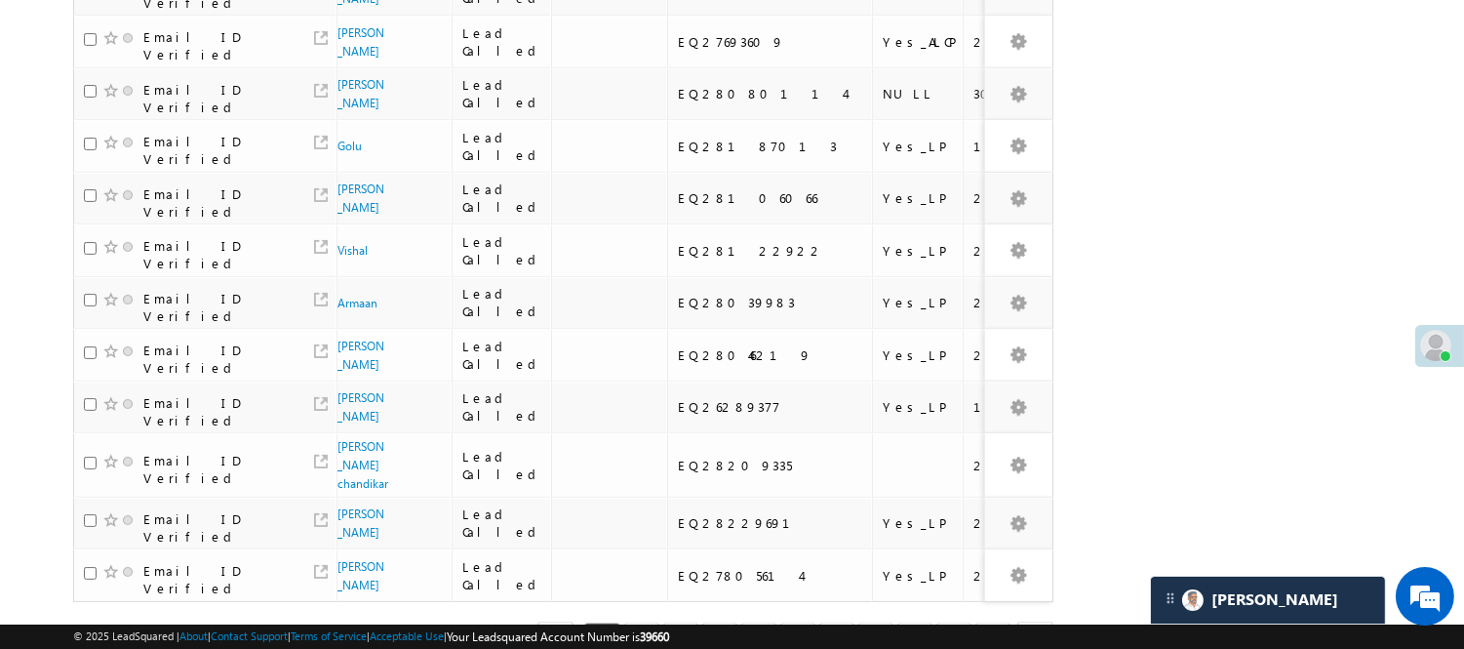
click at [847, 622] on link "7" at bounding box center [837, 638] width 35 height 33
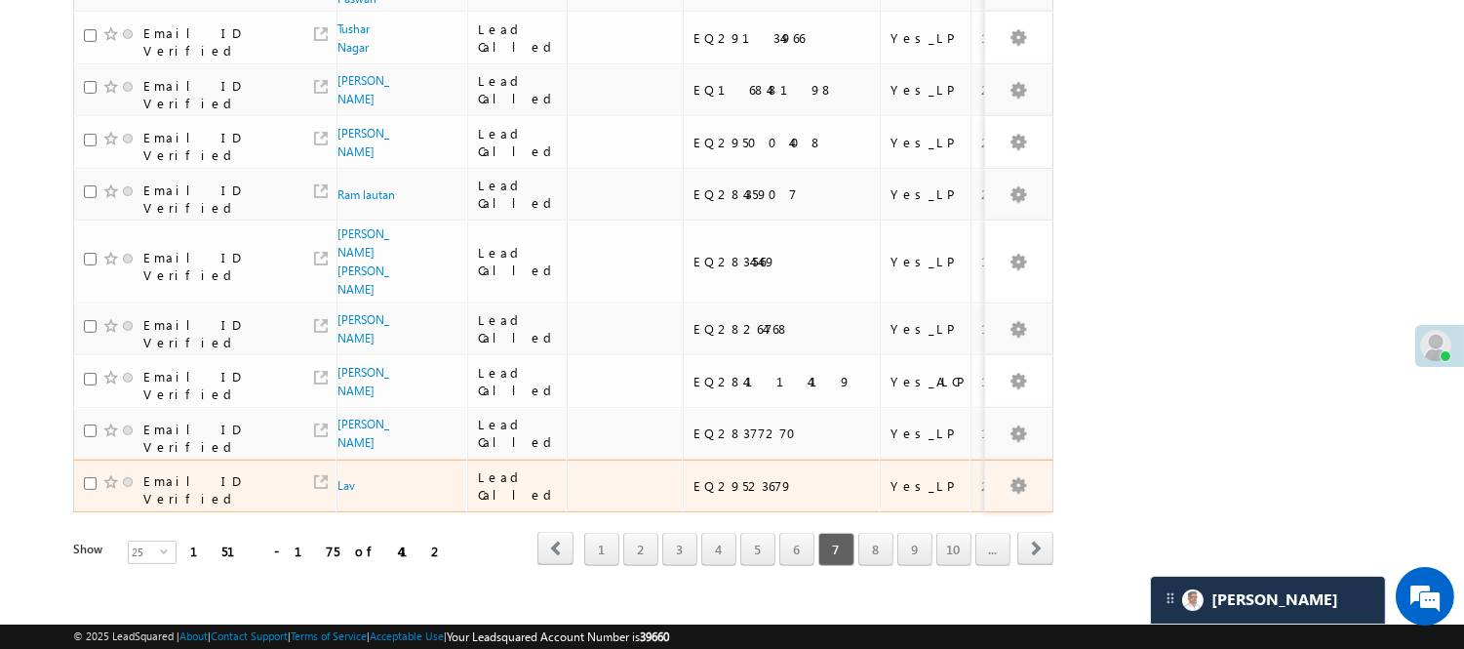
scroll to position [1192, 0]
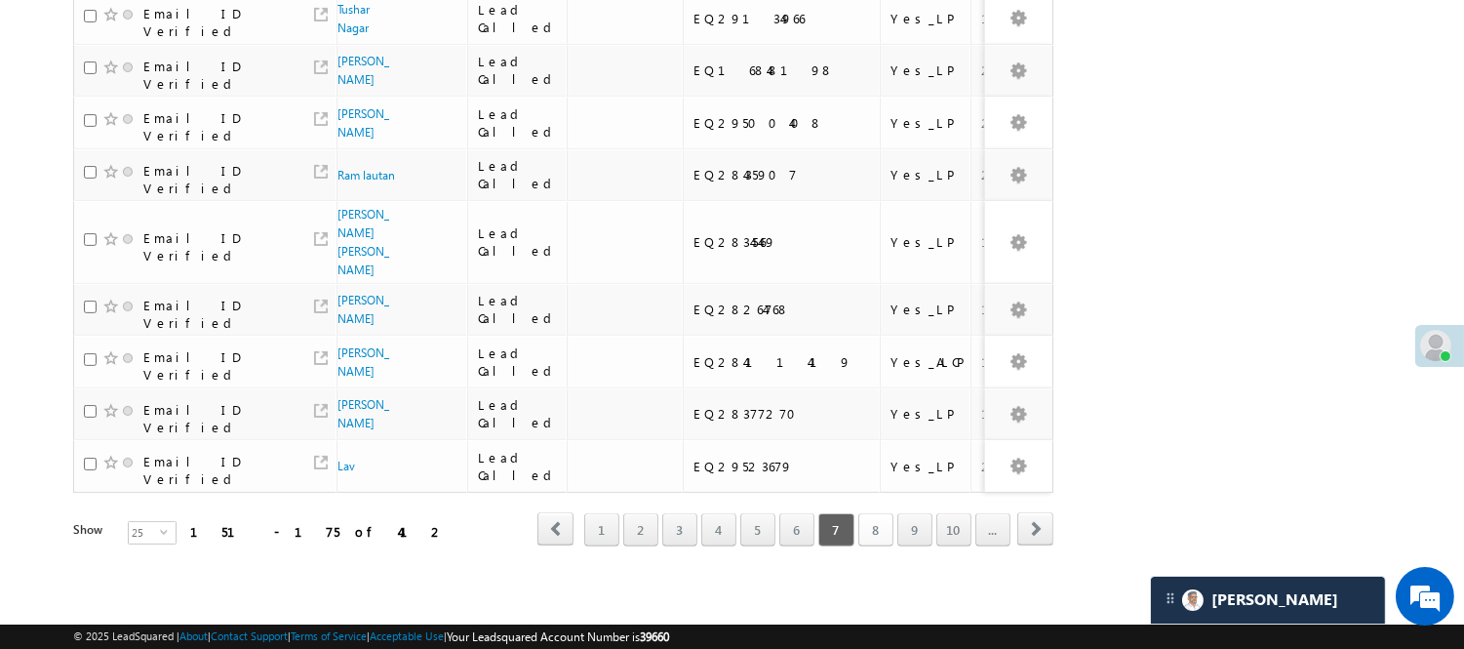
click at [874, 546] on link "8" at bounding box center [876, 529] width 35 height 33
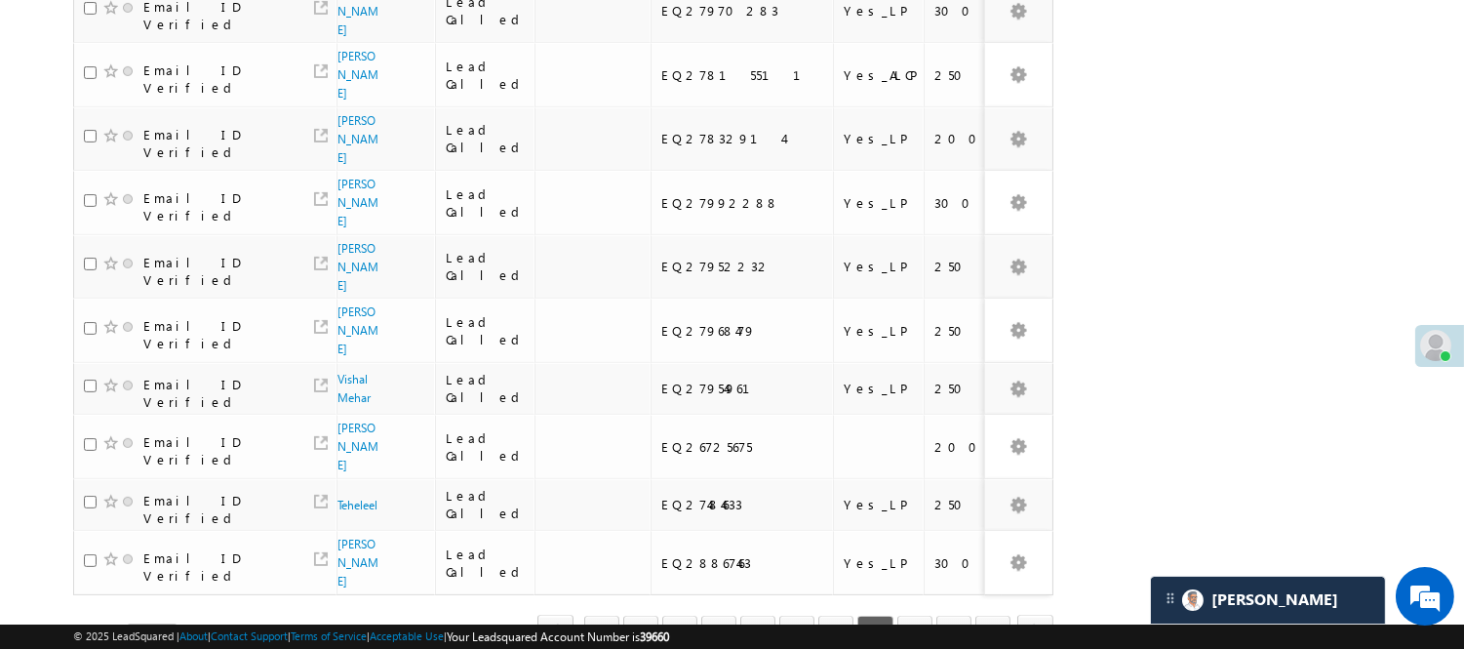
scroll to position [1183, 0]
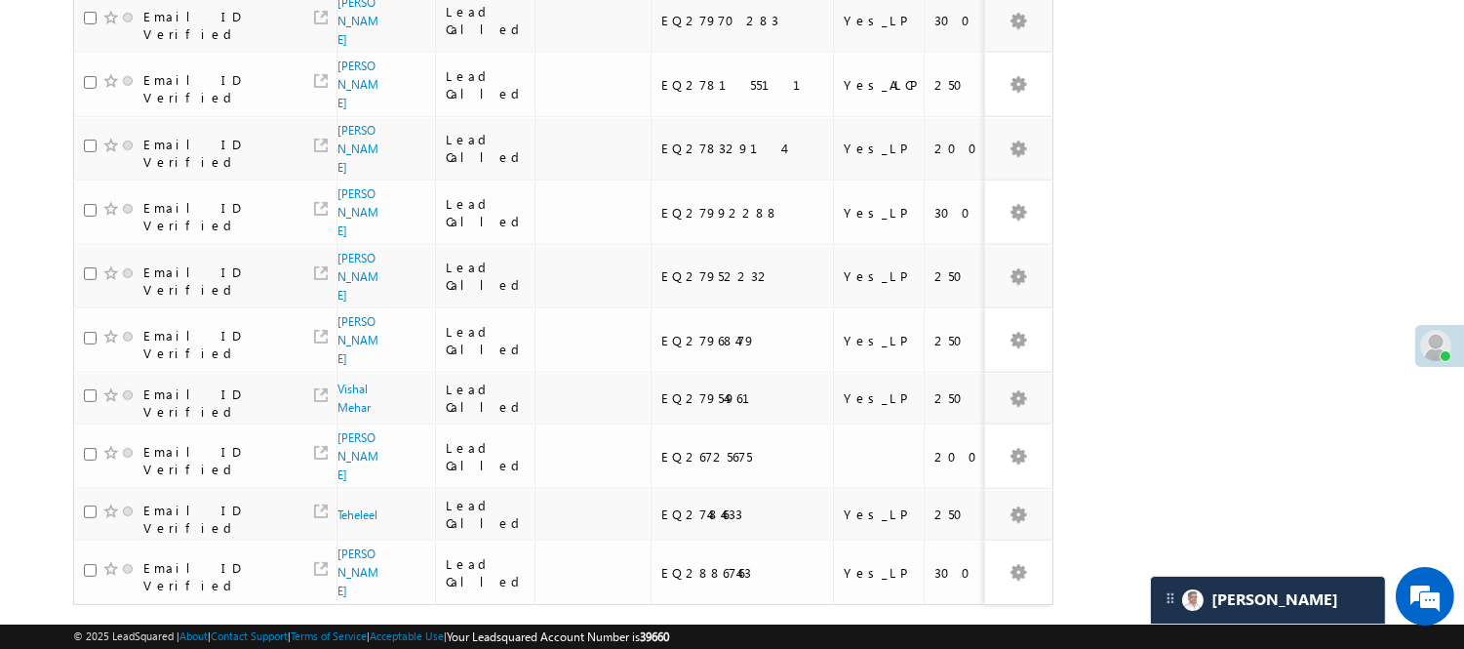
click at [904, 625] on link "9" at bounding box center [915, 641] width 35 height 33
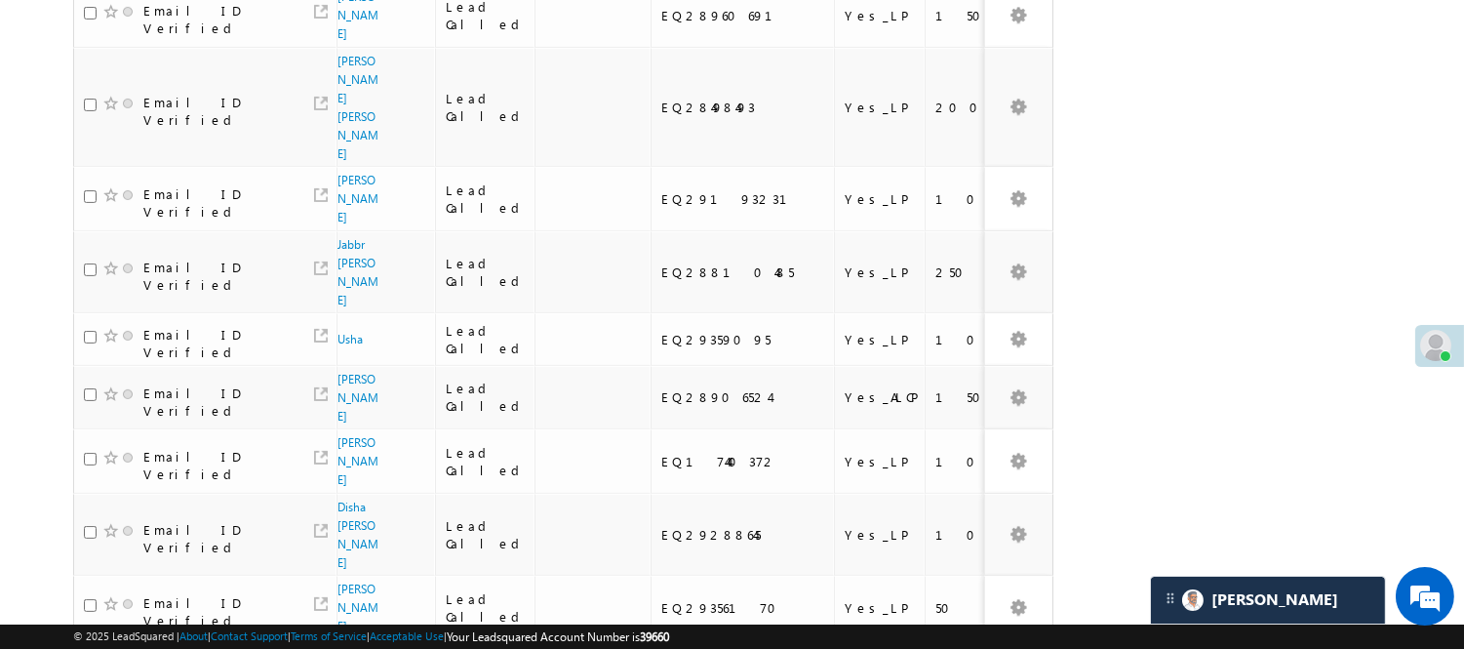
scroll to position [1234, 0]
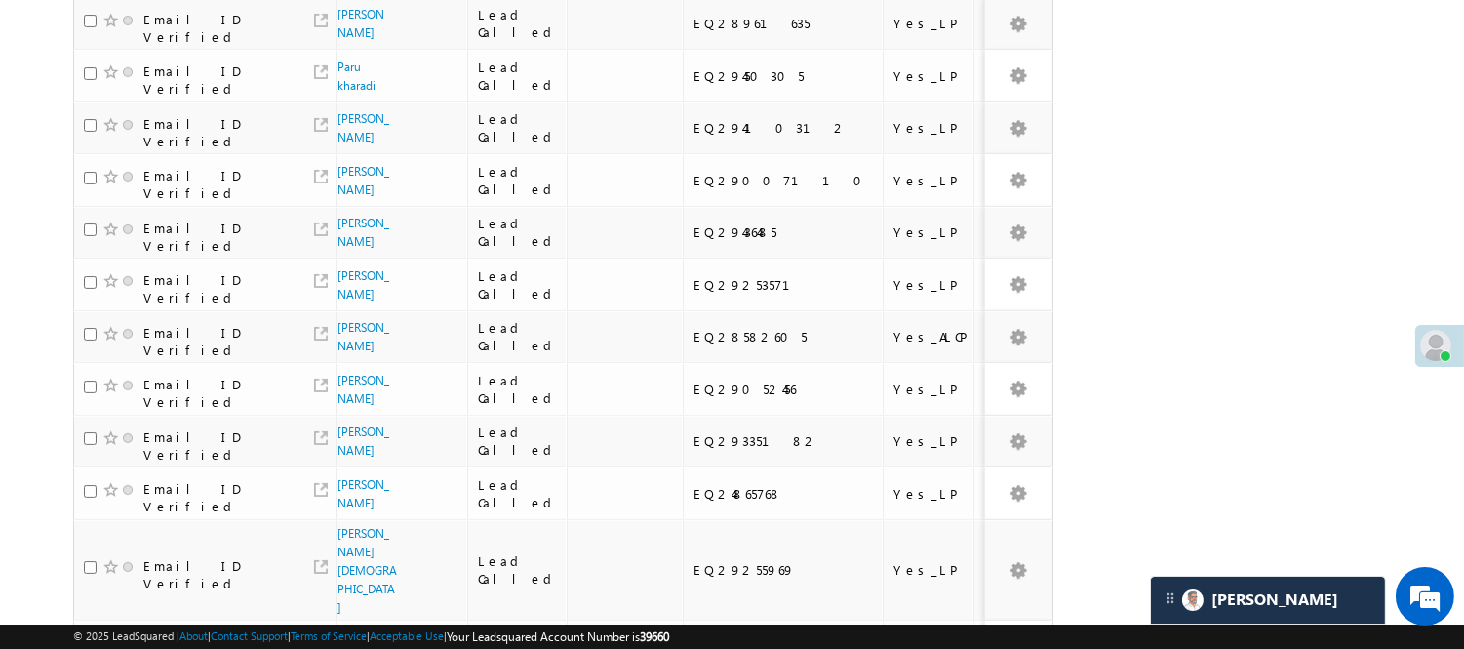
scroll to position [1241, 0]
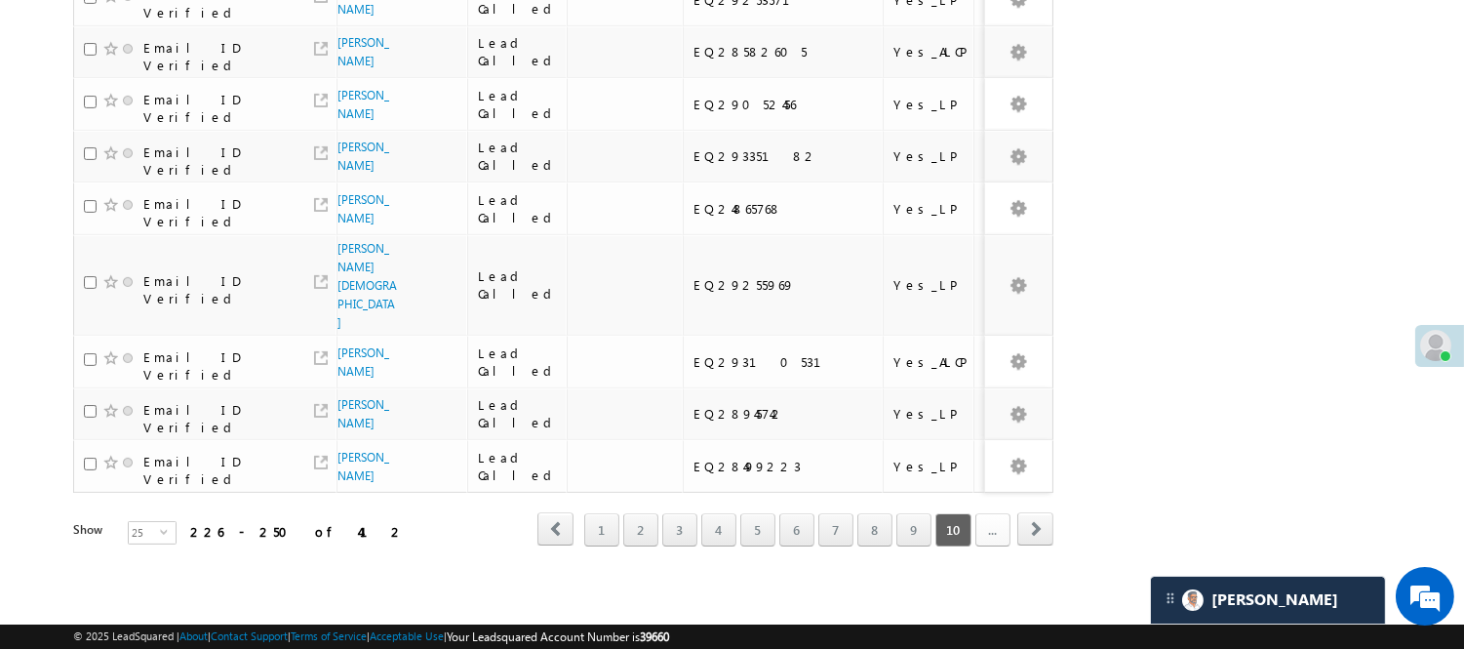
click at [987, 513] on link "..." at bounding box center [993, 529] width 35 height 33
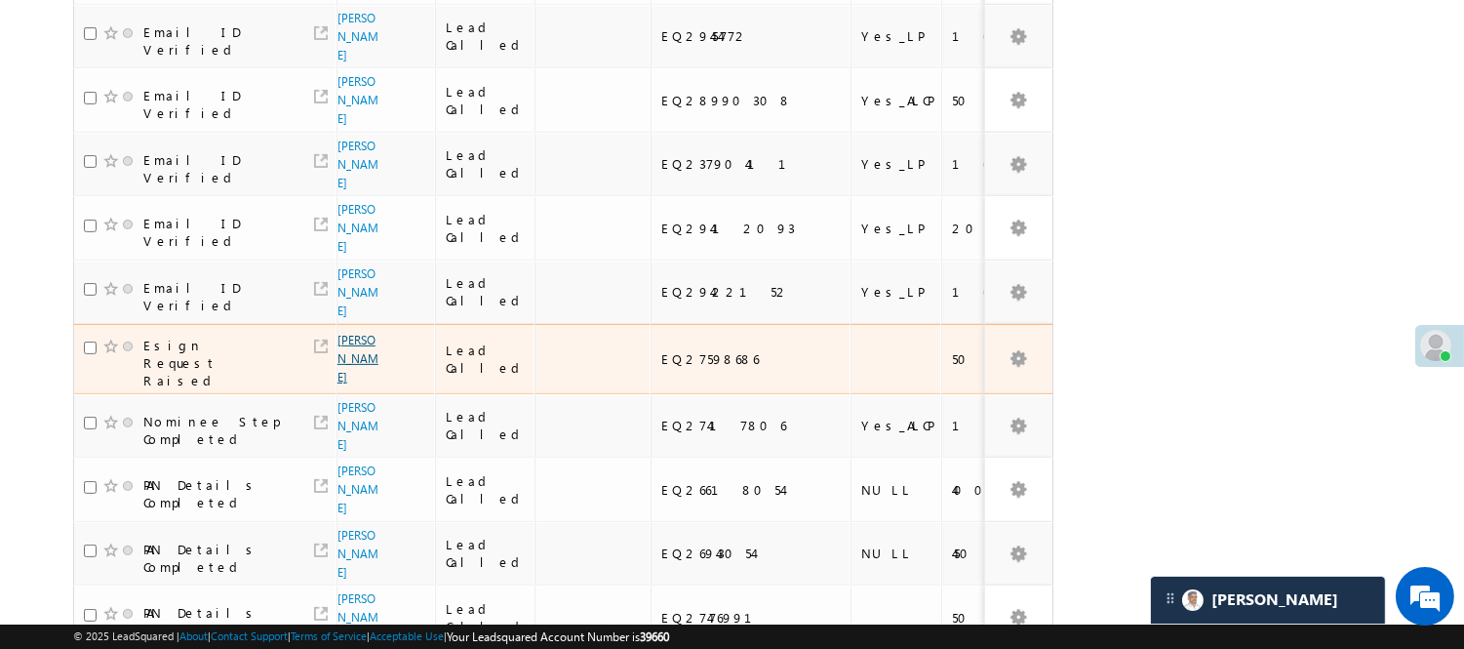
click at [352, 333] on link "Debankar Gupta" at bounding box center [358, 359] width 41 height 52
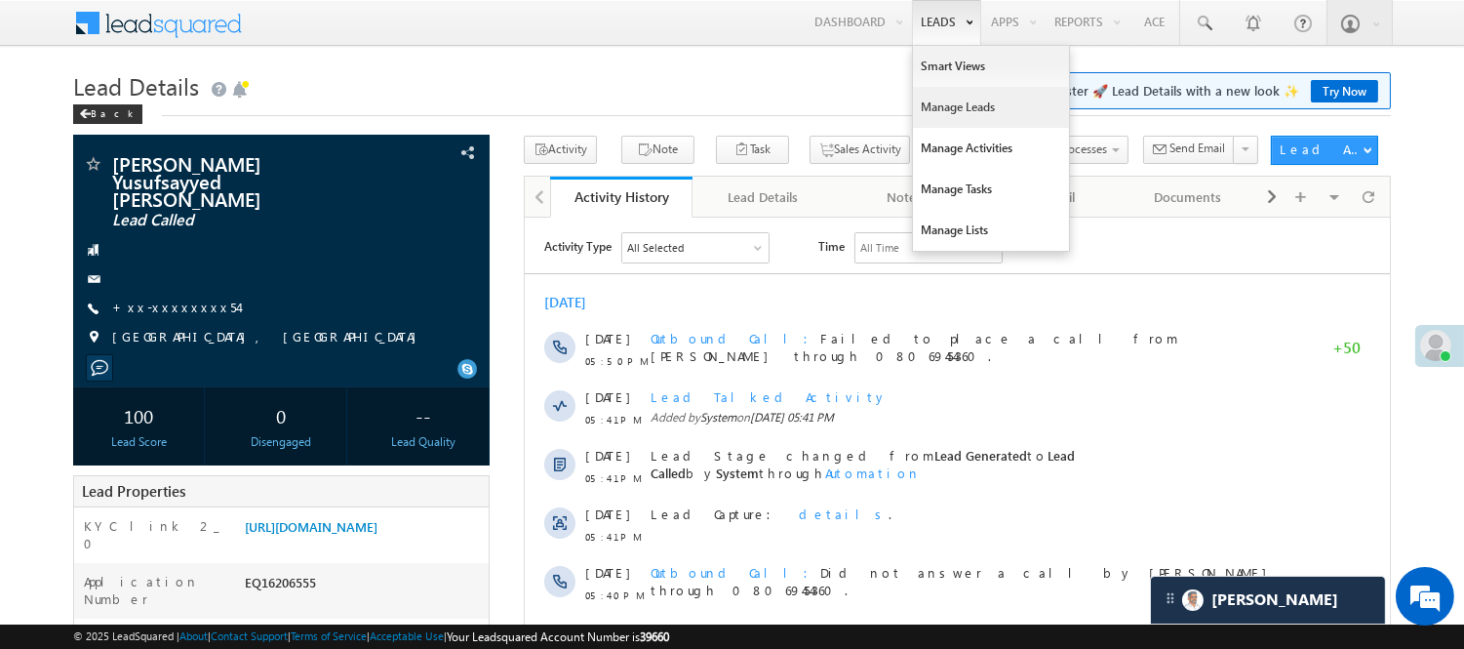
click at [956, 100] on link "Manage Leads" at bounding box center [991, 107] width 156 height 41
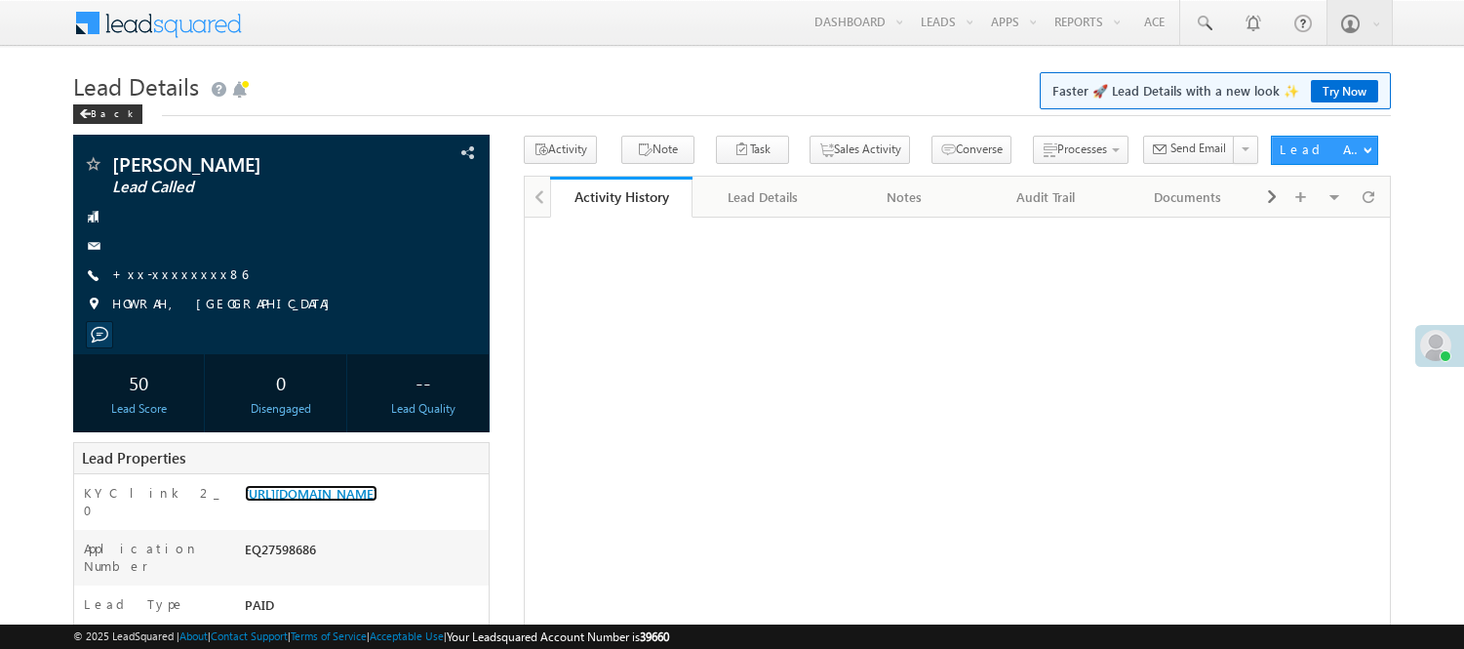
click at [378, 493] on link "[URL][DOMAIN_NAME]" at bounding box center [311, 493] width 133 height 17
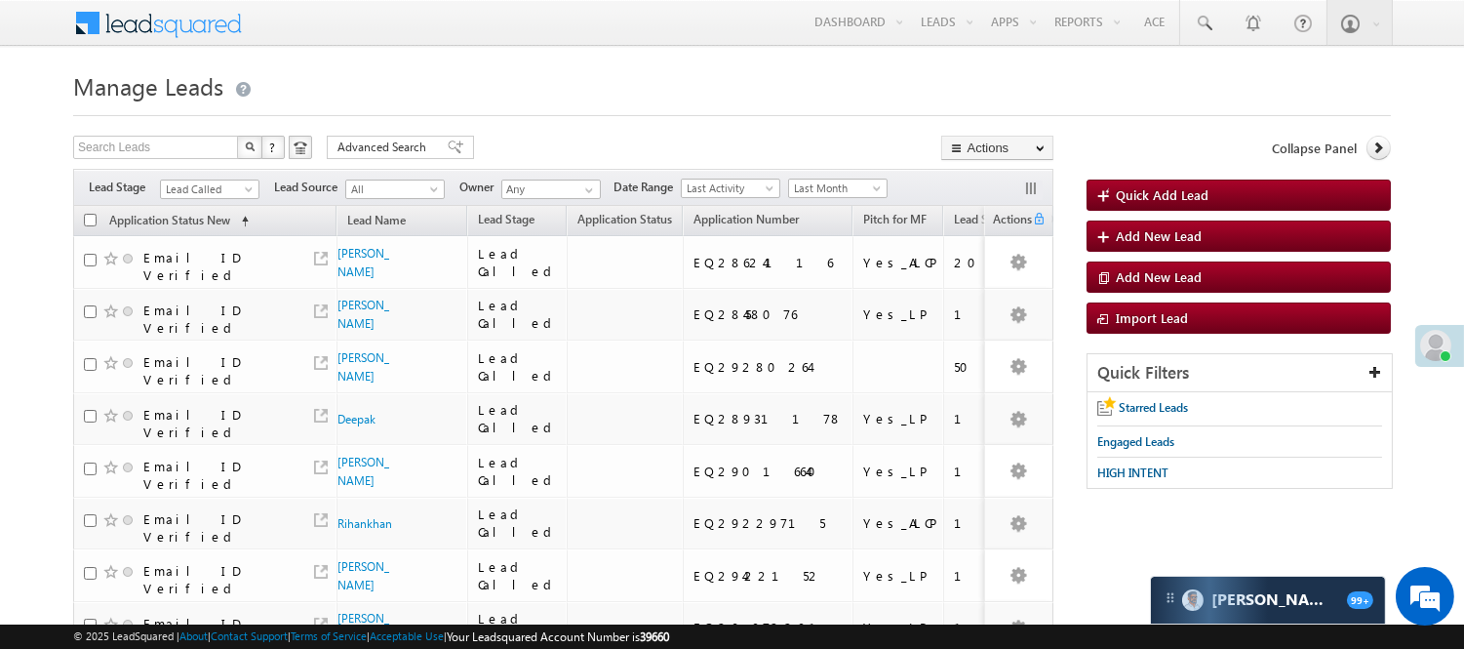
click at [216, 178] on div "Filters Lead Stage Lead Called Lead Called Lead Source All All Owner Any Any Da…" at bounding box center [563, 187] width 981 height 37
click at [215, 181] on link "Lead Called" at bounding box center [210, 190] width 100 height 20
click at [813, 182] on span "Last Month" at bounding box center [835, 189] width 93 height 18
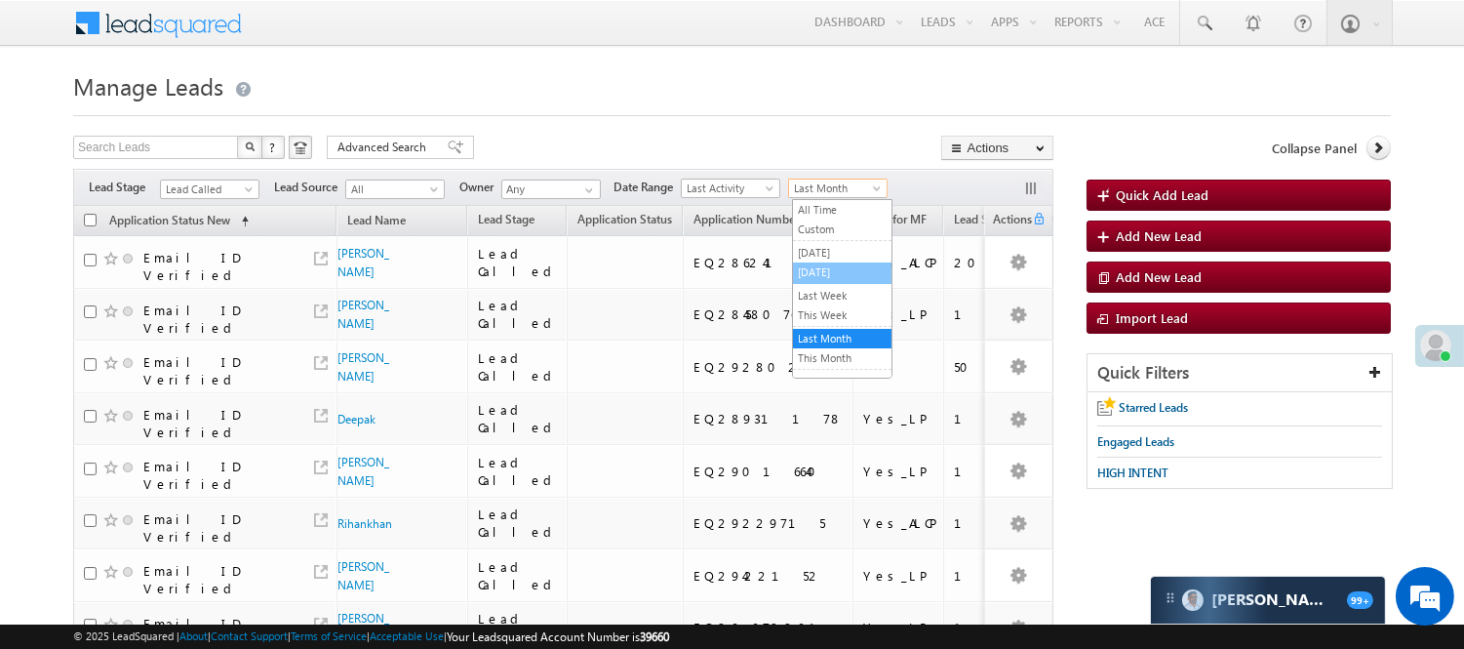
click at [853, 284] on li "[DATE]" at bounding box center [842, 272] width 99 height 21
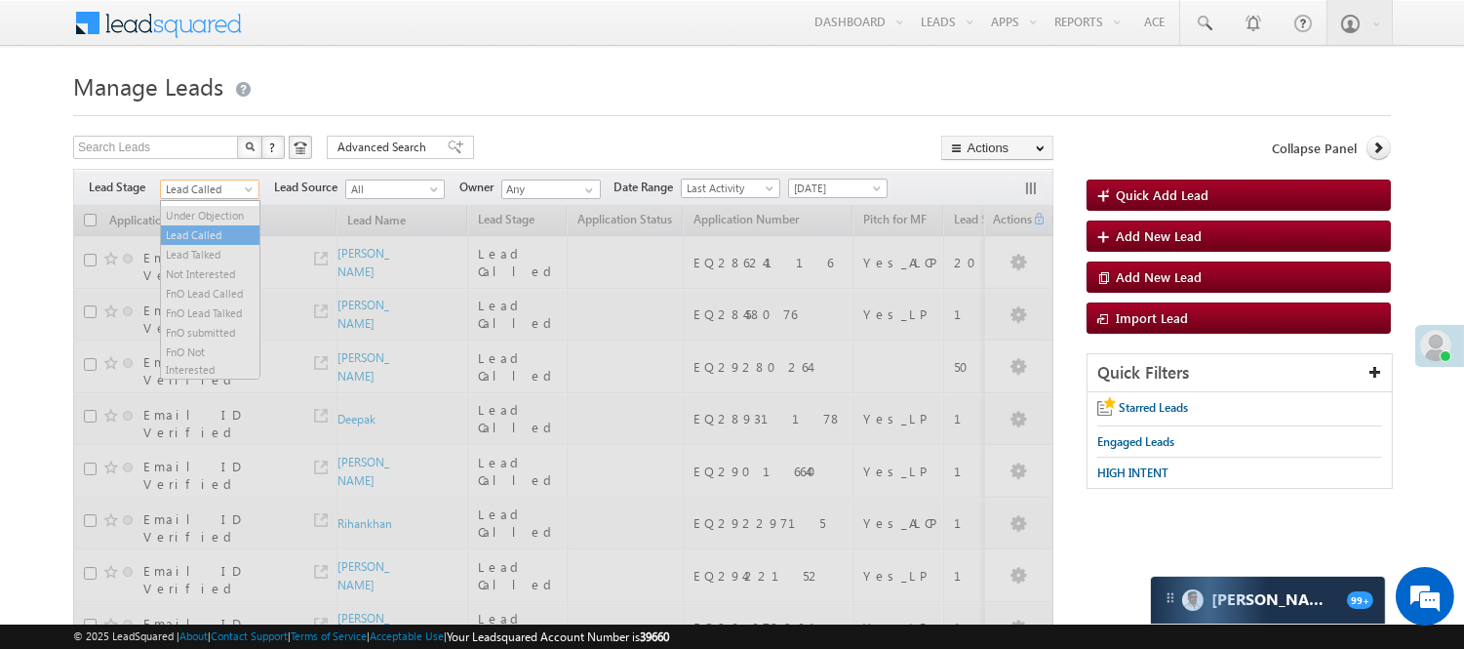
click at [212, 186] on span "Lead Called" at bounding box center [207, 190] width 93 height 18
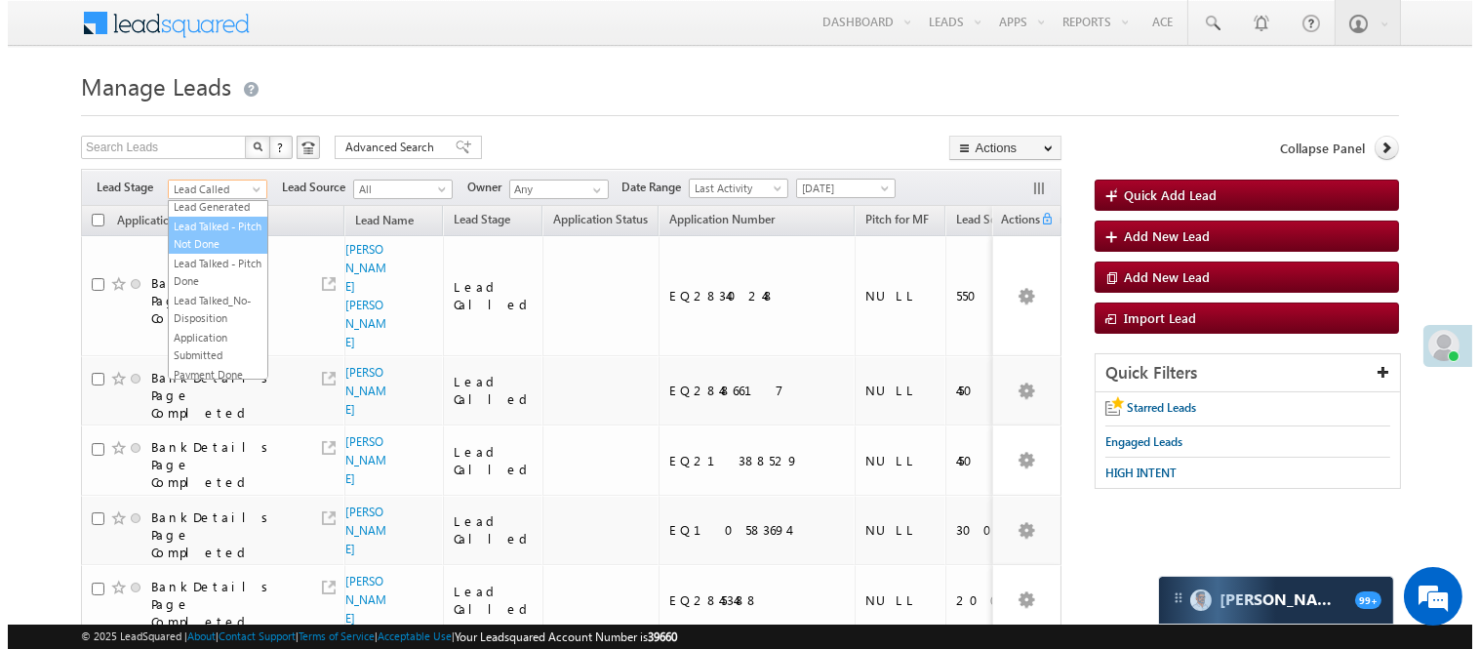
scroll to position [0, 0]
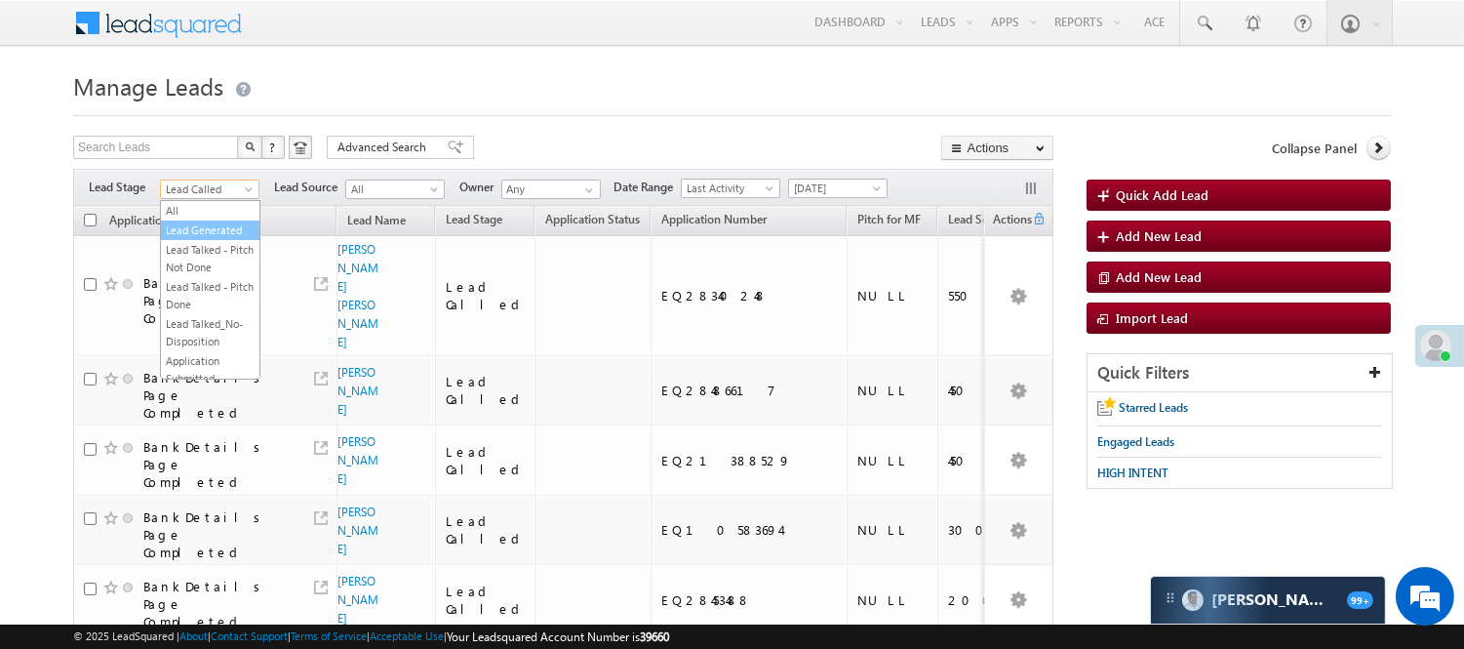
click at [209, 227] on link "Lead Generated" at bounding box center [210, 230] width 99 height 18
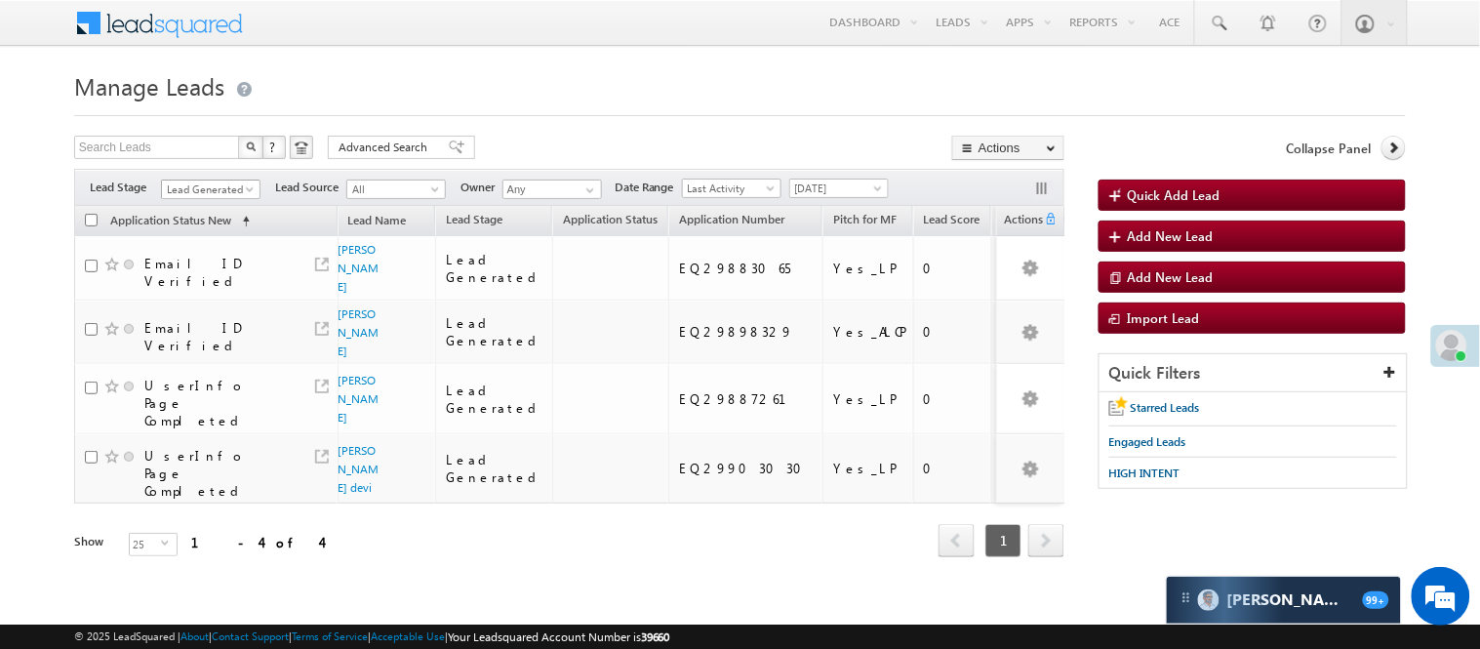
click at [215, 192] on span "Lead Generated" at bounding box center [208, 190] width 93 height 18
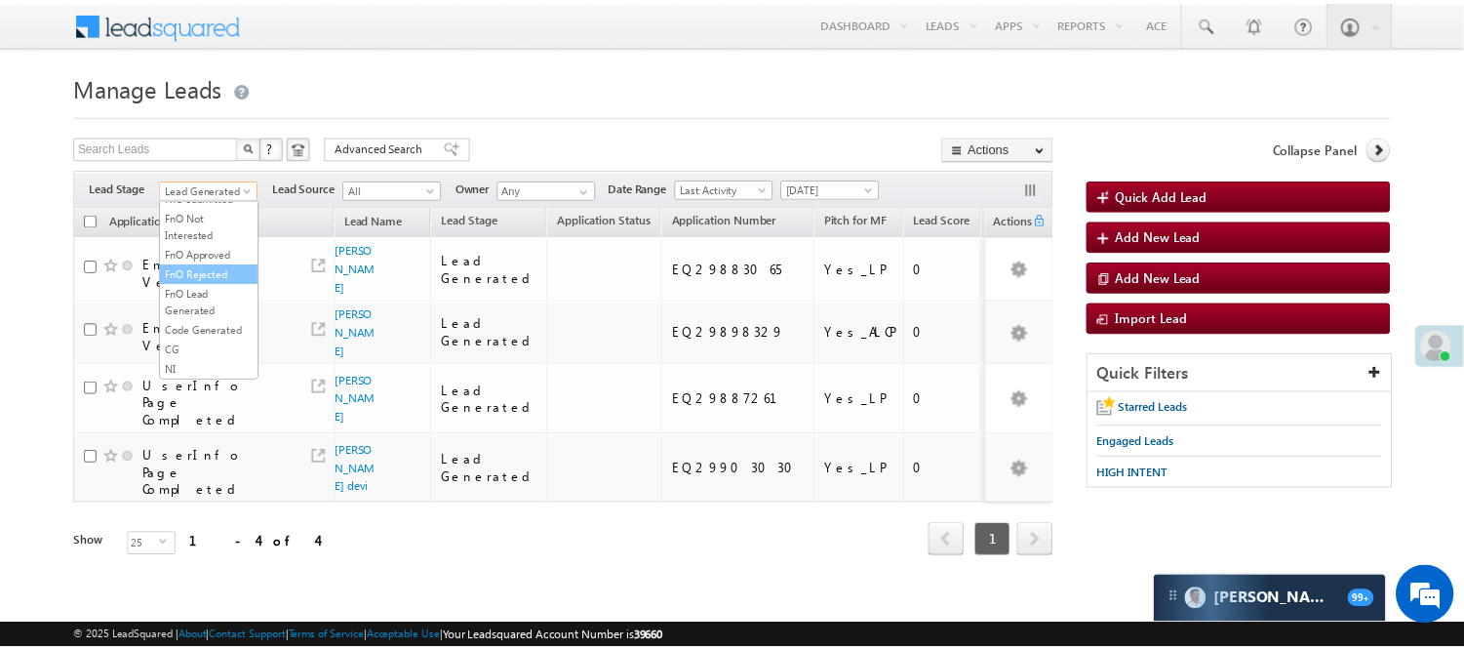
scroll to position [484, 0]
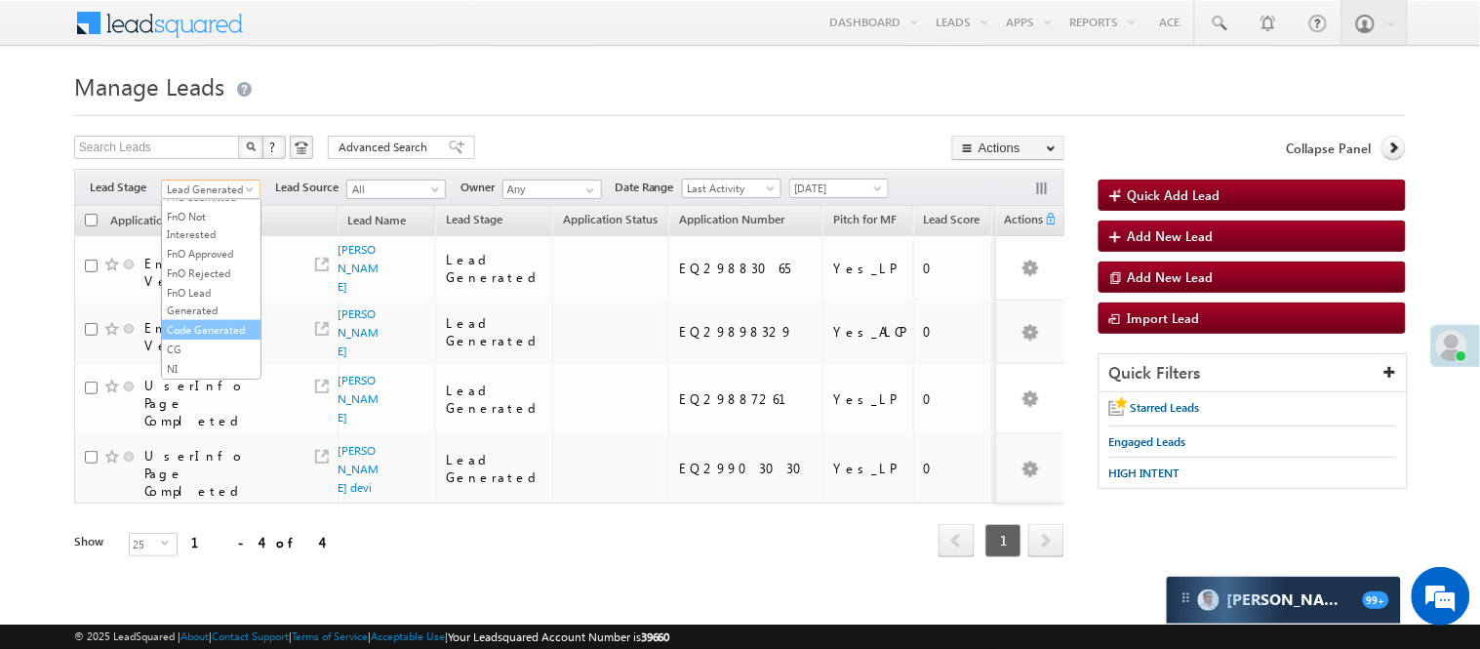
click at [212, 335] on link "Code Generated" at bounding box center [211, 330] width 99 height 18
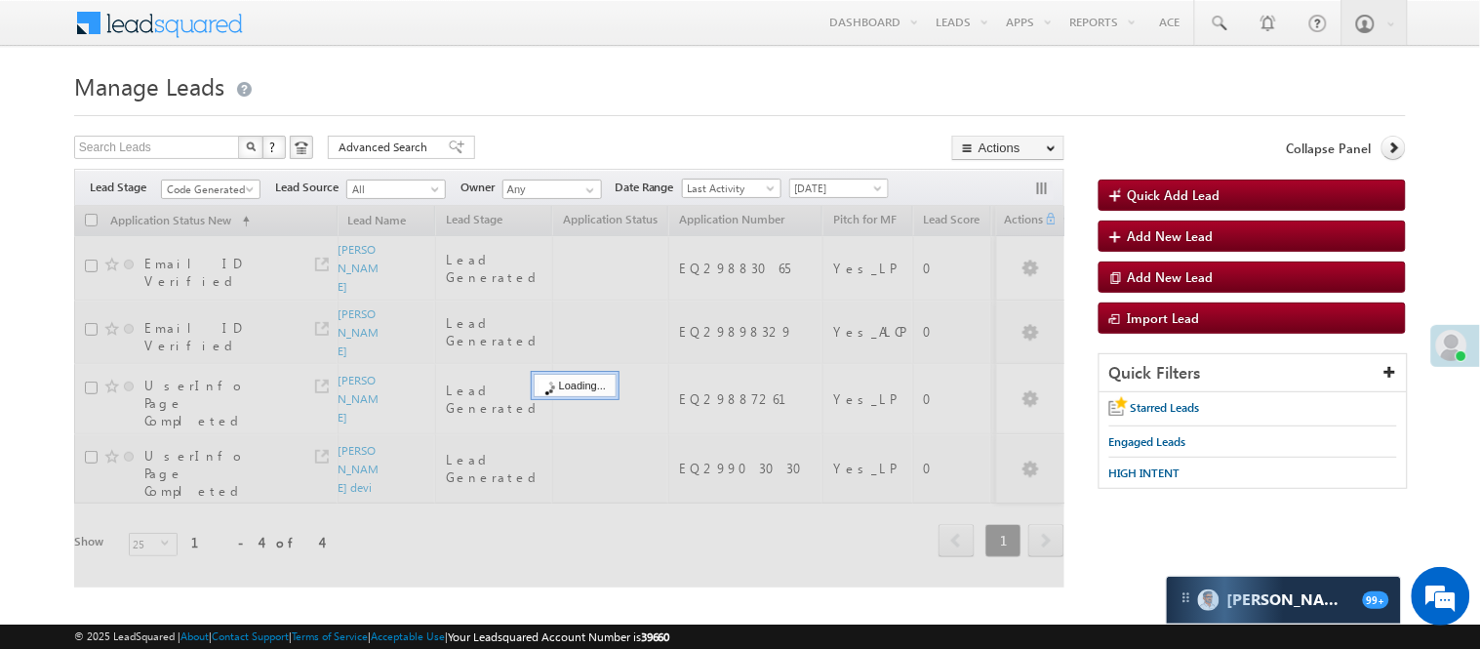
click at [501, 105] on div at bounding box center [740, 109] width 1332 height 13
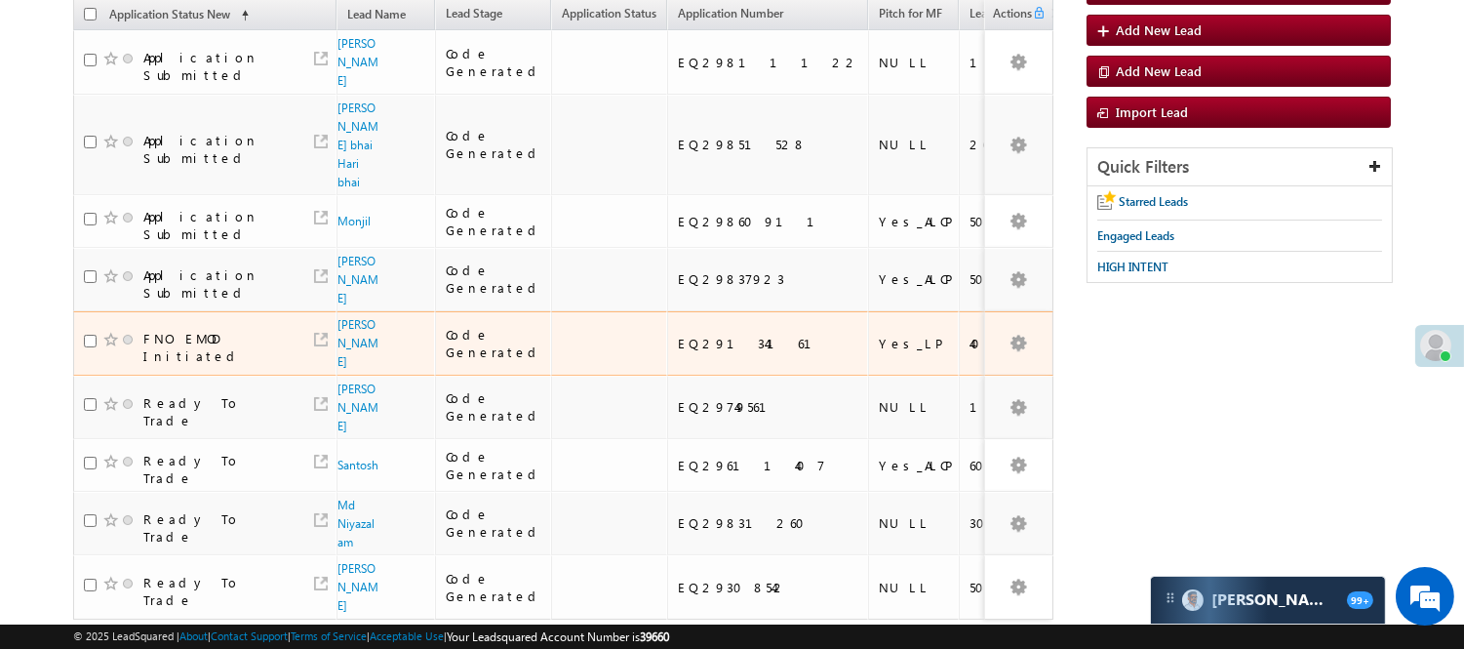
scroll to position [173, 0]
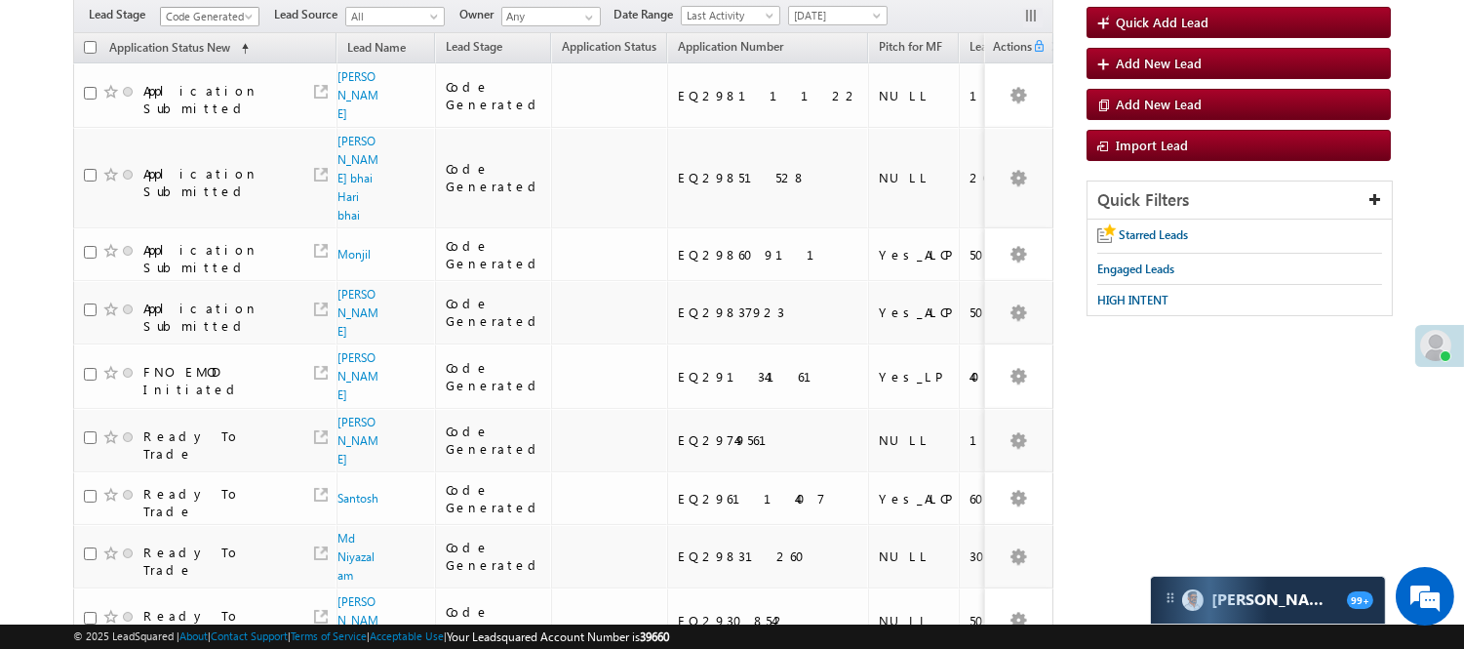
click at [203, 21] on span "Code Generated" at bounding box center [207, 17] width 93 height 18
click at [192, 54] on link "Lead Generated" at bounding box center [210, 58] width 99 height 18
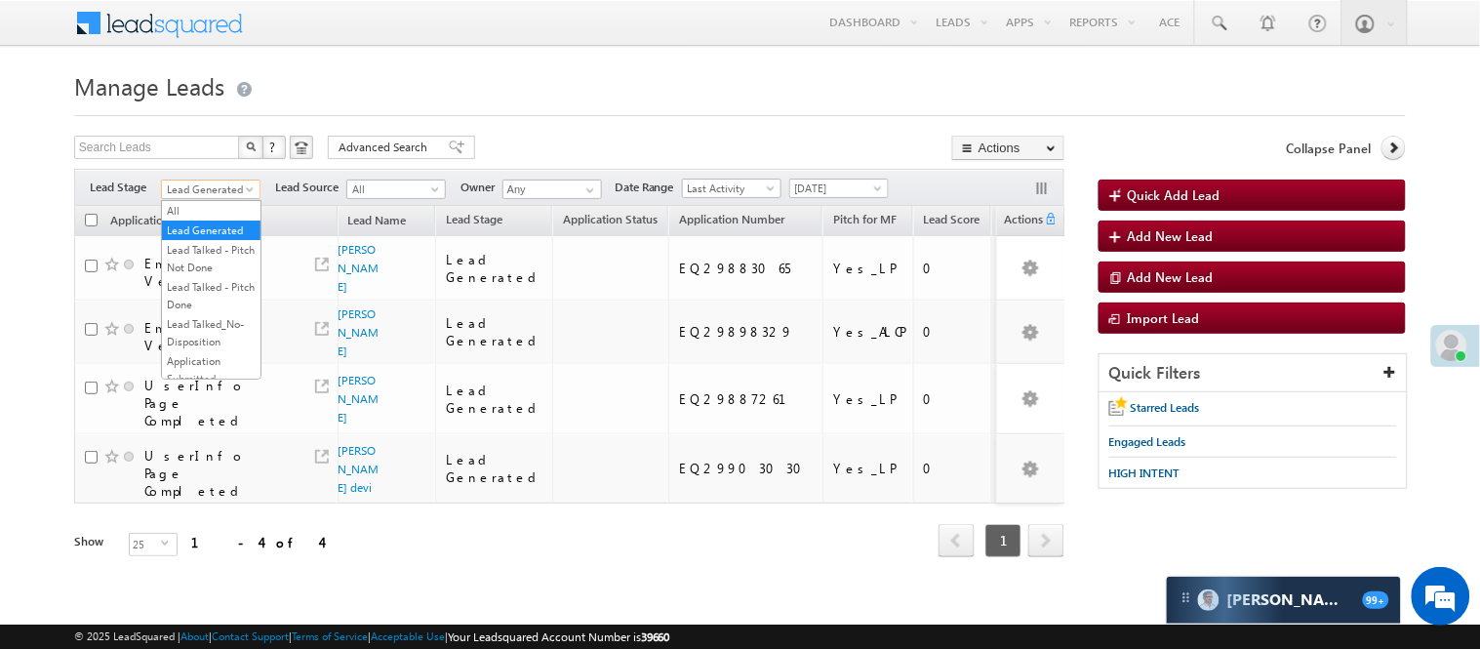
click at [203, 190] on span "Lead Generated" at bounding box center [208, 190] width 93 height 18
click at [217, 279] on link "Application Submitted" at bounding box center [211, 261] width 99 height 35
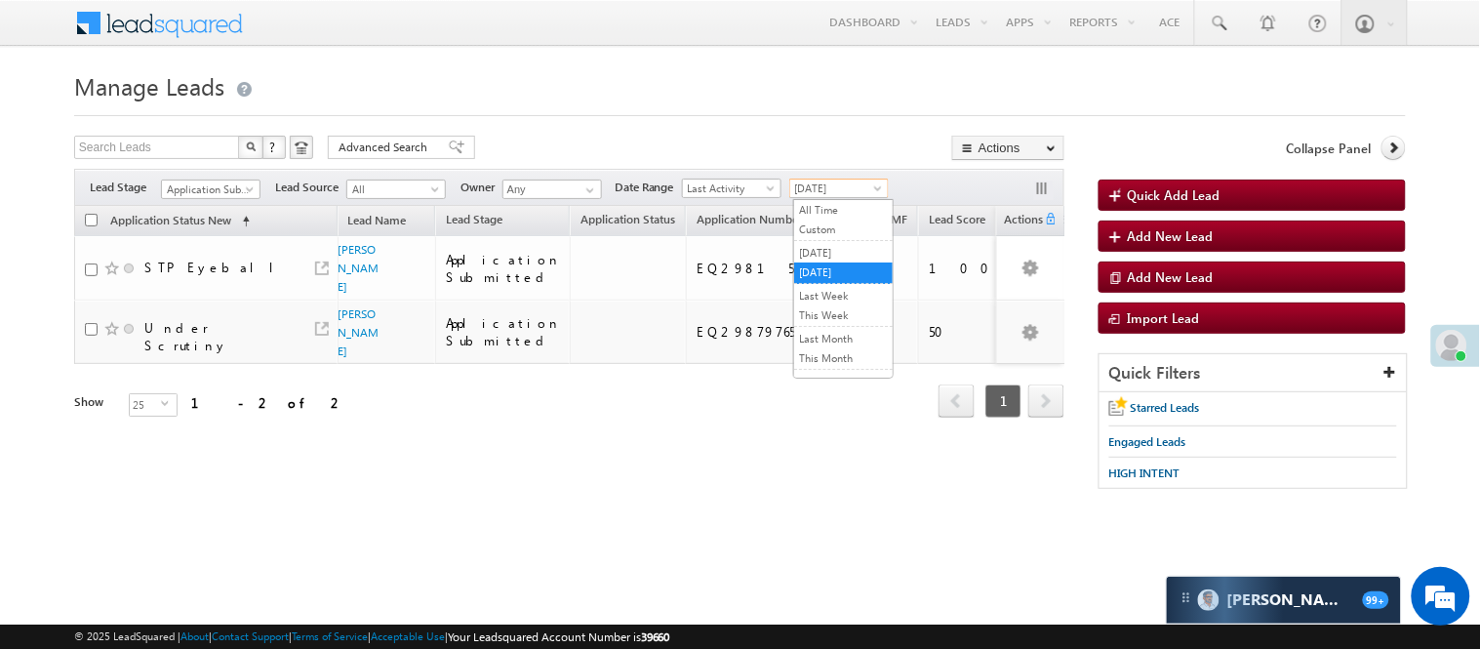
click at [833, 193] on span "[DATE]" at bounding box center [836, 189] width 93 height 18
click at [829, 206] on link "All Time" at bounding box center [843, 210] width 99 height 18
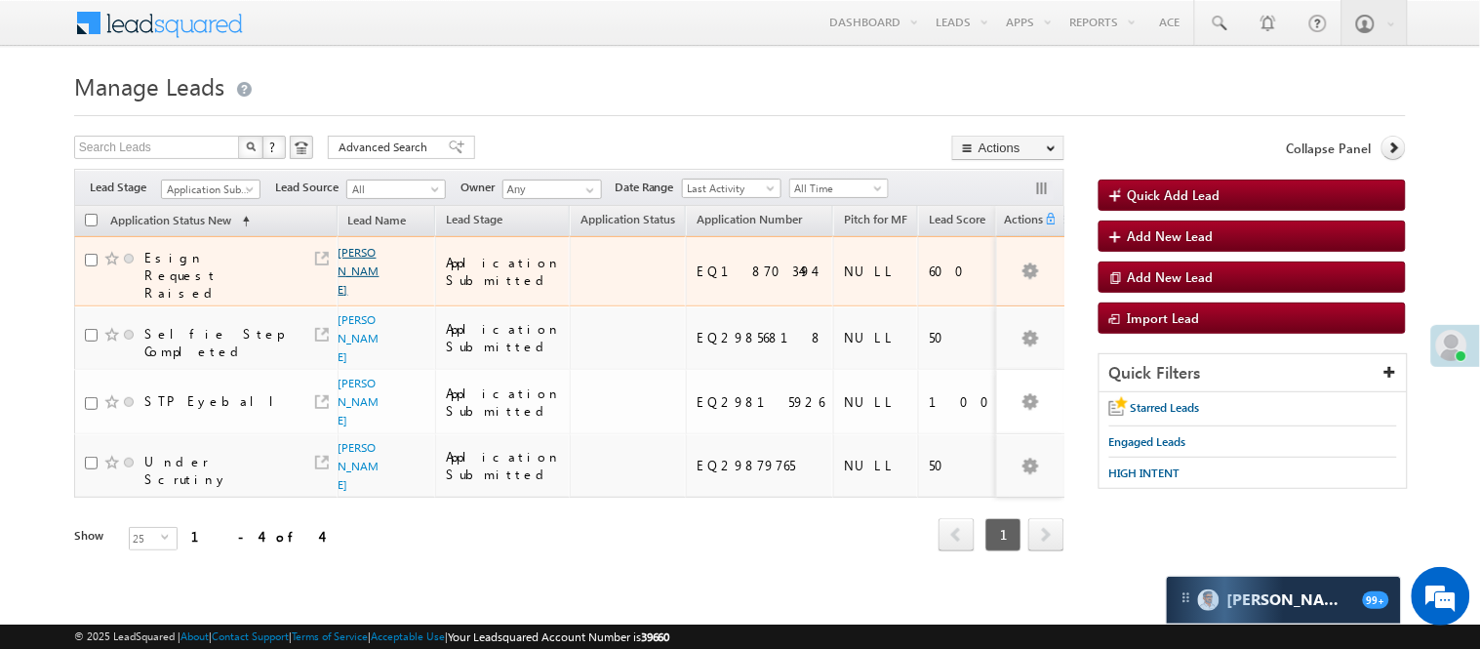
click at [346, 263] on link "Tarun Rajput" at bounding box center [359, 271] width 41 height 52
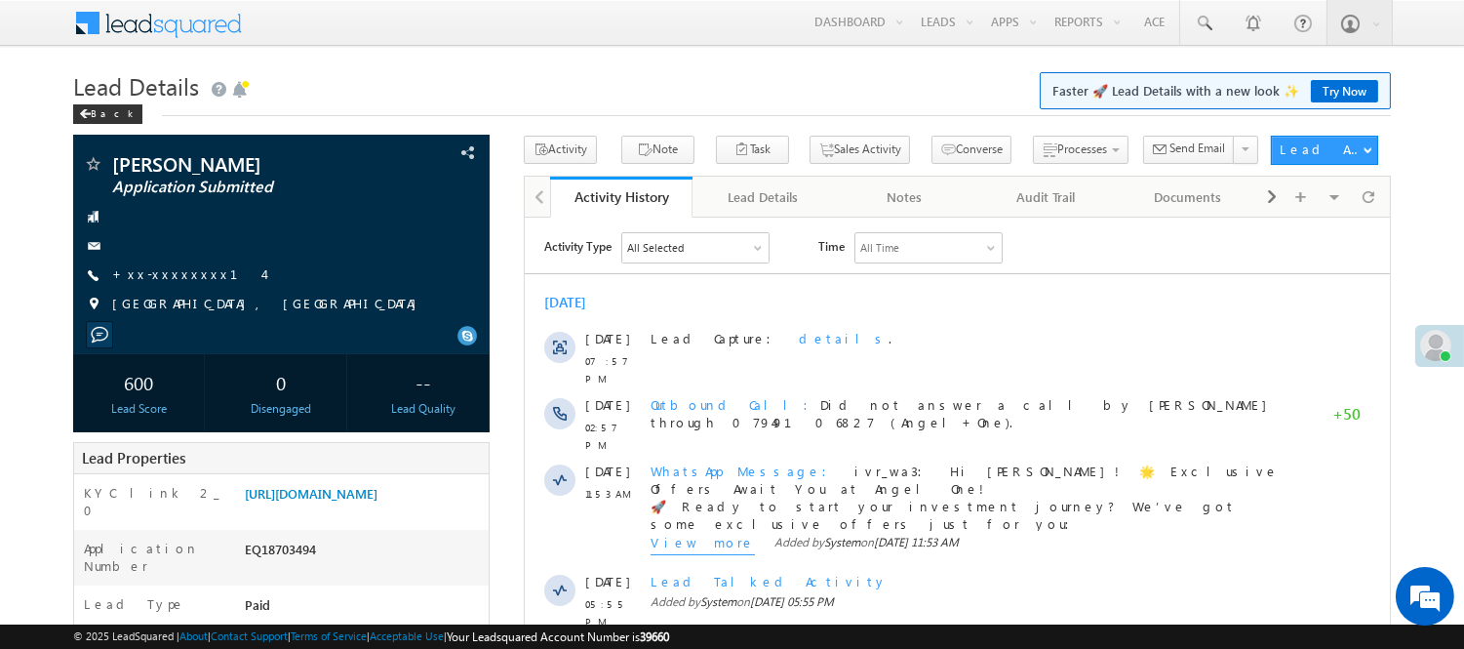
click at [295, 484] on div "[URL][DOMAIN_NAME]" at bounding box center [364, 497] width 249 height 27
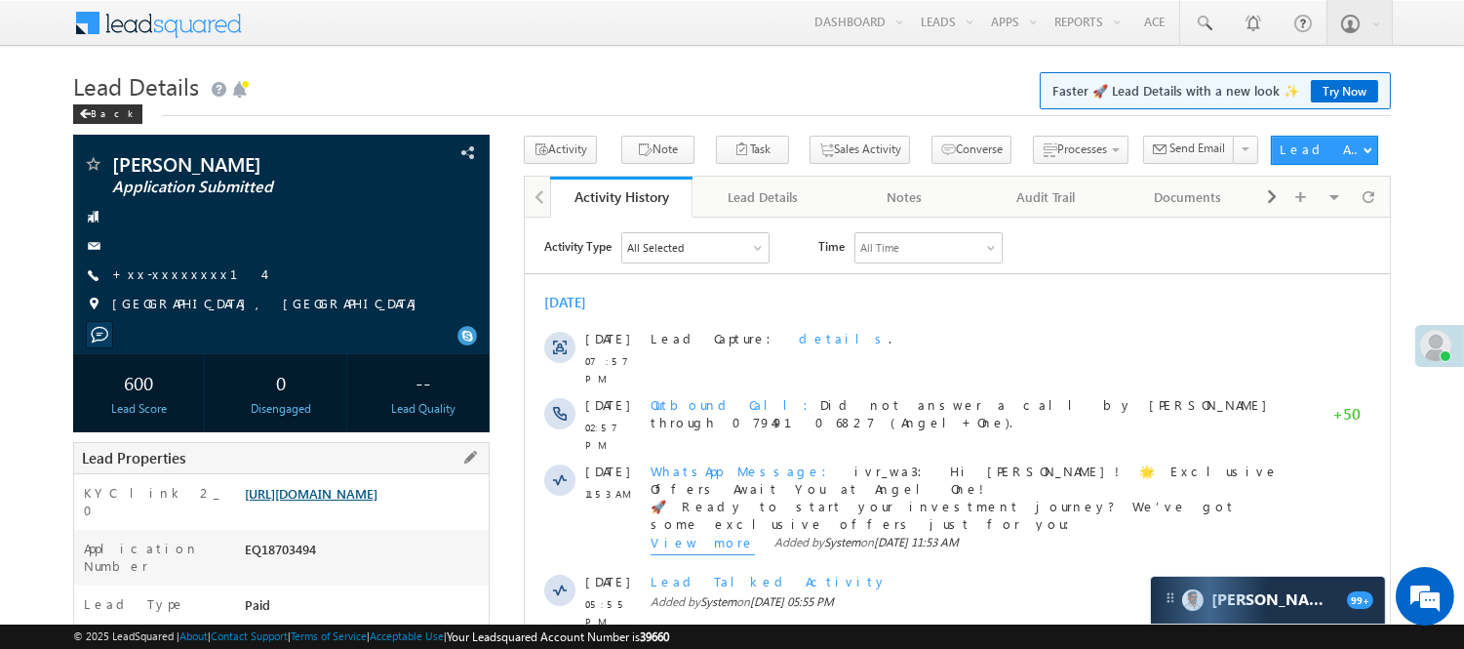
click at [378, 502] on link "https://angelbroking1-pk3em7sa.customui-test.leadsquared.com?leadId=e92afddd-b3…" at bounding box center [311, 493] width 133 height 17
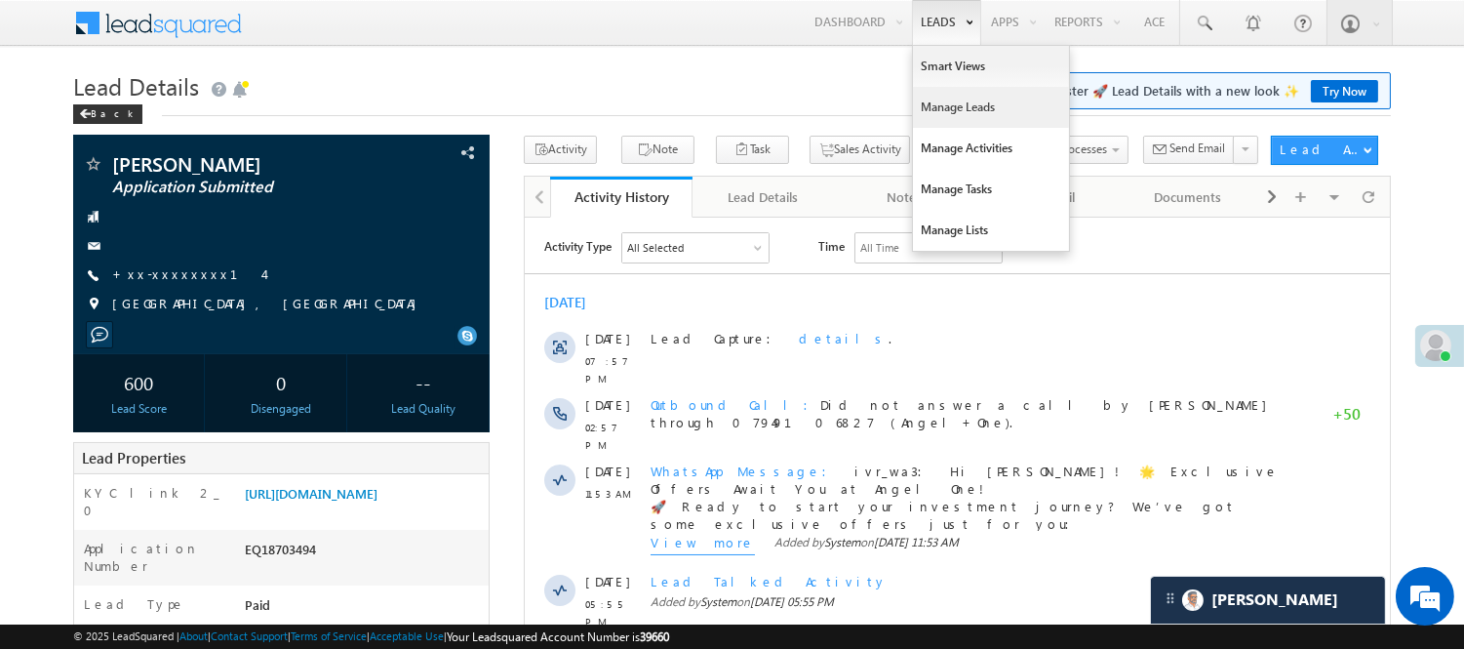
click at [970, 114] on link "Manage Leads" at bounding box center [991, 107] width 156 height 41
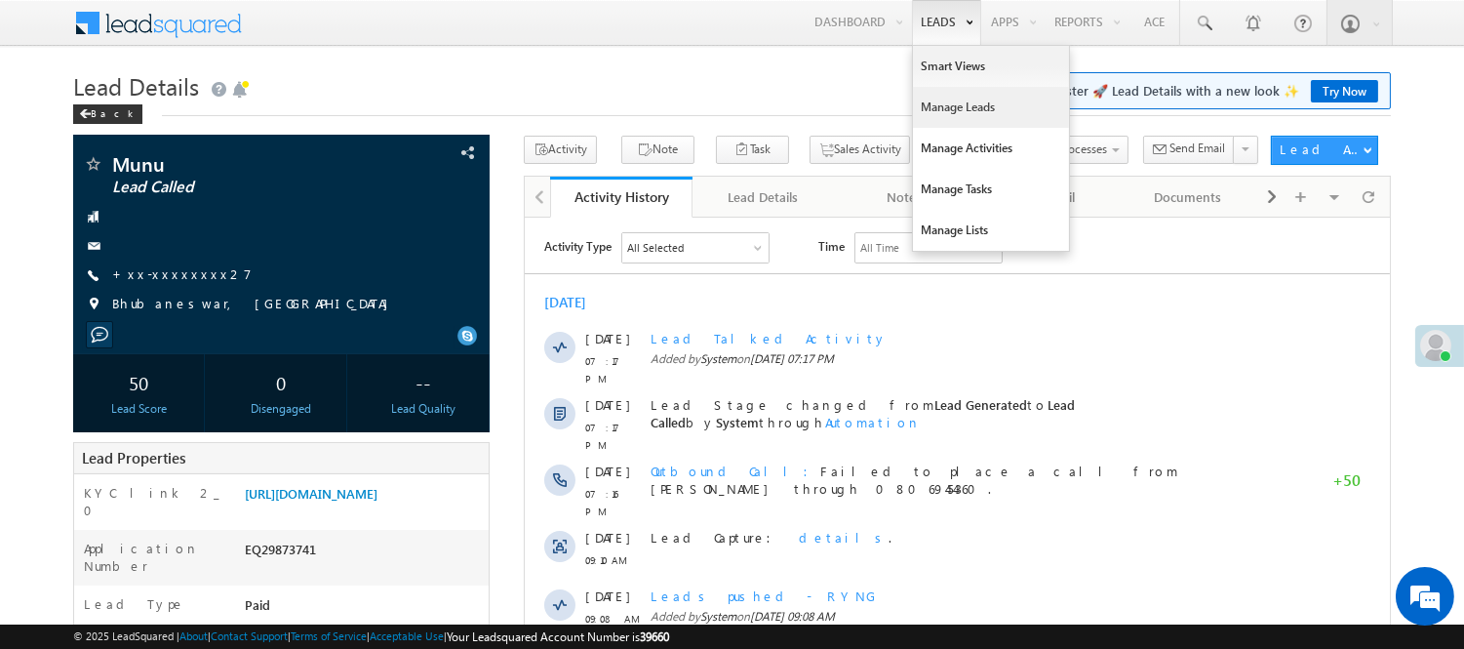
click at [951, 110] on link "Manage Leads" at bounding box center [991, 107] width 156 height 41
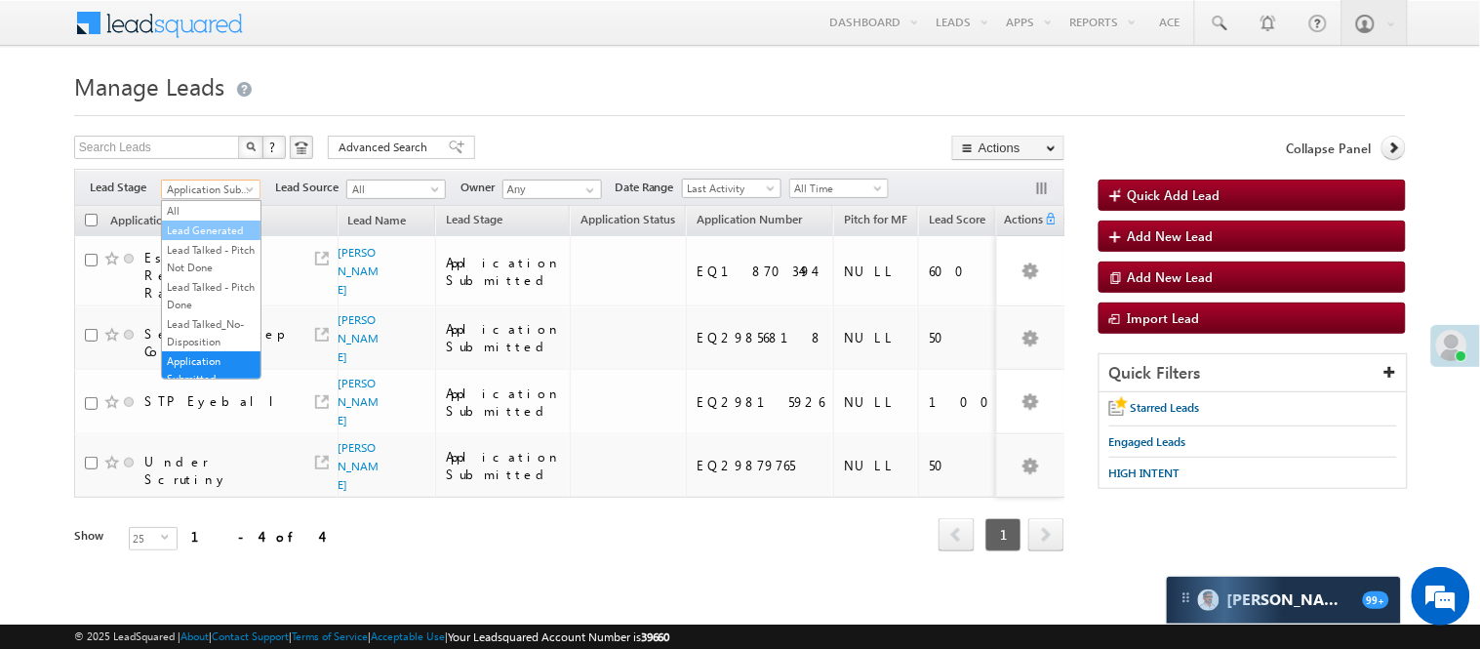
click at [213, 236] on link "Lead Generated" at bounding box center [211, 230] width 99 height 18
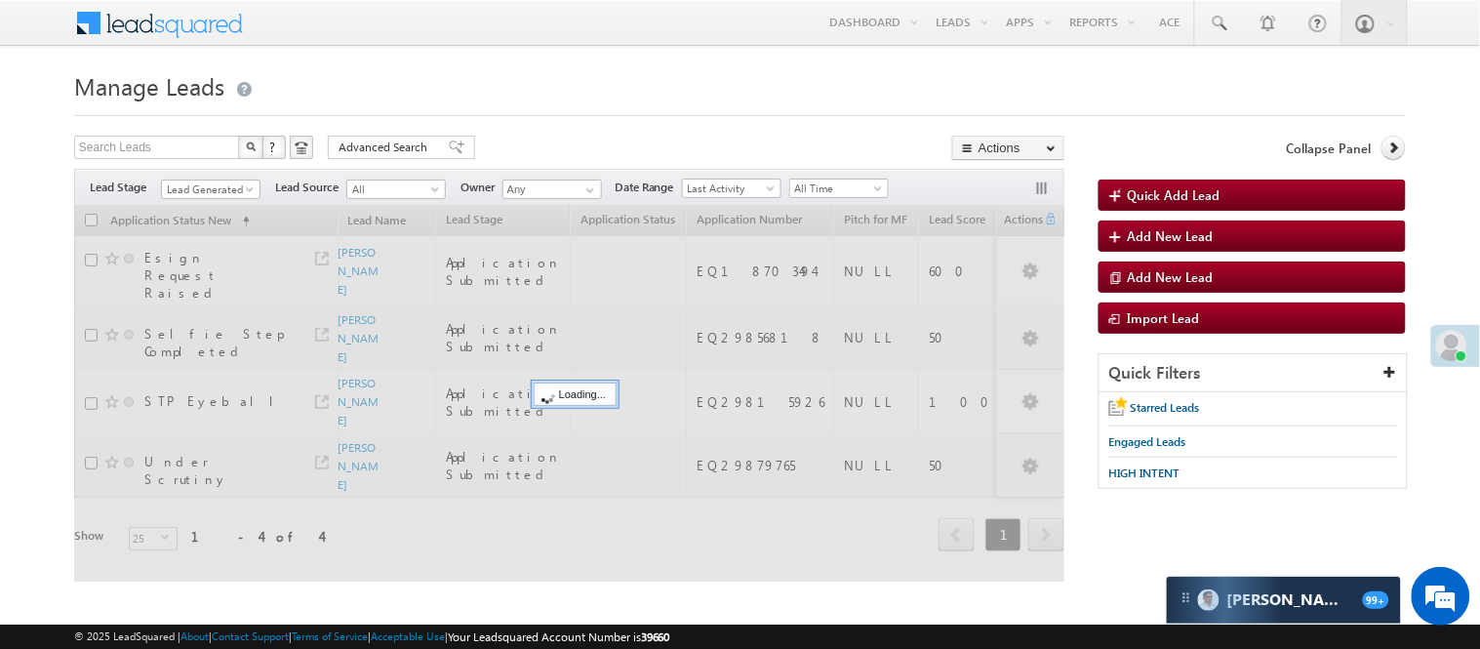
click at [622, 129] on form "Manage Leads Quick Add Lead Search Leads X ? 4 results found Advanced Search Ad…" at bounding box center [740, 335] width 1332 height 541
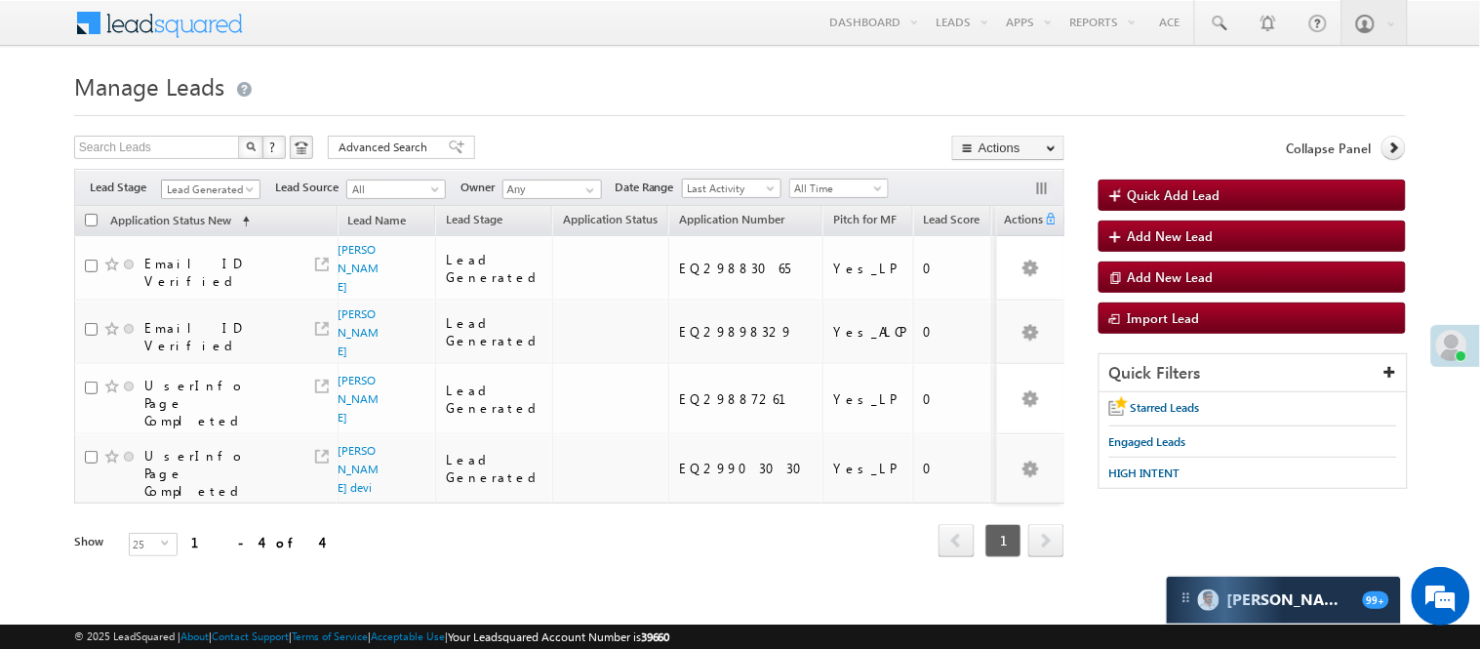
click at [221, 187] on span "Lead Generated" at bounding box center [208, 190] width 93 height 18
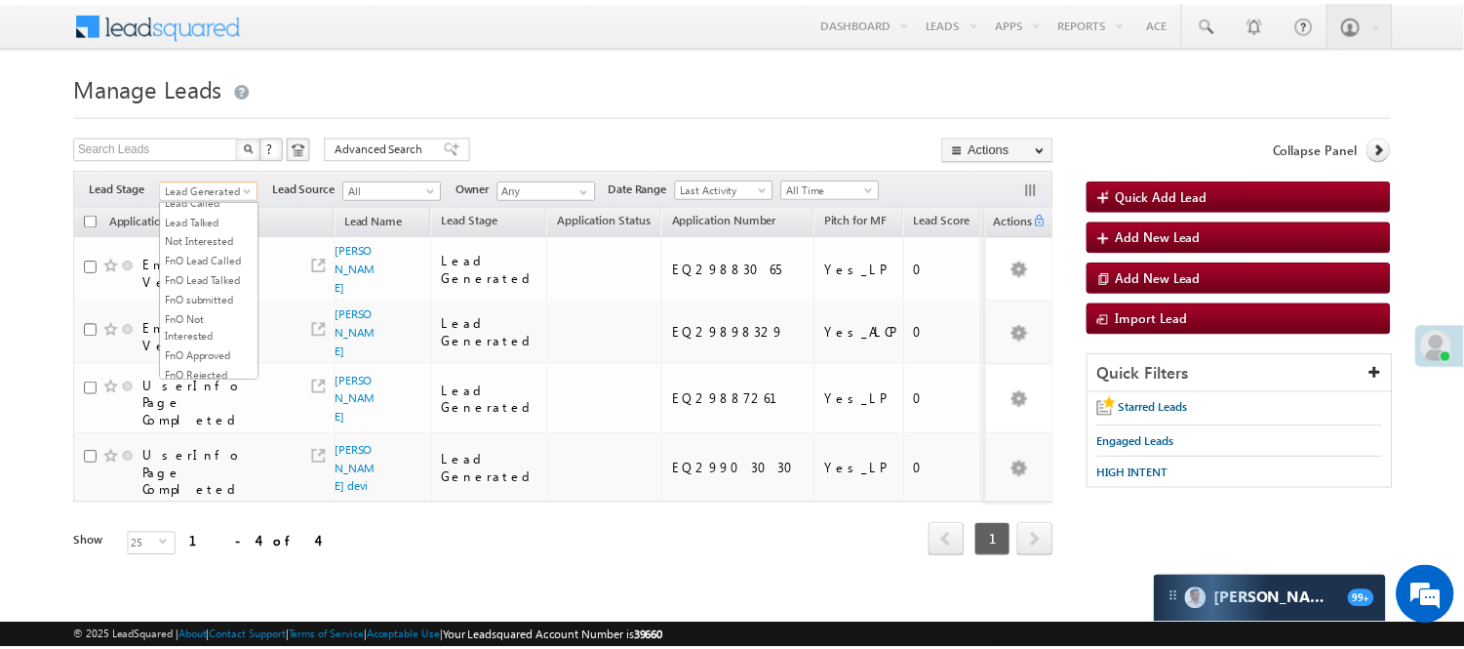
scroll to position [325, 0]
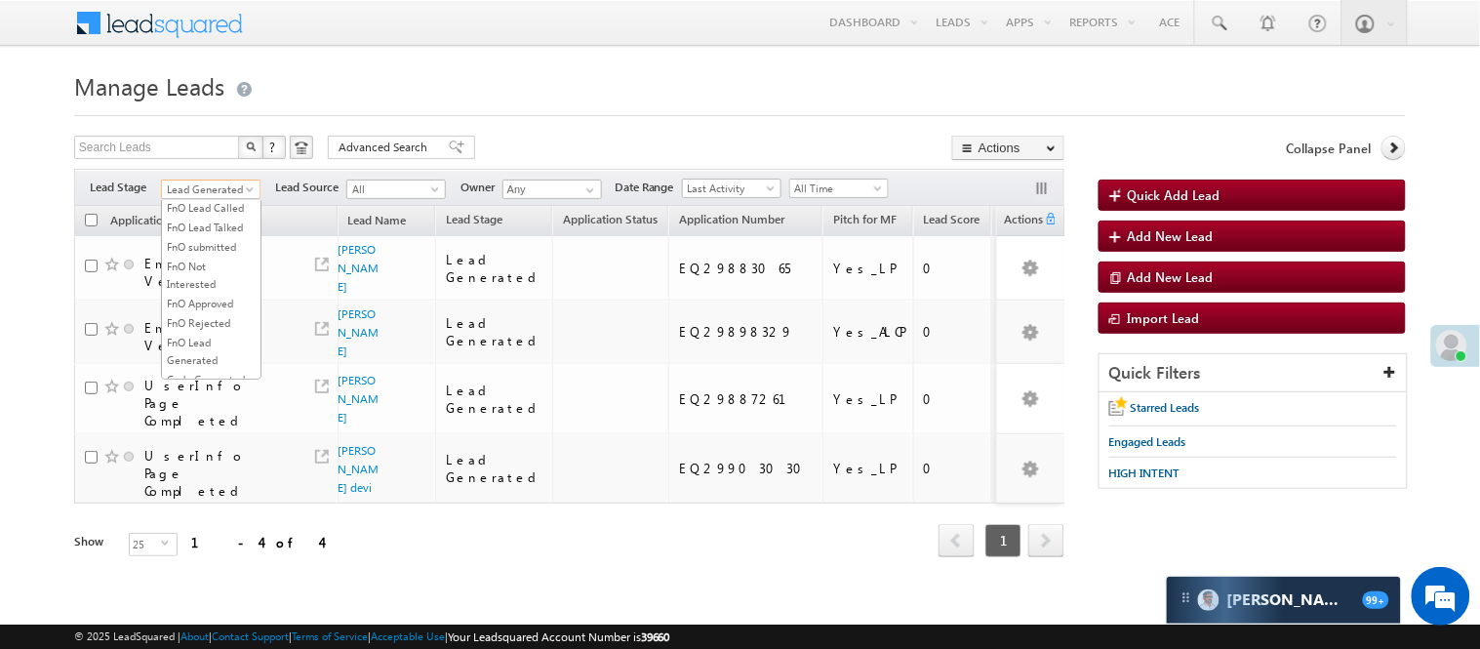
click at [222, 158] on link "Lead Called" at bounding box center [211, 149] width 99 height 18
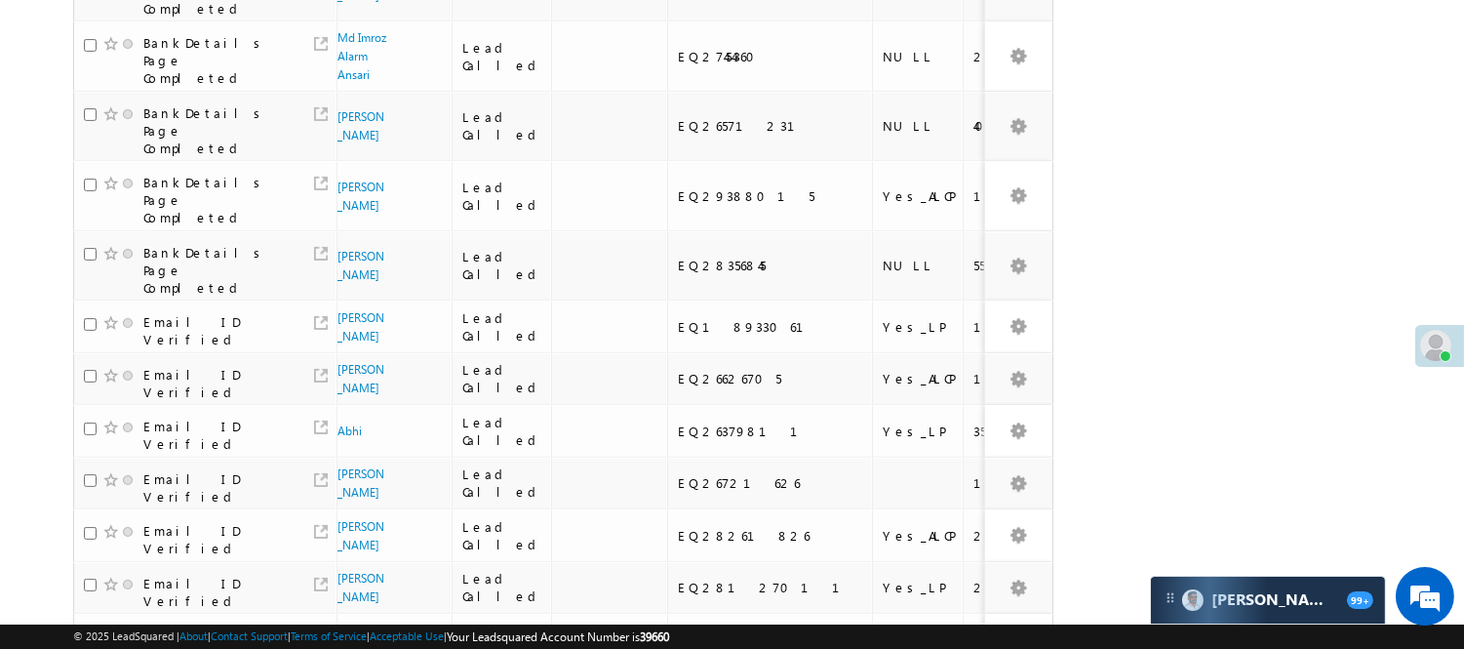
scroll to position [1132, 0]
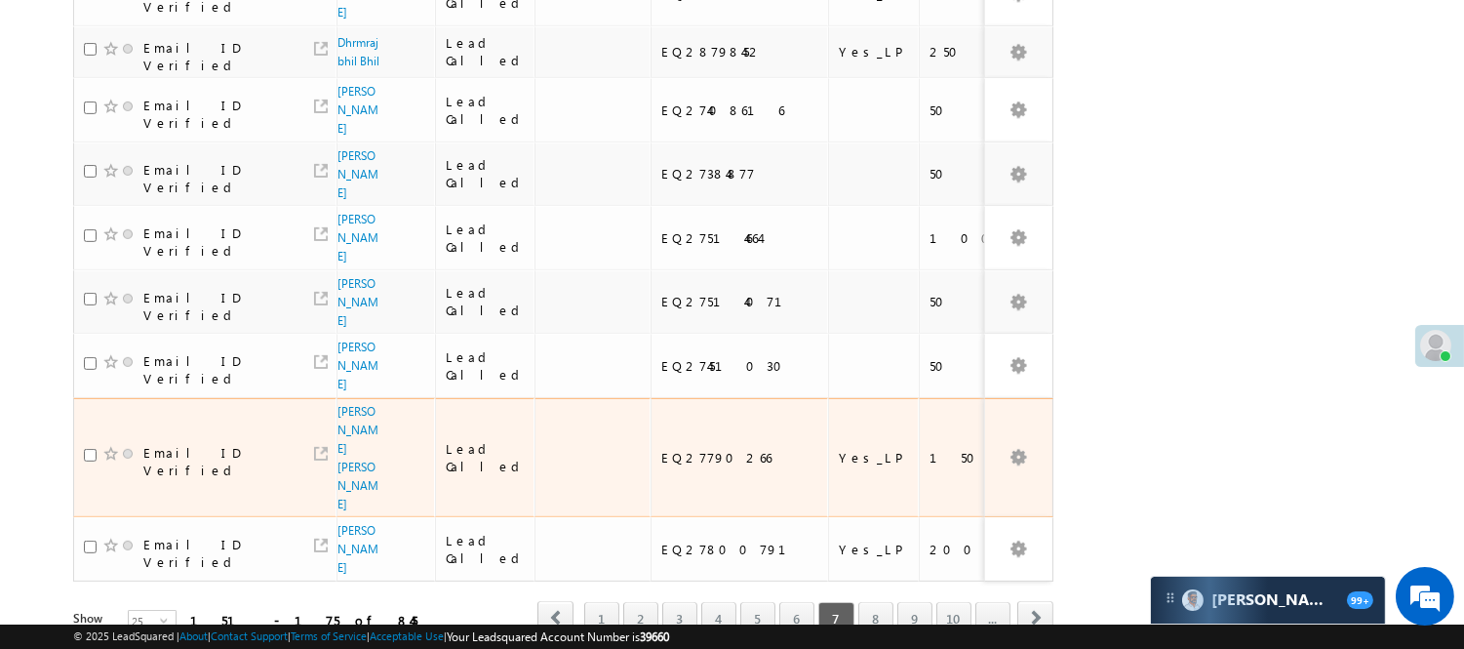
scroll to position [1462, 0]
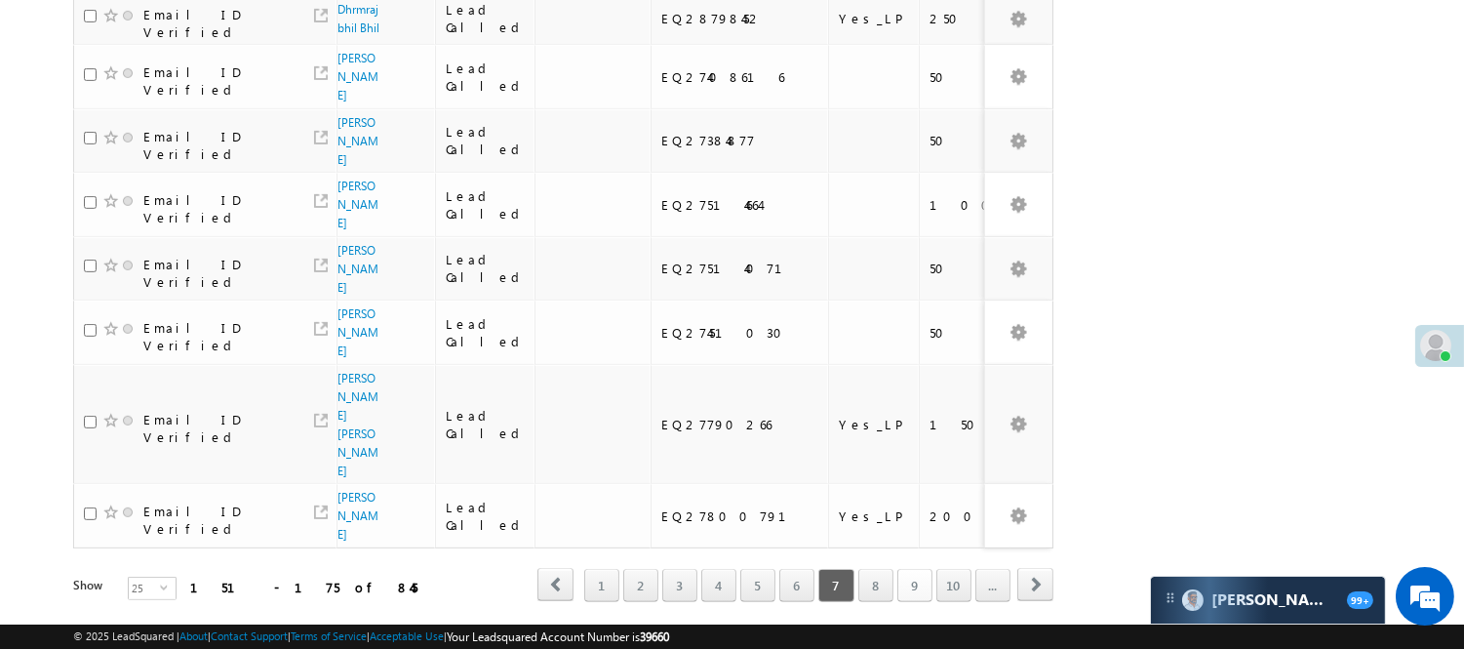
click at [909, 569] on link "9" at bounding box center [915, 585] width 35 height 33
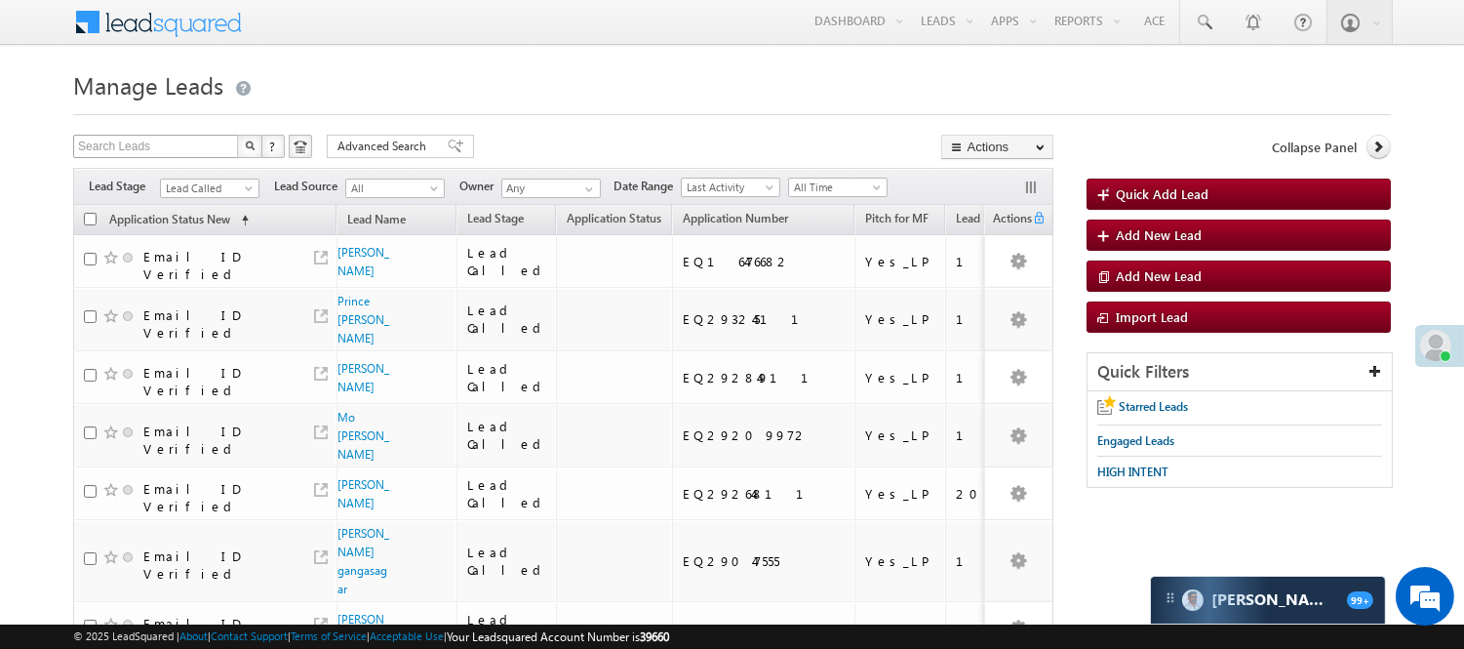
scroll to position [0, 0]
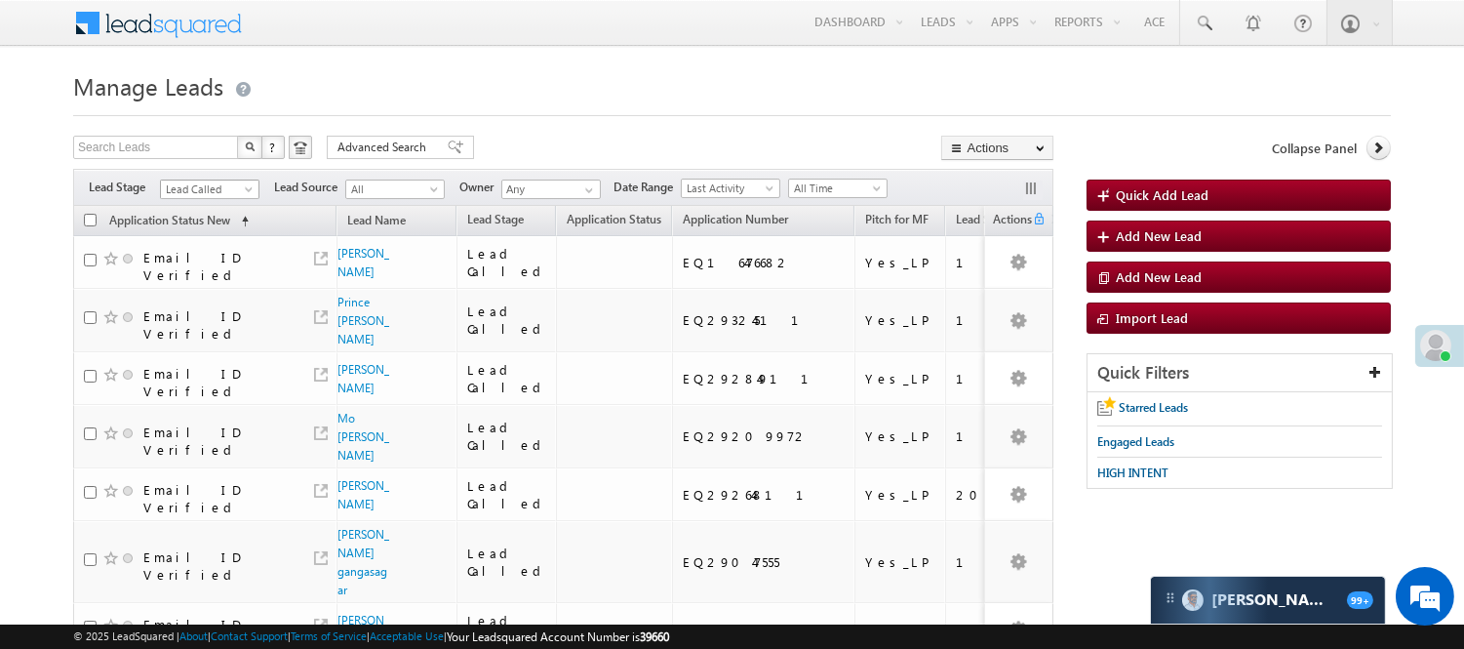
click at [210, 197] on span "Lead Called" at bounding box center [207, 190] width 93 height 18
click at [212, 184] on link "Lead Talked" at bounding box center [210, 176] width 99 height 18
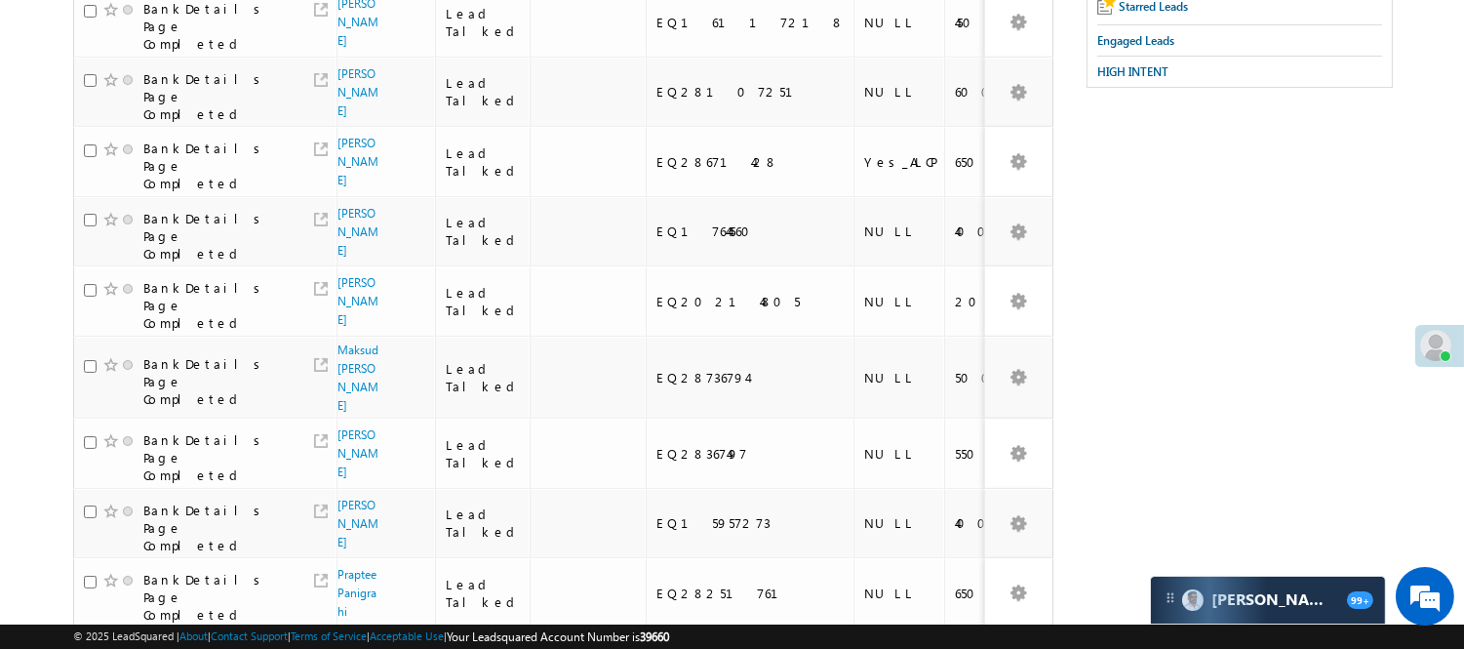
scroll to position [0, 0]
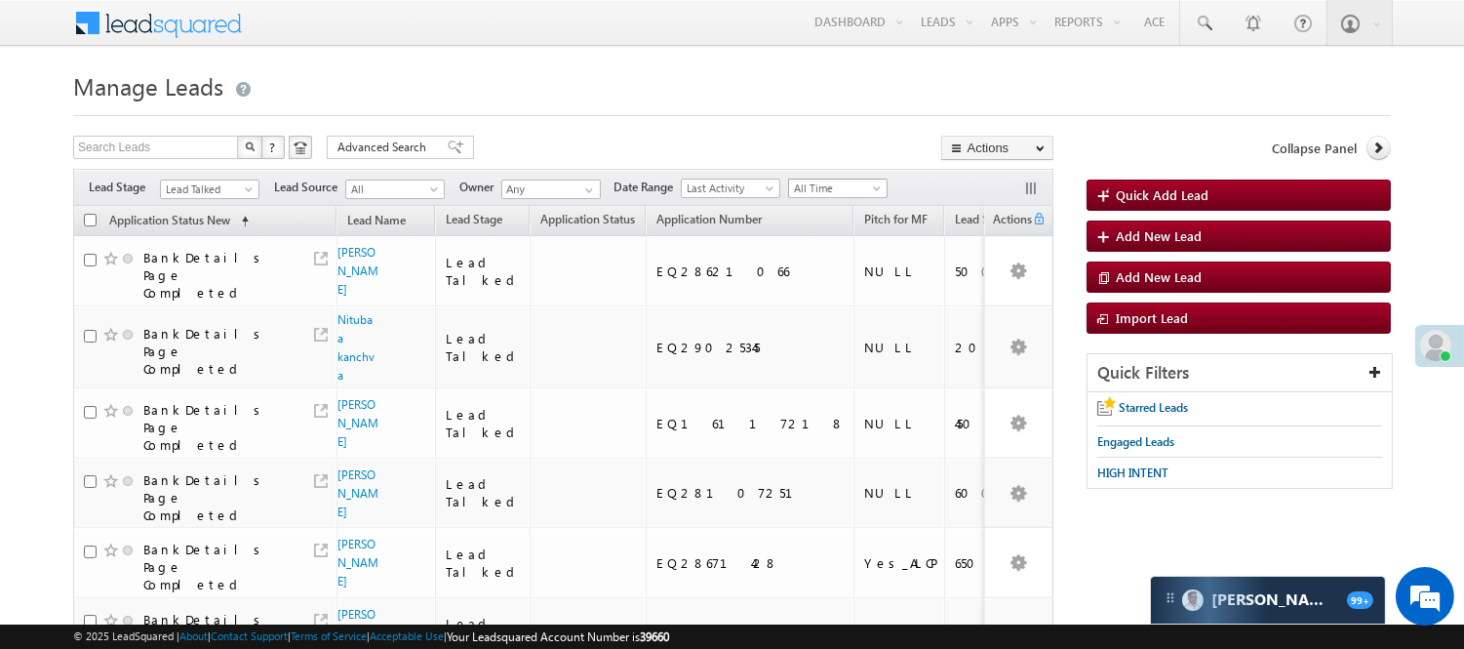
click at [815, 181] on div "Filters Lead Stage All Lead Generated Lead Talked - Pitch Not Done Lead Talked …" at bounding box center [563, 187] width 981 height 37
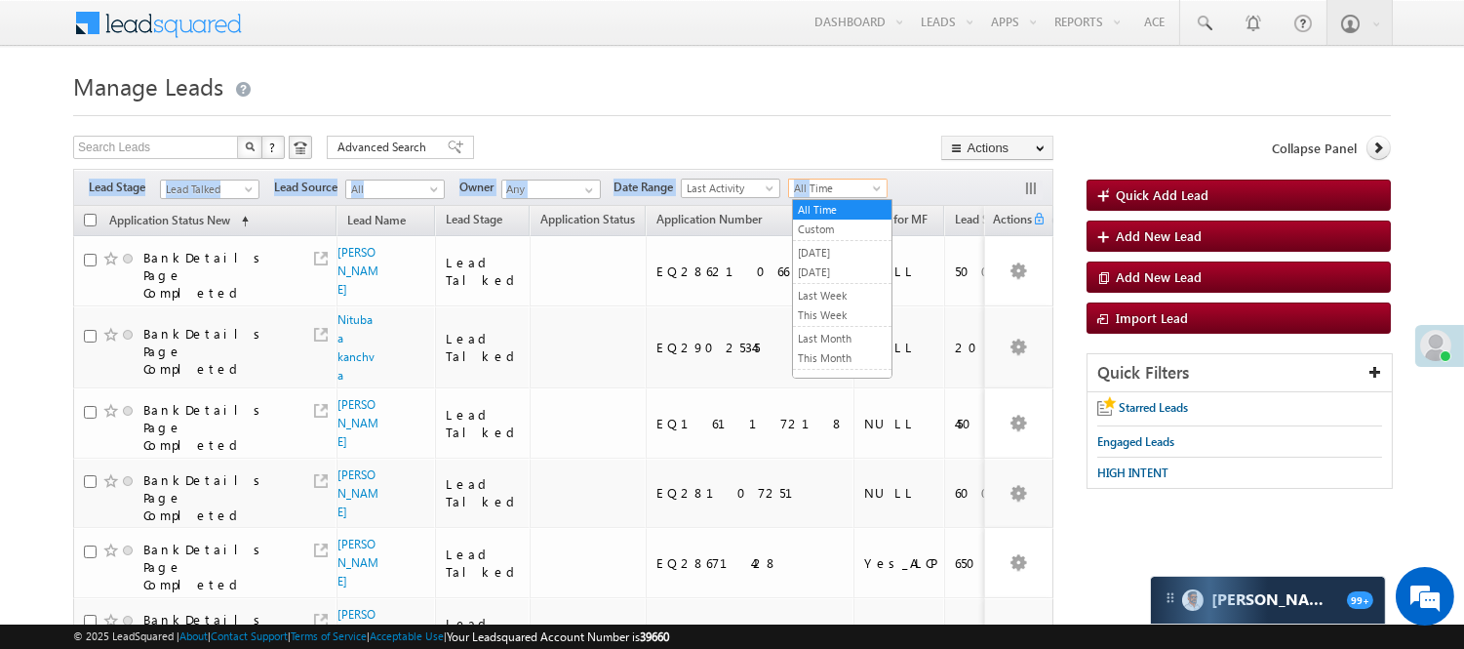
click at [816, 187] on span "All Time" at bounding box center [835, 189] width 93 height 18
click at [830, 271] on link "[DATE]" at bounding box center [842, 272] width 99 height 18
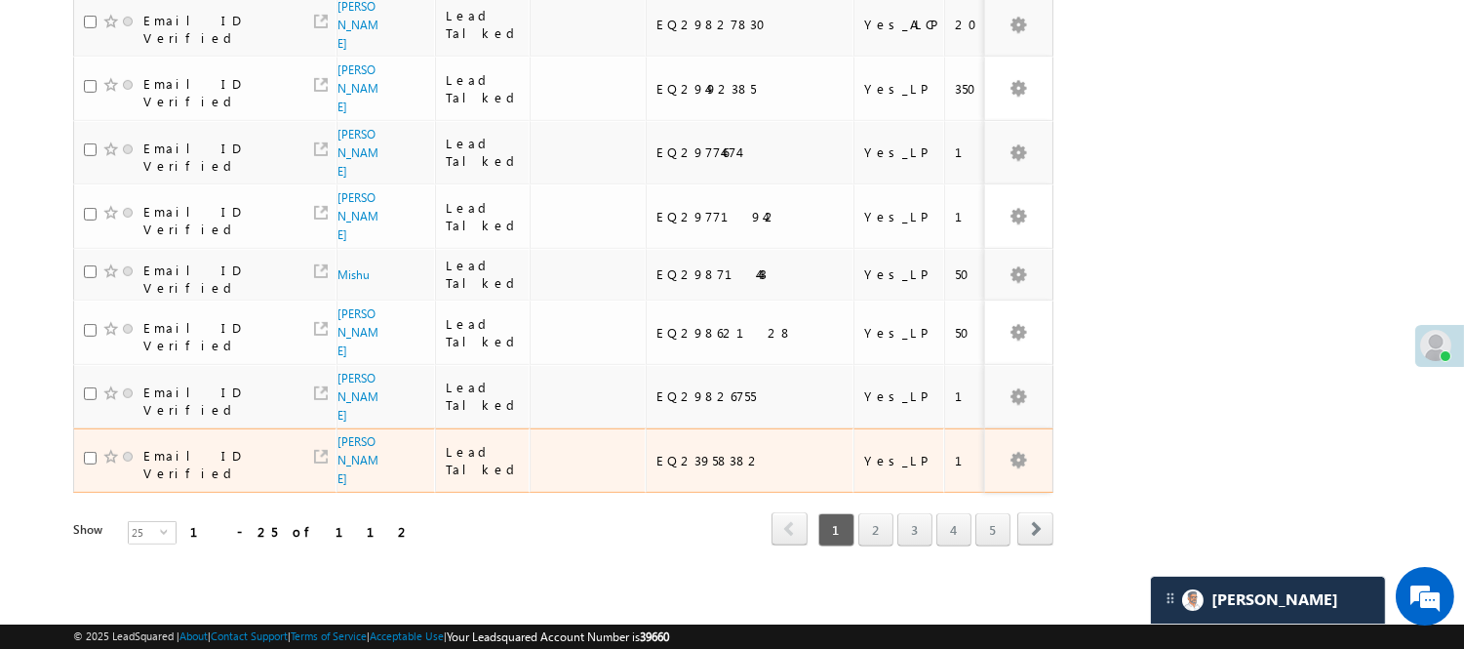
scroll to position [1565, 0]
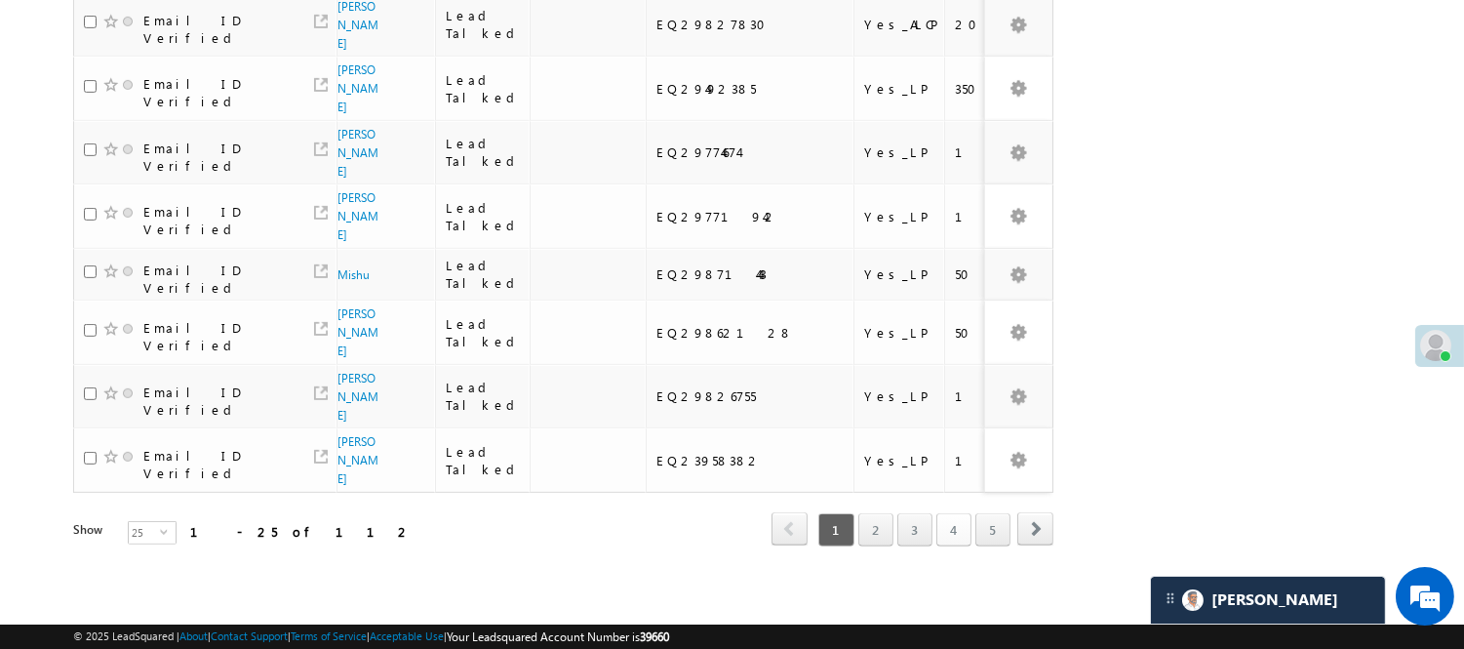
click at [949, 513] on link "4" at bounding box center [954, 529] width 35 height 33
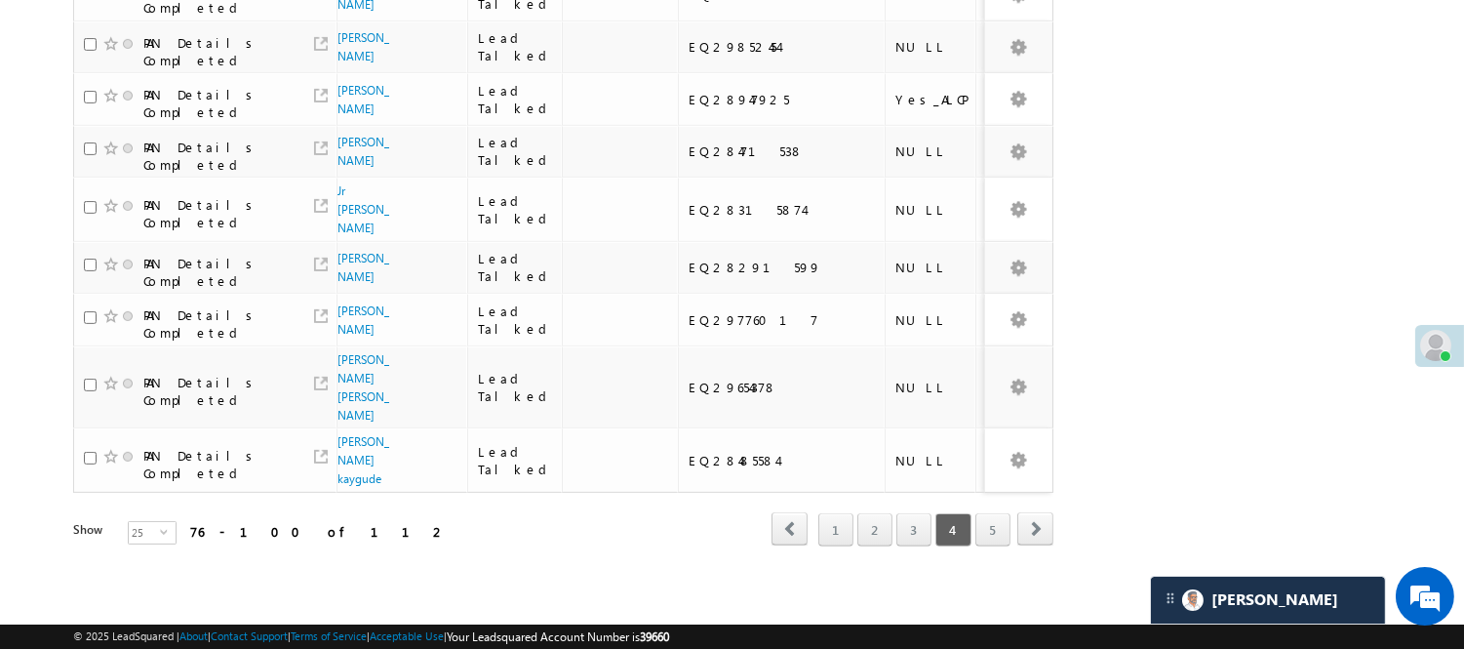
scroll to position [1520, 0]
click at [989, 521] on link "5" at bounding box center [993, 529] width 35 height 33
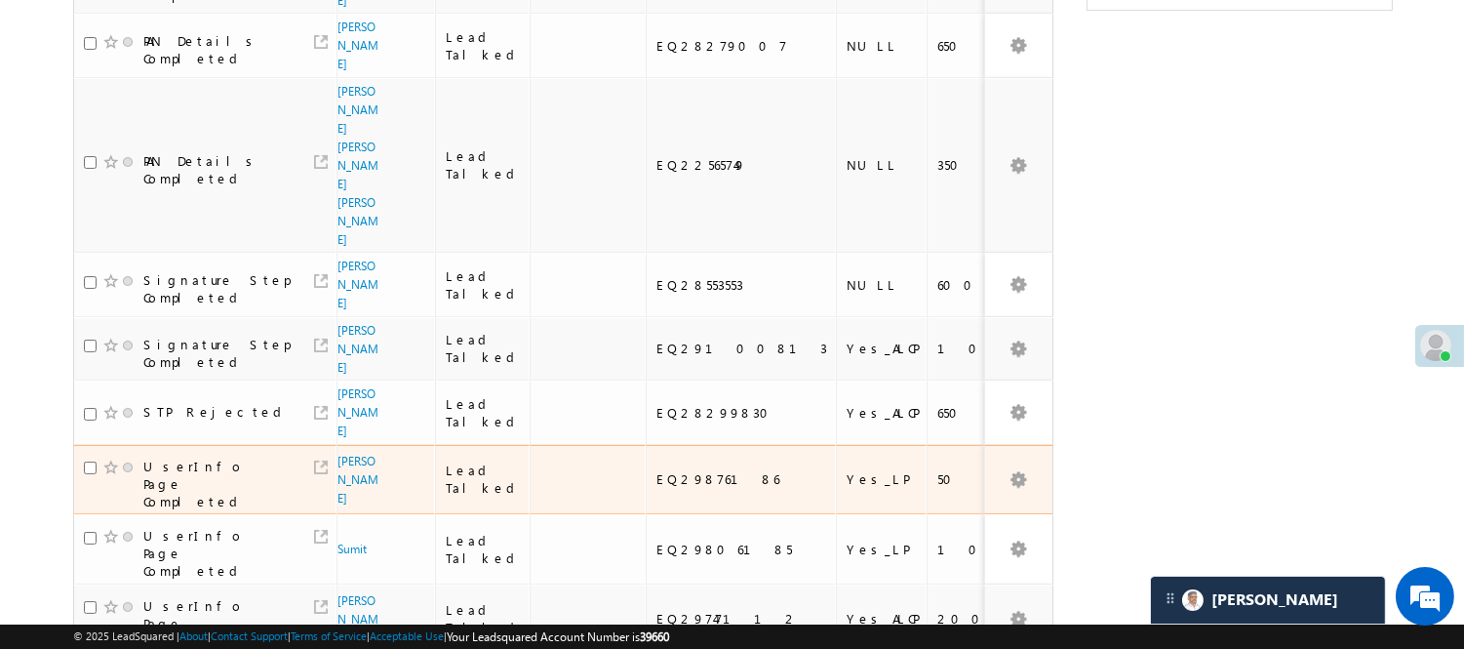
scroll to position [519, 0]
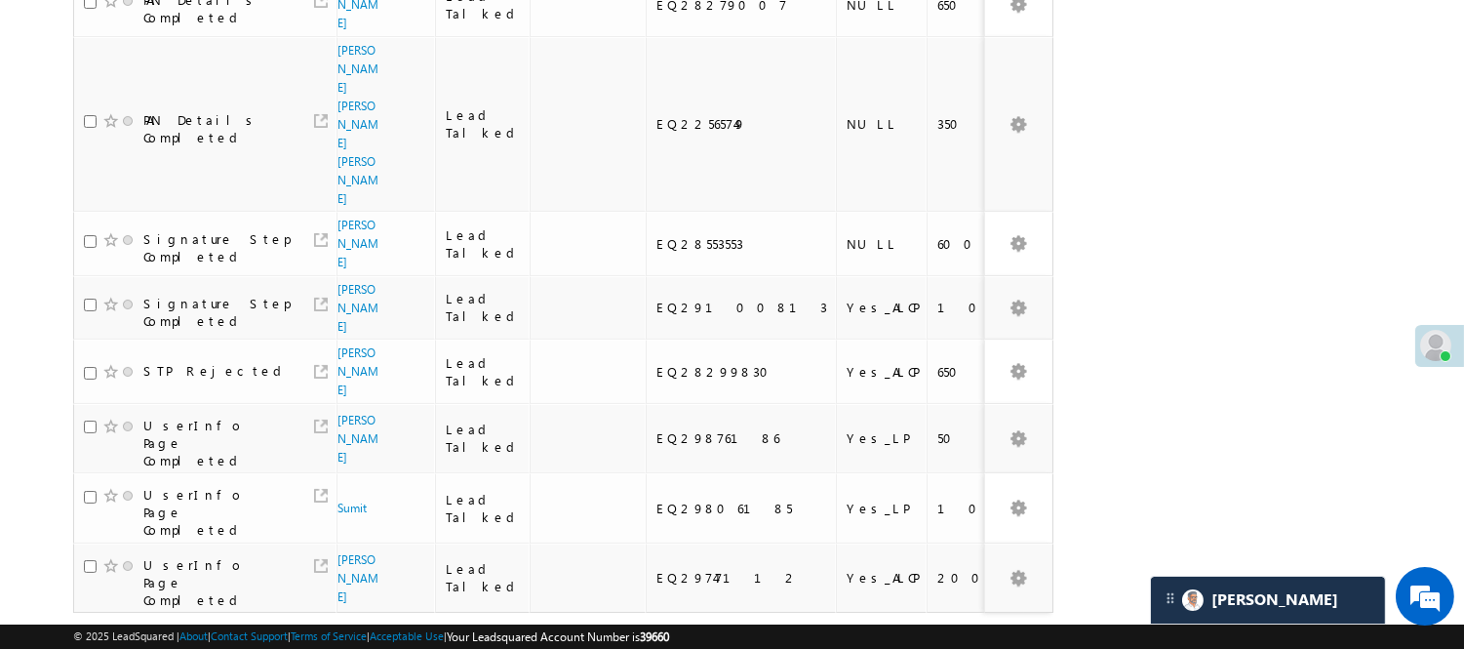
click at [953, 633] on link "4" at bounding box center [953, 649] width 35 height 33
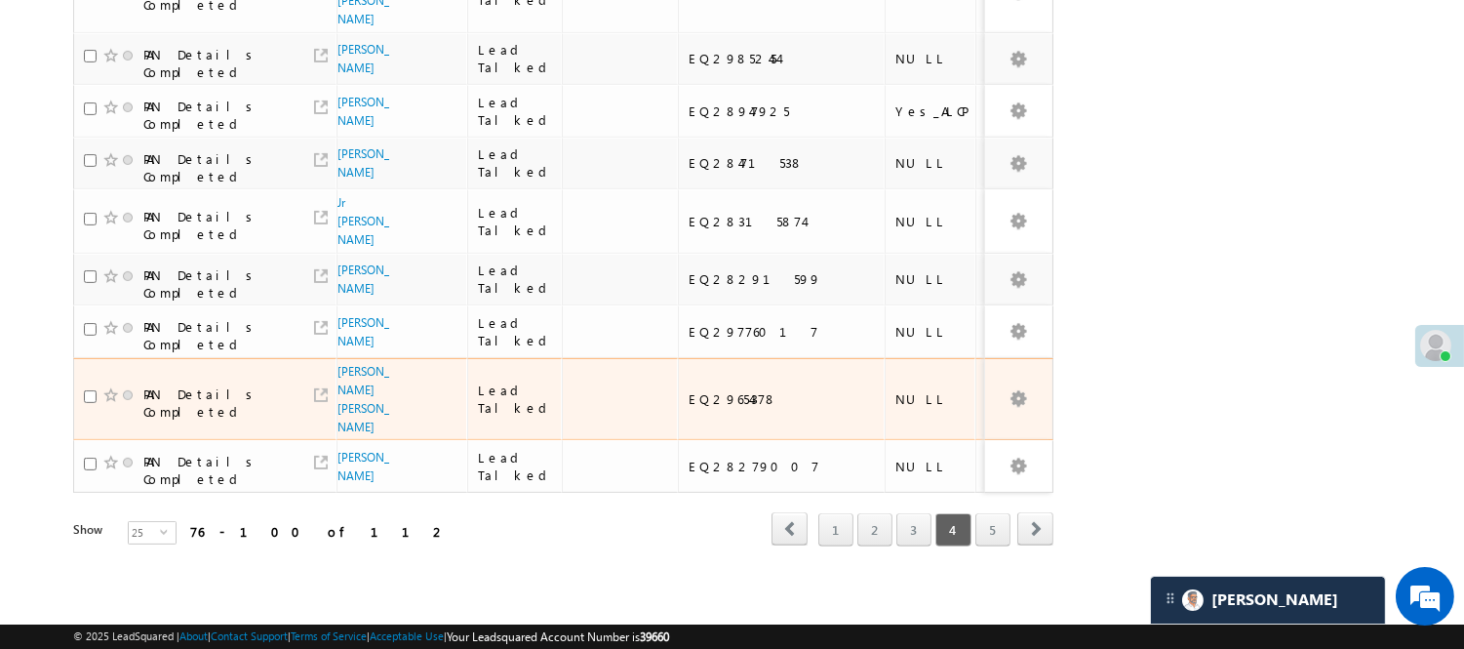
scroll to position [1464, 0]
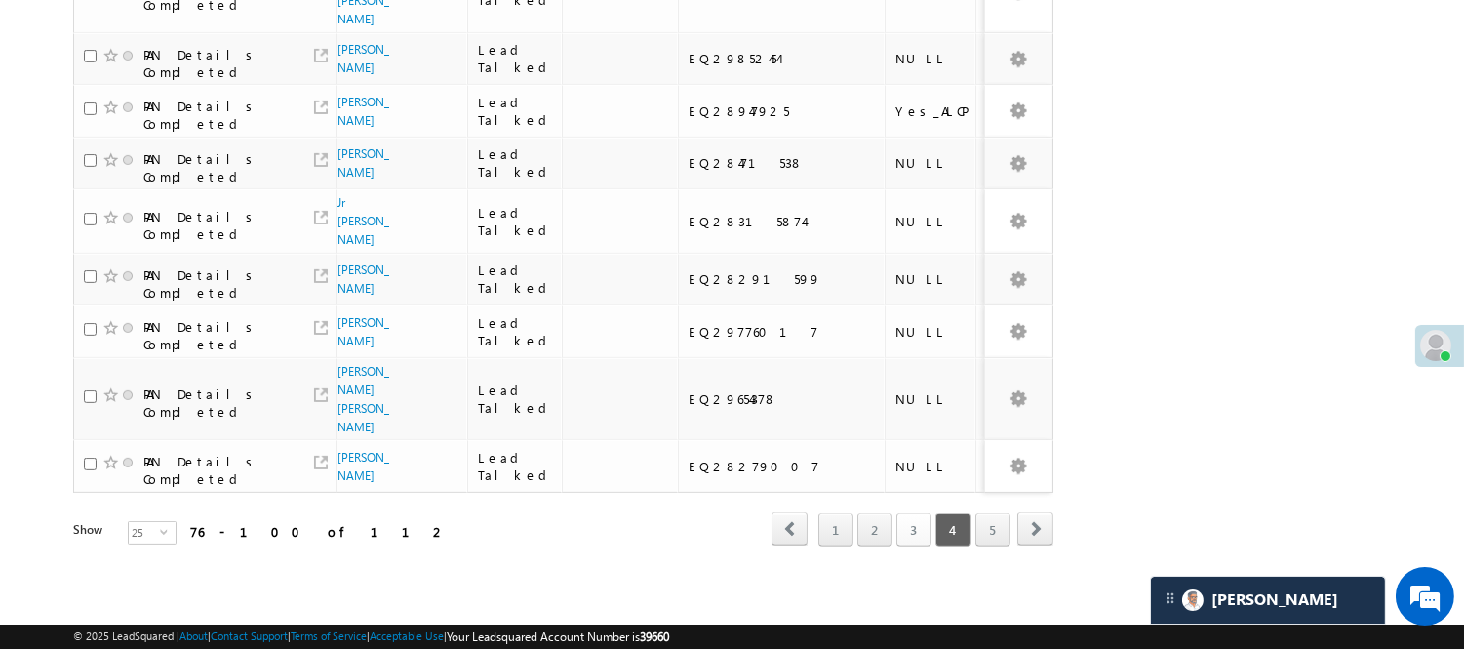
click at [915, 513] on link "3" at bounding box center [914, 529] width 35 height 33
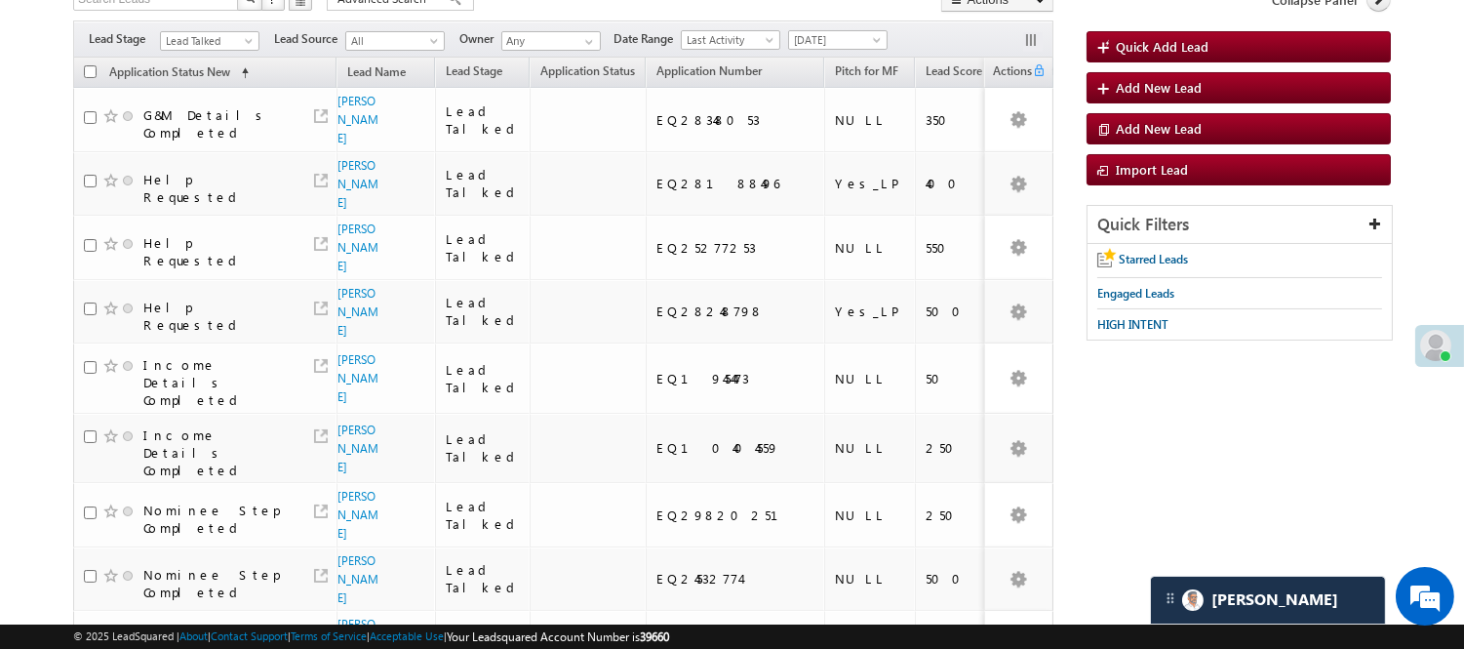
scroll to position [143, 0]
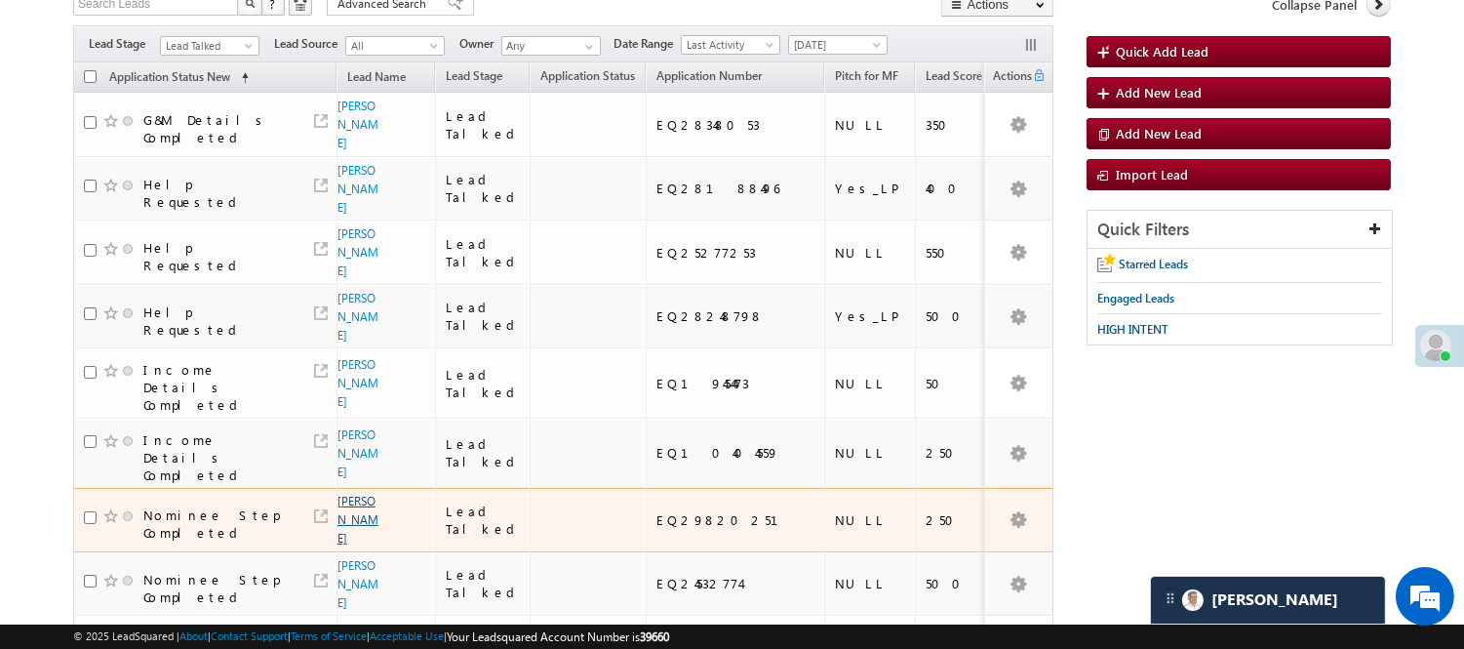
click at [348, 545] on link "Digambar Ghadage" at bounding box center [358, 520] width 41 height 52
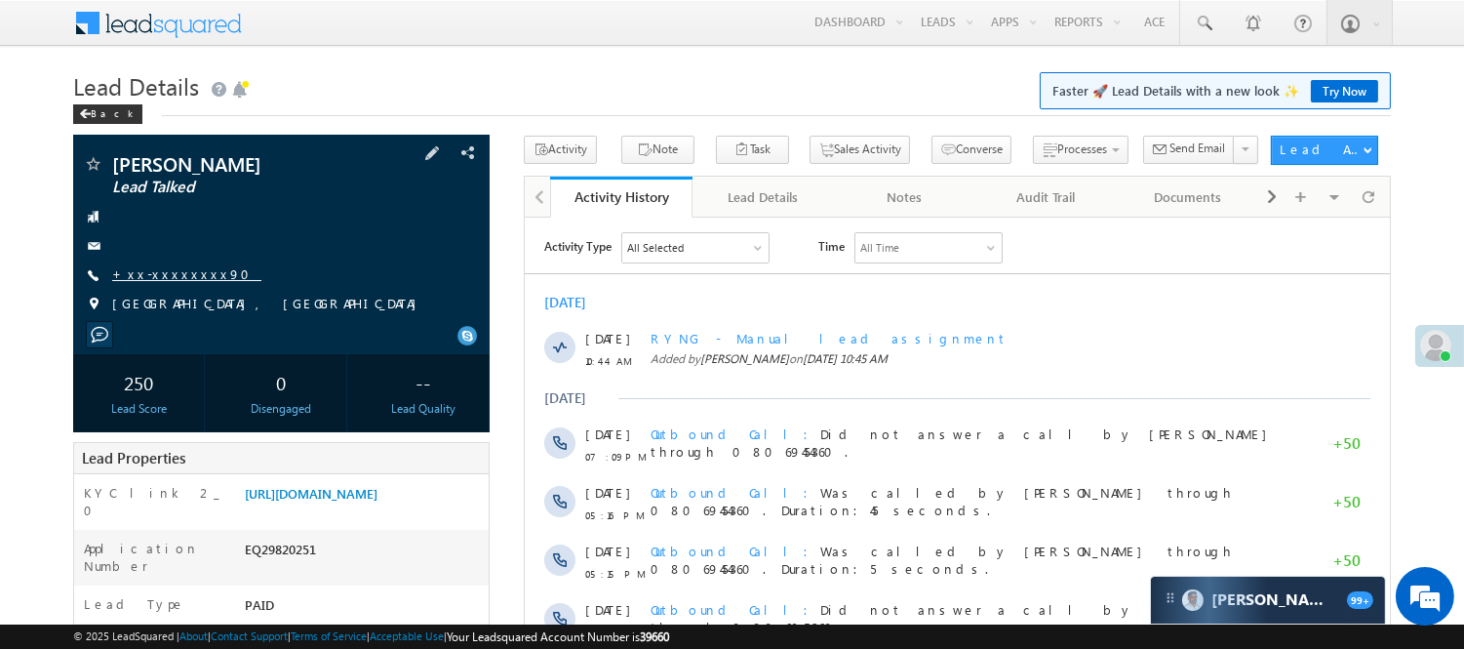
click at [180, 278] on link "+xx-xxxxxxxx90" at bounding box center [186, 273] width 149 height 17
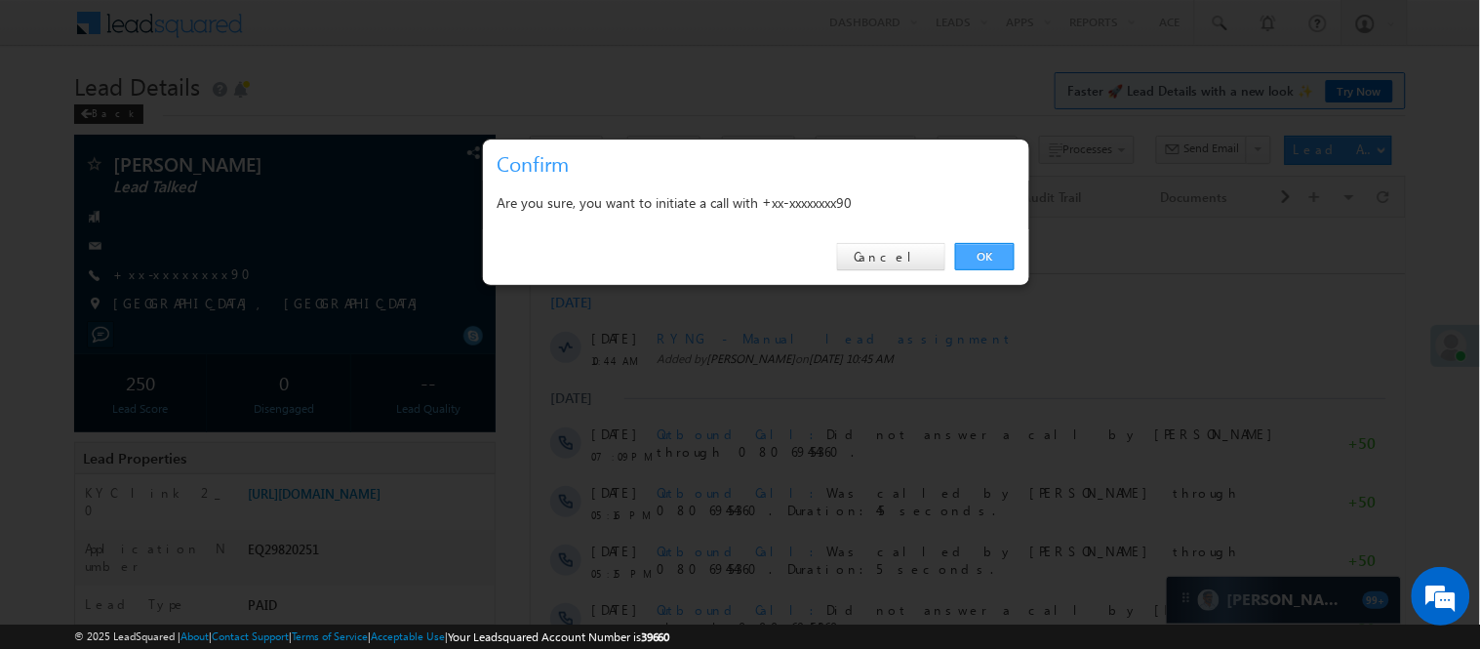
click at [982, 259] on link "OK" at bounding box center [985, 256] width 60 height 27
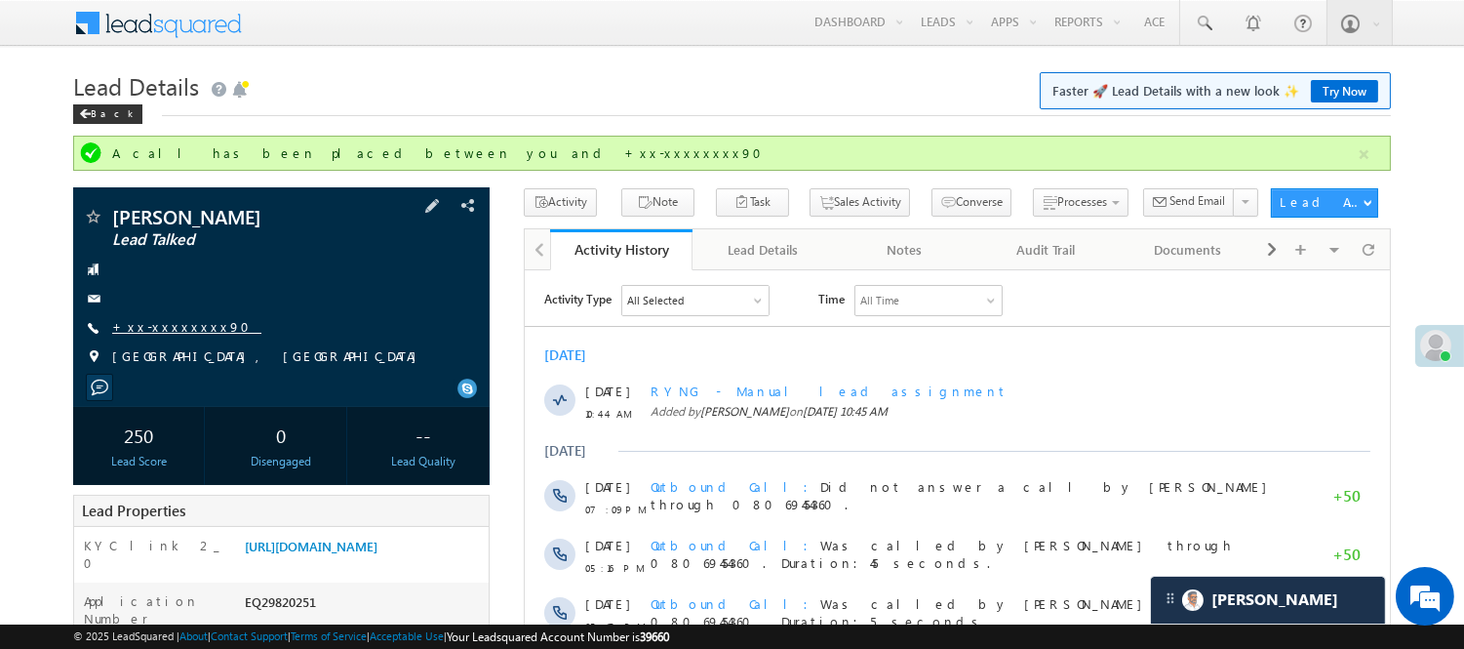
click at [141, 326] on link "+xx-xxxxxxxx90" at bounding box center [186, 326] width 149 height 17
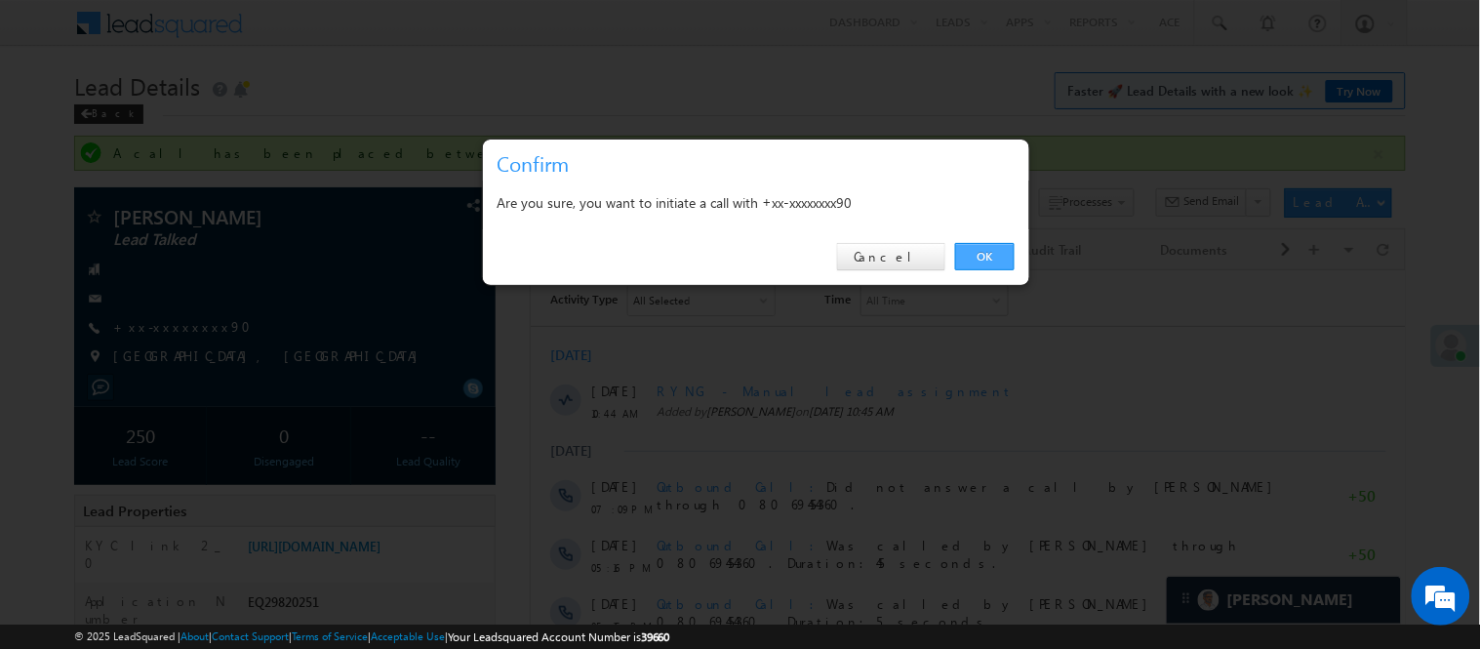
click at [989, 254] on link "OK" at bounding box center [985, 256] width 60 height 27
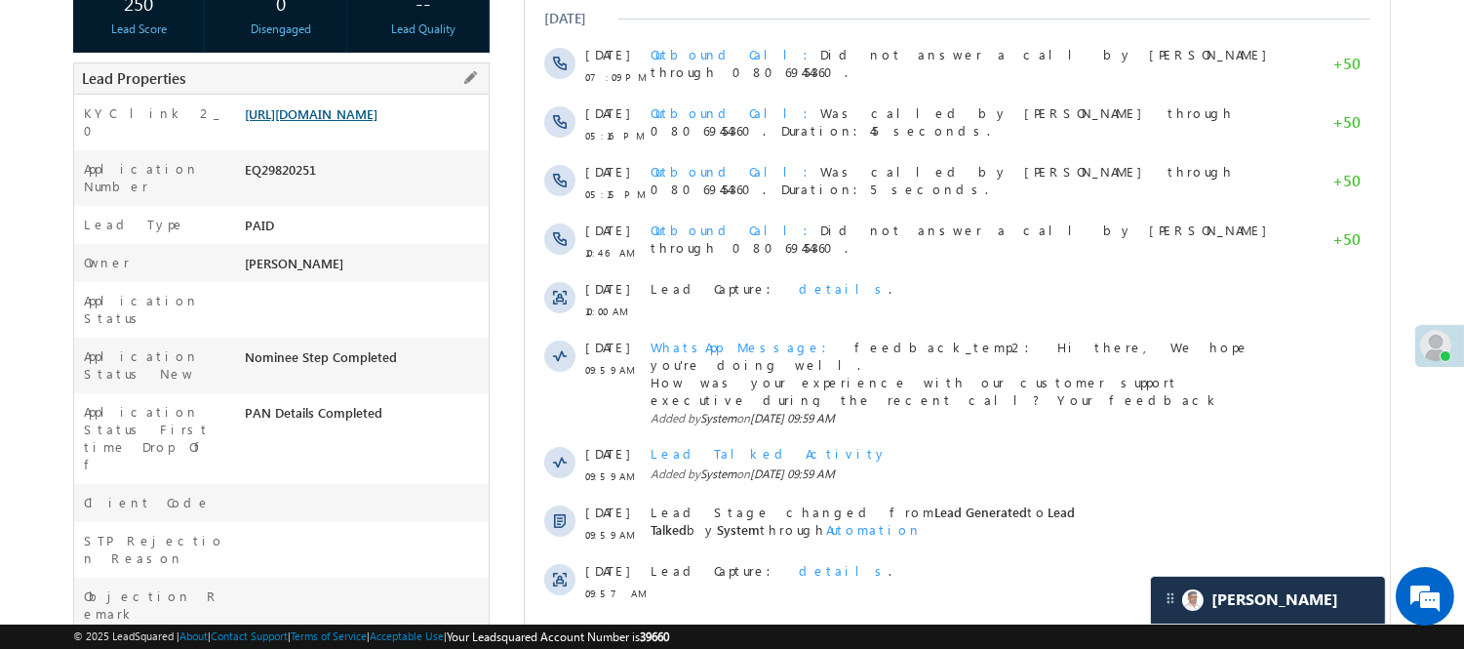
scroll to position [433, 0]
click at [297, 185] on div "EQ29820251" at bounding box center [364, 172] width 249 height 27
copy div "EQ29820251"
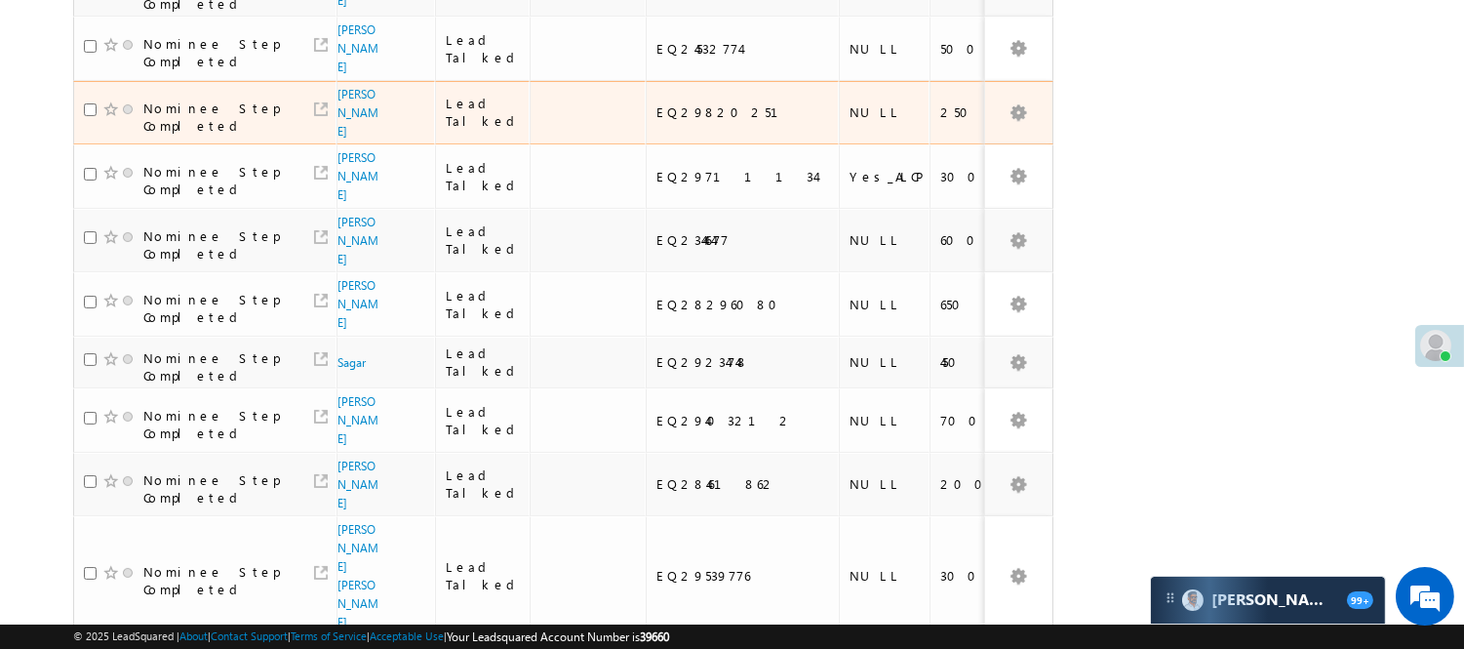
scroll to position [650, 0]
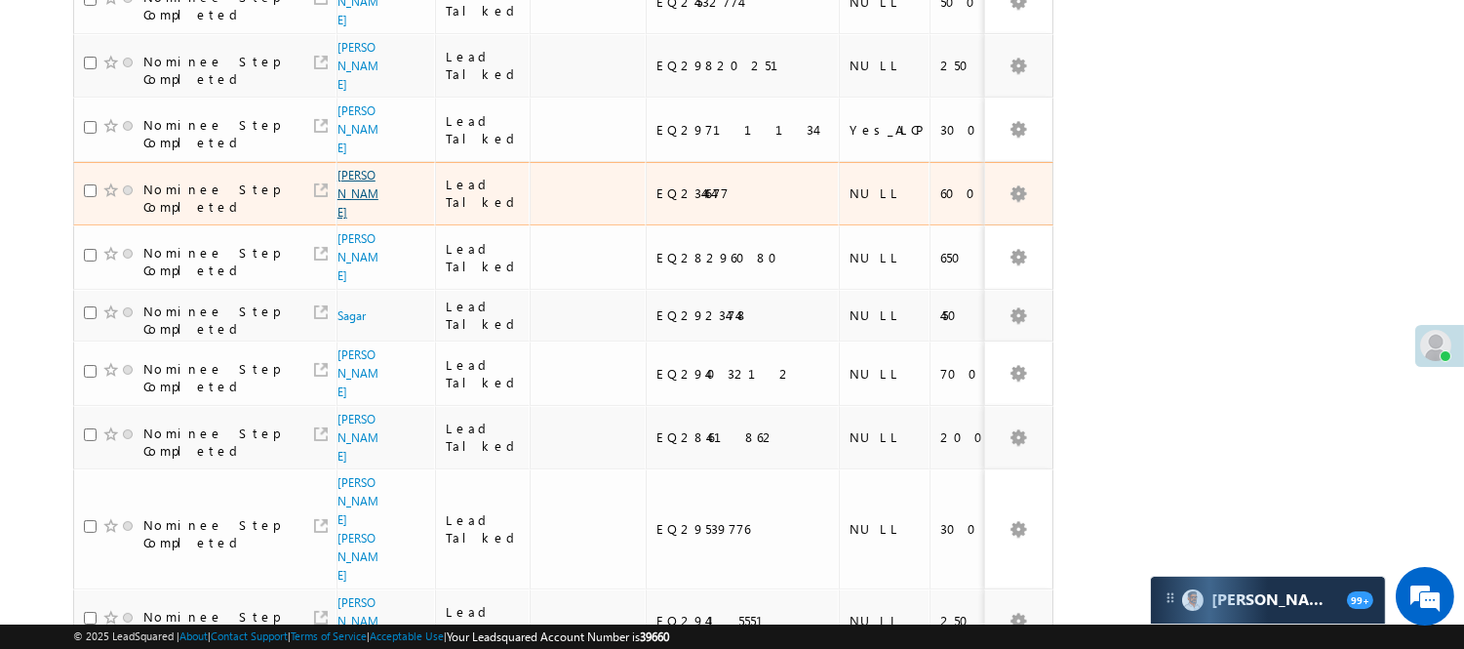
click at [355, 180] on link "[PERSON_NAME]" at bounding box center [358, 194] width 41 height 52
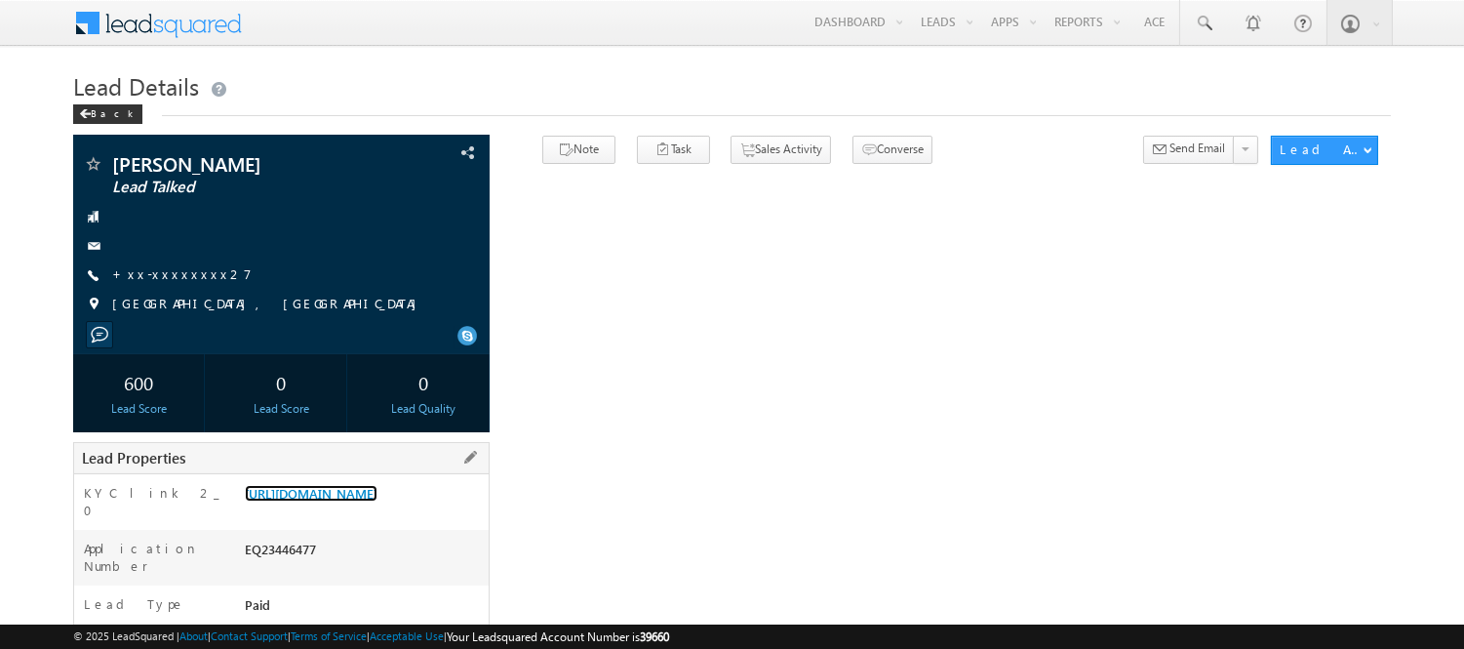
drag, startPoint x: 0, startPoint y: 0, endPoint x: 355, endPoint y: 480, distance: 597.1
click at [346, 498] on link "[URL][DOMAIN_NAME]" at bounding box center [311, 493] width 133 height 17
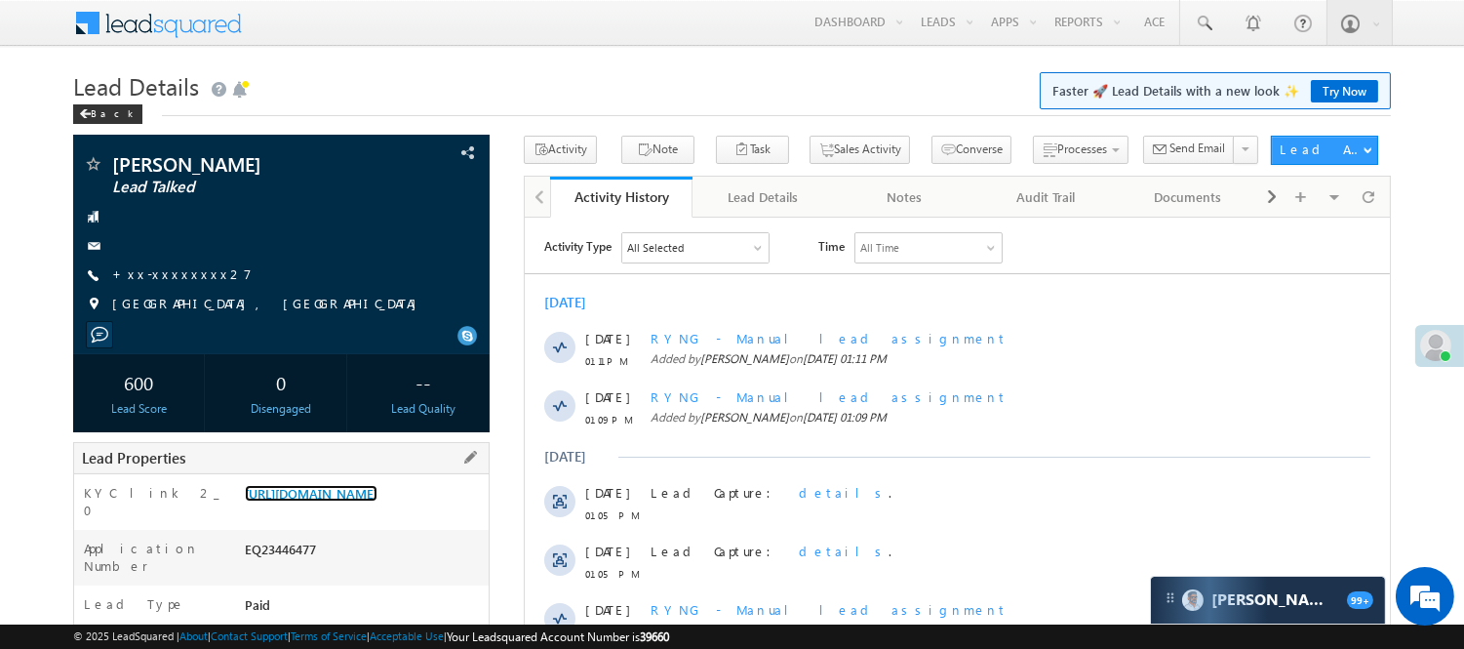
drag, startPoint x: 294, startPoint y: 503, endPoint x: 434, endPoint y: 469, distance: 144.6
click at [324, 502] on link "[URL][DOMAIN_NAME]" at bounding box center [311, 493] width 133 height 17
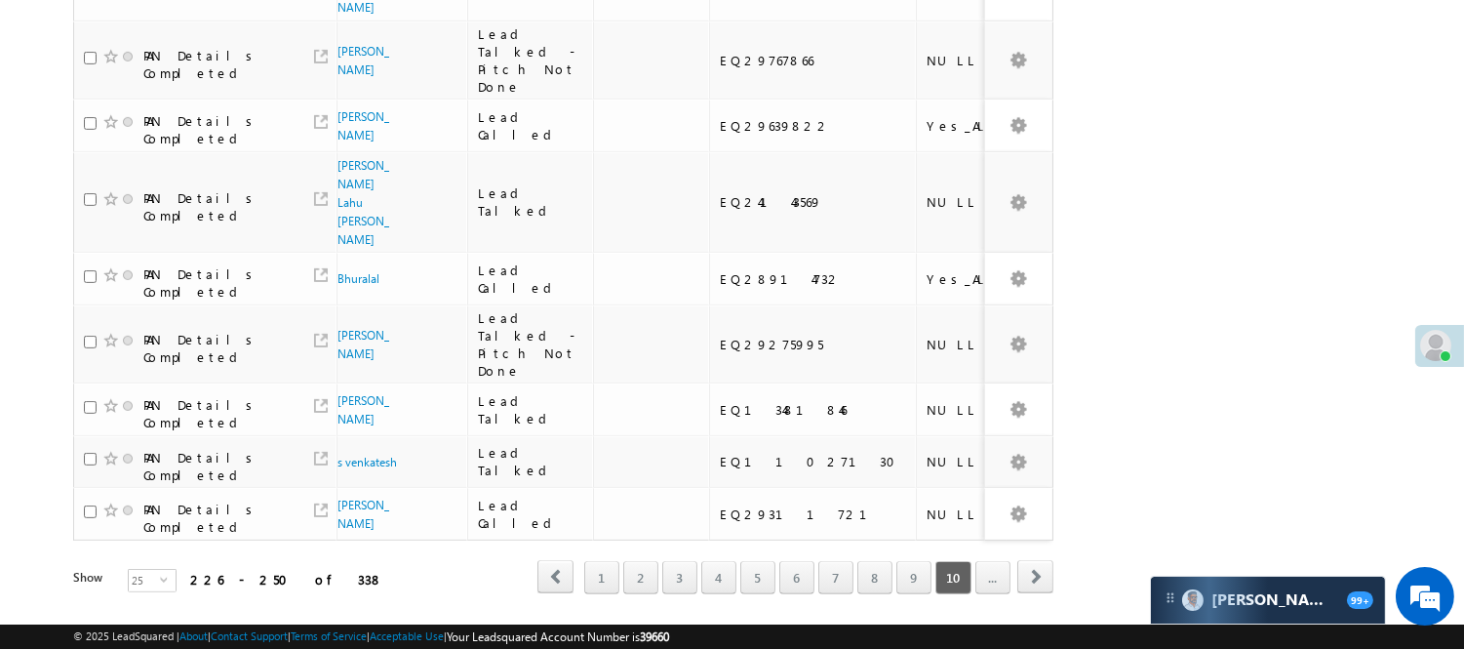
scroll to position [1428, 0]
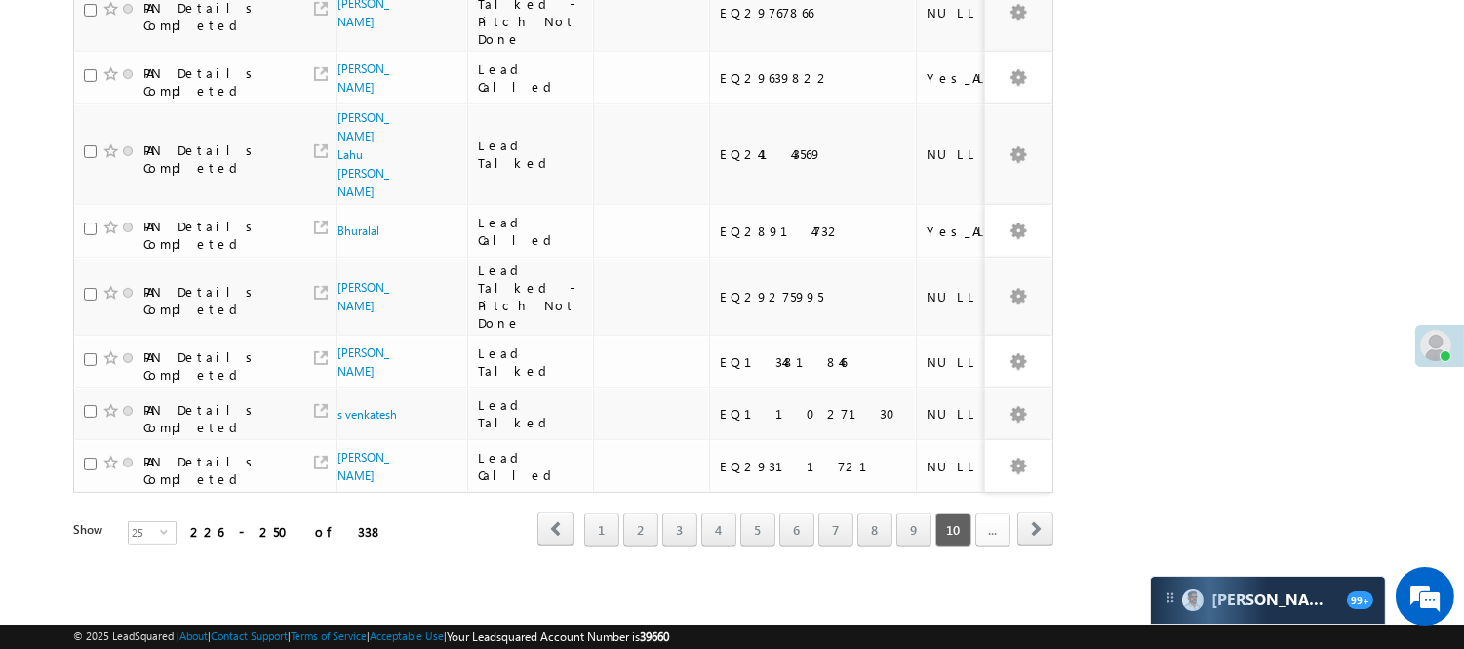
click at [1001, 513] on link "..." at bounding box center [993, 529] width 35 height 33
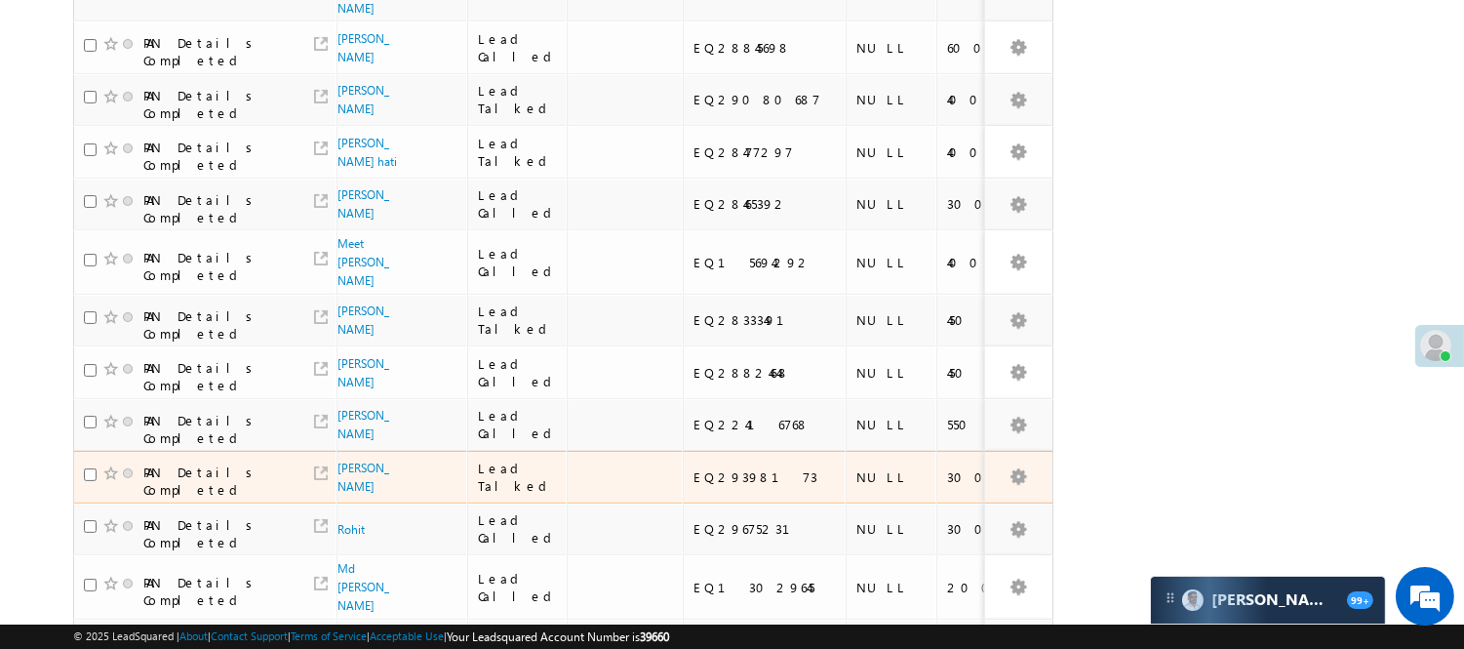
scroll to position [669, 0]
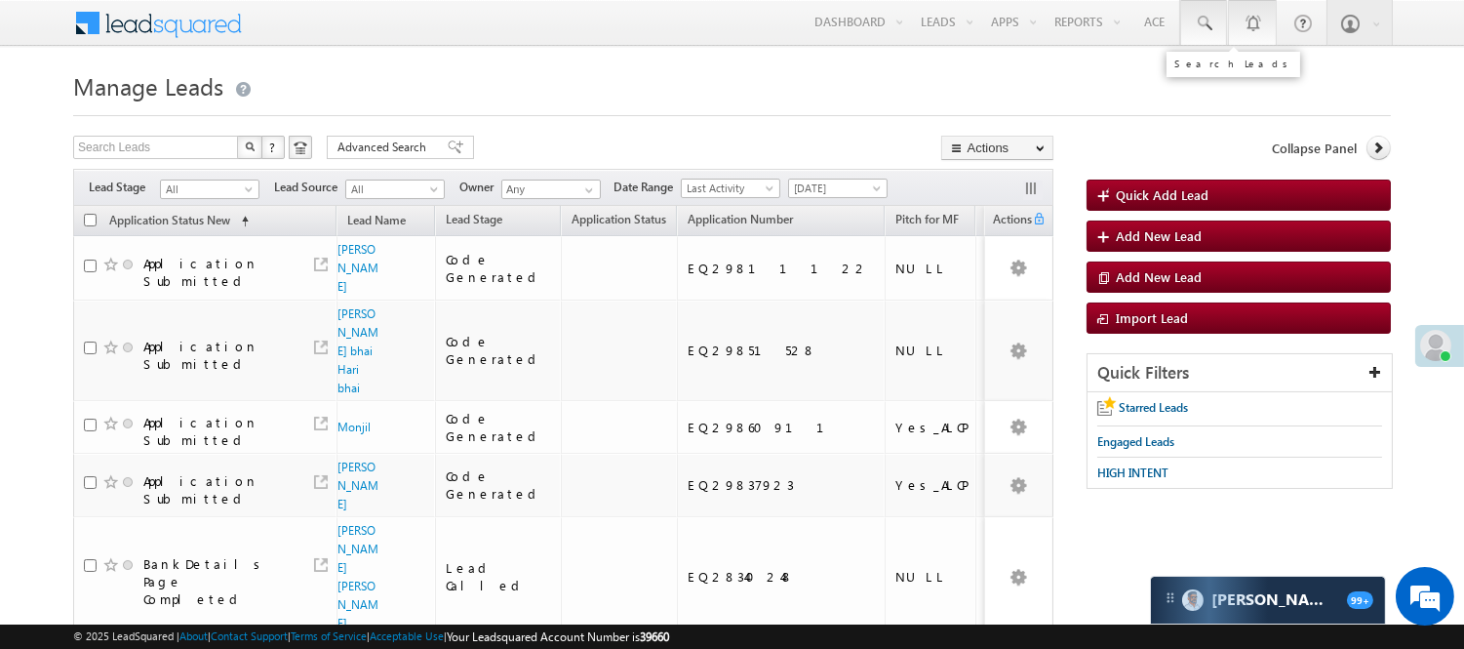
click at [1210, 14] on span at bounding box center [1204, 24] width 20 height 20
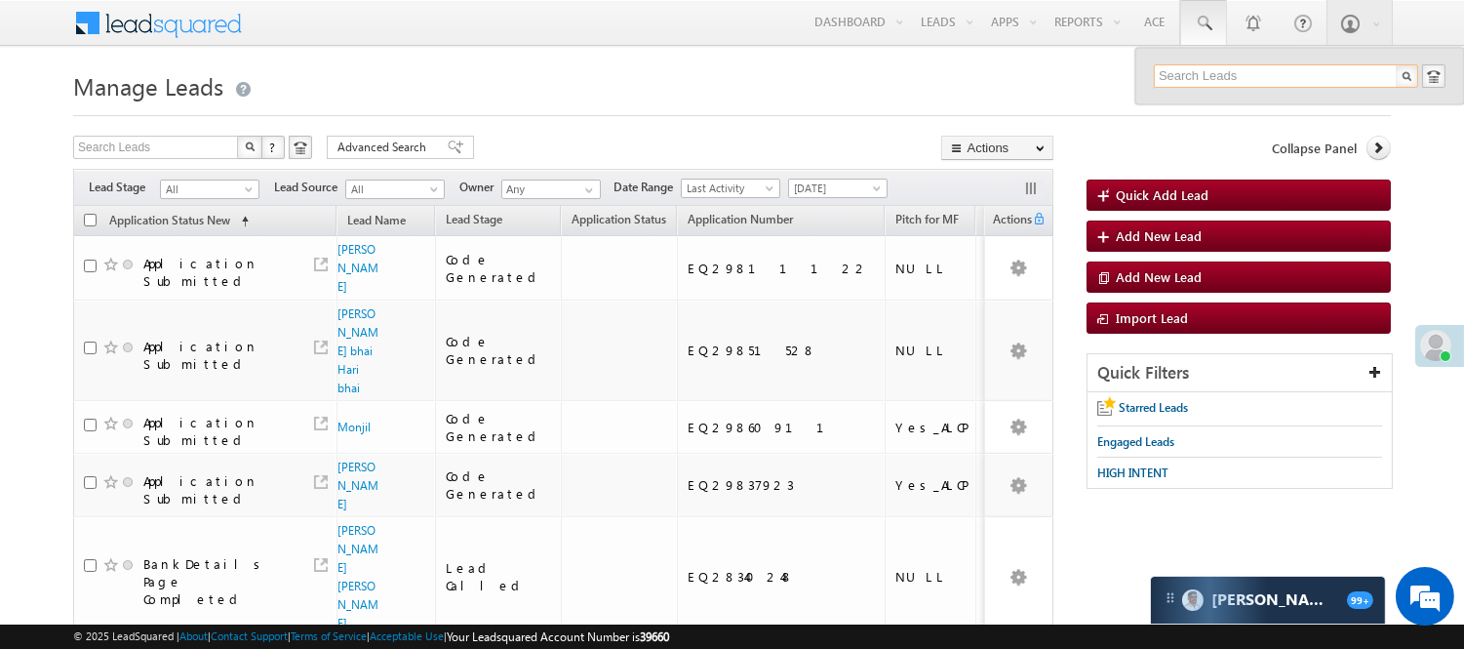
click at [1242, 72] on input "text" at bounding box center [1286, 75] width 264 height 23
drag, startPoint x: 1094, startPoint y: 186, endPoint x: 1200, endPoint y: 65, distance: 161.1
click at [1200, 65] on input "6" at bounding box center [1286, 75] width 264 height 23
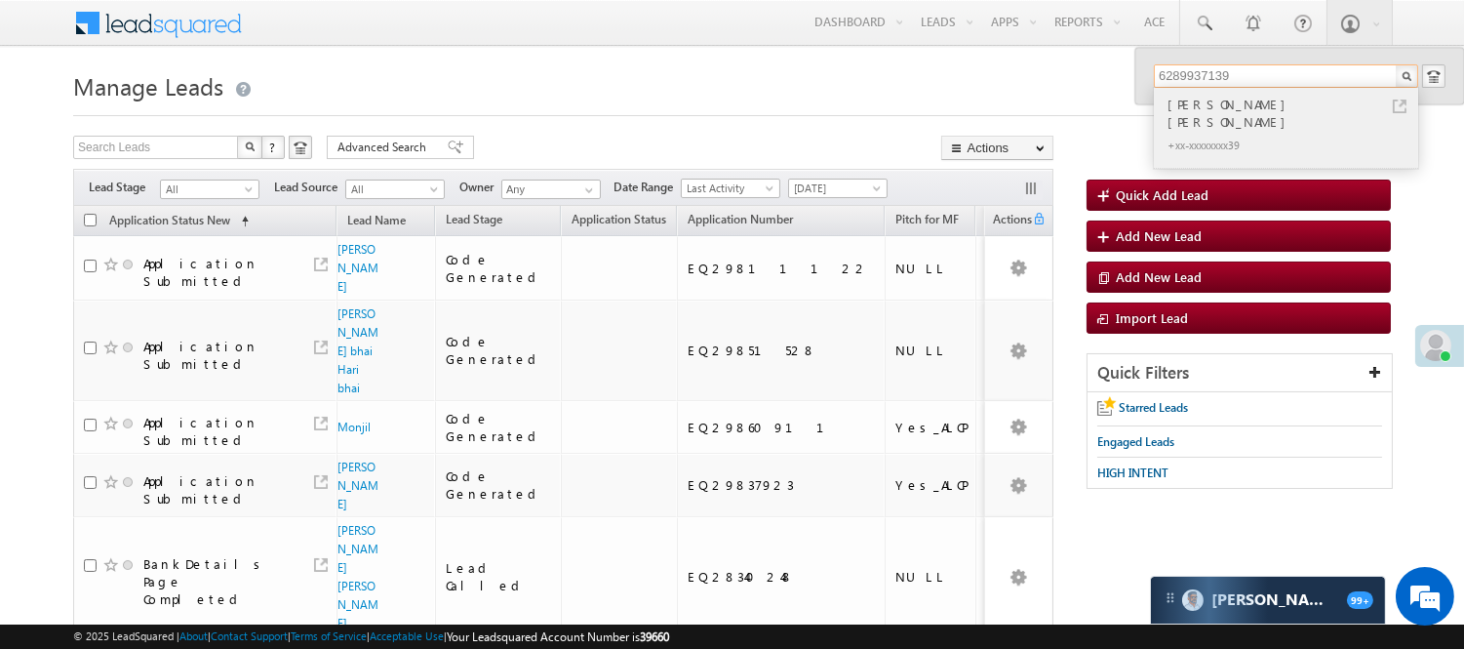
type input "6289937139"
click at [1216, 107] on div "Laxmi Priya das" at bounding box center [1294, 113] width 261 height 39
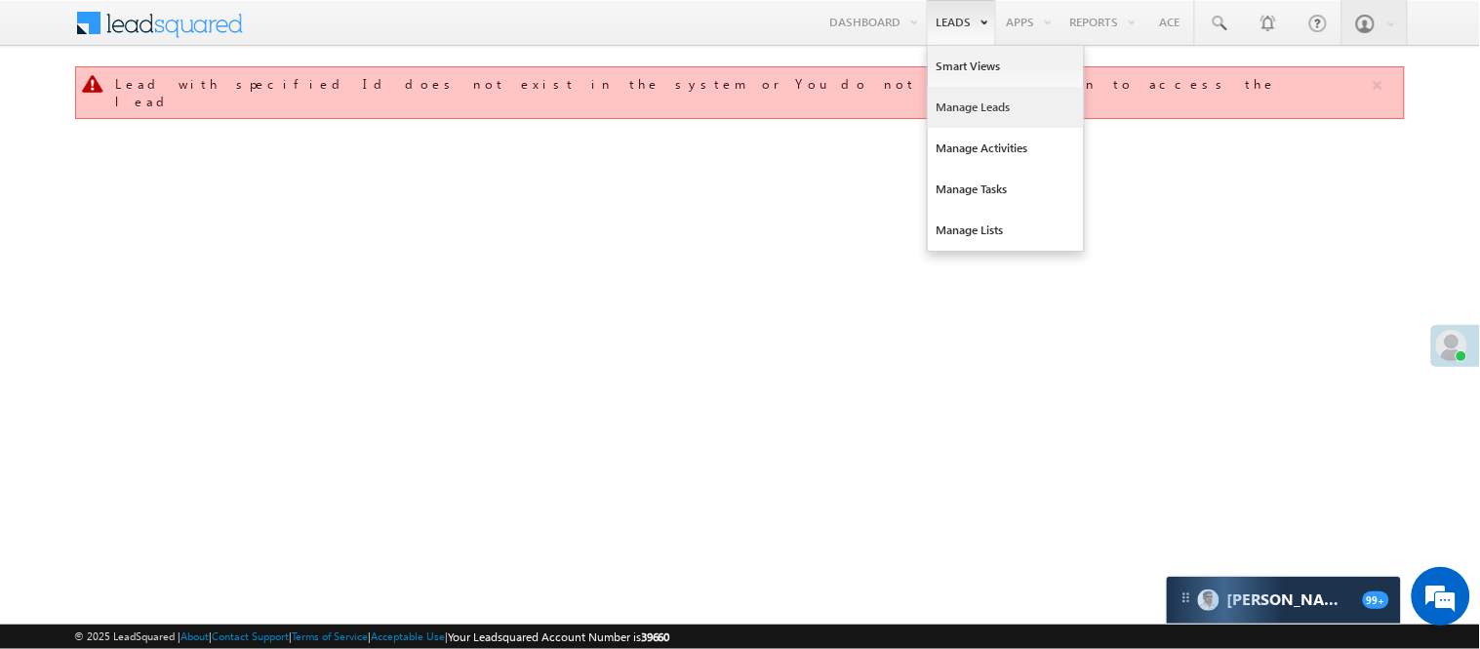
click at [976, 108] on link "Manage Leads" at bounding box center [1006, 107] width 156 height 41
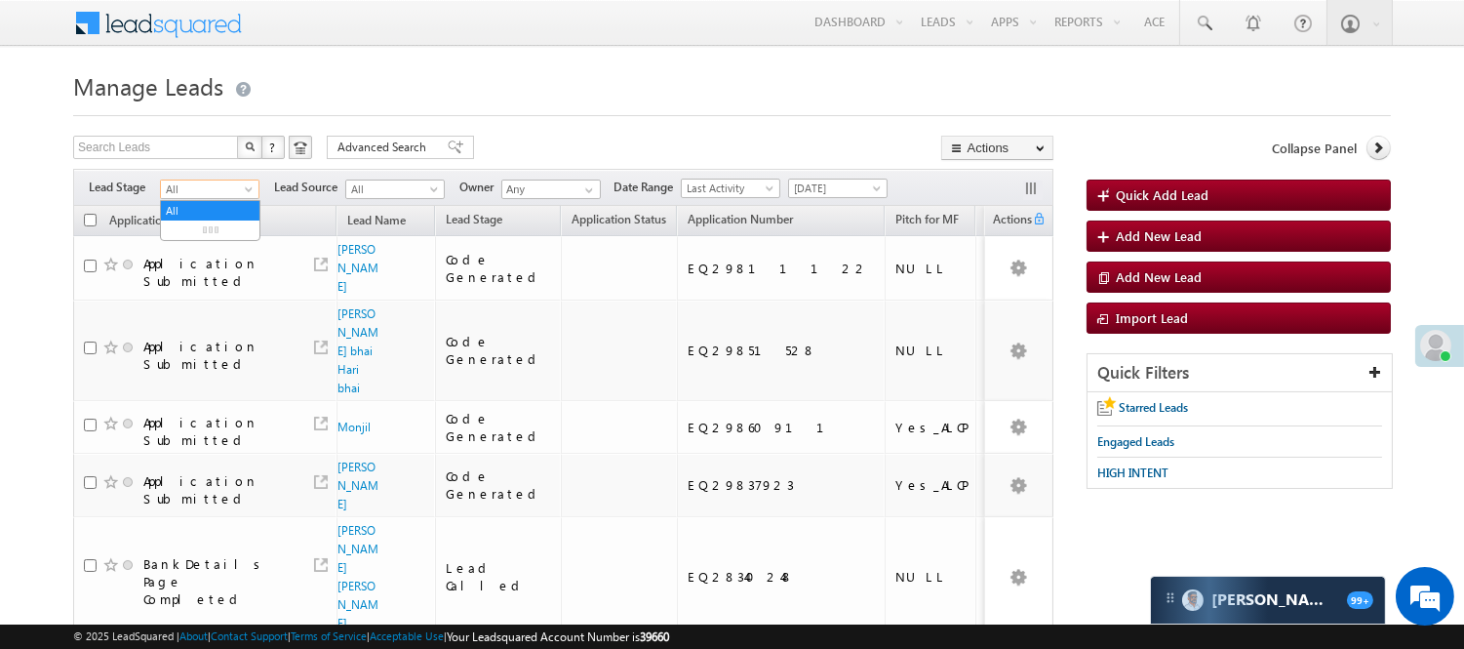
click at [193, 188] on span "All" at bounding box center [207, 190] width 93 height 18
click at [213, 237] on link "Lead Generated" at bounding box center [210, 230] width 99 height 18
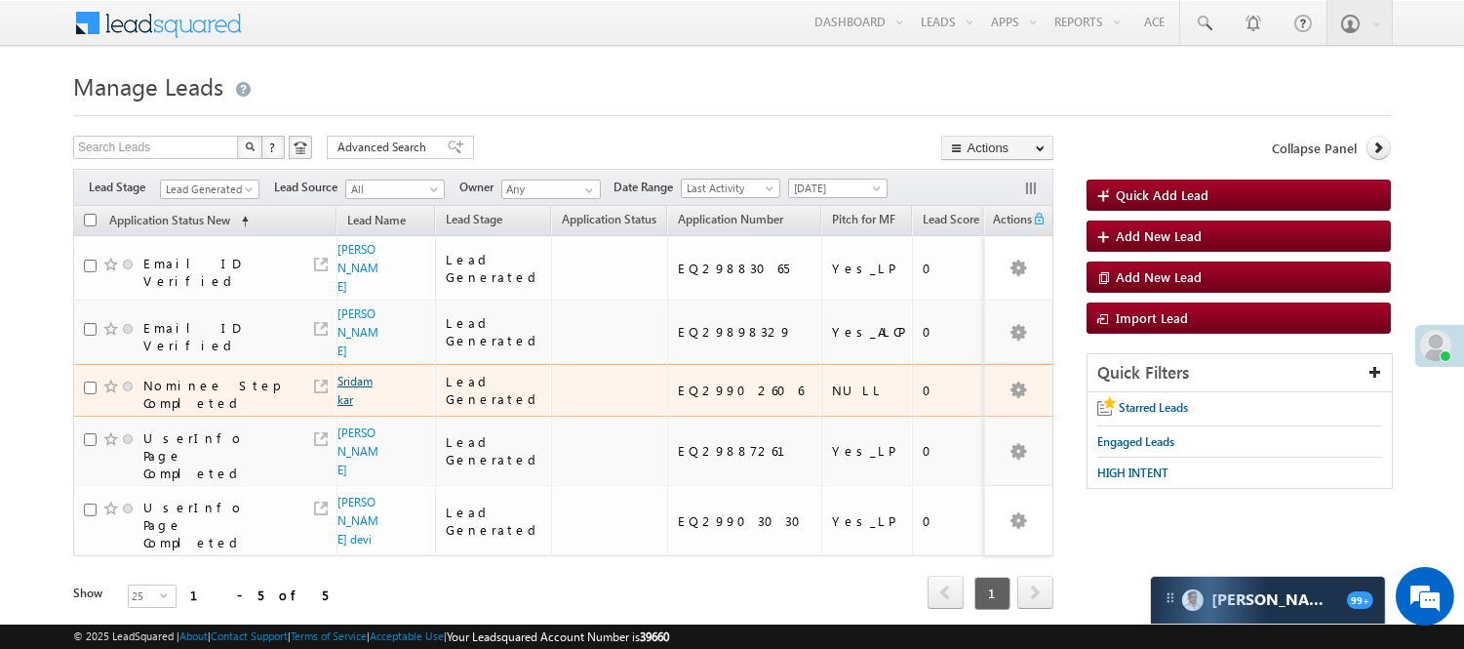
click at [348, 377] on link "Sridam kar" at bounding box center [355, 390] width 35 height 33
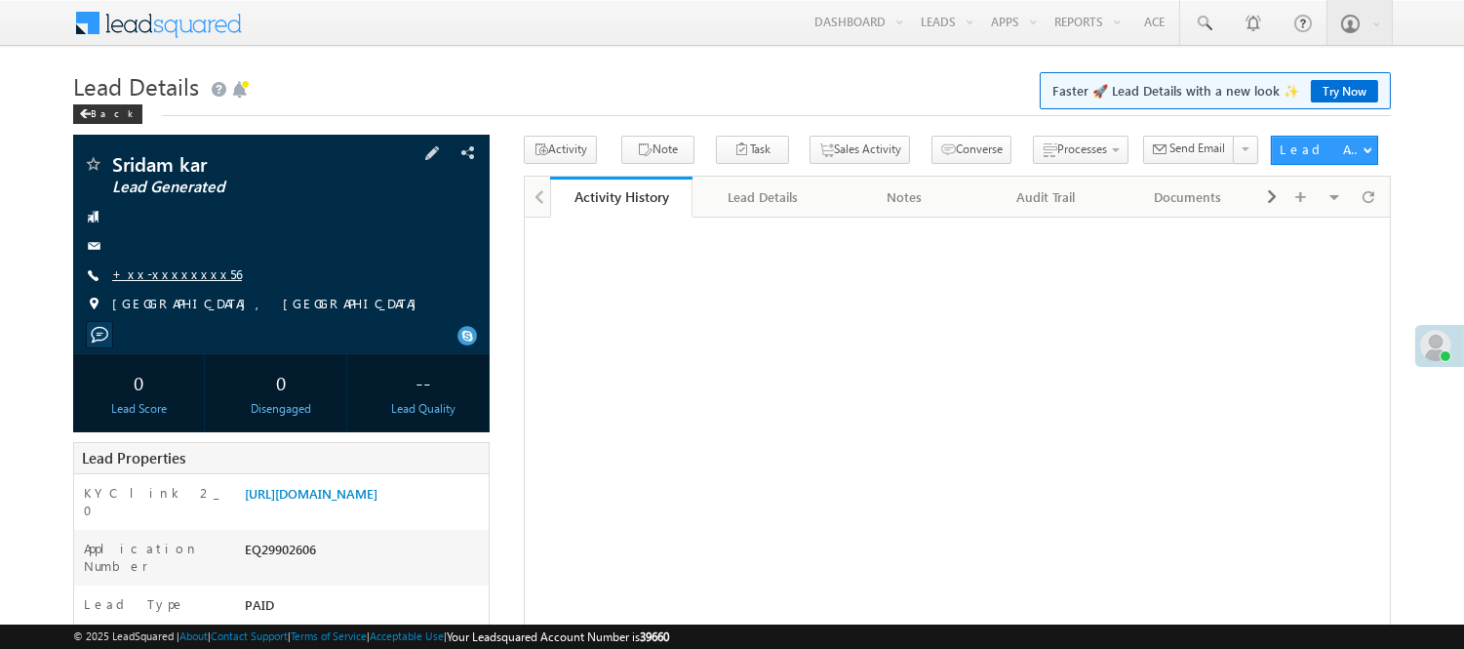
click at [154, 281] on link "+xx-xxxxxxxx56" at bounding box center [177, 273] width 130 height 17
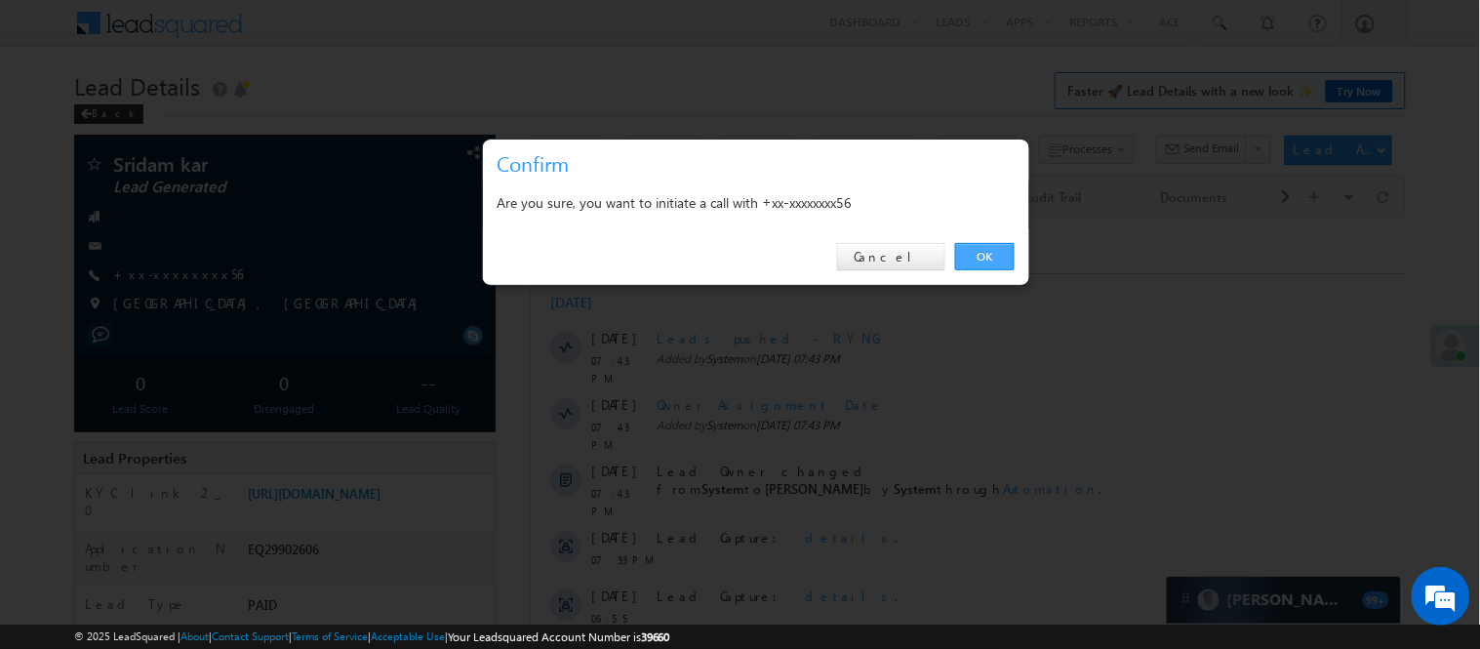
click at [992, 255] on link "OK" at bounding box center [985, 256] width 60 height 27
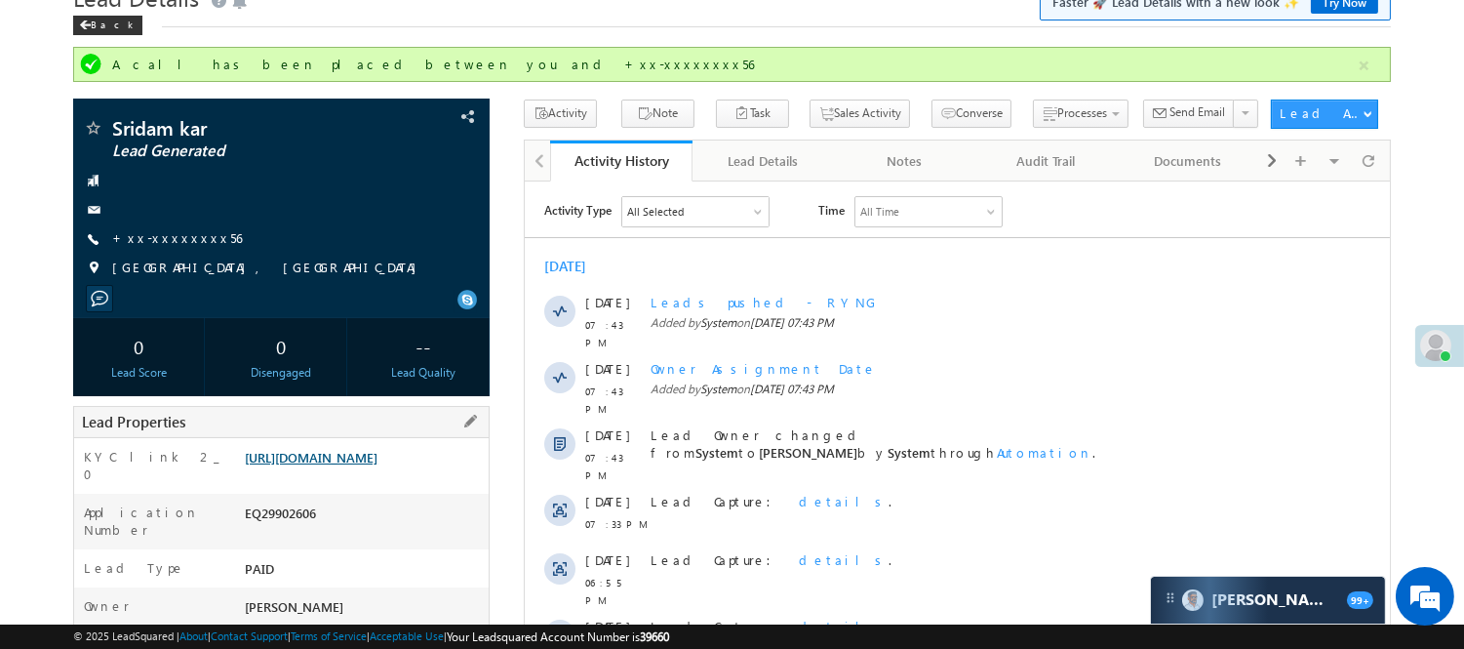
scroll to position [108, 0]
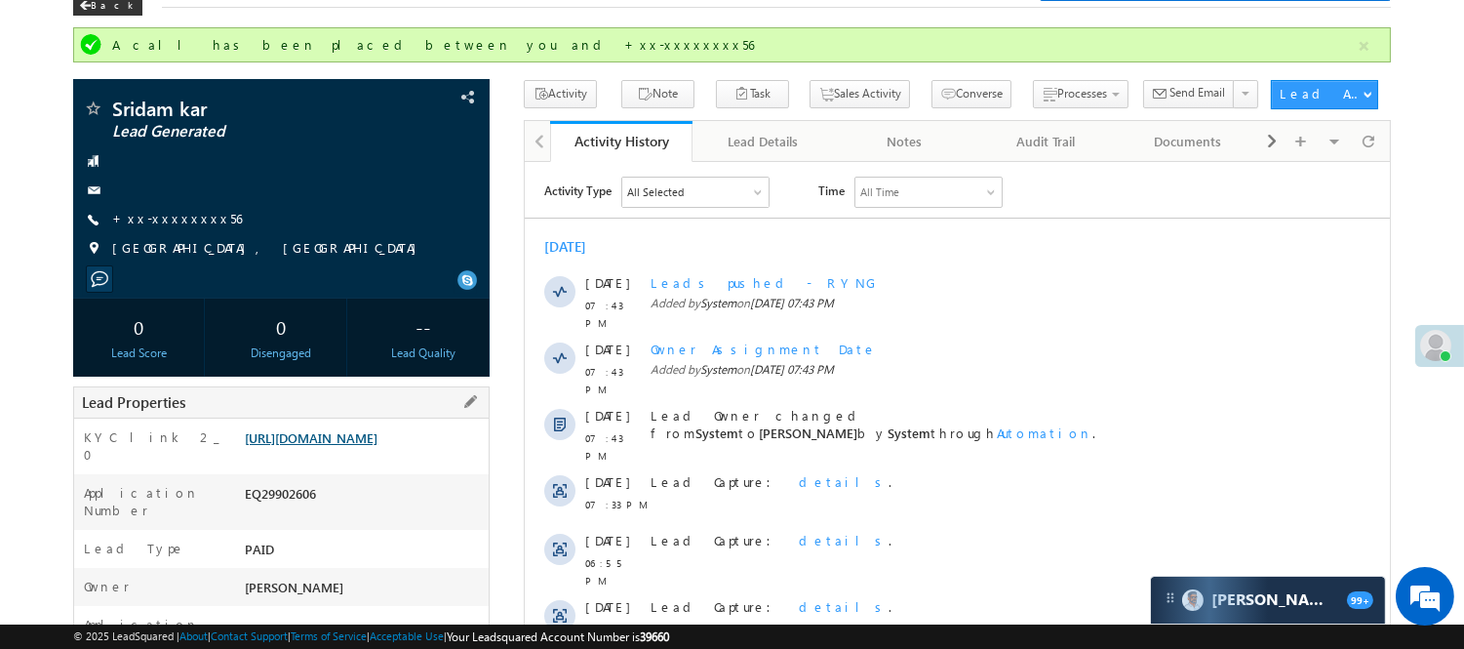
click at [328, 446] on link "[URL][DOMAIN_NAME]" at bounding box center [311, 437] width 133 height 17
